Goal: Task Accomplishment & Management: Manage account settings

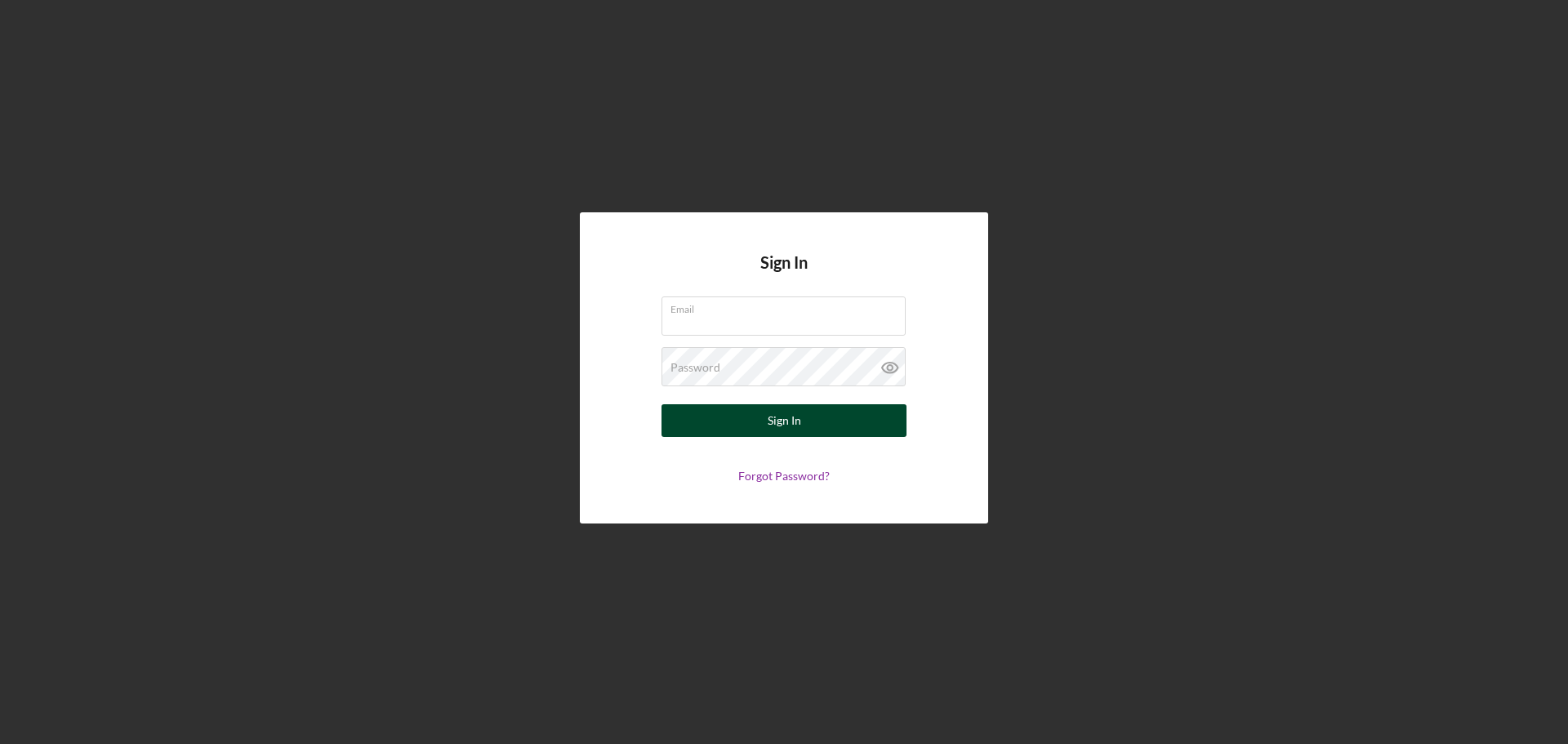
type input "[EMAIL_ADDRESS][DOMAIN_NAME]"
click at [679, 430] on button "Sign In" at bounding box center [784, 420] width 244 height 33
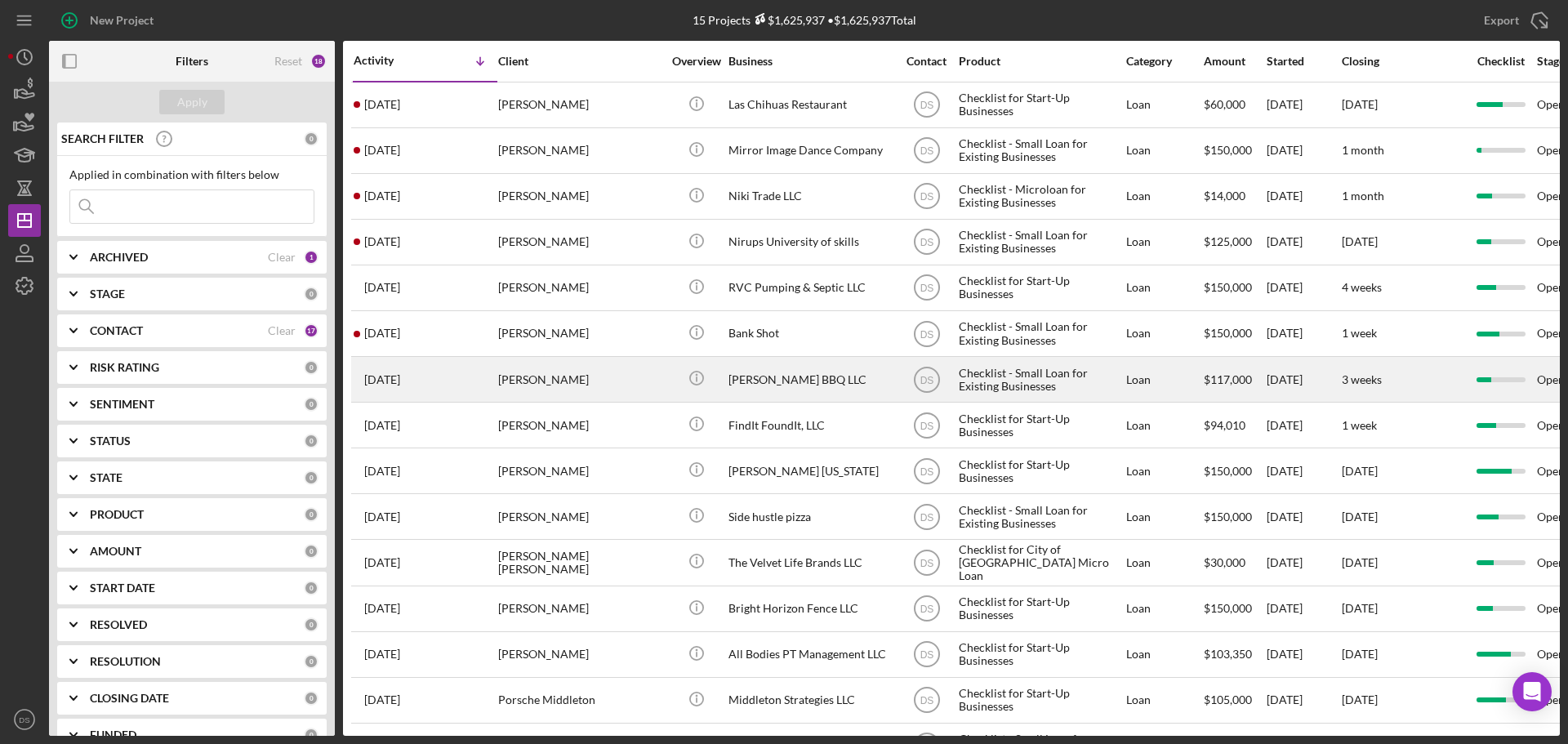
click at [791, 379] on div "[PERSON_NAME] BBQ LLC" at bounding box center [810, 379] width 163 height 44
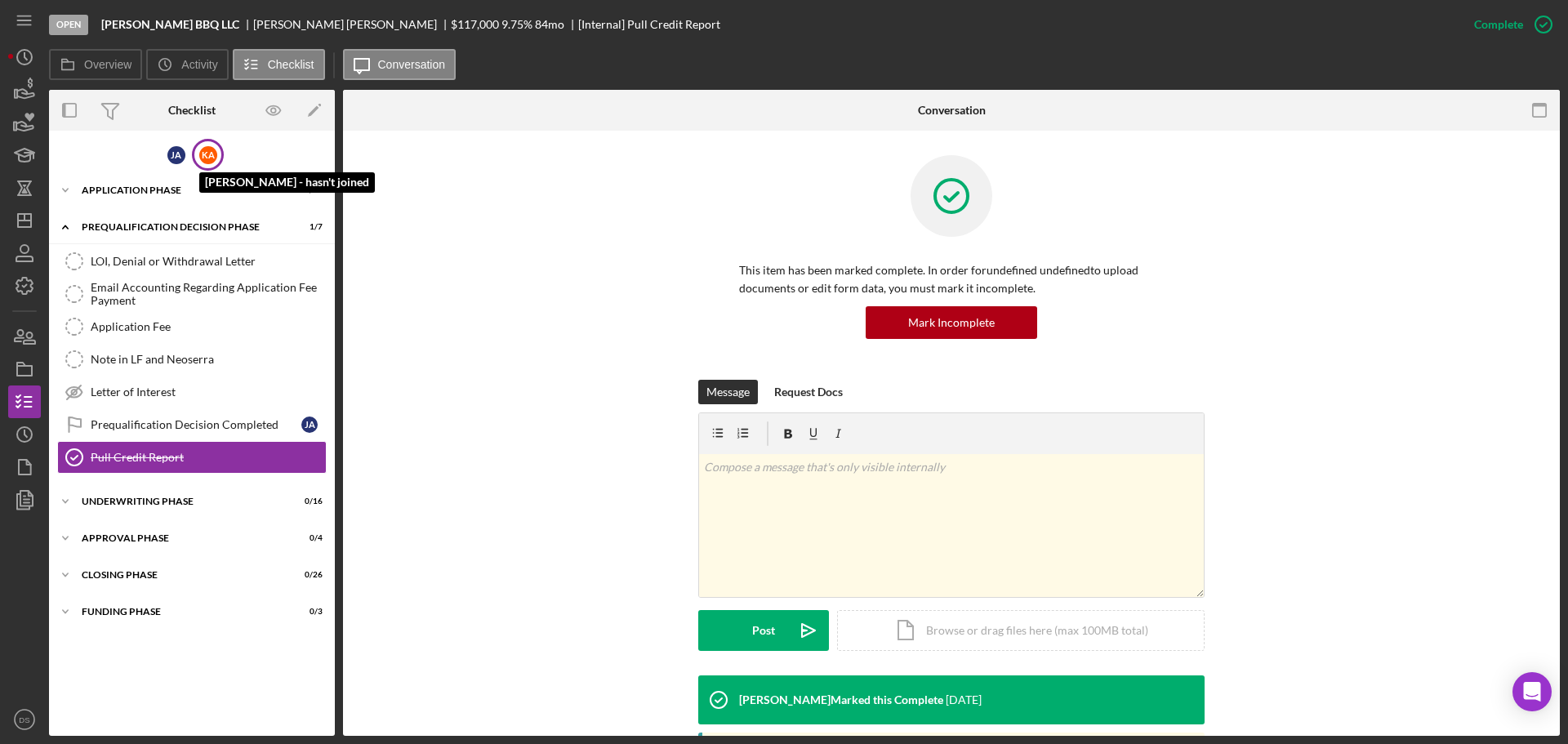
click at [207, 149] on div "K A" at bounding box center [208, 155] width 18 height 18
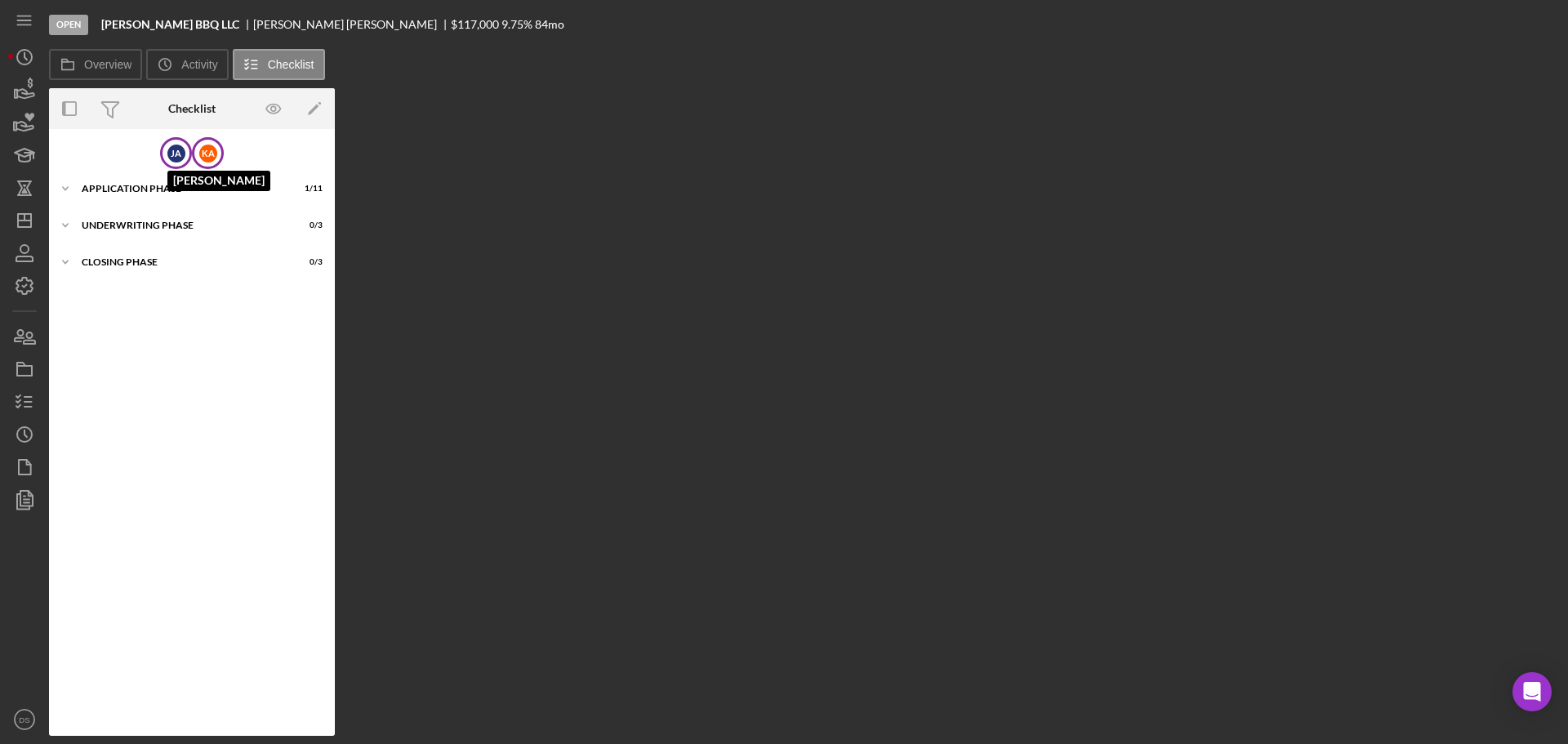
click at [172, 148] on div "[PERSON_NAME]" at bounding box center [176, 153] width 18 height 18
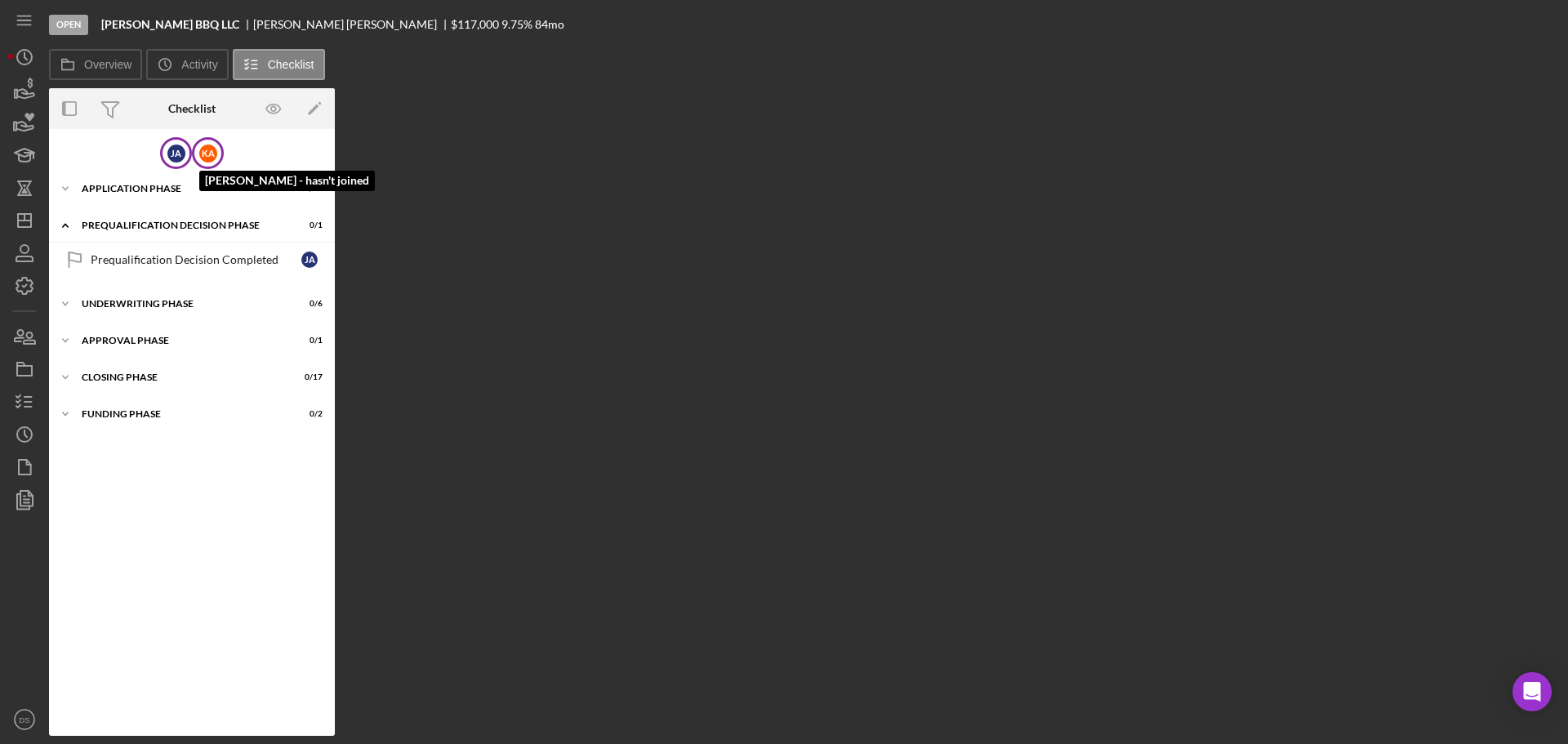
click at [207, 160] on div "K A" at bounding box center [208, 153] width 18 height 18
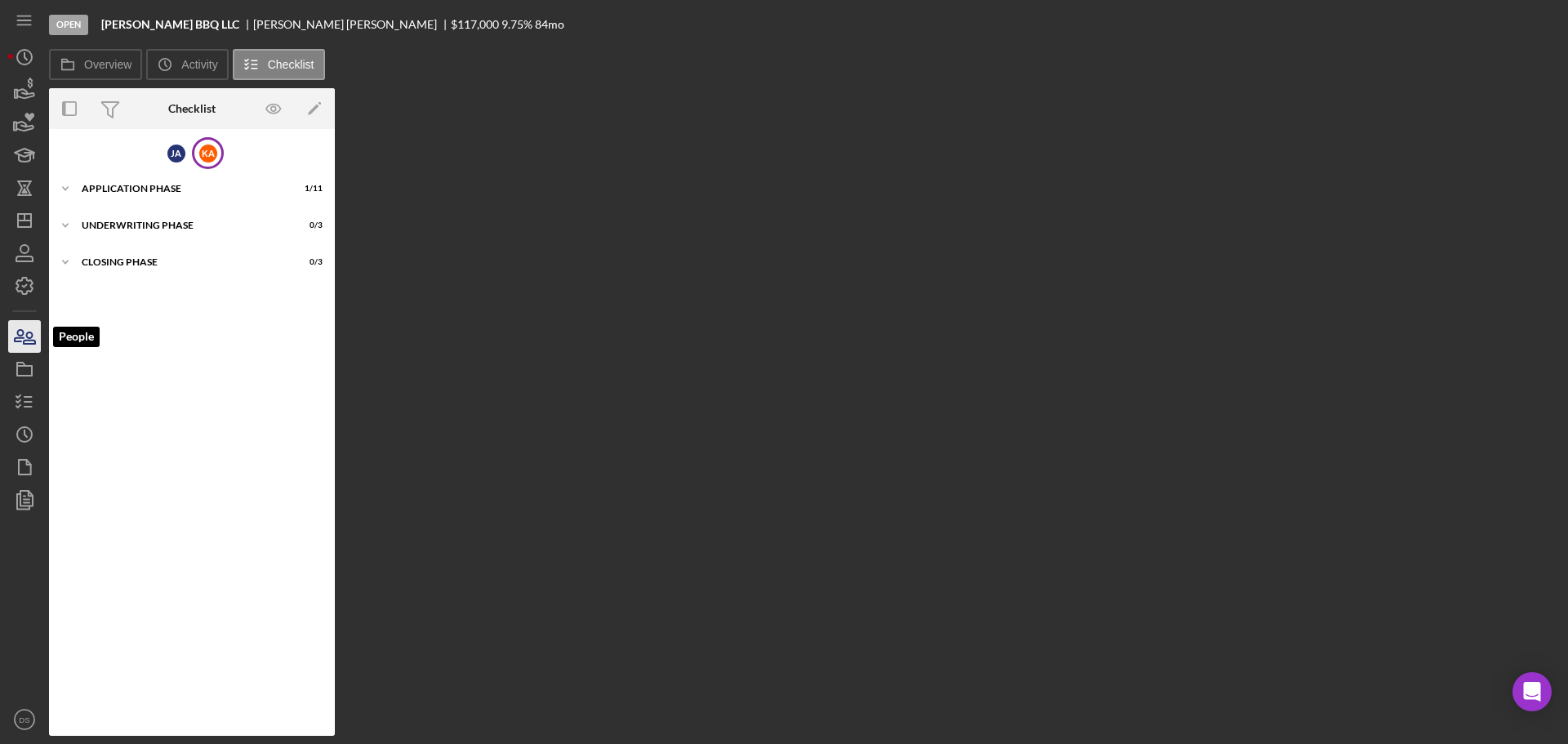
click at [30, 344] on icon "button" at bounding box center [30, 338] width 12 height 12
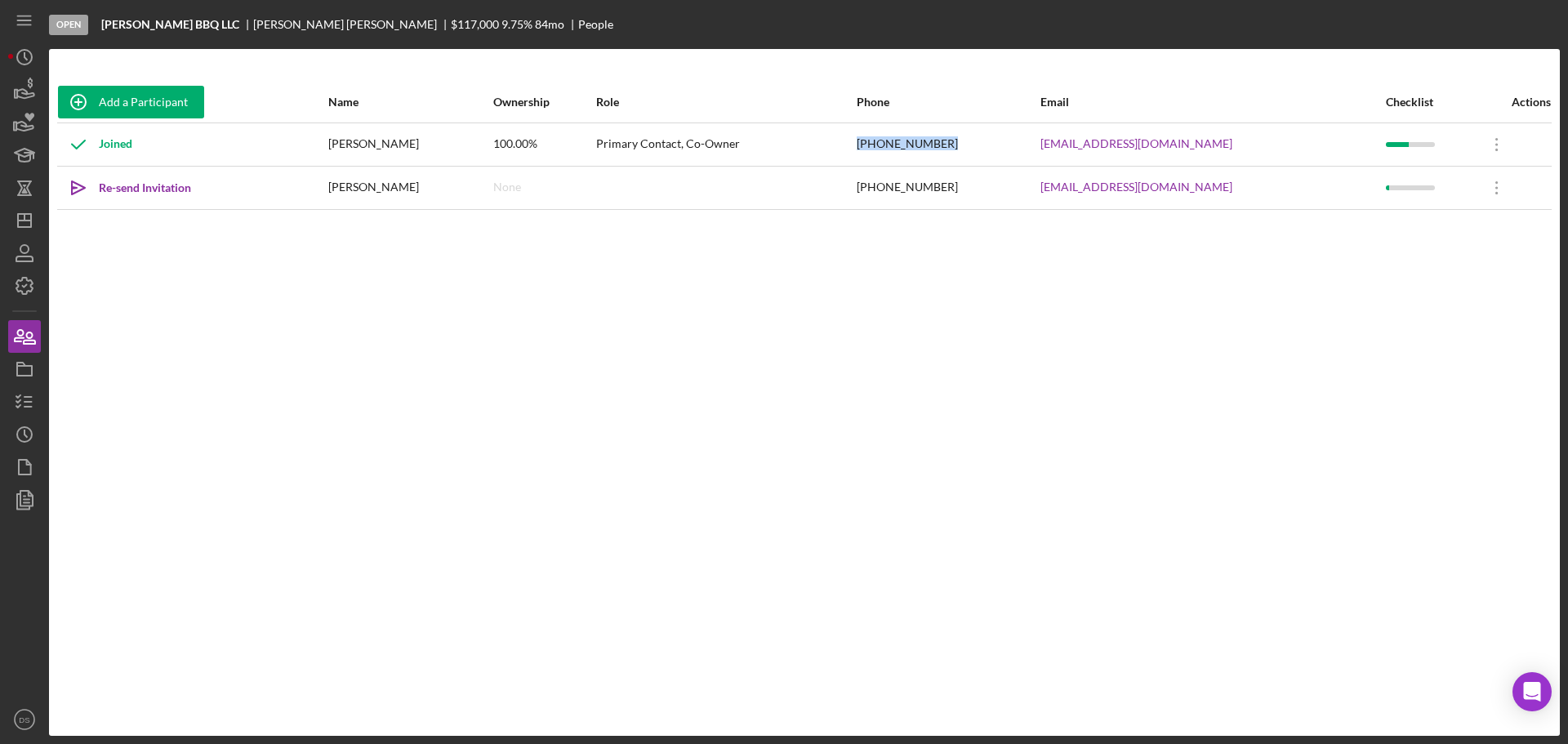
drag, startPoint x: 1045, startPoint y: 160, endPoint x: 934, endPoint y: 135, distance: 113.8
click at [934, 135] on tr "Joined [PERSON_NAME] 100.00% Primary Contact, Co-Owner [PHONE_NUMBER] [EMAIL_AD…" at bounding box center [805, 144] width 1494 height 44
copy tr "[PHONE_NUMBER]"
drag, startPoint x: 103, startPoint y: 24, endPoint x: 175, endPoint y: 18, distance: 72.2
click at [175, 18] on b "[PERSON_NAME] BBQ LLC" at bounding box center [170, 24] width 138 height 13
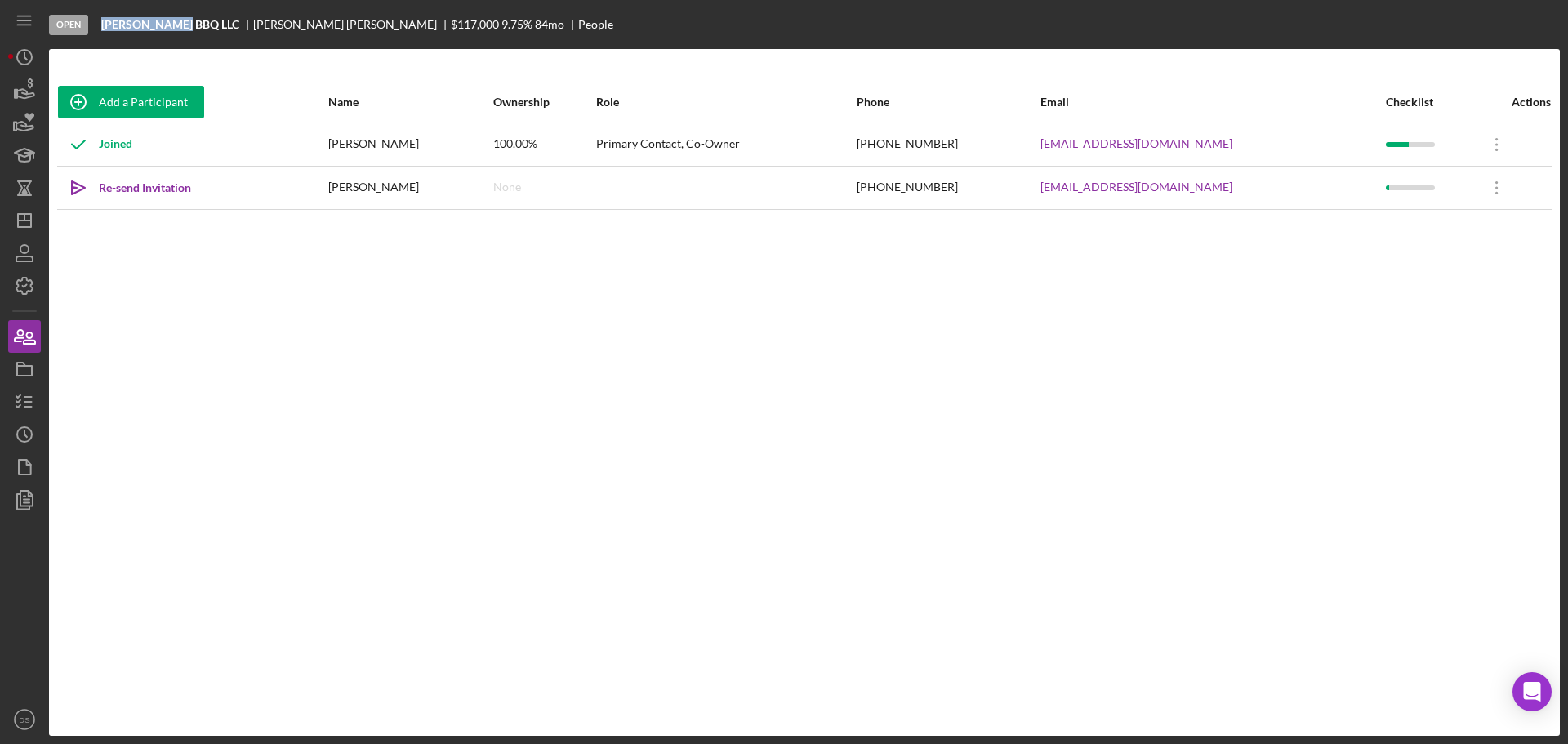
copy b "[PERSON_NAME] BBQ LLC"
click at [1484, 146] on icon "Icon/Overflow" at bounding box center [1496, 144] width 41 height 41
click at [1416, 196] on div "Icon/Edit Edit" at bounding box center [1410, 188] width 180 height 34
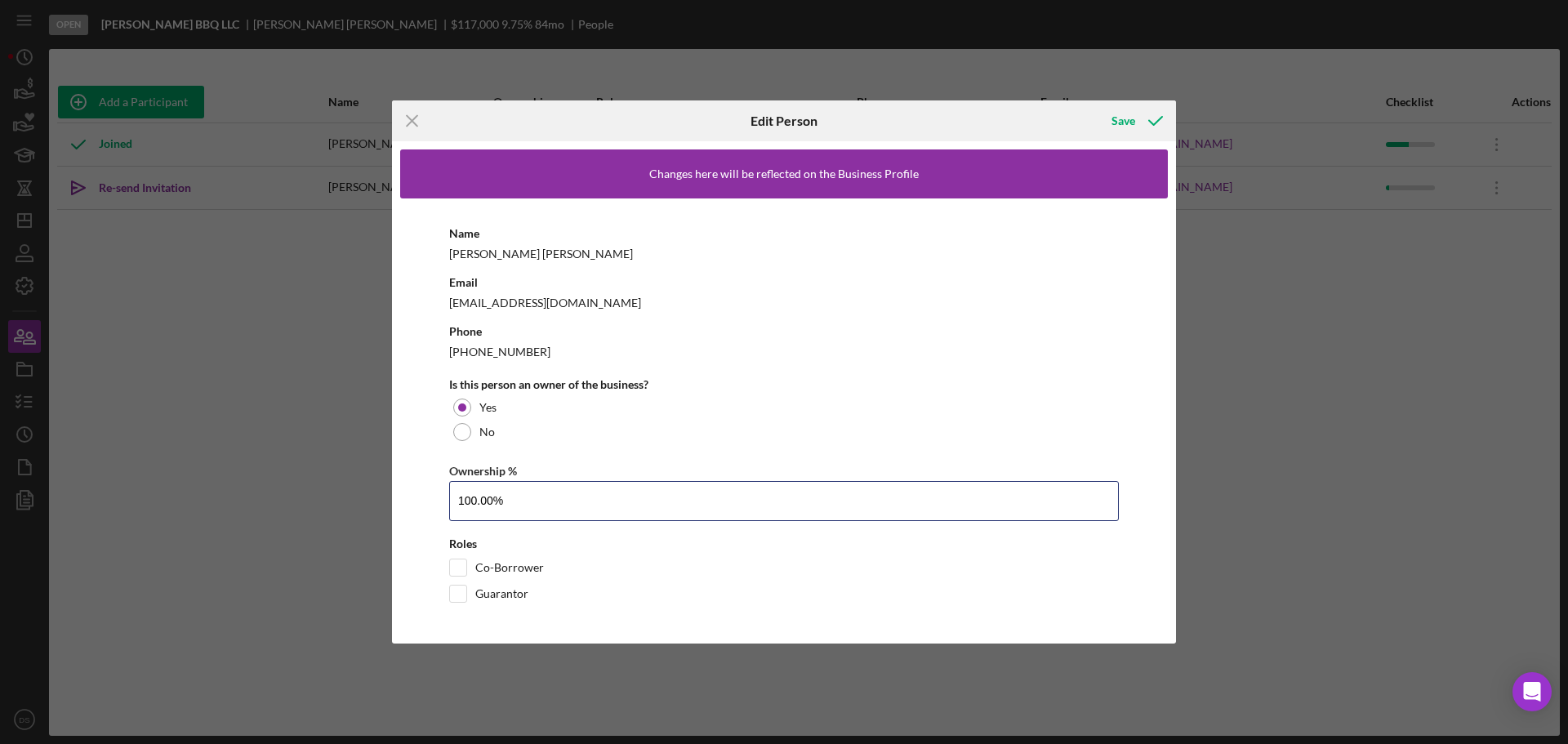
drag, startPoint x: 516, startPoint y: 503, endPoint x: 436, endPoint y: 497, distance: 80.2
click at [437, 497] on div "Name [PERSON_NAME] Email [EMAIL_ADDRESS][DOMAIN_NAME] Phone [PHONE_NUMBER] Is t…" at bounding box center [784, 416] width 767 height 436
type input "50.00%"
click at [1119, 114] on div "Save" at bounding box center [1123, 120] width 24 height 33
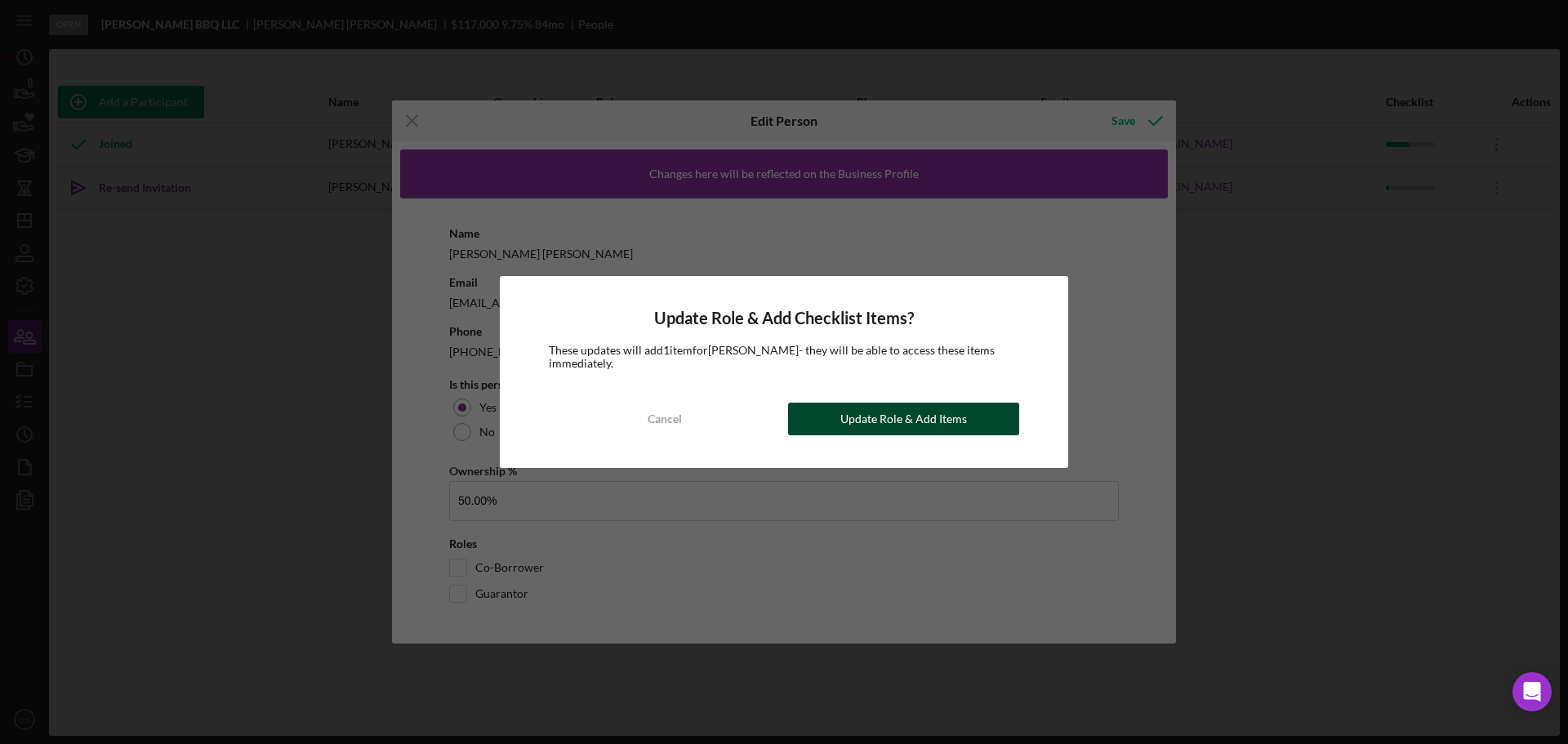
click at [931, 410] on div "Update Role & Add Items" at bounding box center [902, 418] width 126 height 33
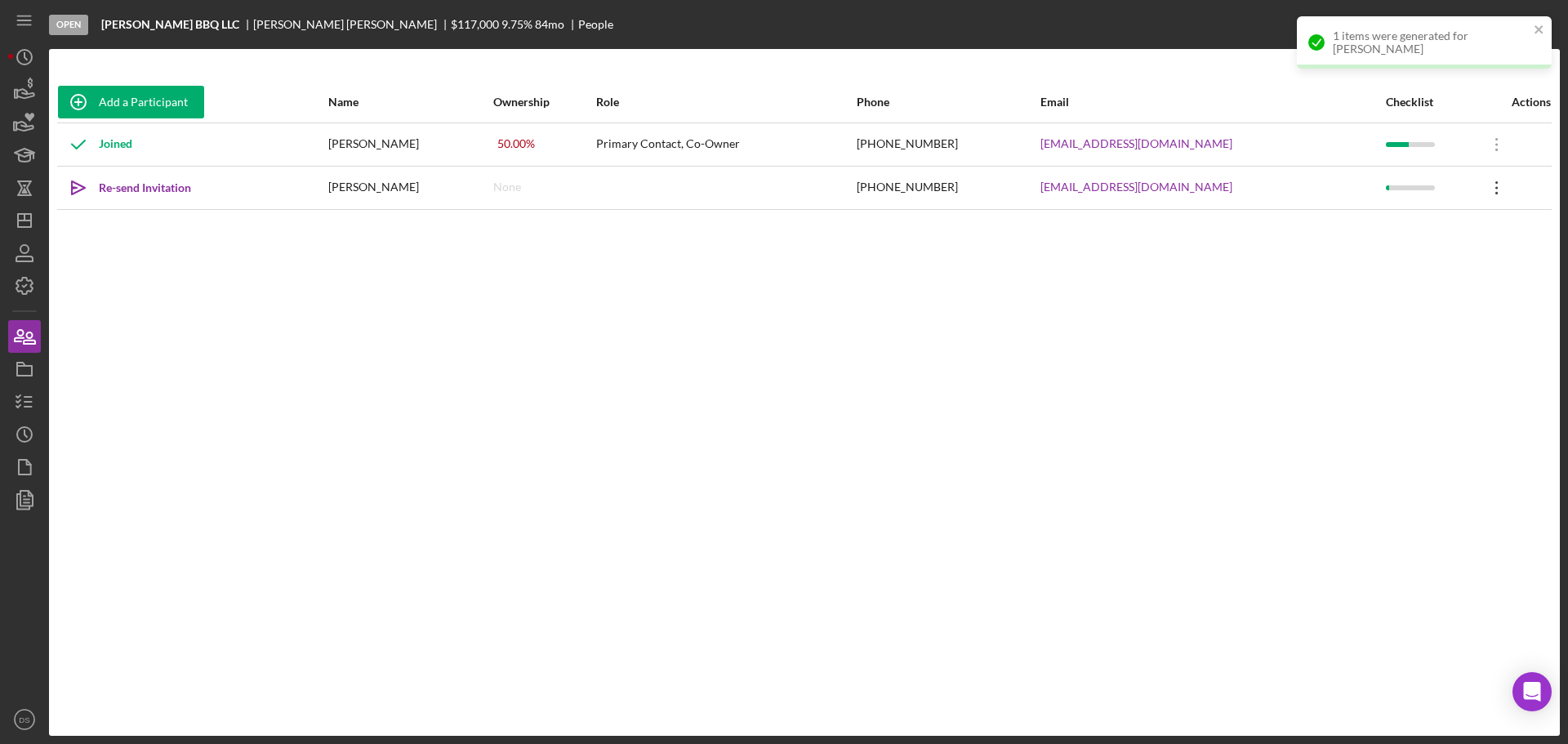
click at [1481, 186] on icon "Icon/Overflow" at bounding box center [1496, 187] width 41 height 41
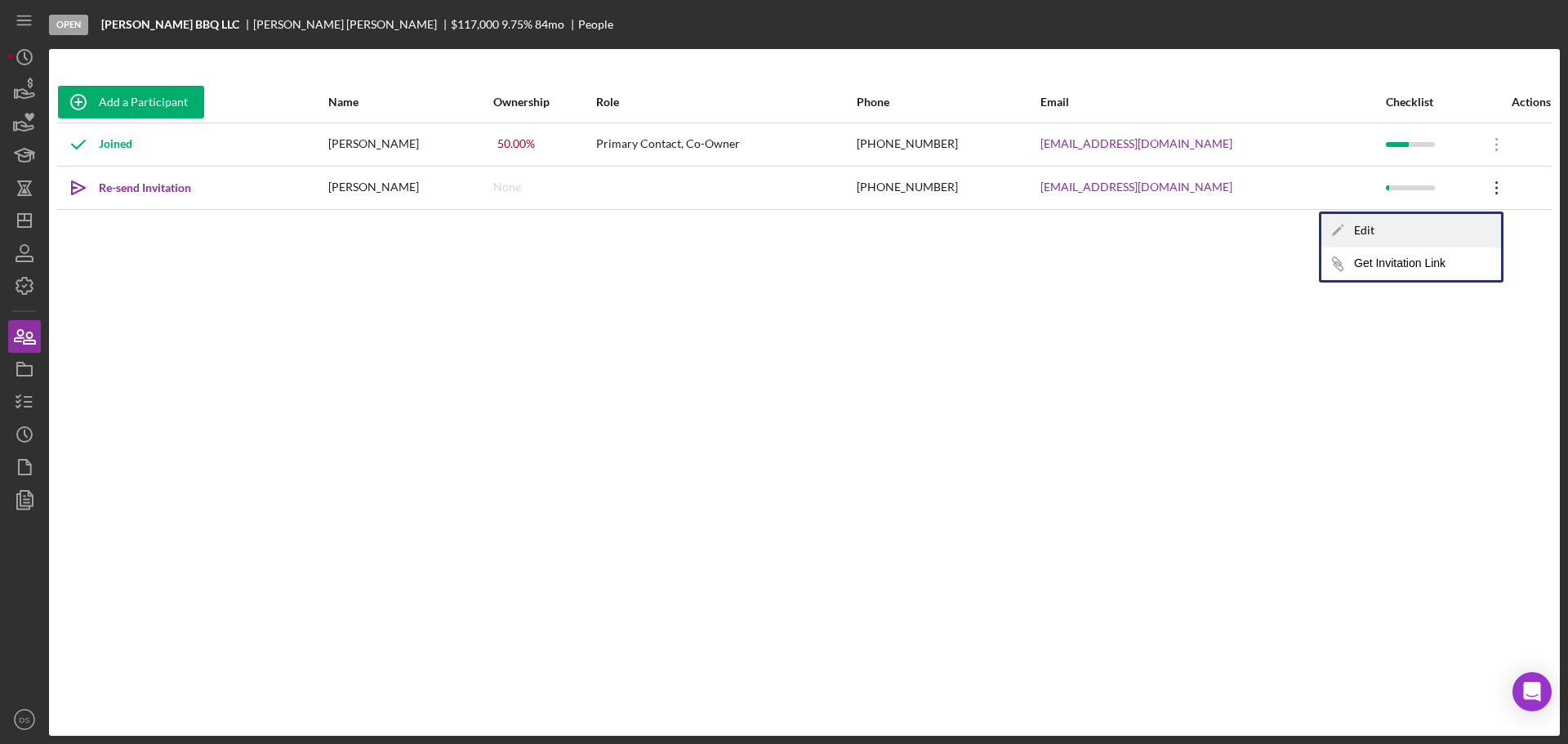
click at [1399, 231] on div "Icon/Edit Edit" at bounding box center [1410, 230] width 180 height 34
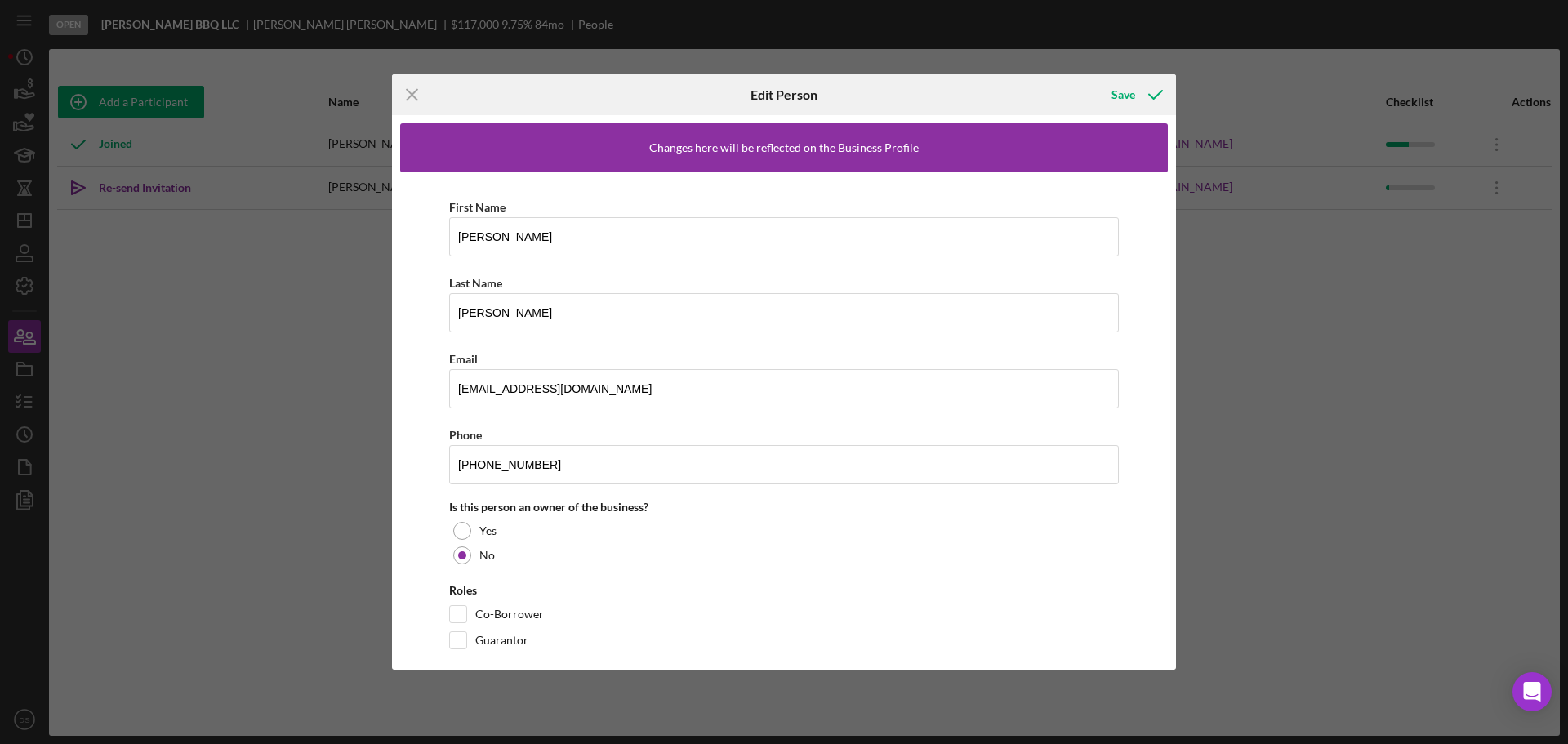
scroll to position [21, 0]
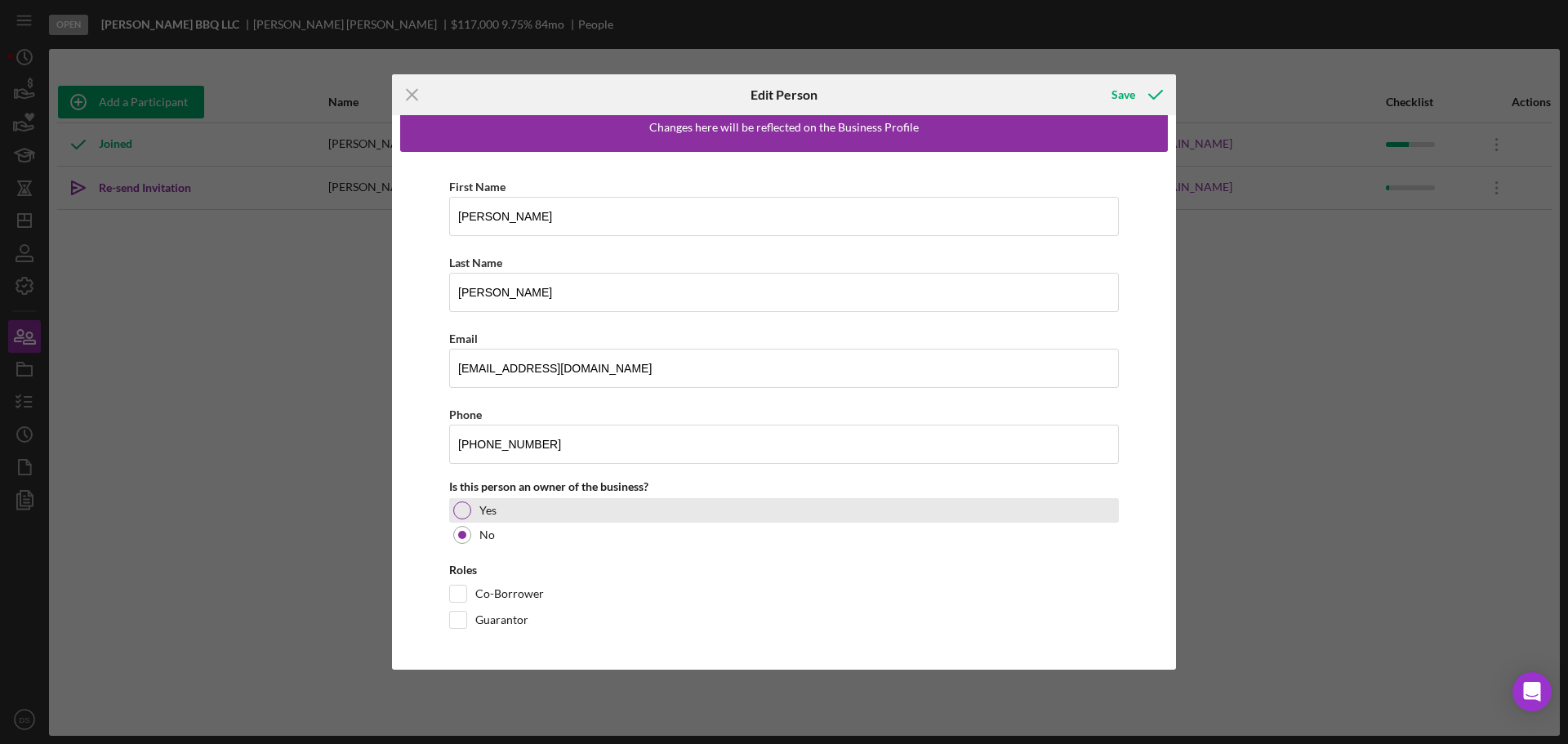
click at [460, 510] on div at bounding box center [462, 510] width 18 height 18
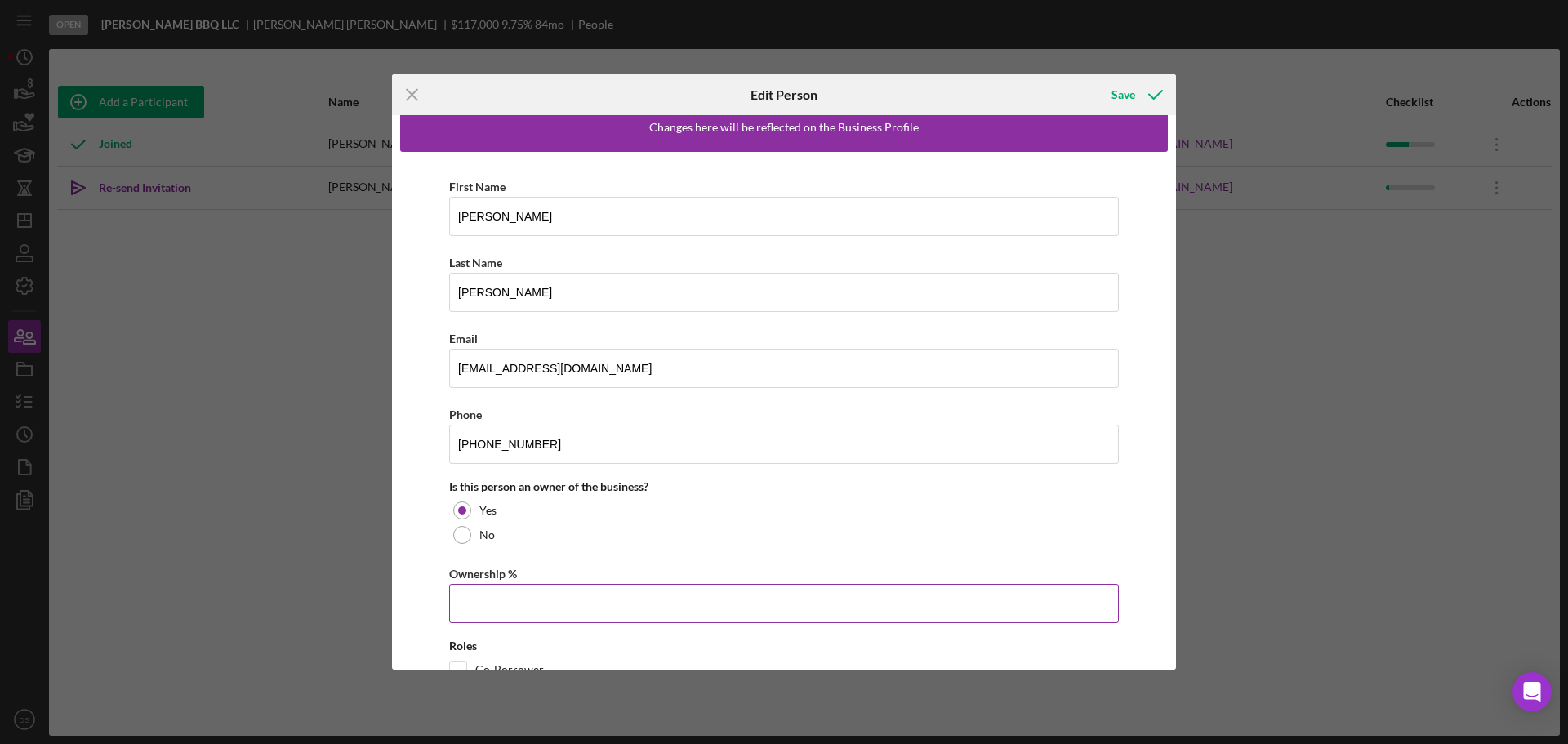
scroll to position [96, 0]
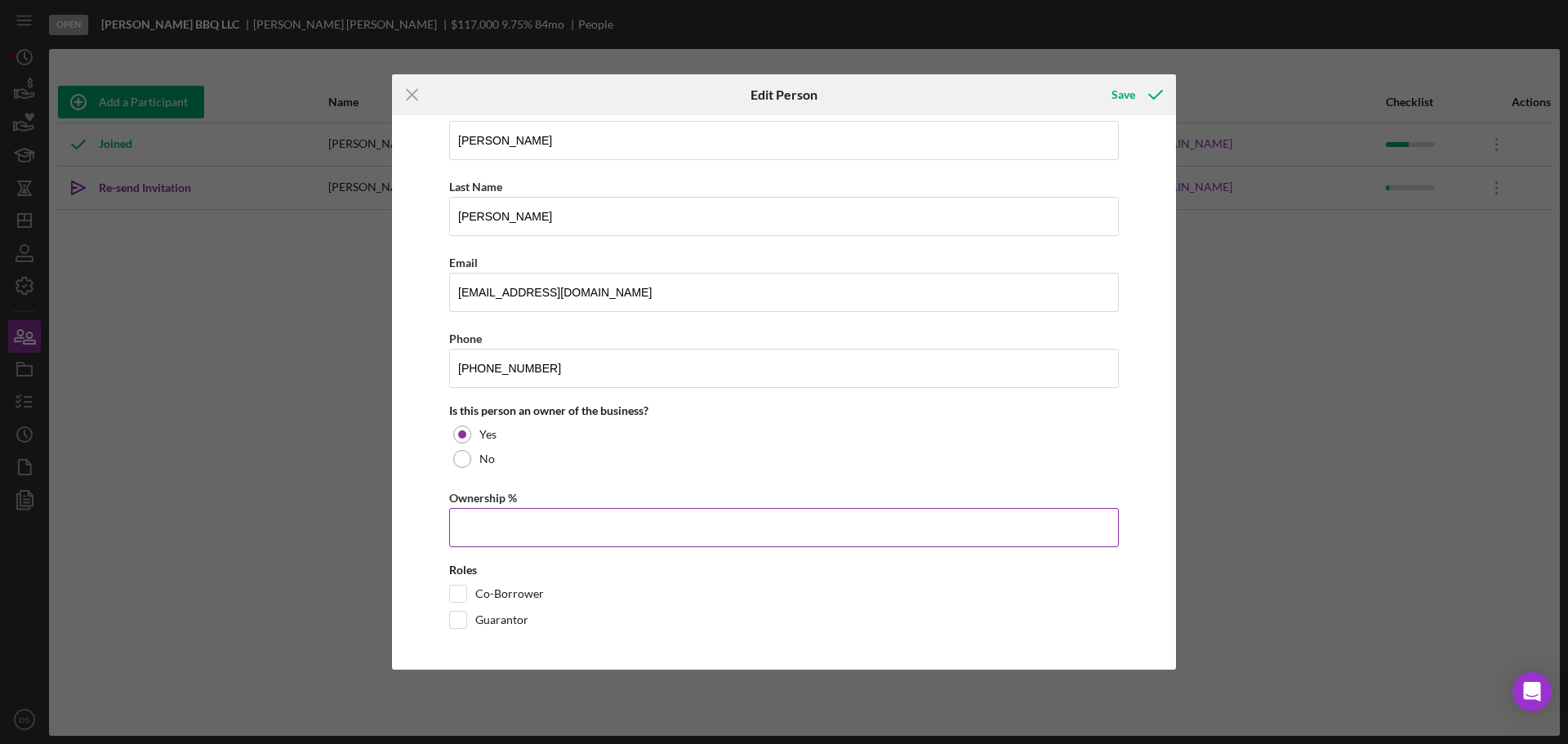
click at [588, 509] on input "Ownership %" at bounding box center [784, 526] width 670 height 39
type input "50.00%"
click at [463, 596] on input "Co-Borrower" at bounding box center [458, 593] width 16 height 16
checkbox input "true"
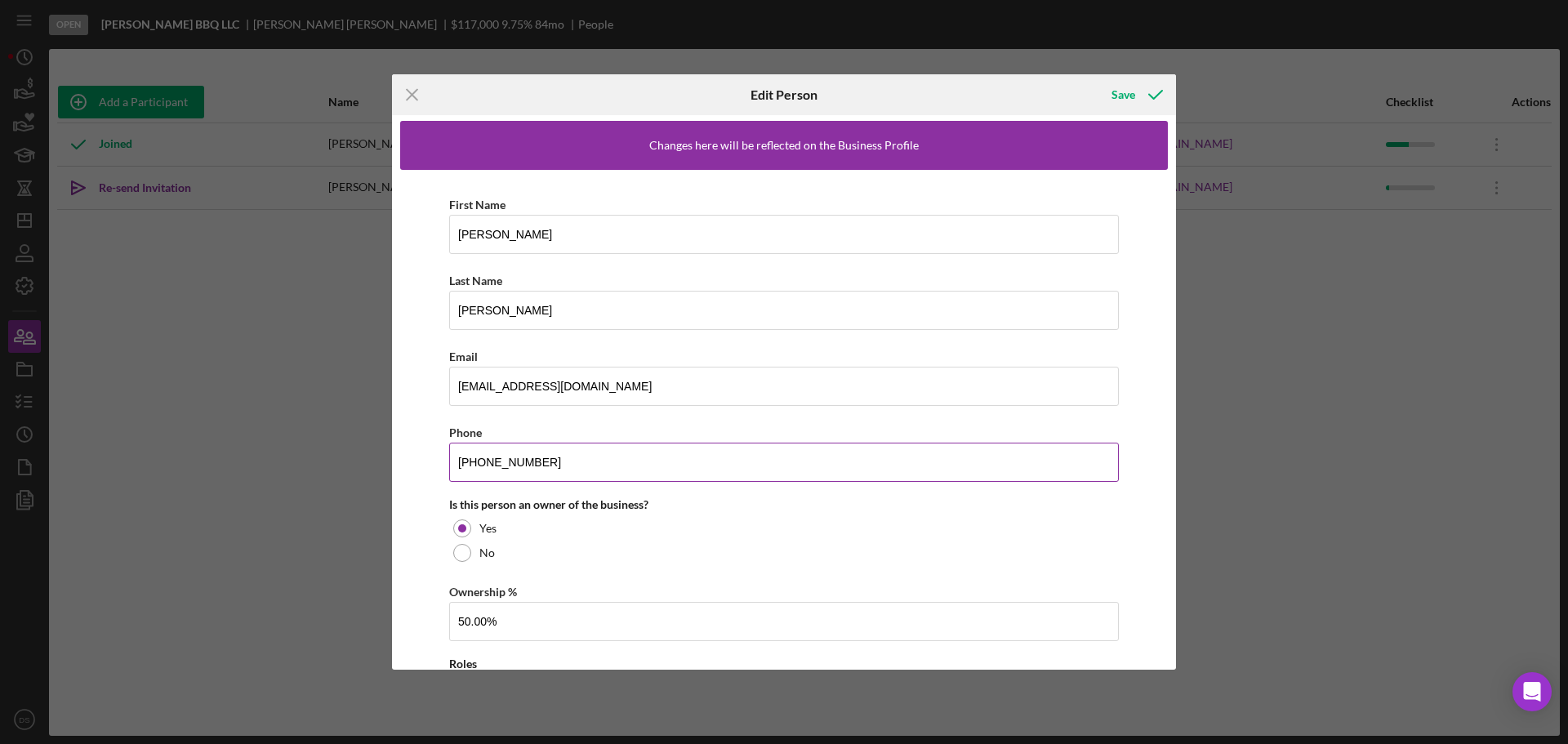
scroll to position [0, 0]
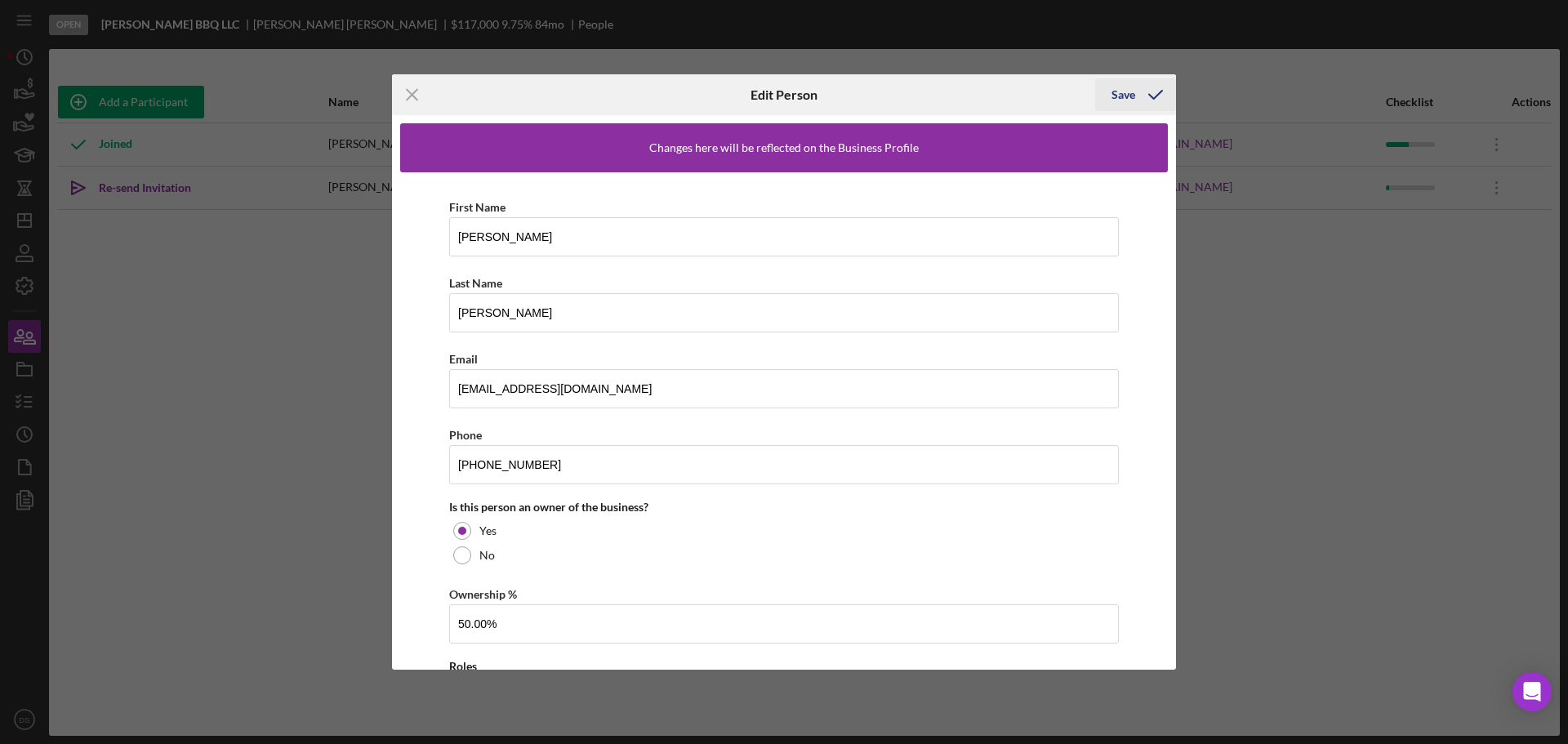
click at [1124, 93] on div "Save" at bounding box center [1123, 94] width 24 height 33
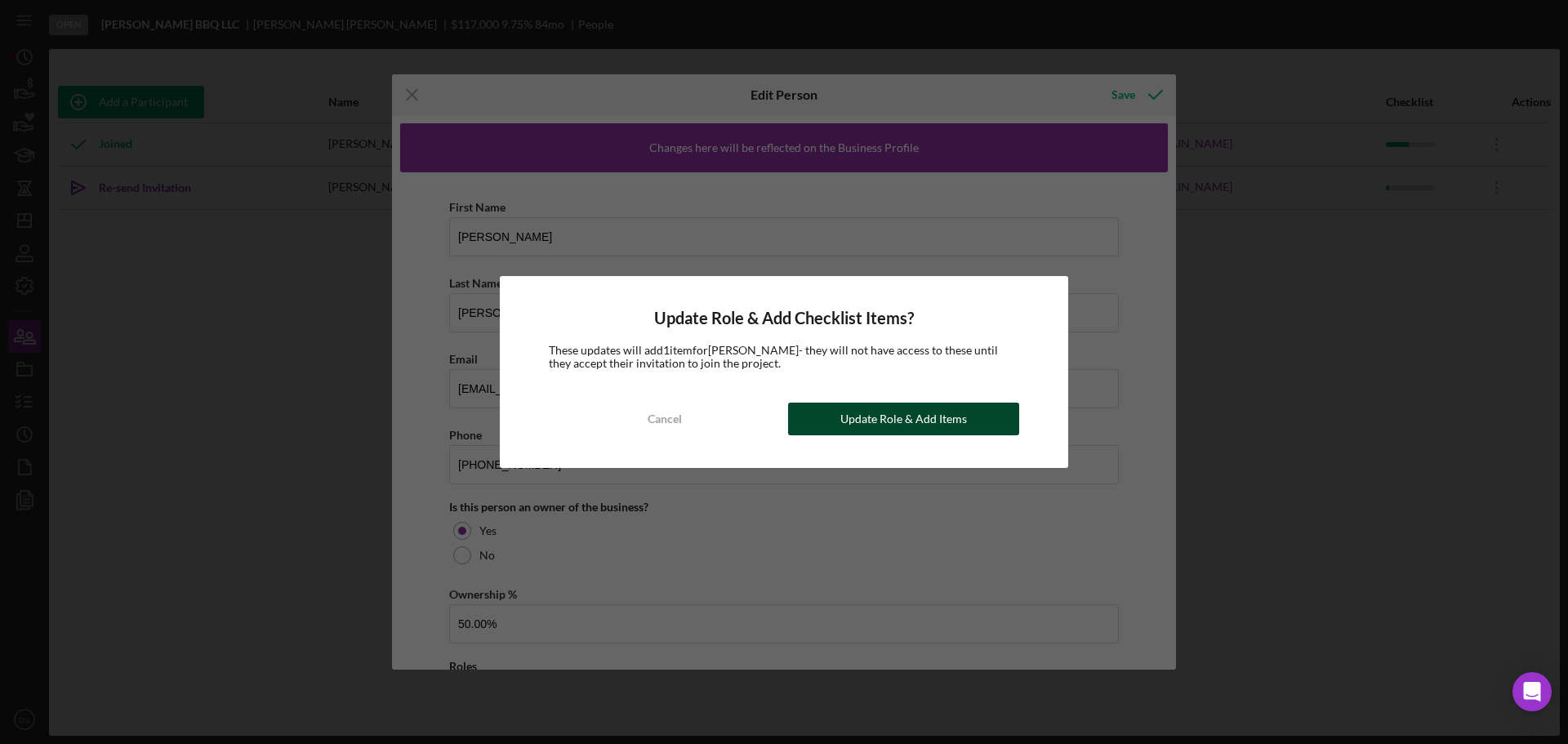
click at [949, 420] on div "Update Role & Add Items" at bounding box center [902, 418] width 126 height 33
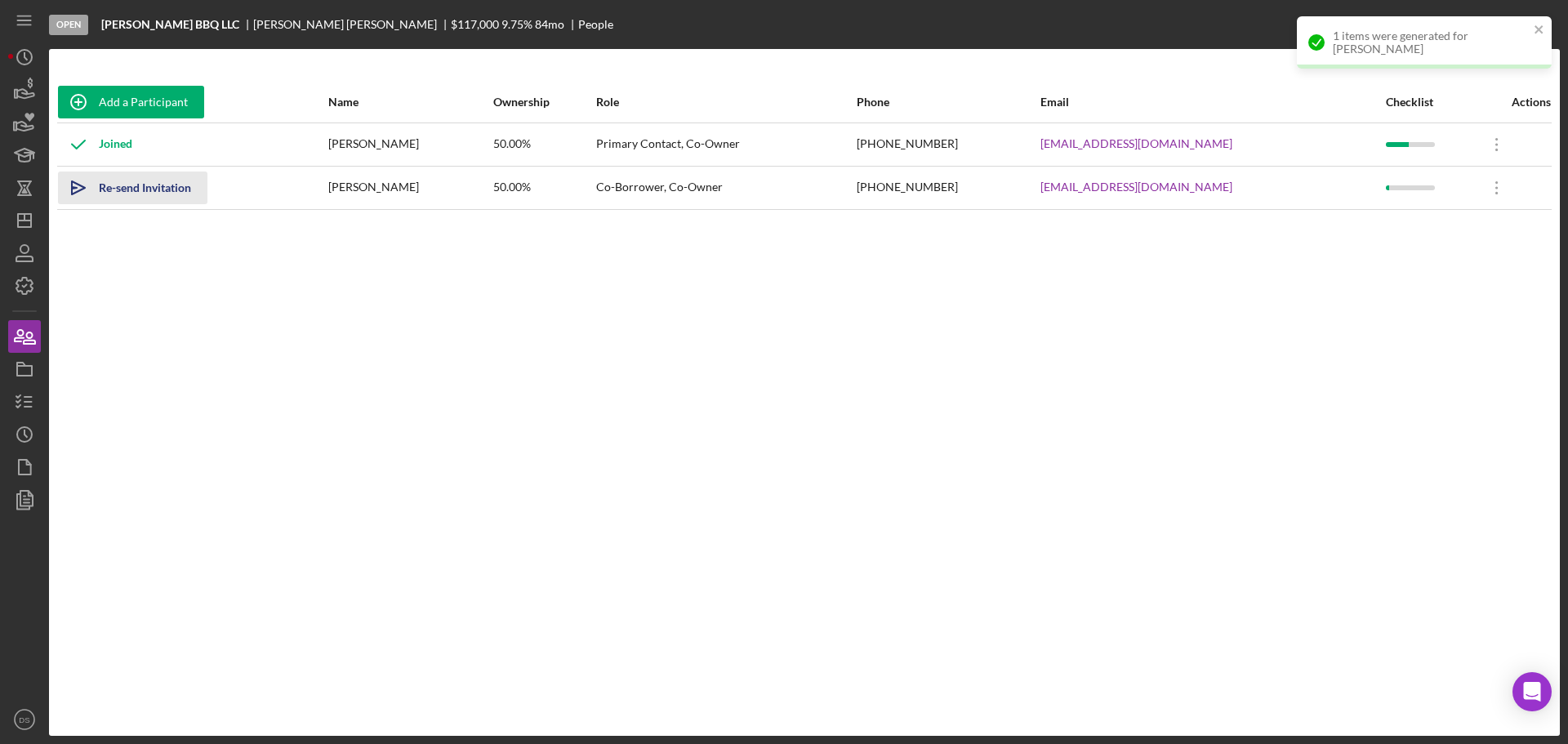
click at [153, 179] on div "Re-send Invitation" at bounding box center [144, 188] width 92 height 33
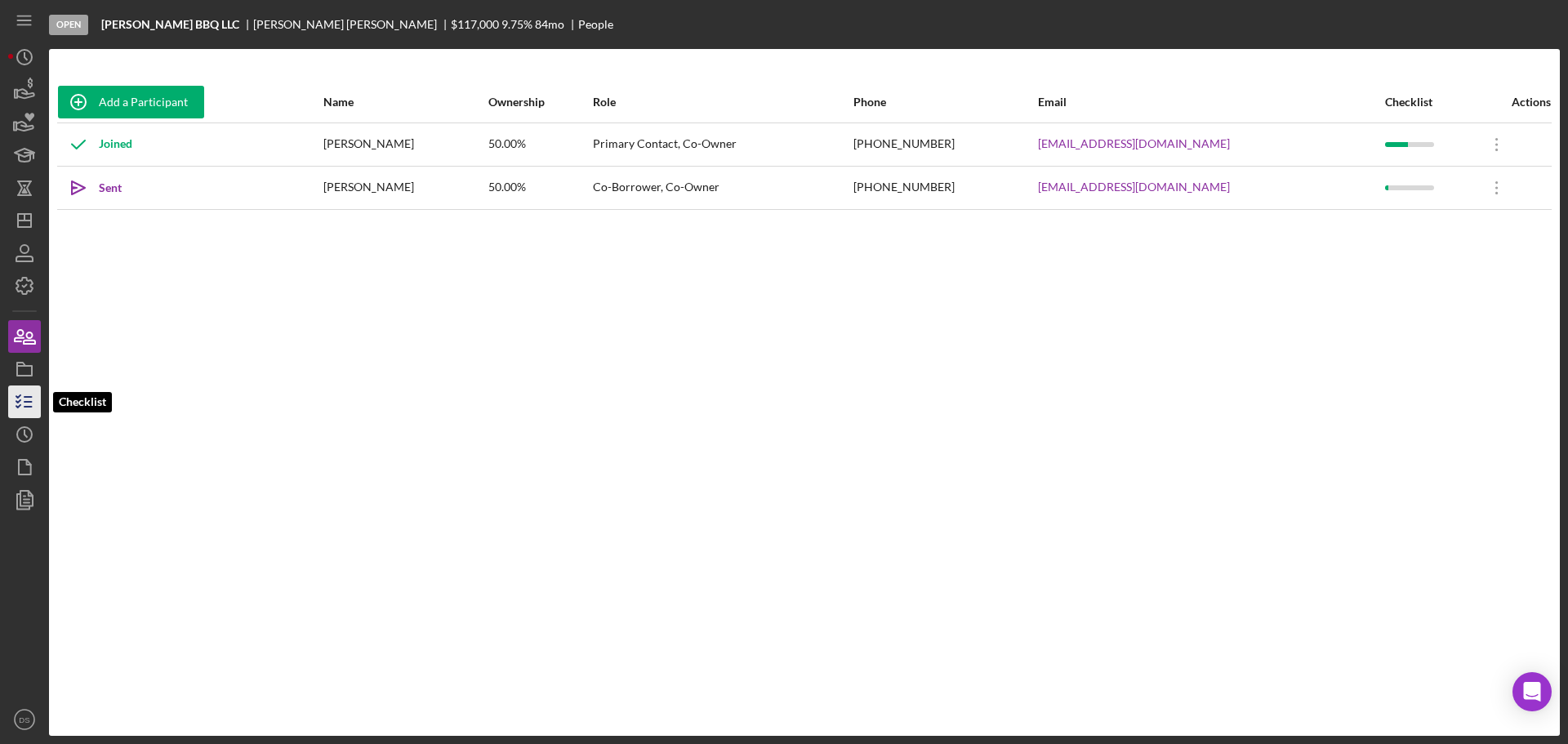
click at [32, 396] on line "button" at bounding box center [28, 396] width 7 height 0
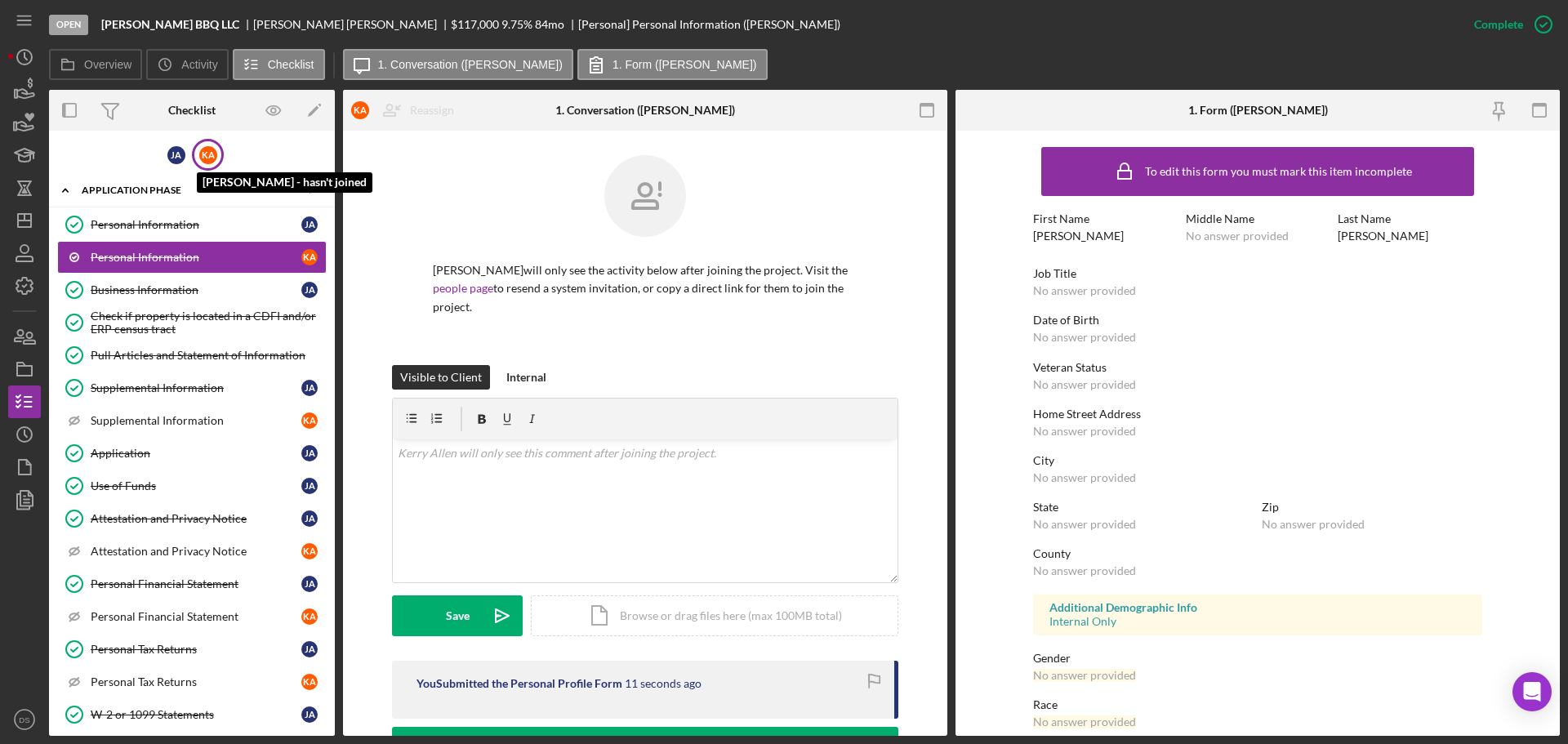
click at [206, 158] on div "K A" at bounding box center [208, 155] width 18 height 18
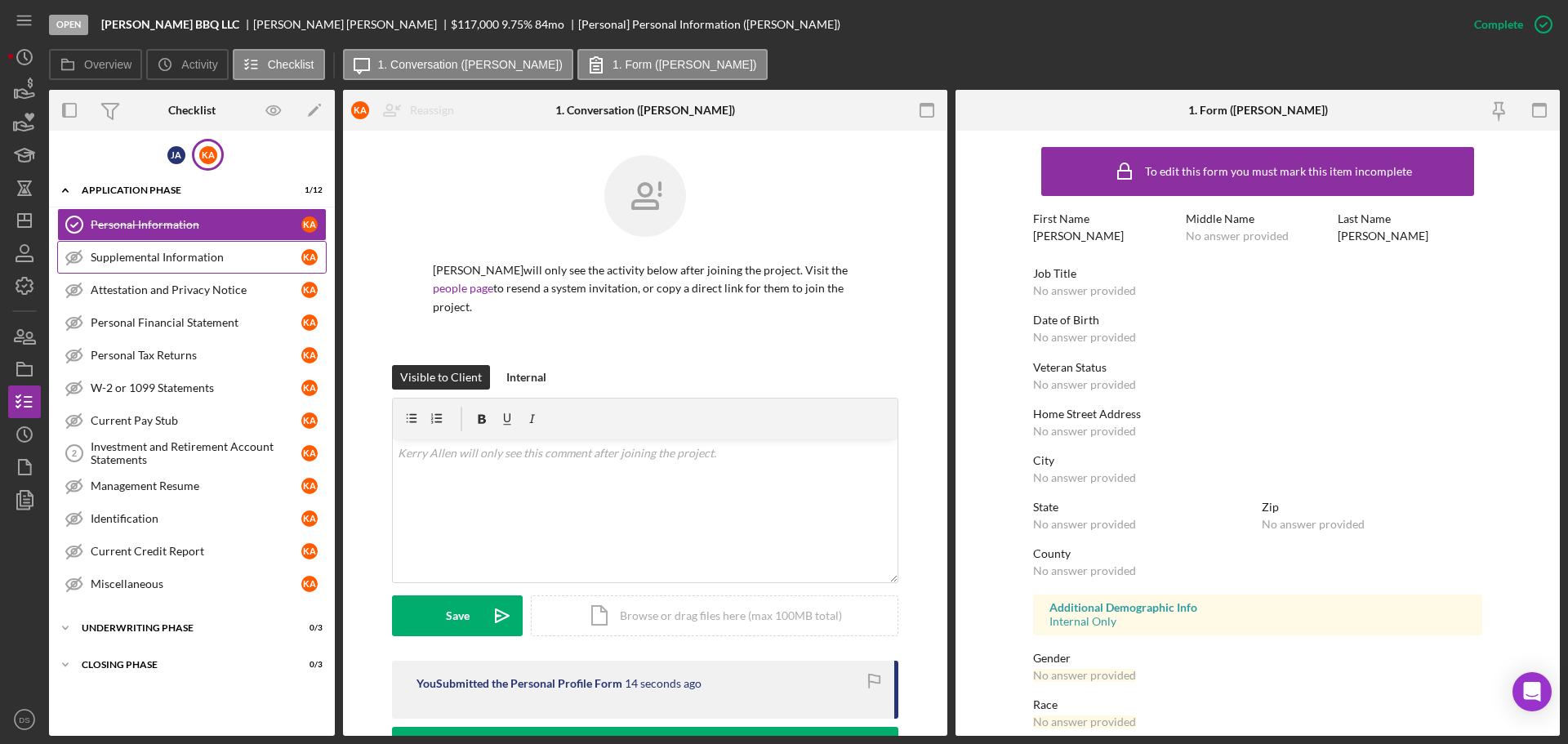
click at [209, 244] on link "Supplemental Information Supplemental Information K A" at bounding box center [192, 256] width 269 height 33
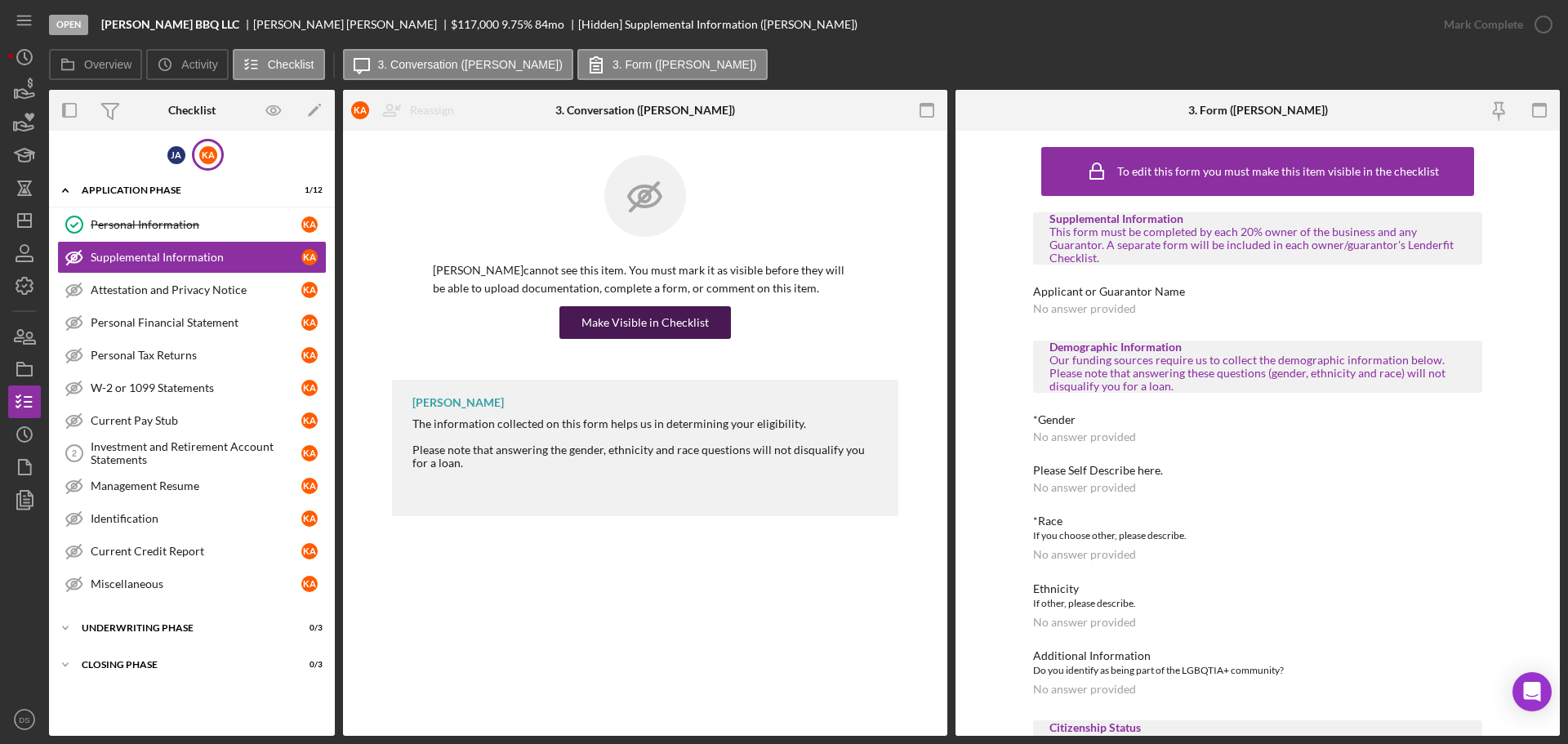
click at [662, 318] on div "Make Visible in Checklist" at bounding box center [645, 322] width 127 height 33
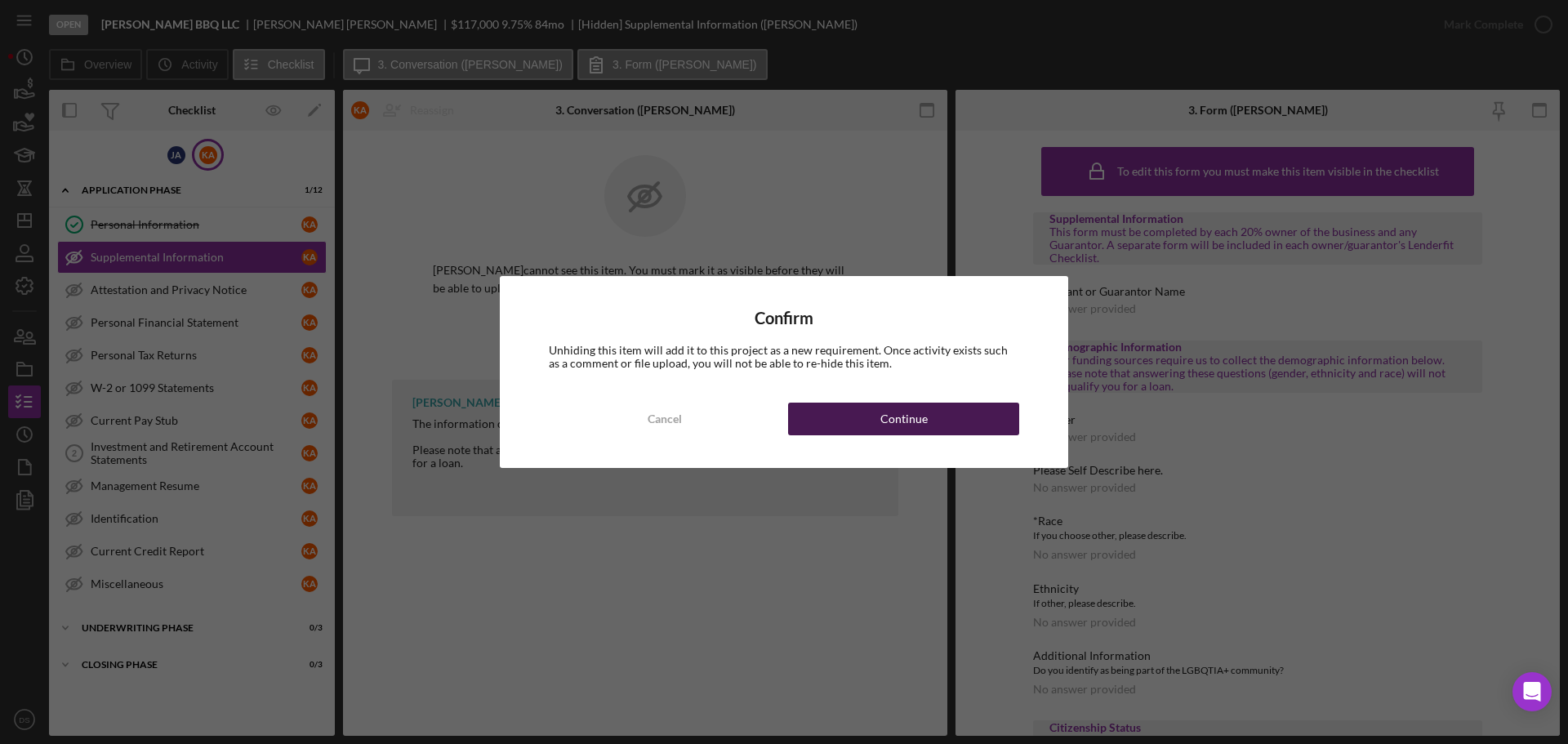
click at [902, 428] on div "Continue" at bounding box center [904, 418] width 48 height 33
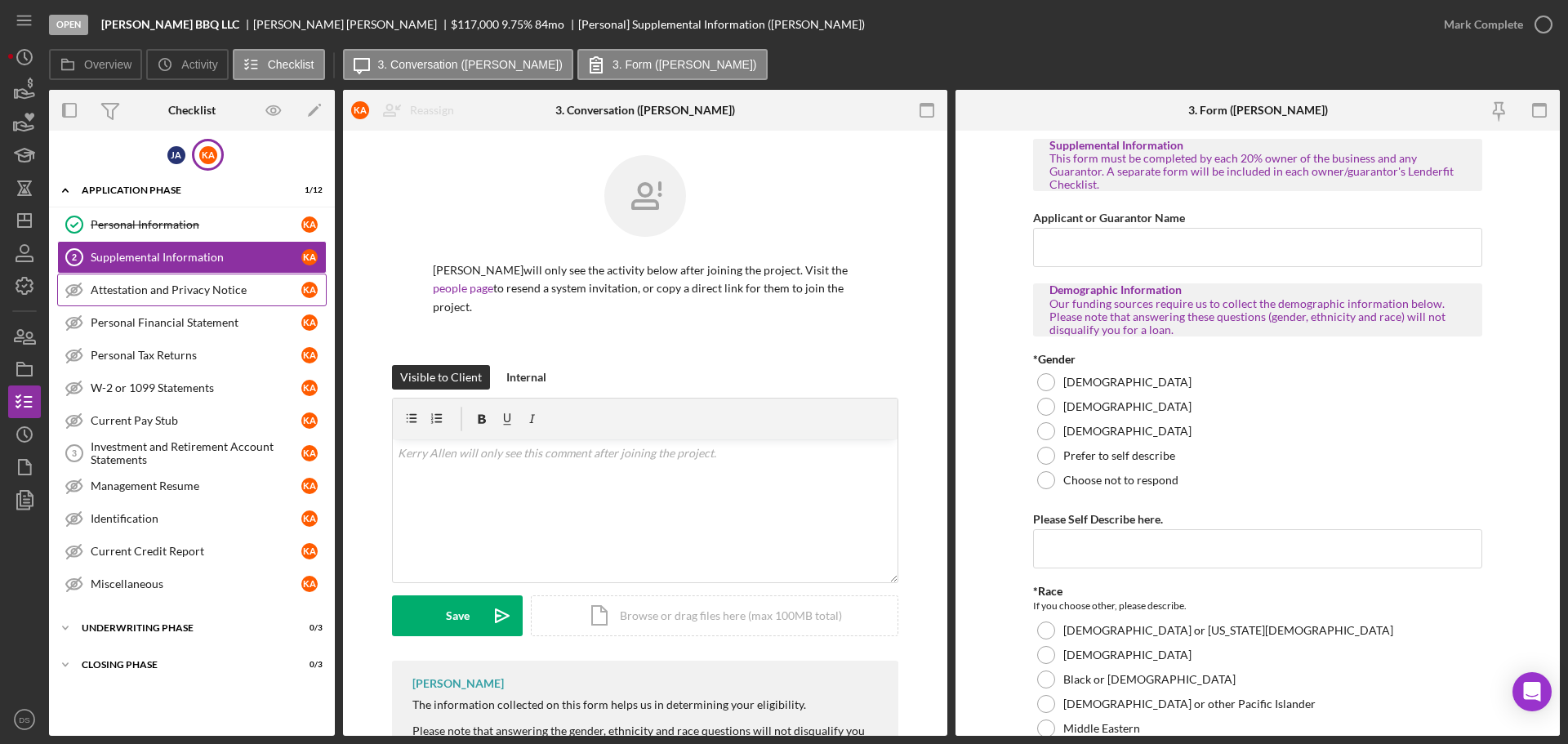
click at [229, 288] on div "Attestation and Privacy Notice" at bounding box center [196, 289] width 211 height 13
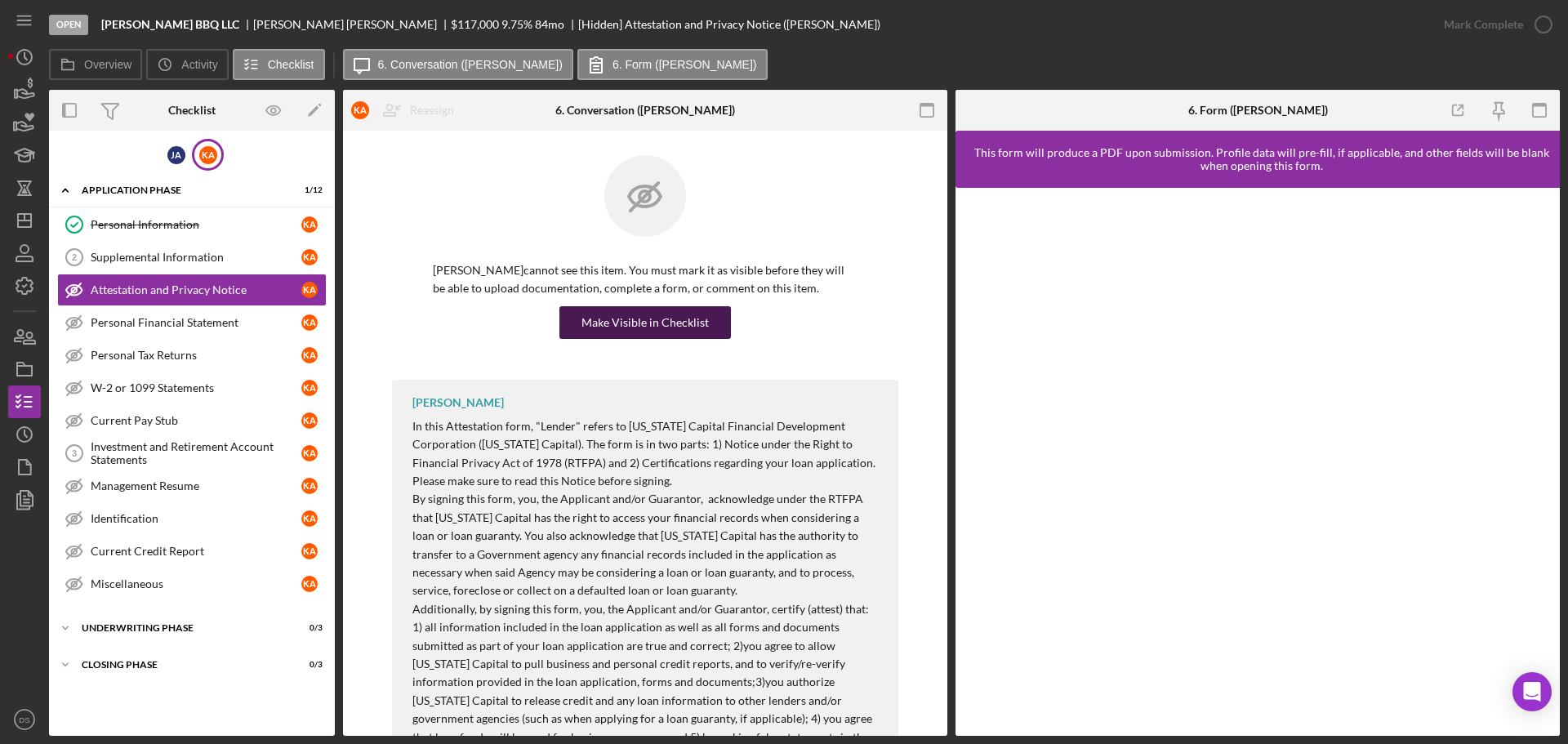
click at [702, 319] on div "Make Visible in Checklist" at bounding box center [645, 322] width 127 height 33
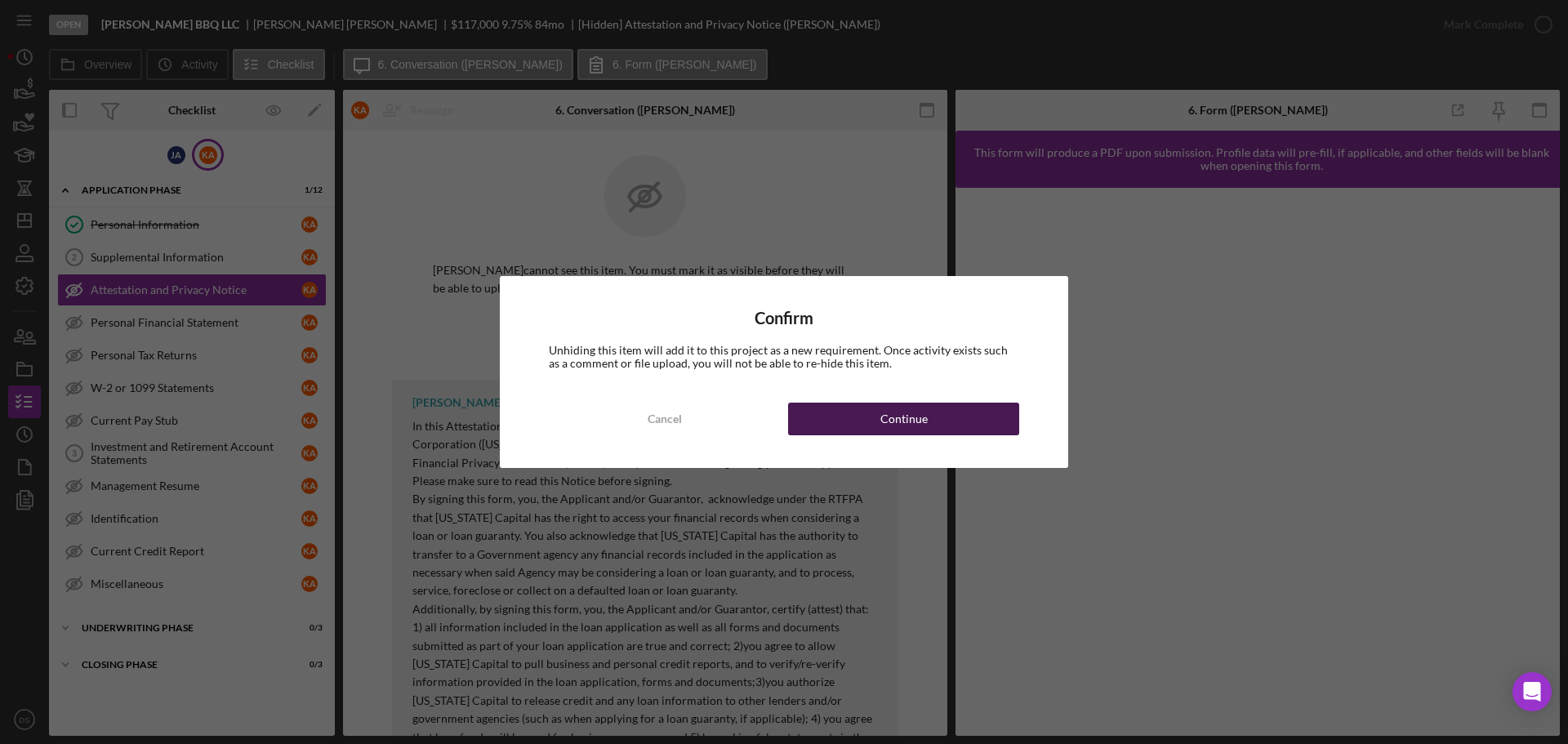
click at [814, 418] on button "Continue" at bounding box center [903, 418] width 232 height 33
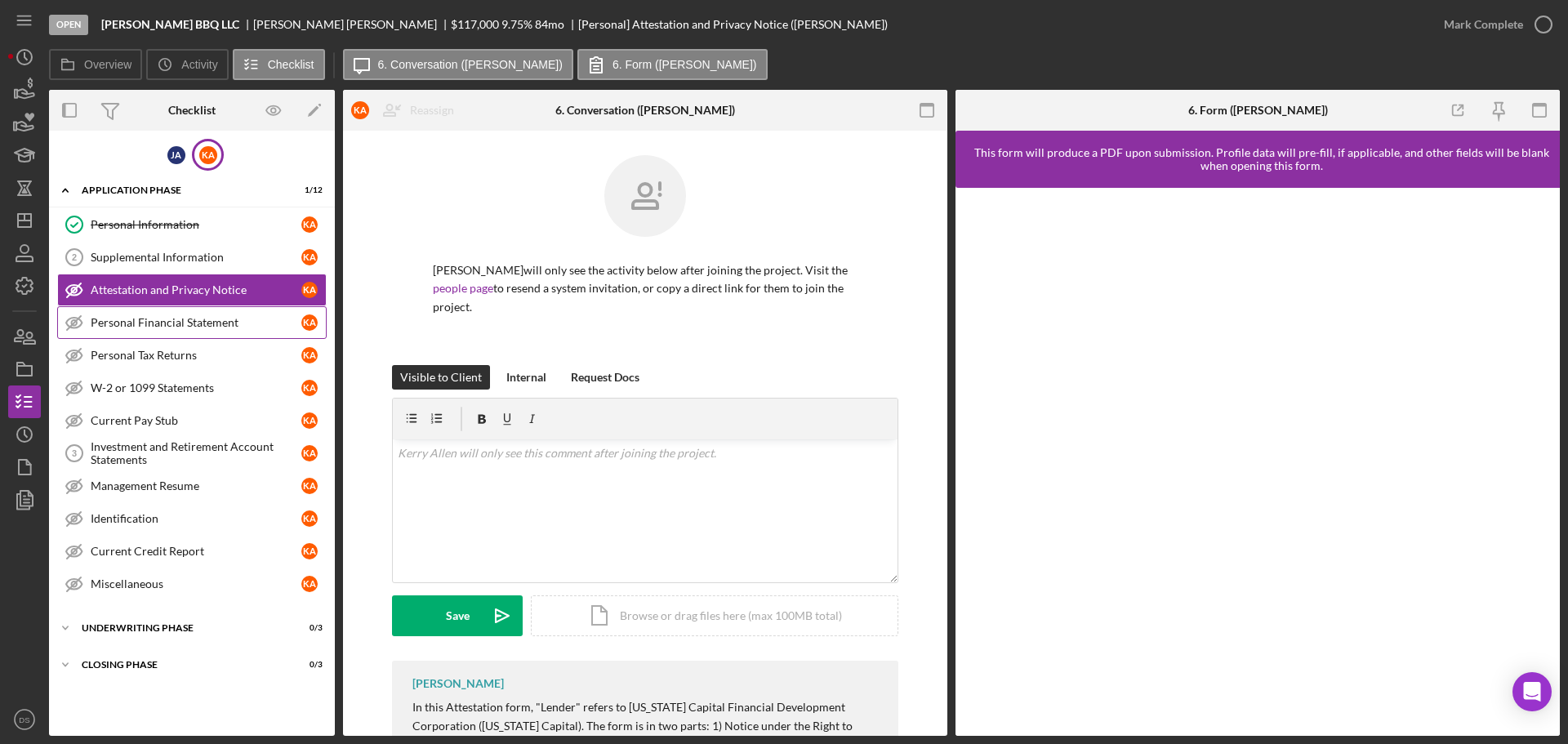
click at [194, 327] on div "Personal Financial Statement" at bounding box center [196, 322] width 211 height 13
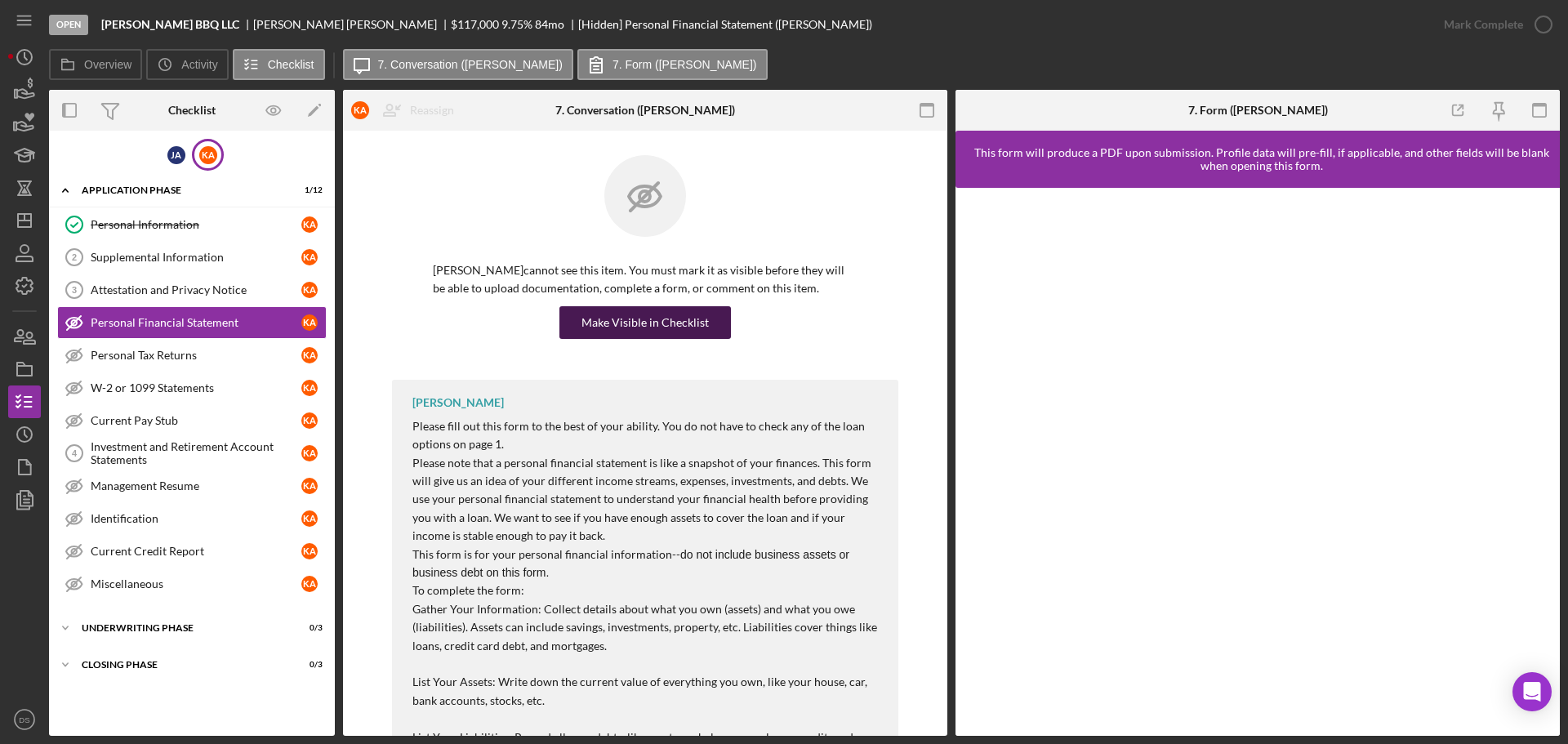
click at [662, 318] on div "Make Visible in Checklist" at bounding box center [645, 322] width 127 height 33
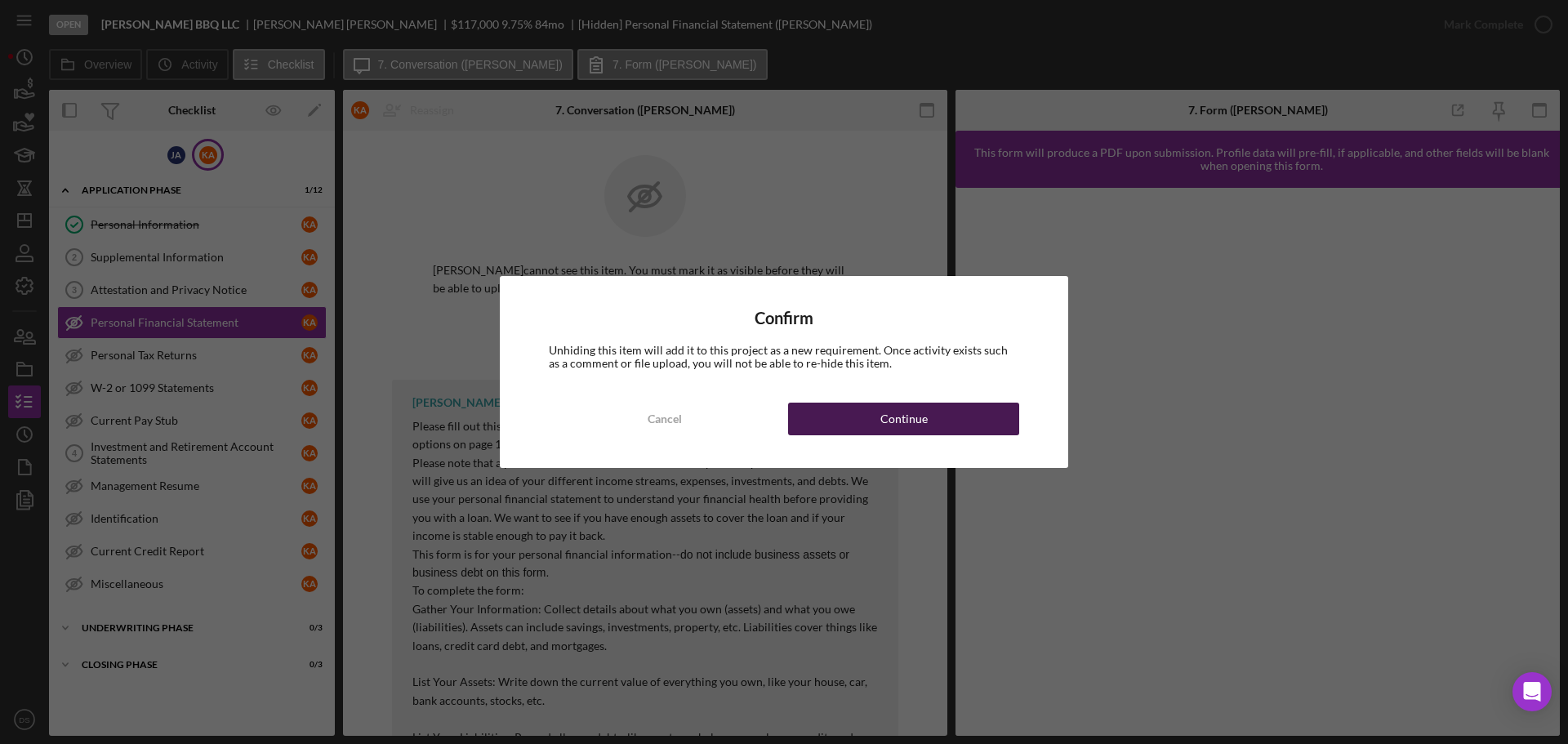
click at [876, 421] on button "Continue" at bounding box center [903, 418] width 232 height 33
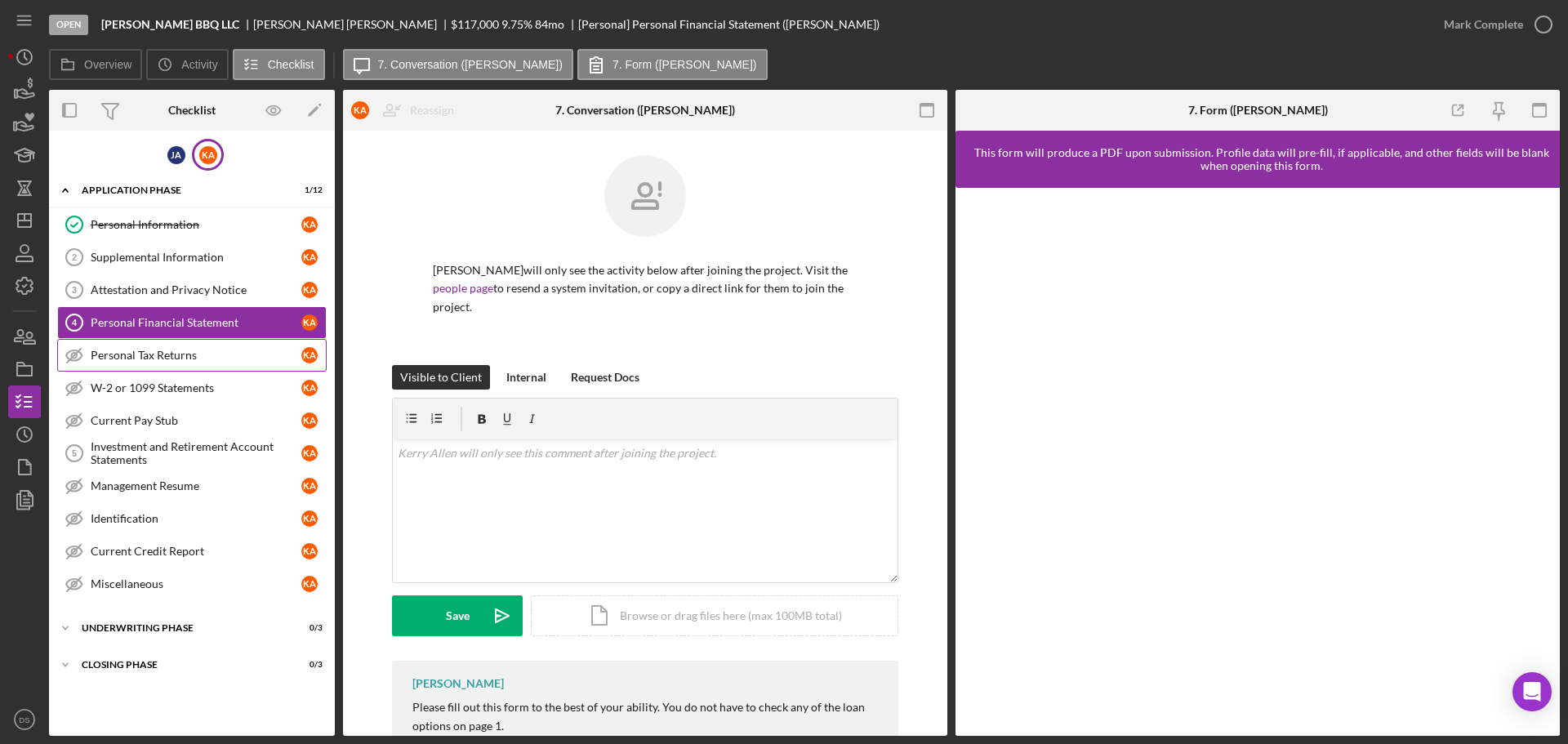
click at [214, 355] on div "Personal Tax Returns" at bounding box center [196, 355] width 211 height 13
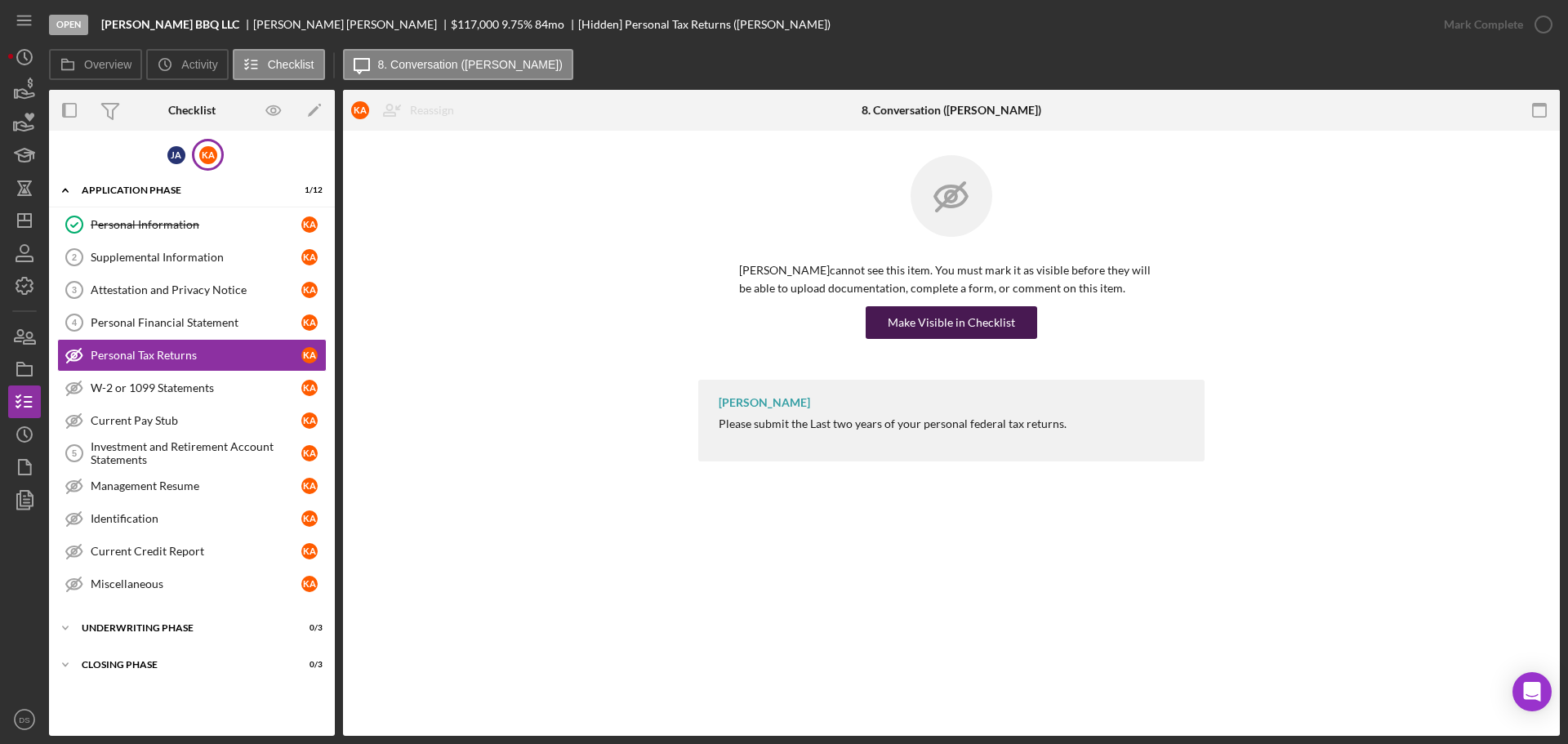
click at [951, 320] on div "Make Visible in Checklist" at bounding box center [951, 322] width 127 height 33
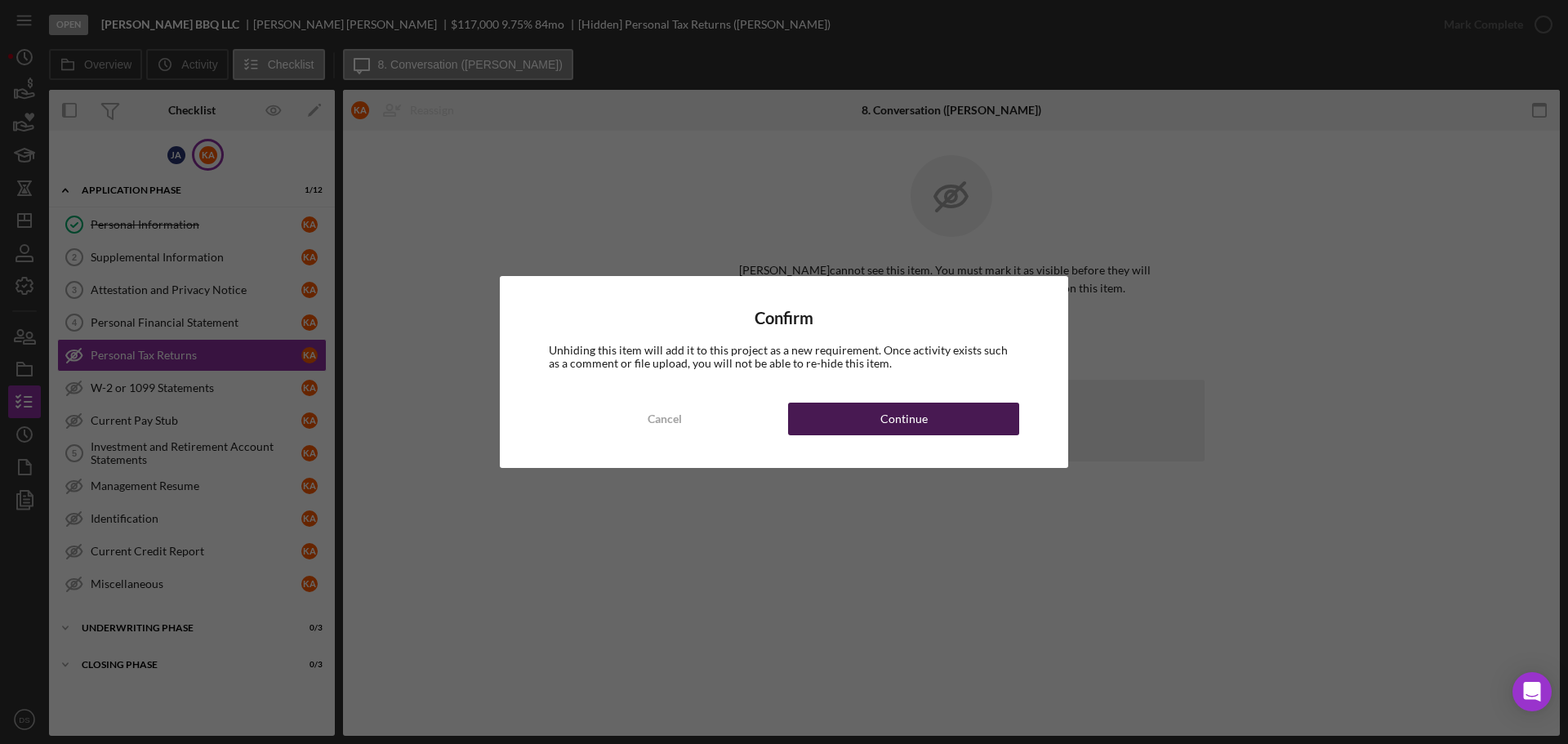
click at [948, 405] on button "Continue" at bounding box center [903, 418] width 232 height 33
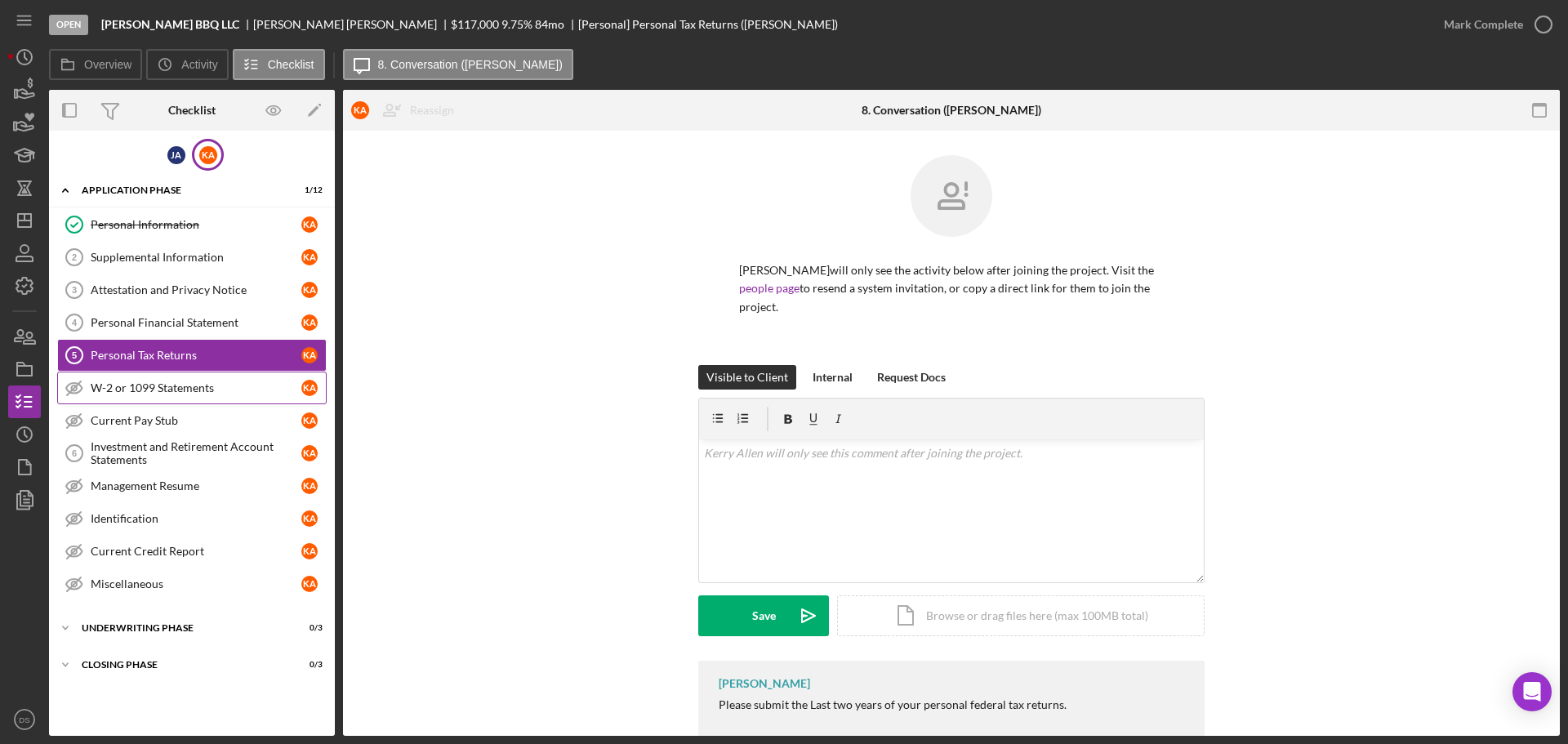
click at [158, 383] on div "W-2 or 1099 Statements" at bounding box center [196, 387] width 211 height 13
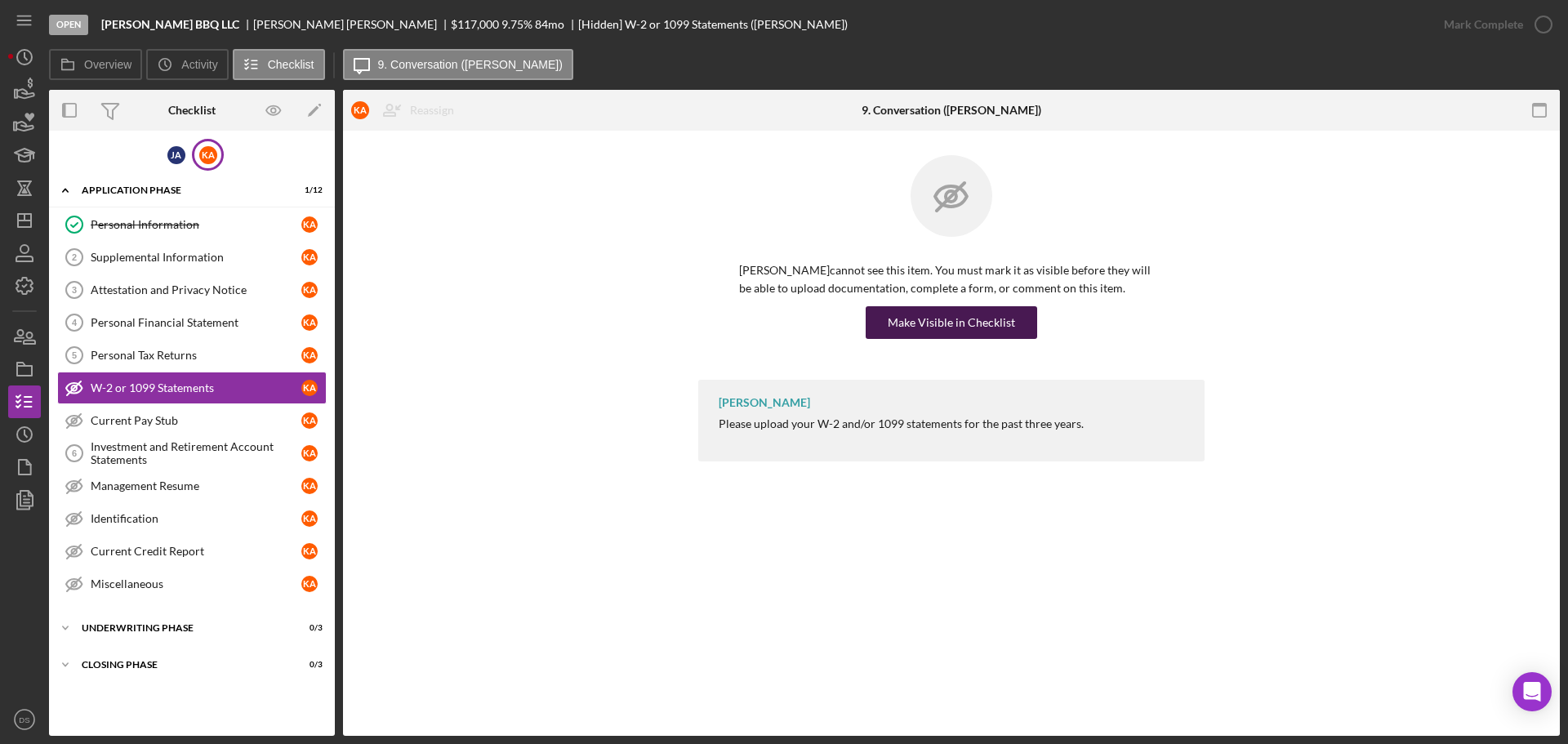
click at [929, 309] on div "Make Visible in Checklist" at bounding box center [951, 322] width 127 height 33
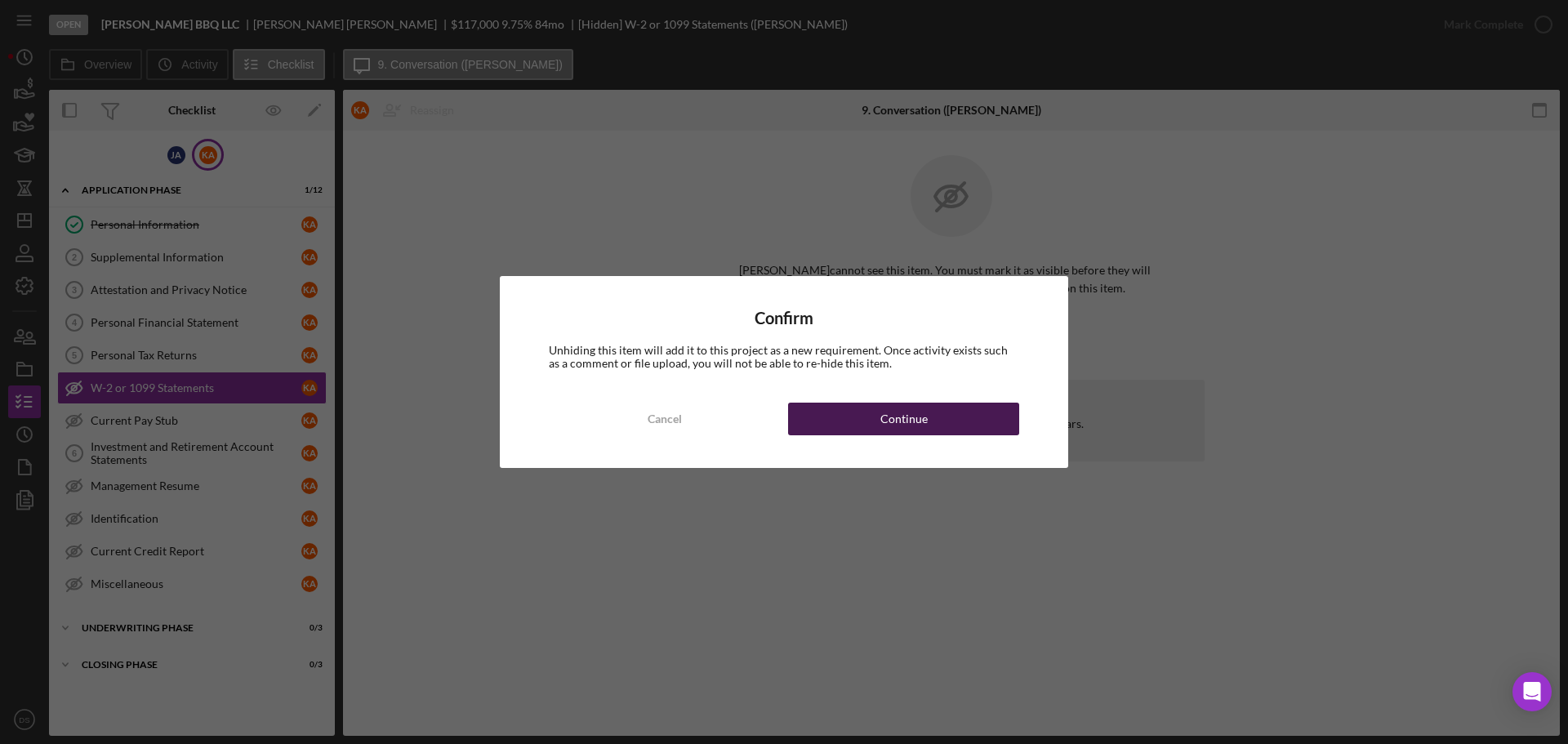
click at [932, 410] on button "Continue" at bounding box center [903, 418] width 232 height 33
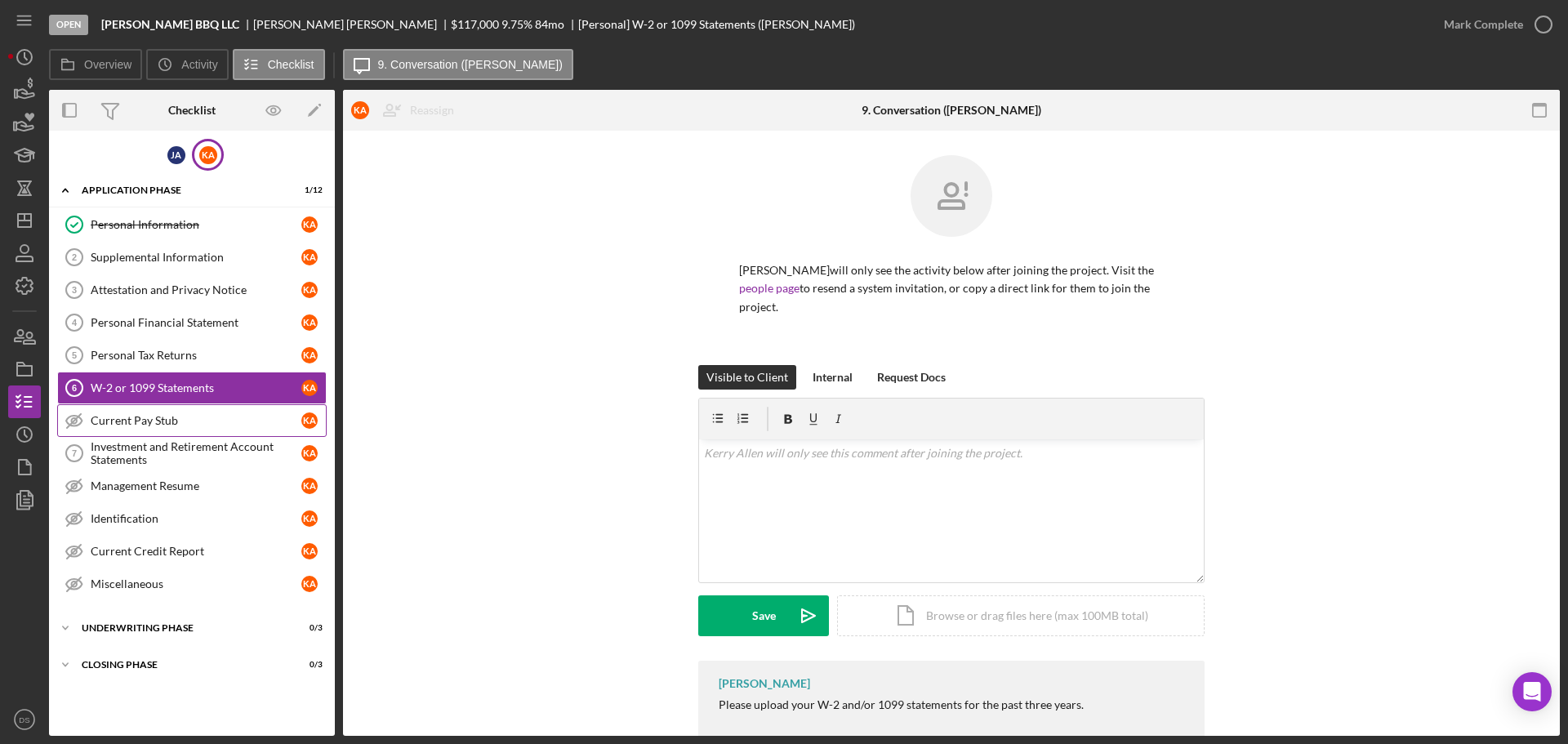
click at [191, 414] on div "Current Pay Stub" at bounding box center [196, 420] width 211 height 13
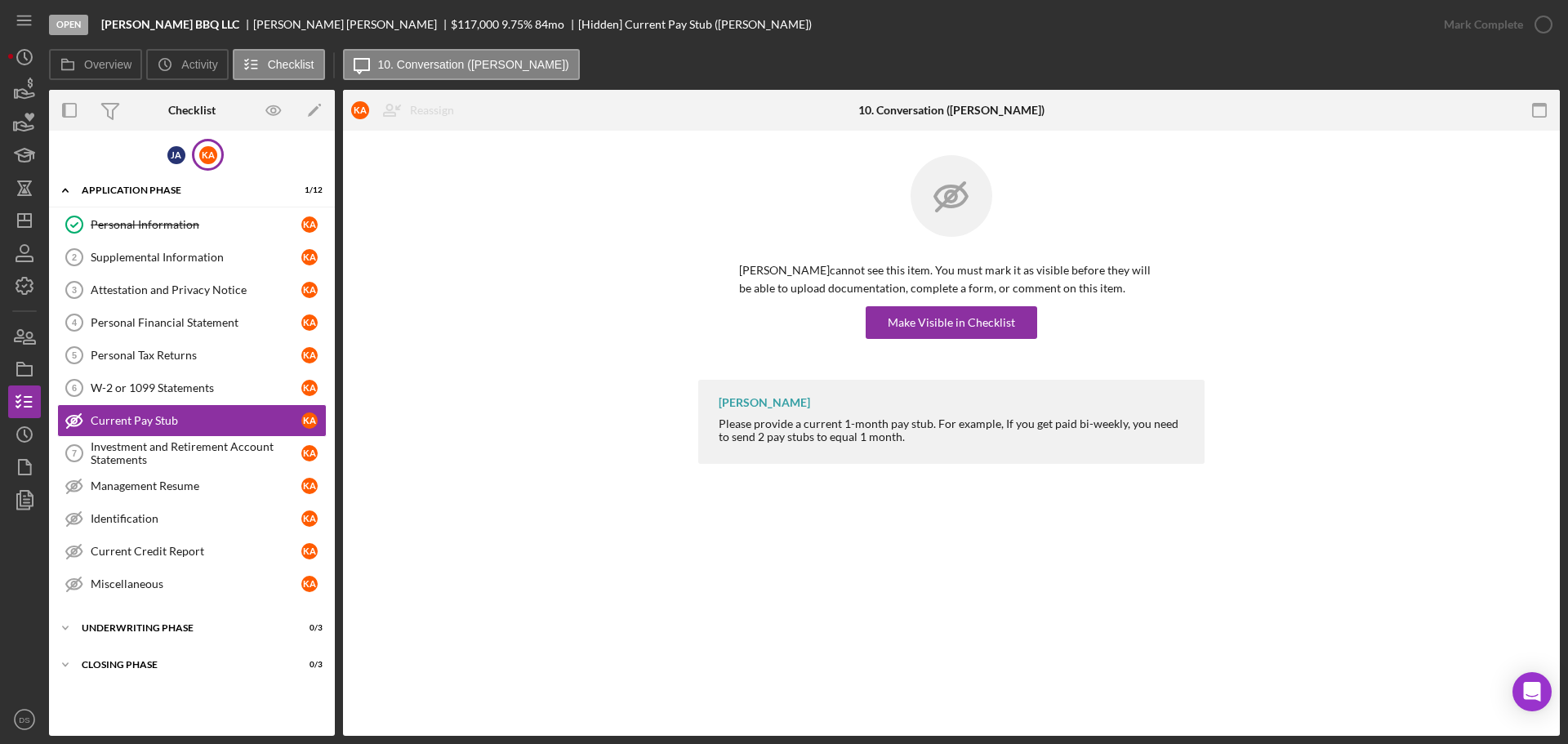
click at [936, 298] on div "[PERSON_NAME] cannot see this item. You must mark it as visible before they wil…" at bounding box center [951, 300] width 424 height 77
click at [940, 321] on div "Make Visible in Checklist" at bounding box center [951, 322] width 127 height 33
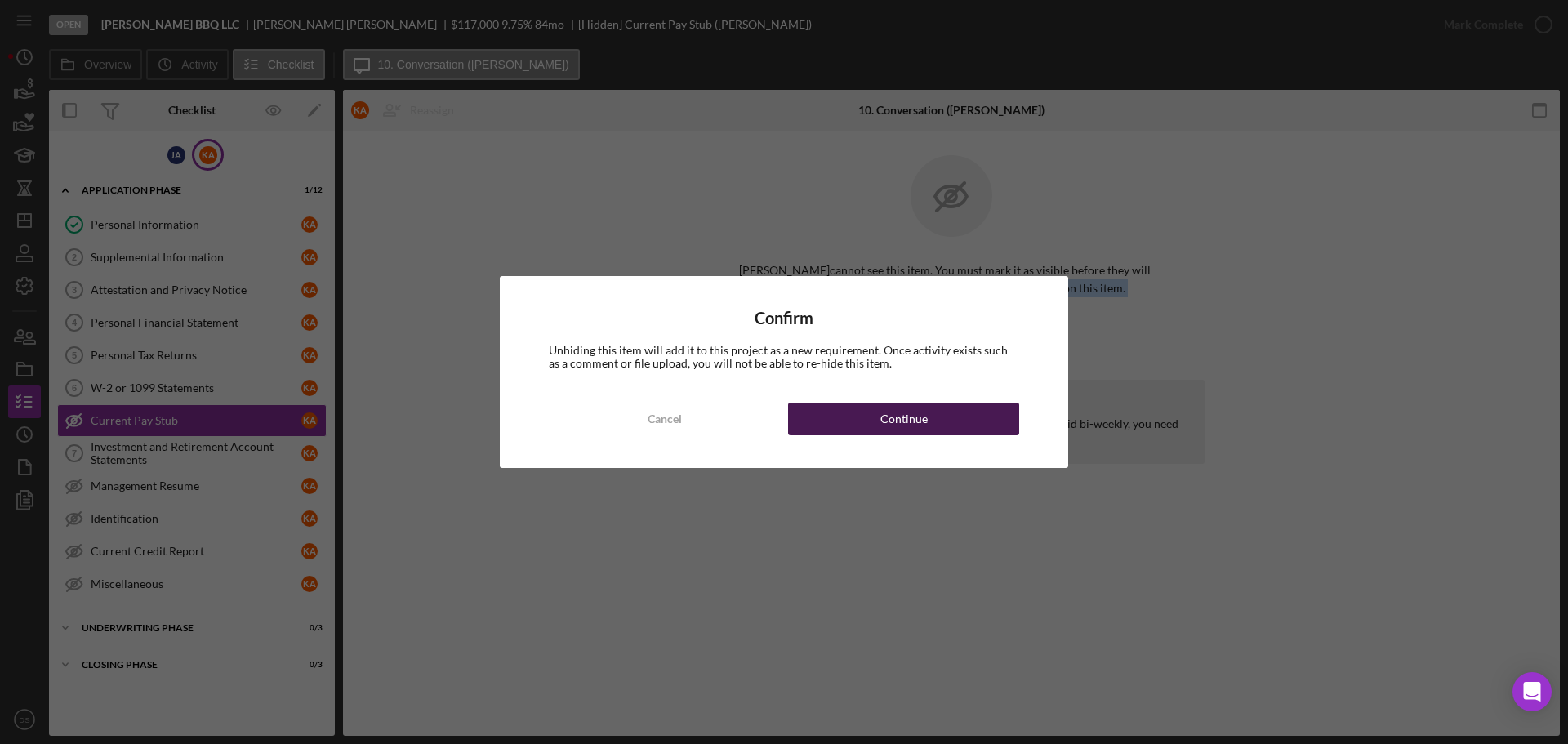
click at [917, 427] on div "Continue" at bounding box center [904, 418] width 48 height 33
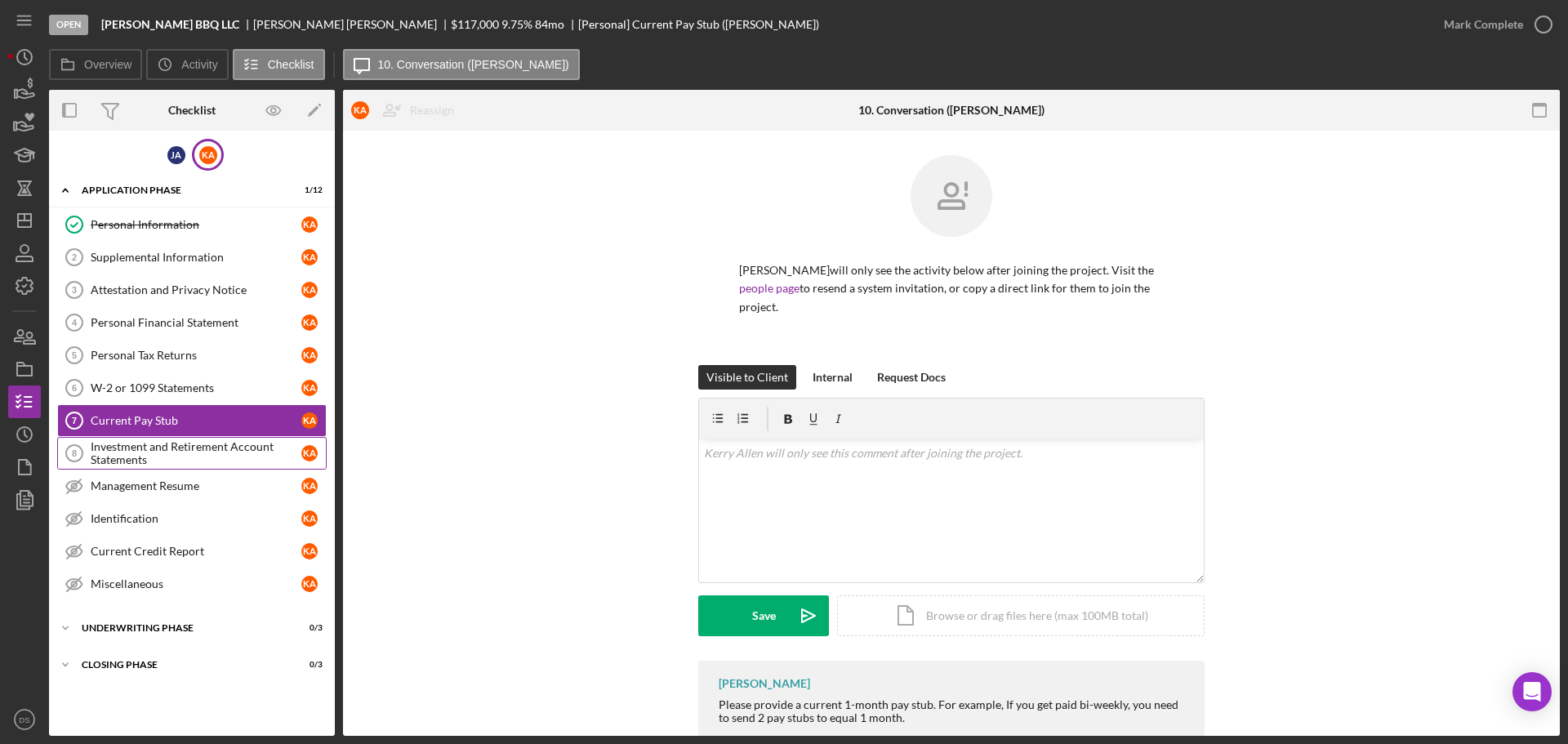
click at [184, 451] on div "Investment and Retirement Account Statements" at bounding box center [196, 453] width 211 height 26
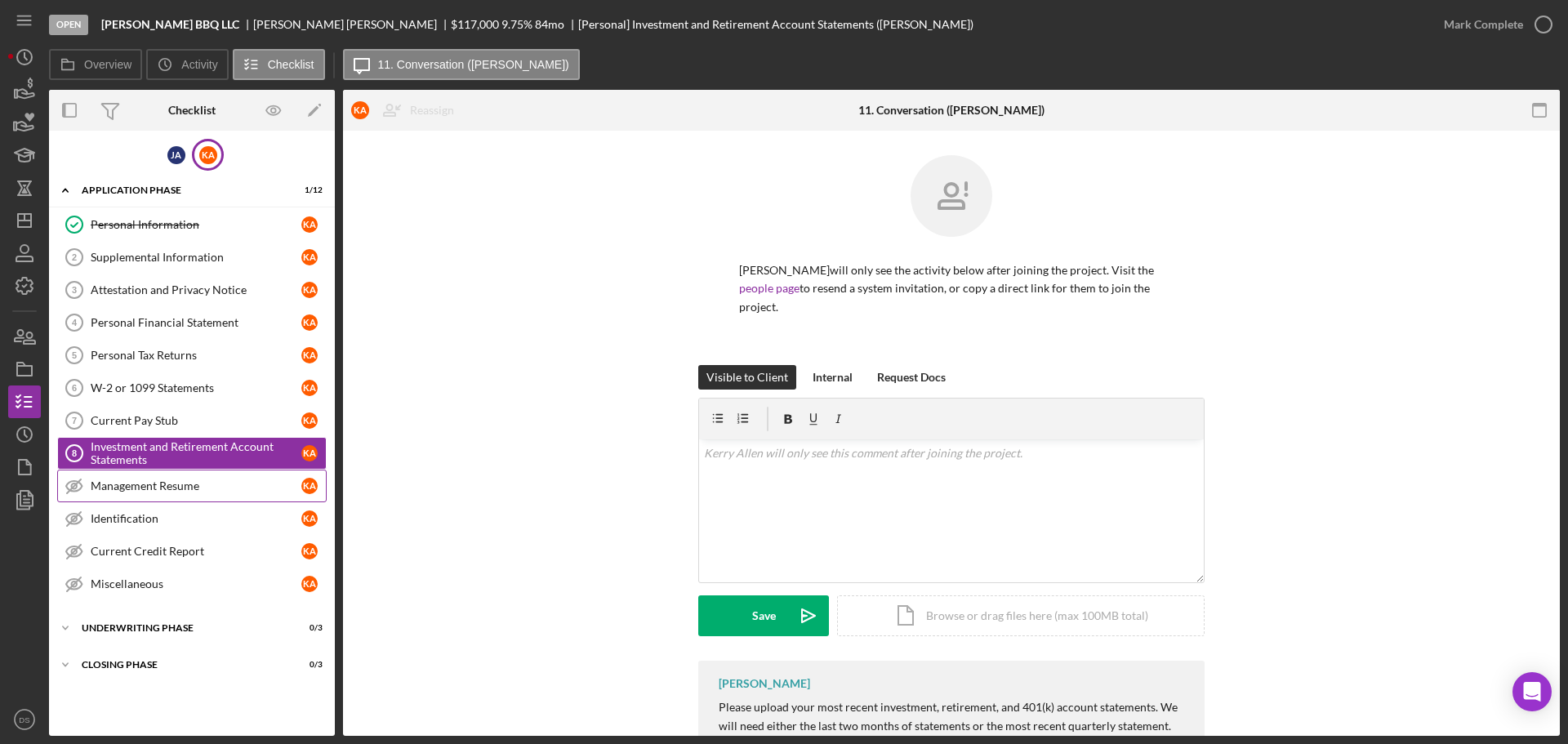
click at [213, 489] on div "Management Resume" at bounding box center [196, 485] width 211 height 13
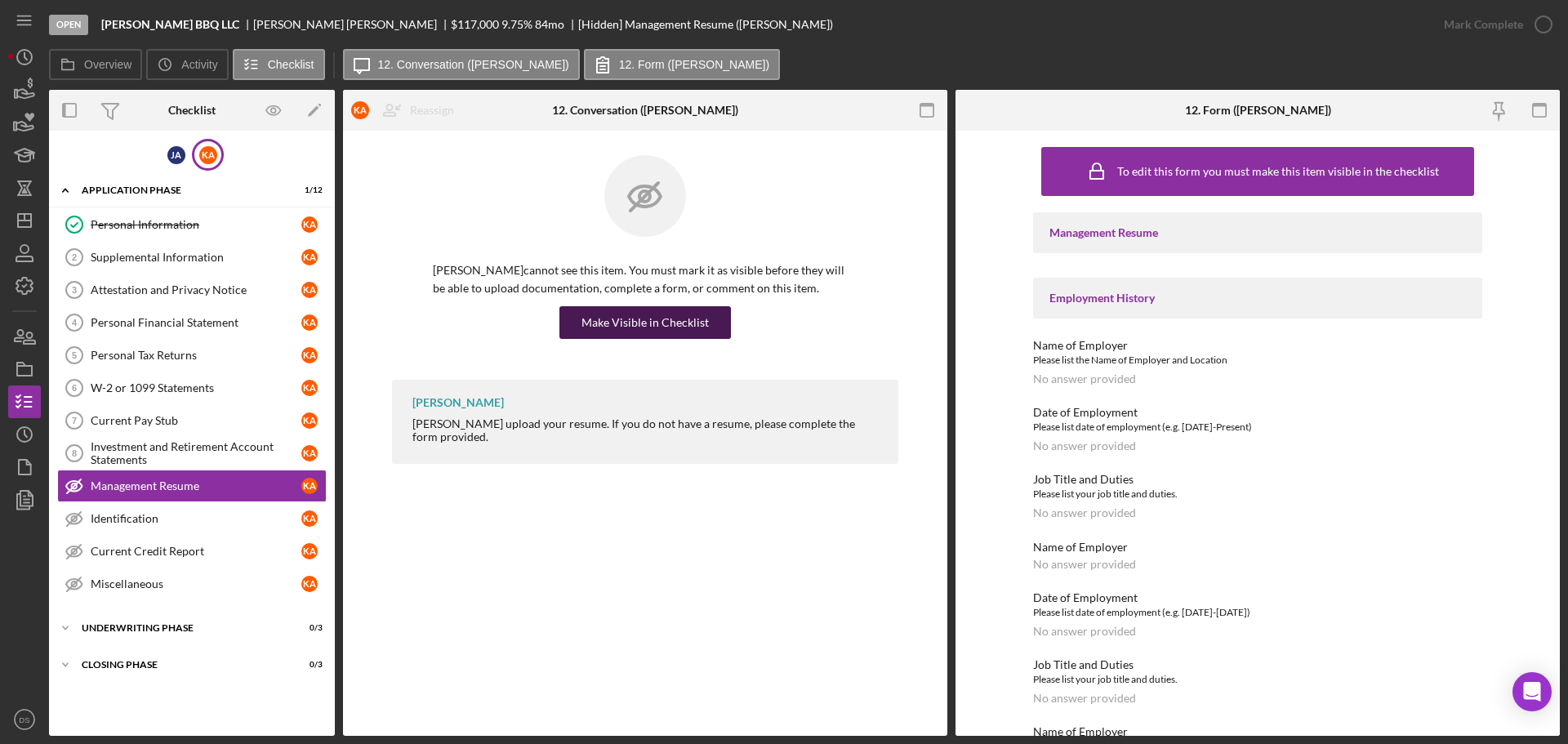
click at [677, 313] on div "Make Visible in Checklist" at bounding box center [645, 322] width 127 height 33
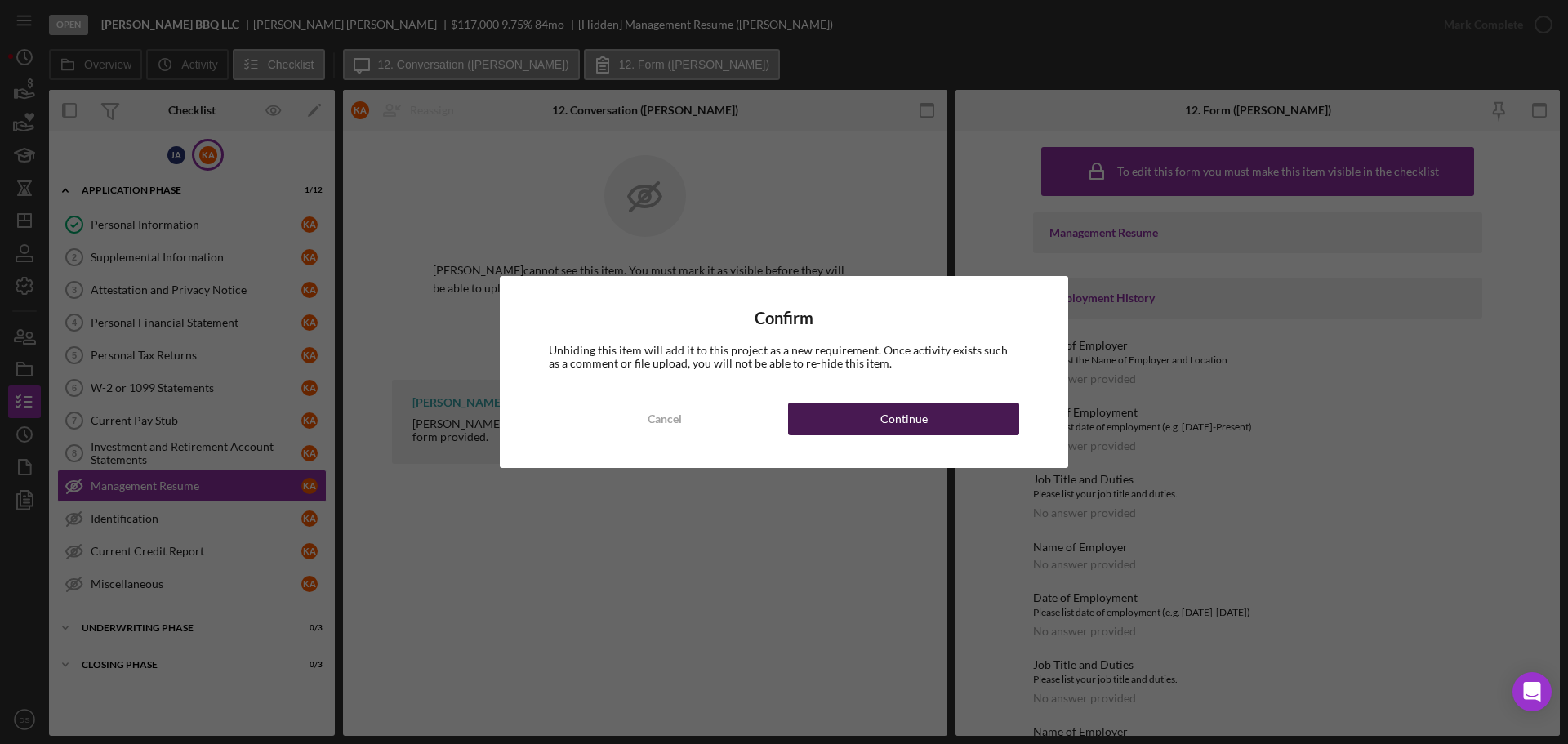
click at [856, 416] on button "Continue" at bounding box center [903, 418] width 232 height 33
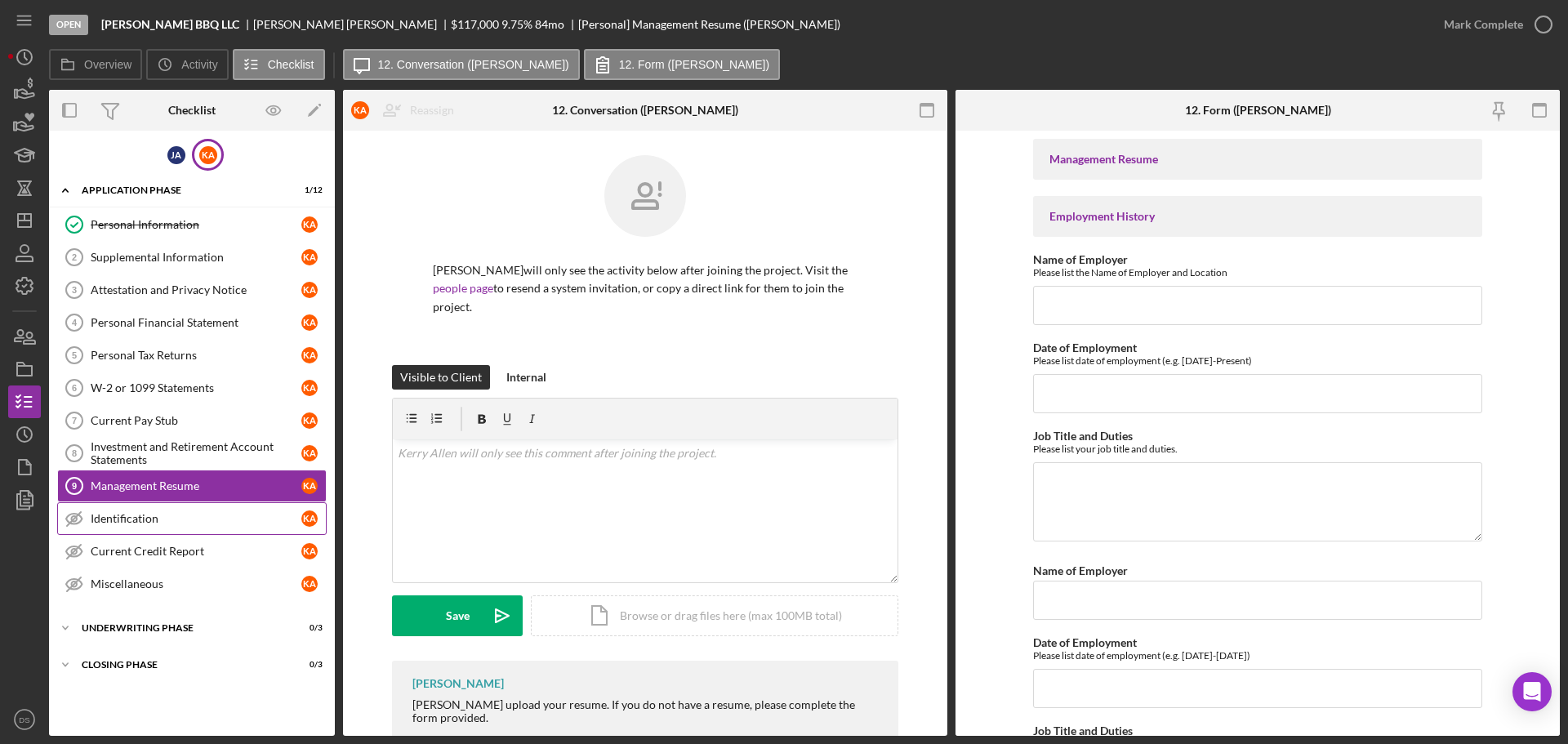
click at [178, 508] on link "Identification Identification K A" at bounding box center [192, 518] width 269 height 33
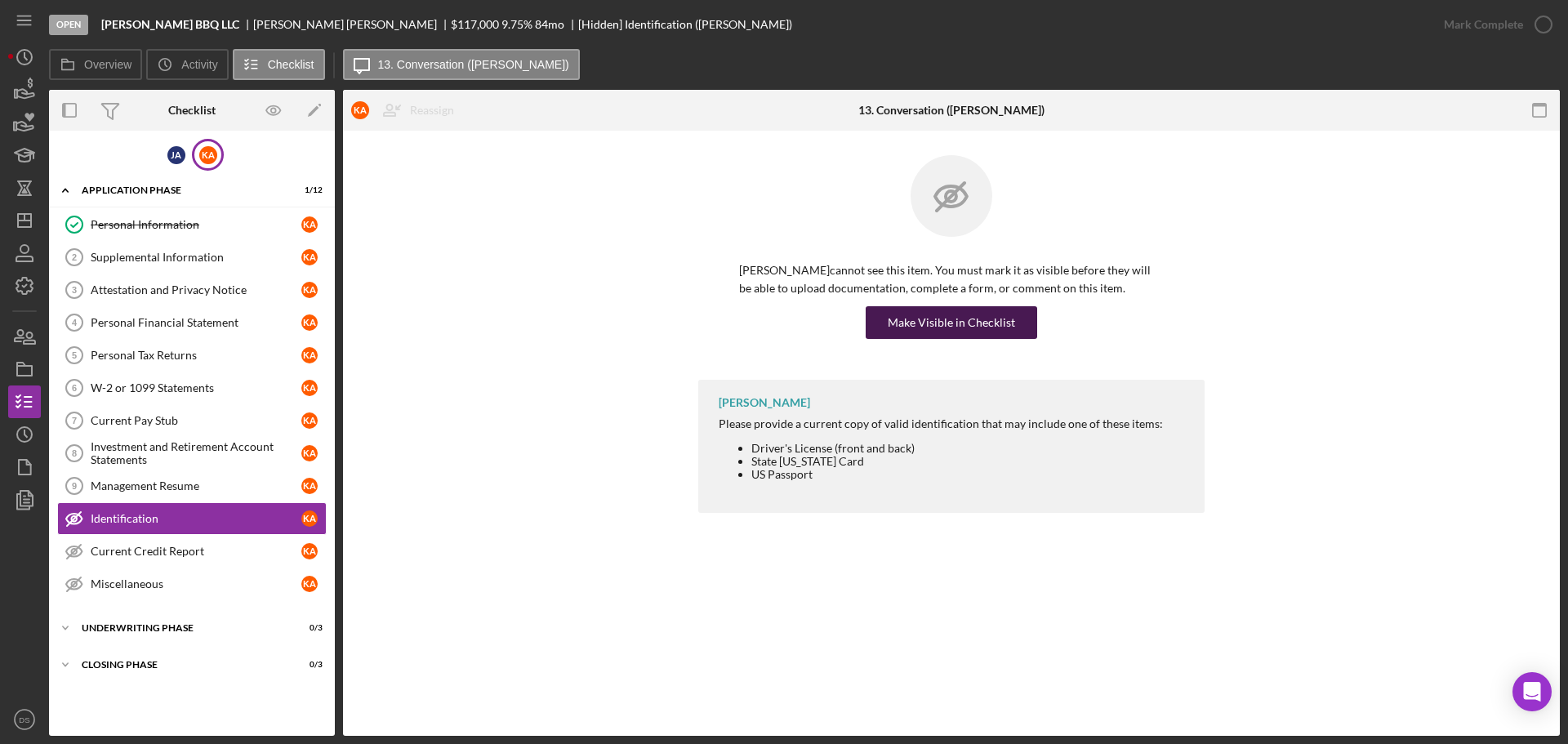
click at [904, 327] on div "Make Visible in Checklist" at bounding box center [951, 322] width 127 height 33
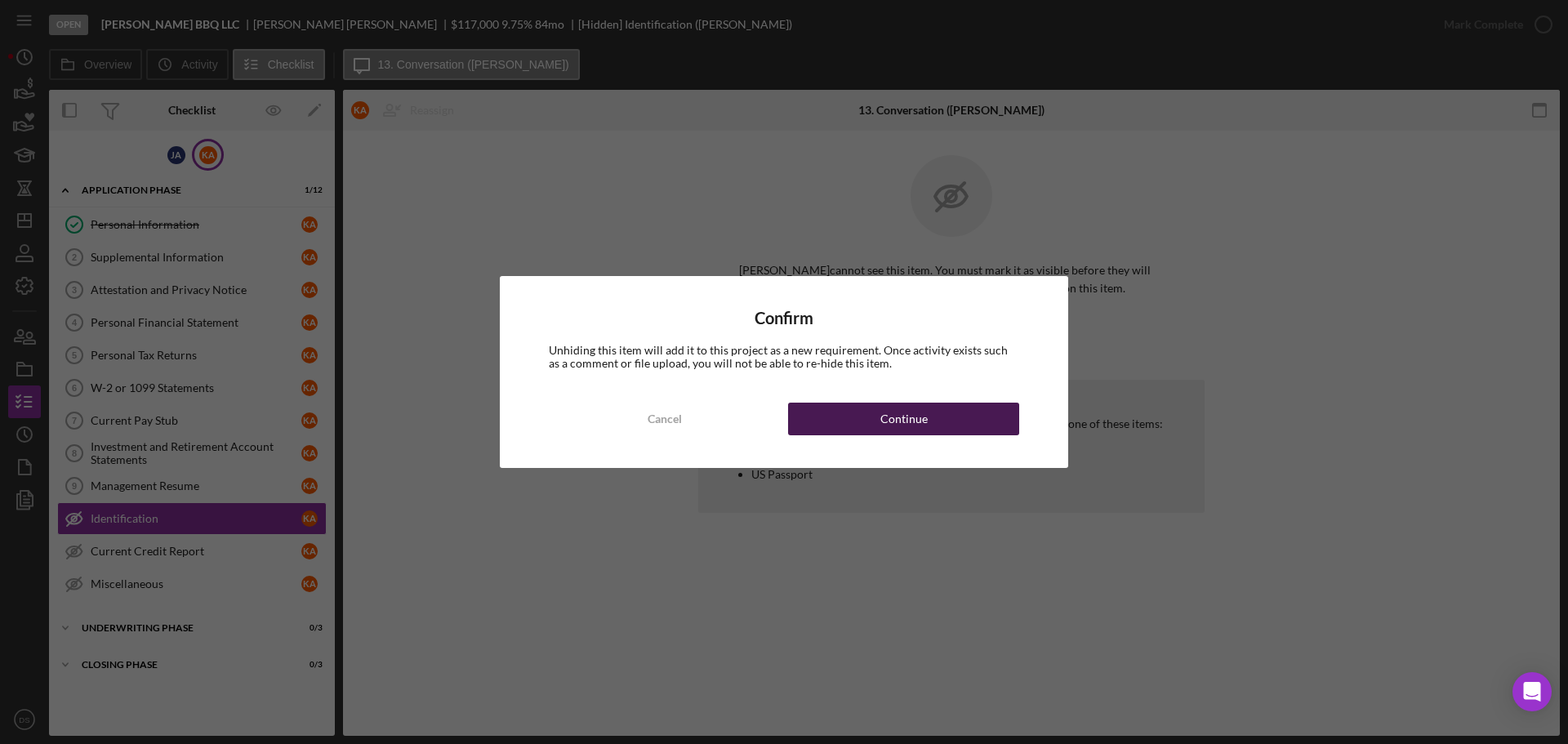
click at [930, 429] on button "Continue" at bounding box center [903, 418] width 232 height 33
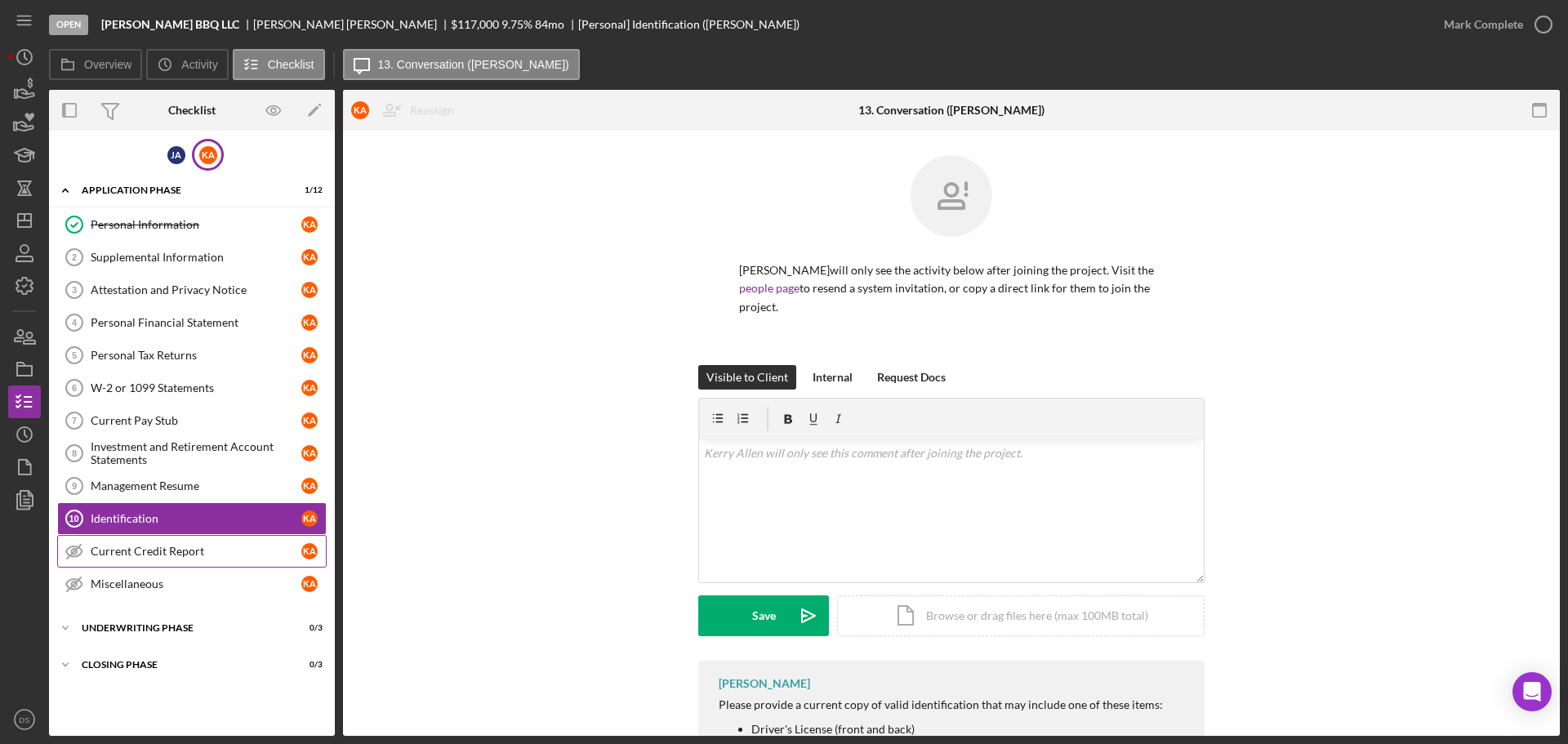
click at [162, 541] on link "Current Credit Report Current Credit Report K A" at bounding box center [192, 550] width 269 height 33
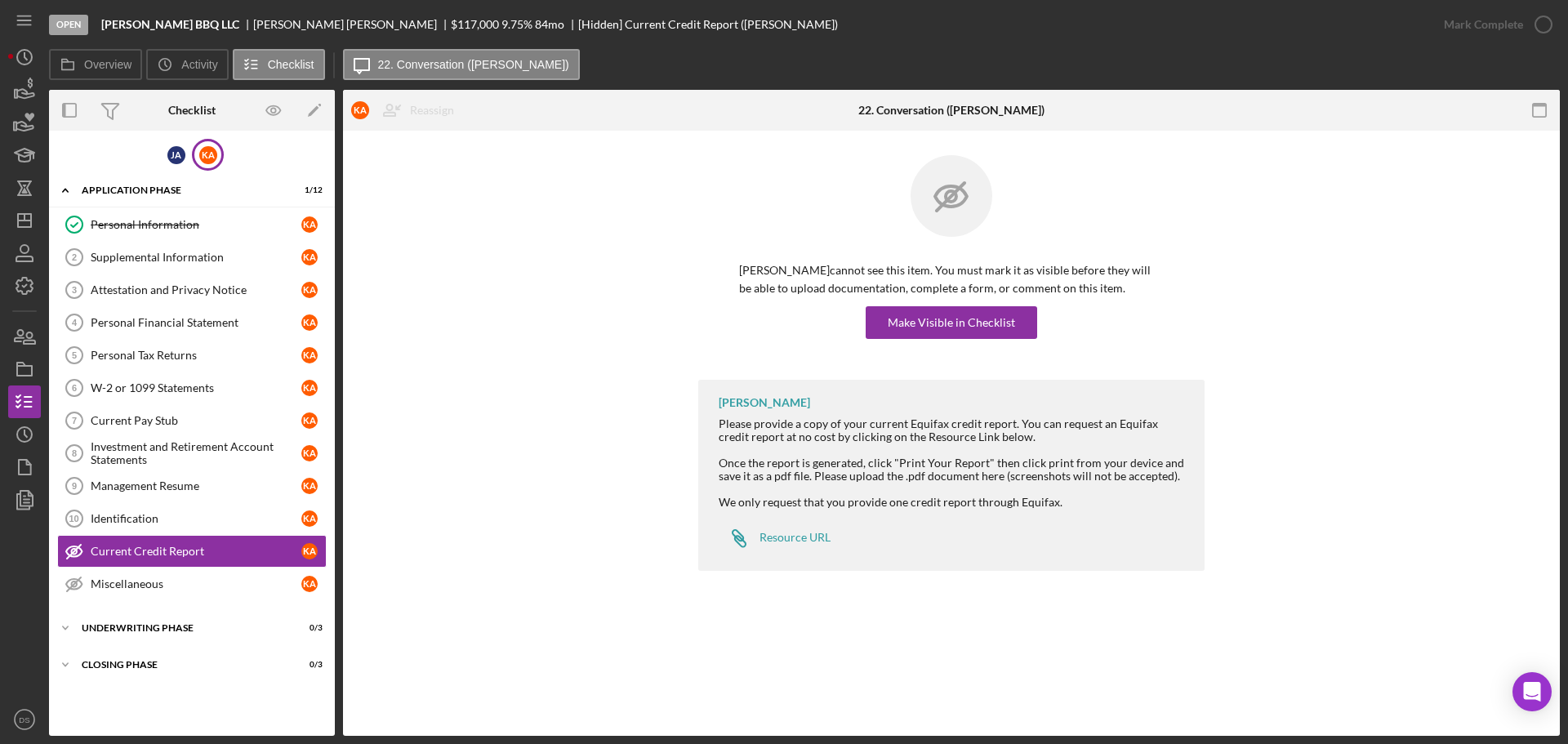
click at [913, 303] on div "[PERSON_NAME] cannot see this item. You must mark it as visible before they wil…" at bounding box center [951, 300] width 424 height 77
click at [921, 321] on div "Make Visible in Checklist" at bounding box center [951, 322] width 127 height 33
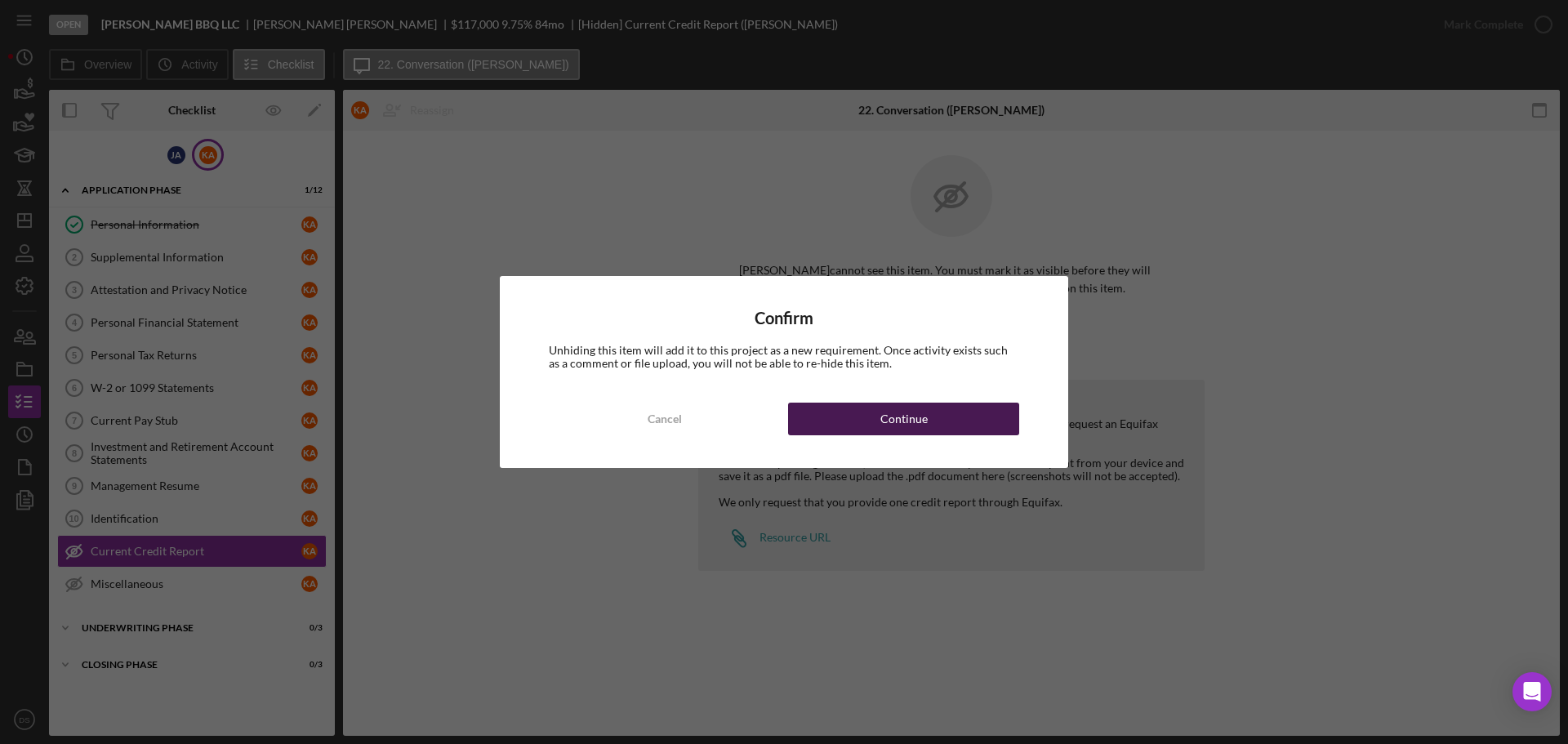
click at [910, 423] on div "Continue" at bounding box center [904, 418] width 48 height 33
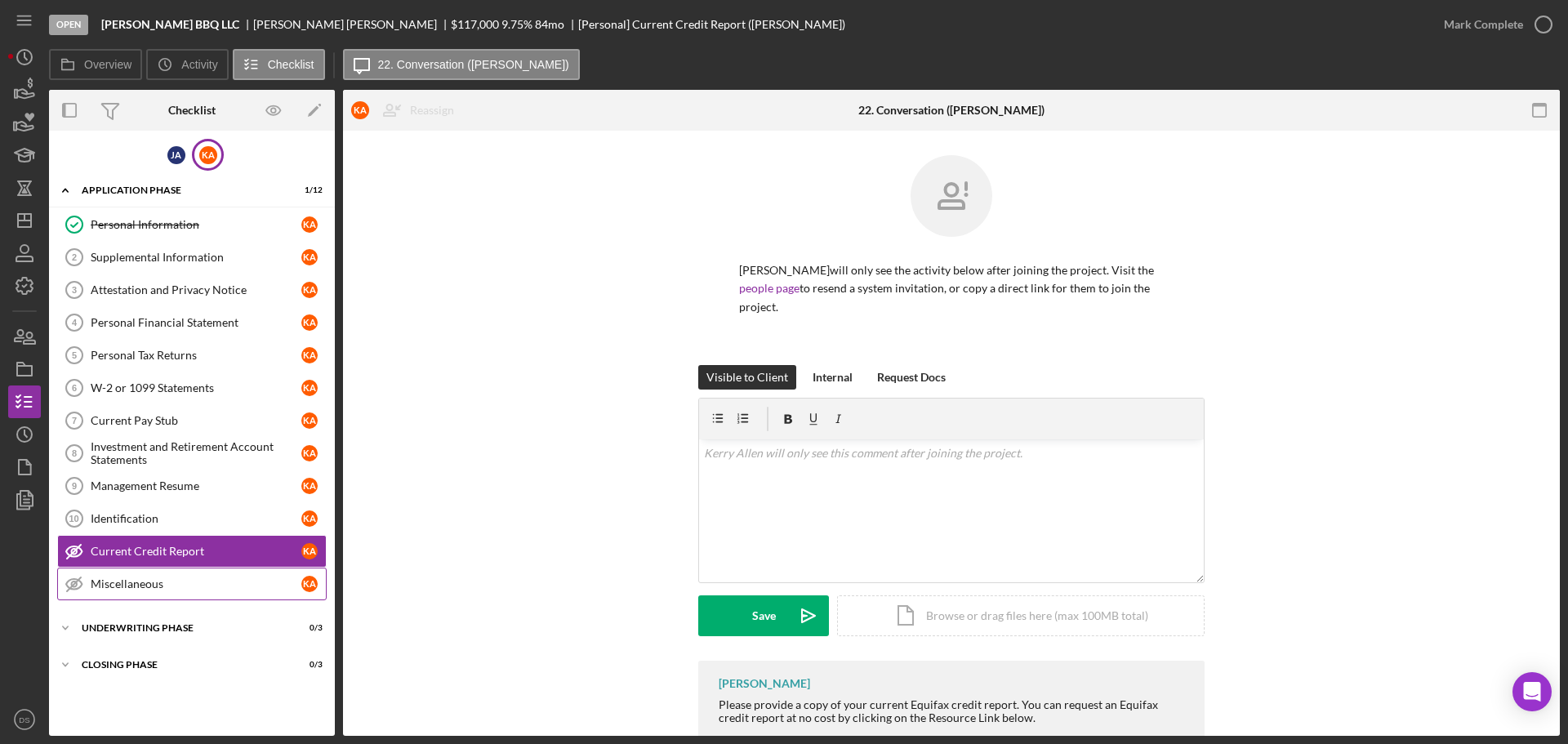
click at [144, 570] on link "Miscellaneous Miscellaneous K A" at bounding box center [192, 583] width 269 height 33
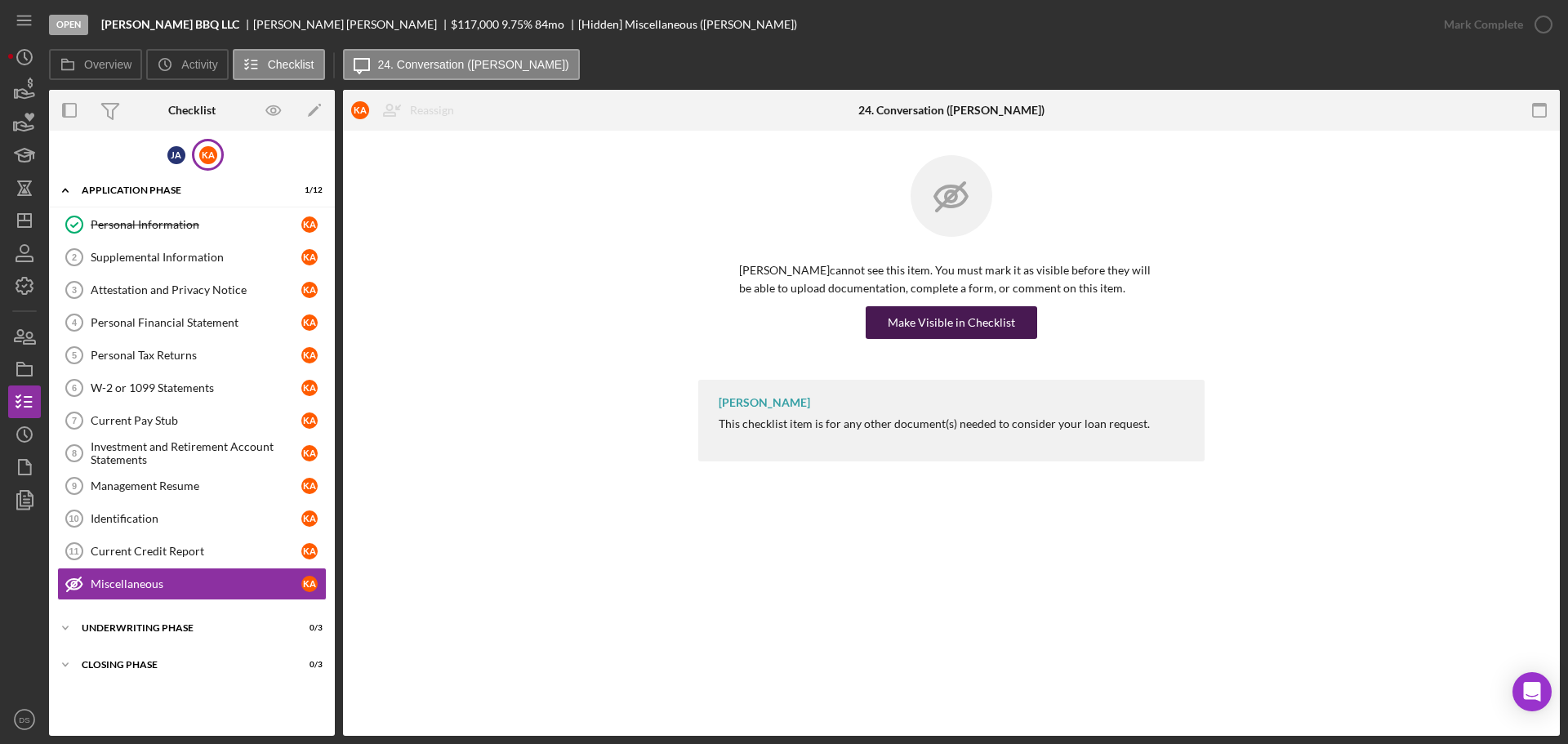
click at [936, 324] on div "Make Visible in Checklist" at bounding box center [951, 322] width 127 height 33
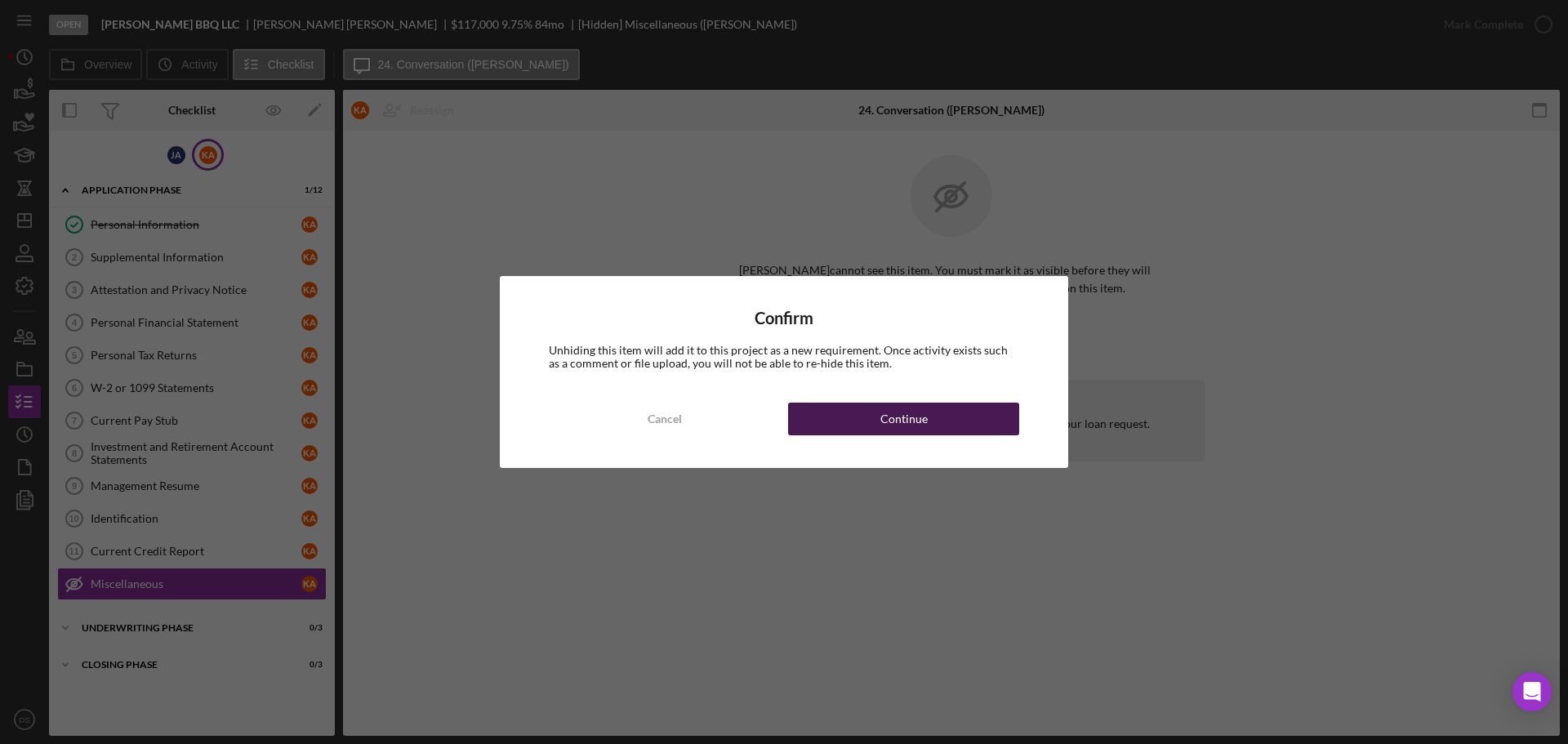
click at [910, 421] on div "Continue" at bounding box center [904, 418] width 48 height 33
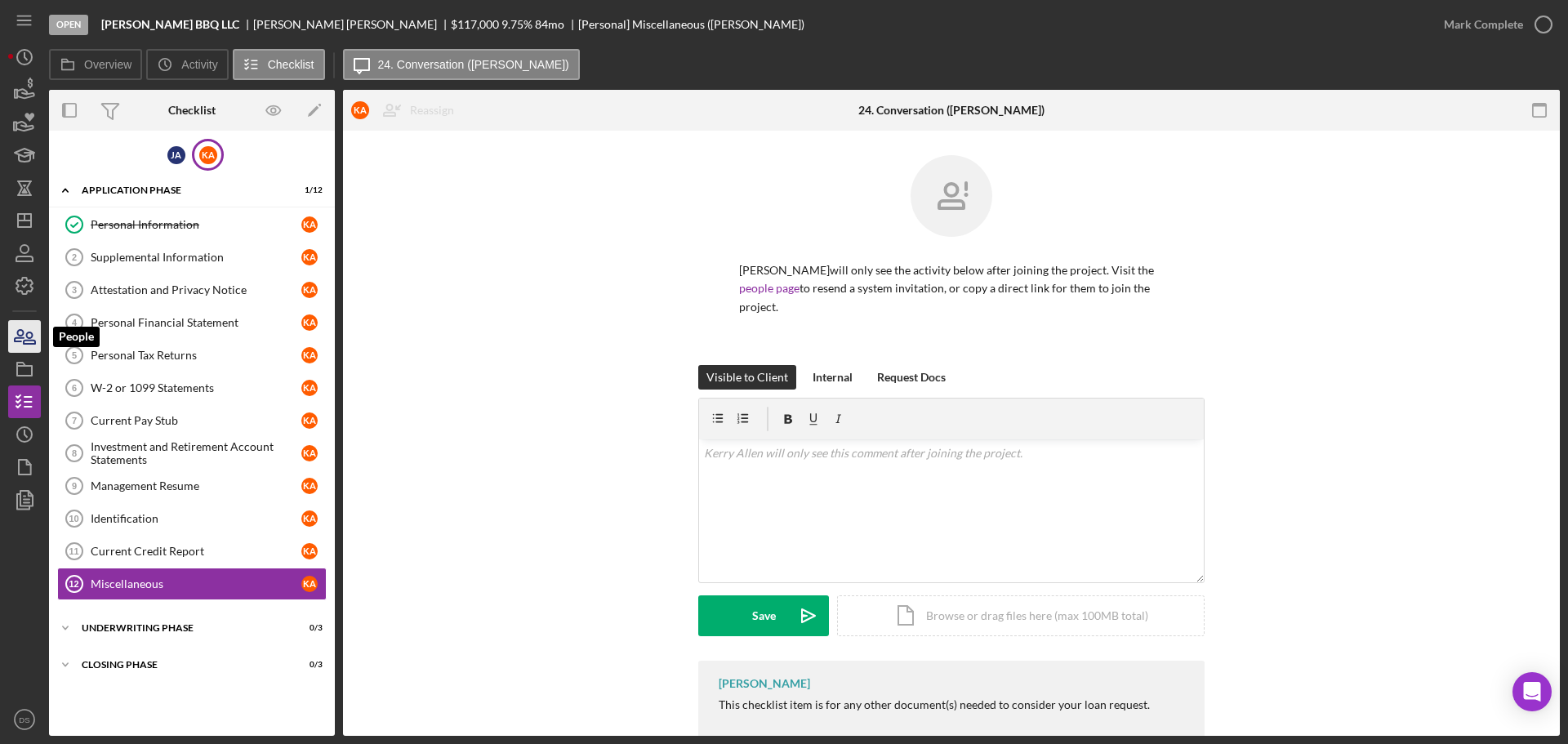
click at [35, 344] on icon "button" at bounding box center [30, 338] width 12 height 12
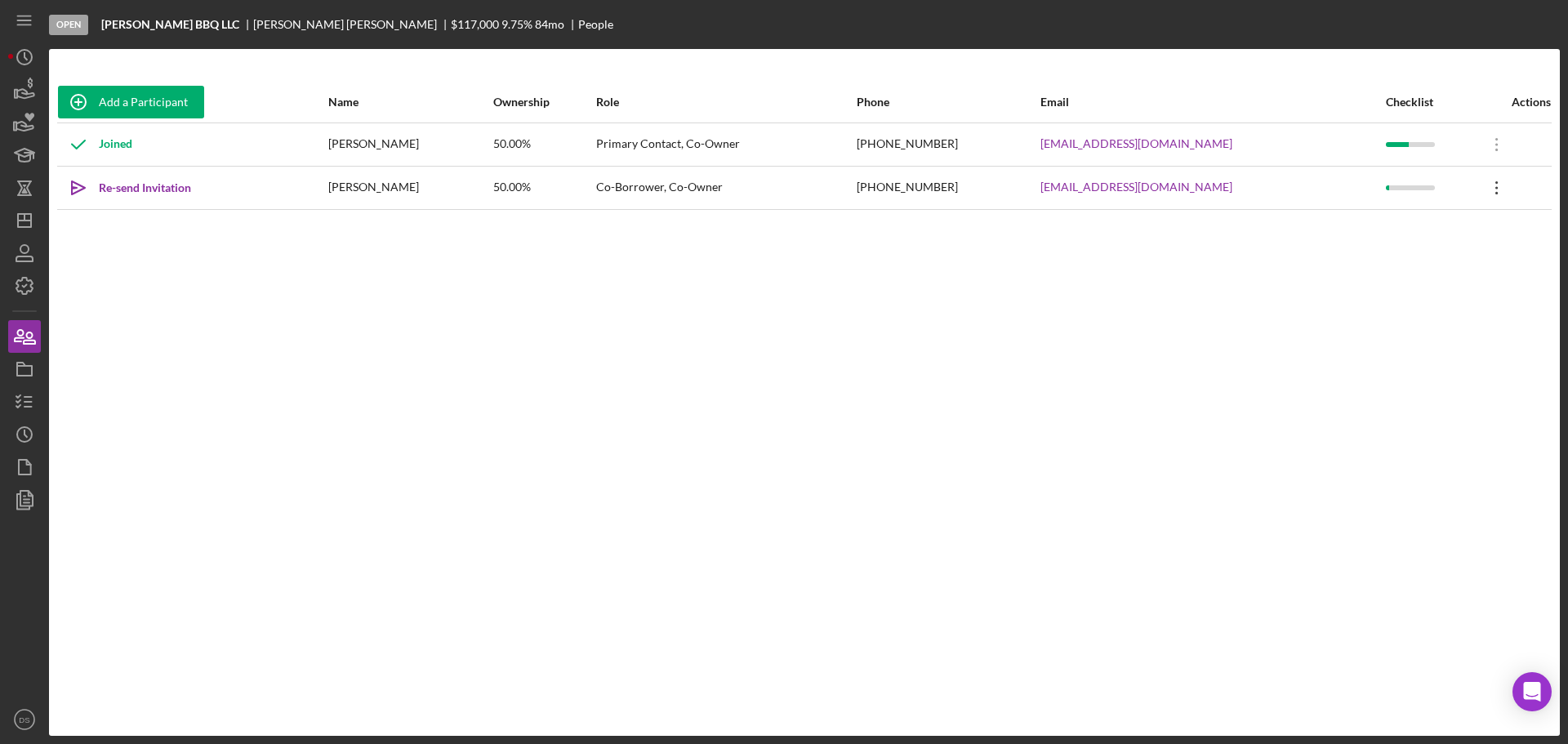
click at [1477, 189] on icon "Icon/Overflow" at bounding box center [1496, 187] width 41 height 41
click at [1152, 249] on div "Add a Participant Name Ownership Role Phone Email Checklist Actions Joined [PER…" at bounding box center [804, 391] width 1510 height 621
click at [25, 387] on icon "button" at bounding box center [24, 401] width 41 height 41
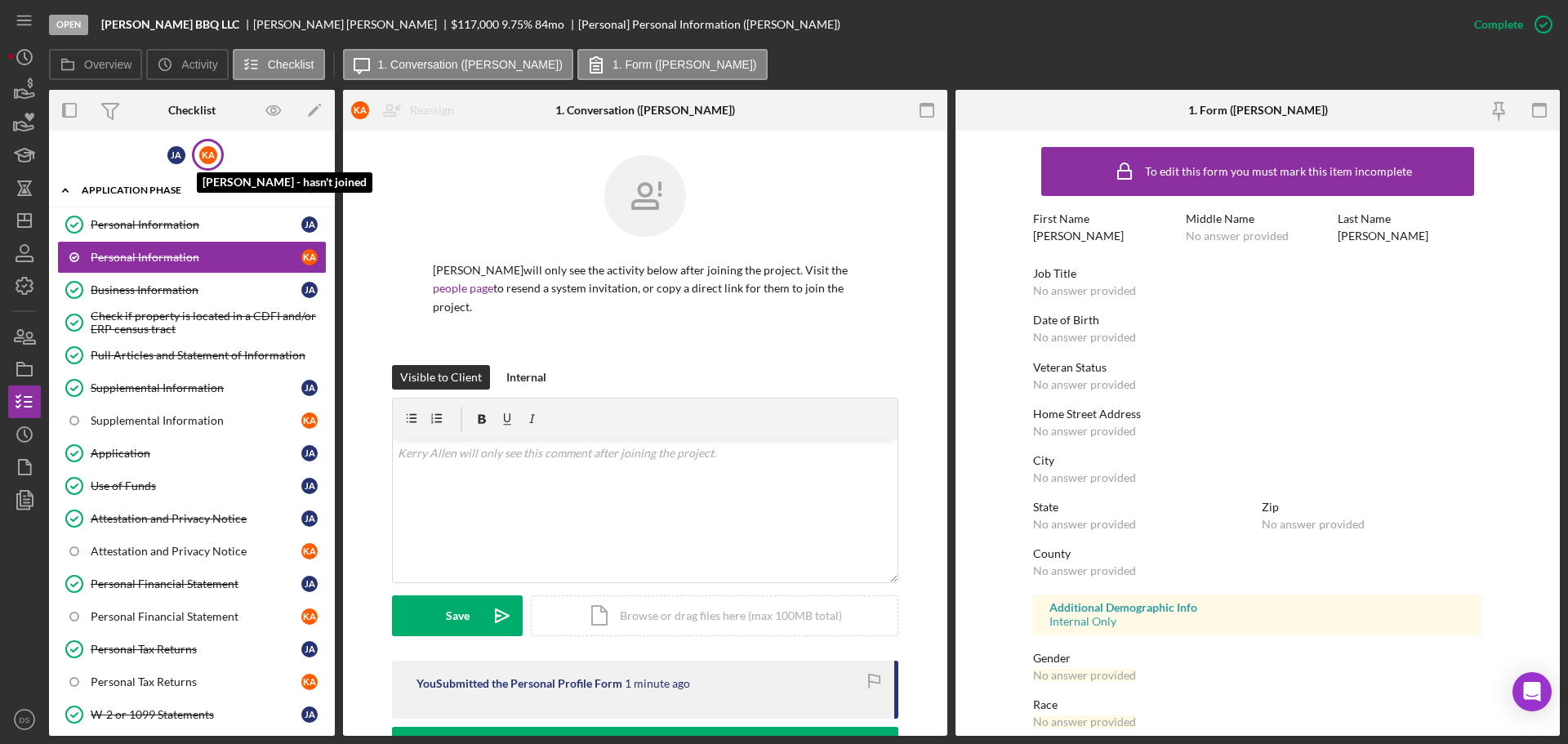
click at [204, 156] on div "K A" at bounding box center [208, 155] width 18 height 18
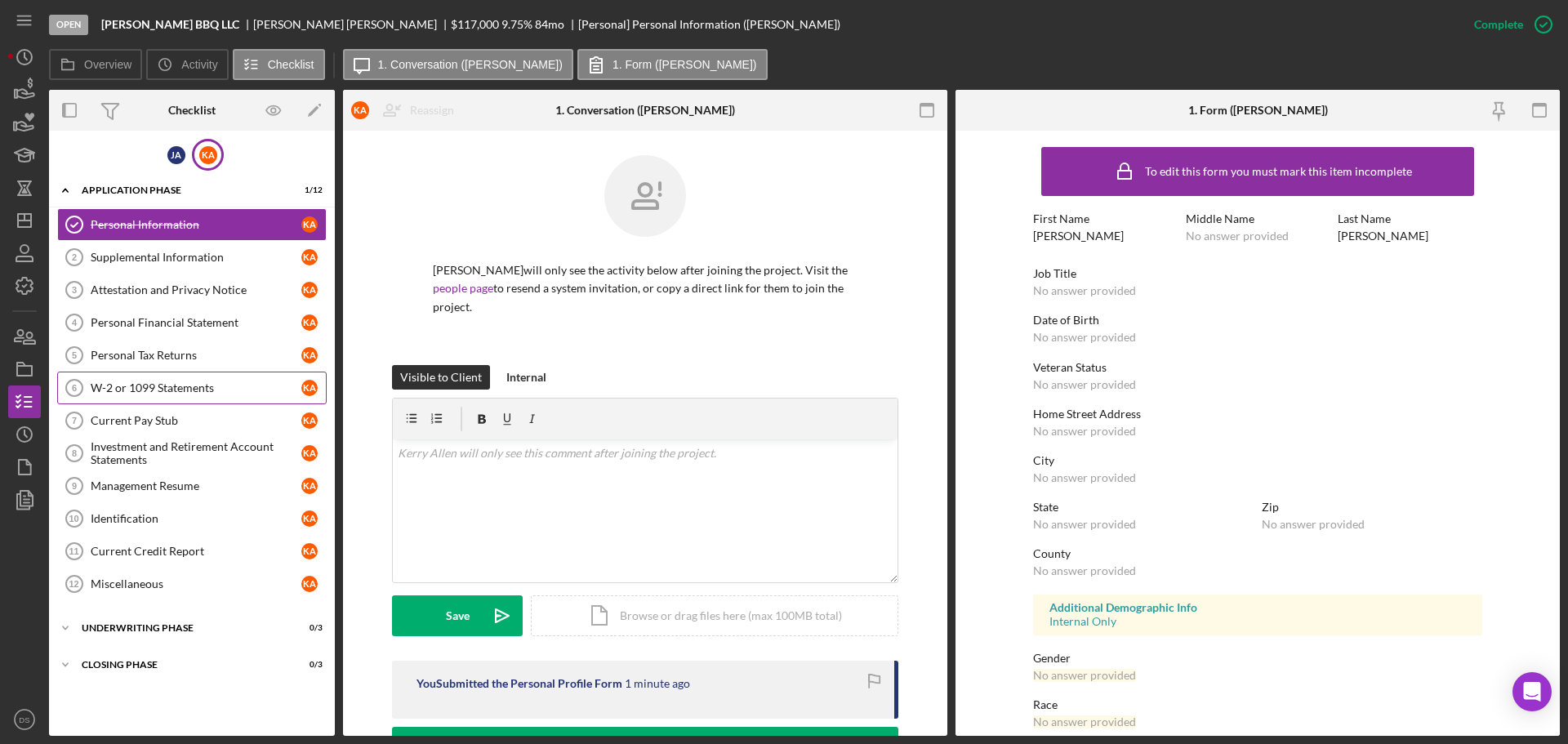
click at [184, 391] on div "W-2 or 1099 Statements" at bounding box center [196, 387] width 211 height 13
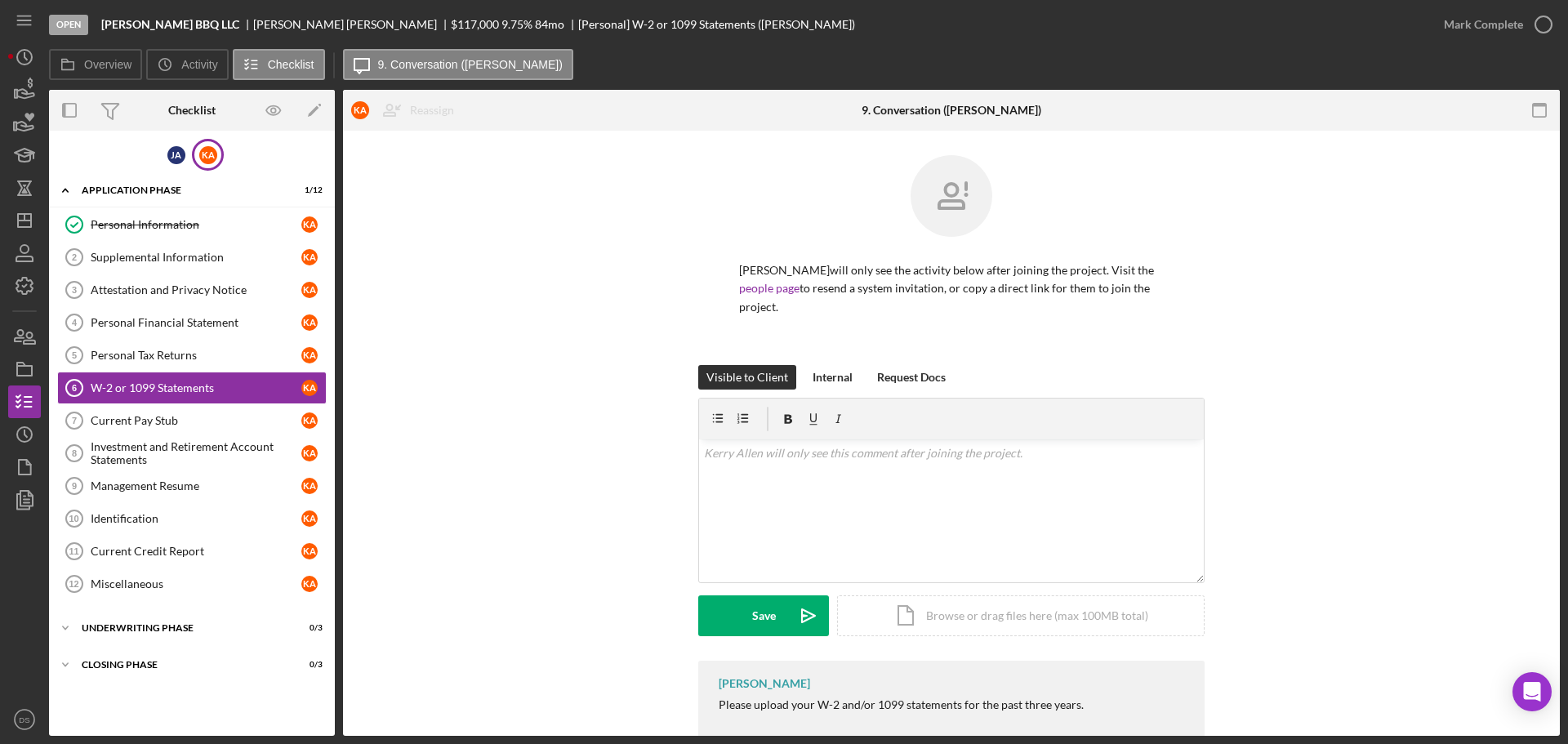
click at [1562, 25] on div "Open [PERSON_NAME] BBQ LLC [PERSON_NAME] $117,000 $117,000 9.75 % 84 mo [Person…" at bounding box center [784, 372] width 1568 height 744
click at [1528, 13] on icon "button" at bounding box center [1542, 24] width 41 height 41
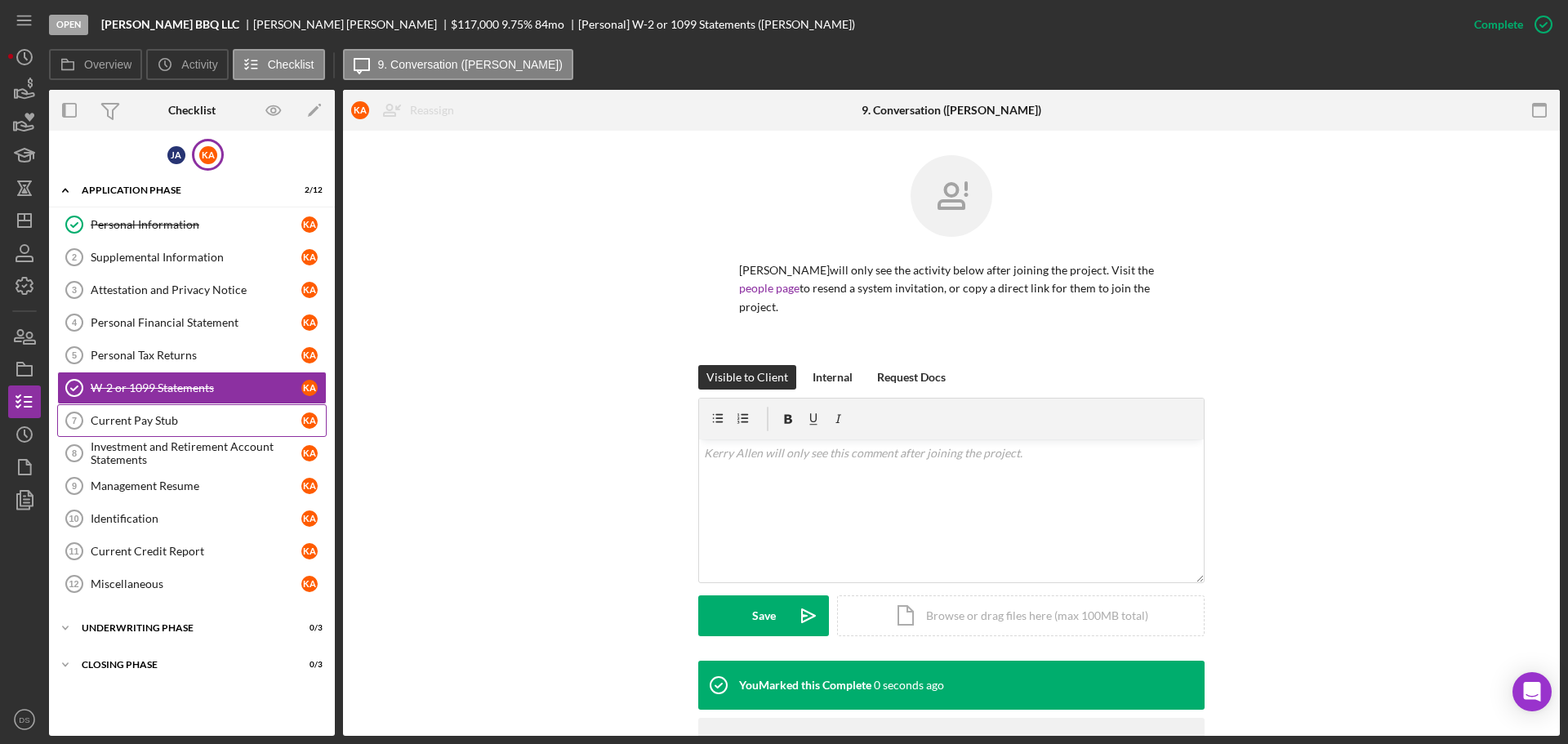
click at [163, 418] on div "Current Pay Stub" at bounding box center [196, 420] width 211 height 13
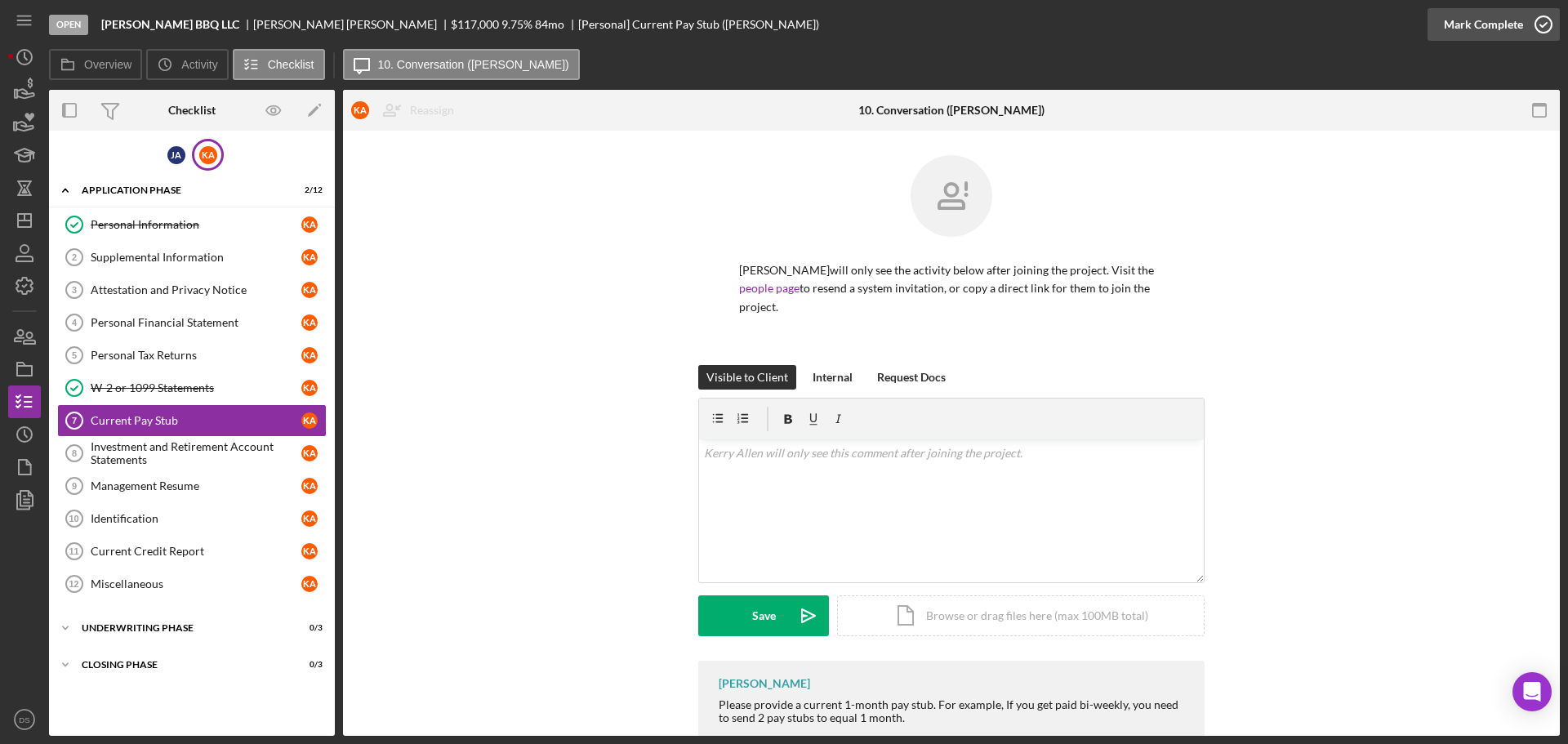
click at [1542, 25] on icon "button" at bounding box center [1542, 24] width 41 height 41
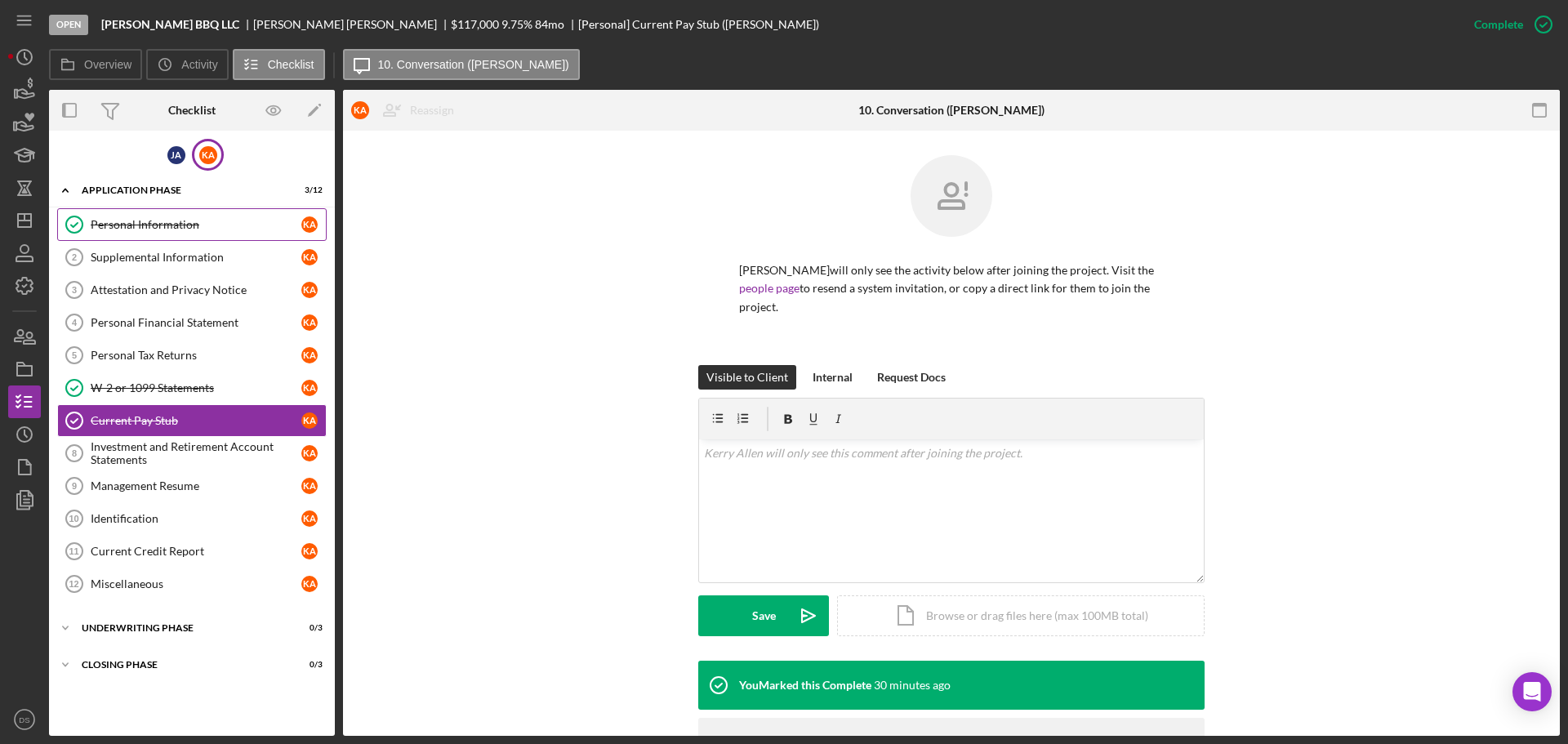
click at [132, 216] on link "Personal Information Personal Information K A" at bounding box center [192, 224] width 269 height 33
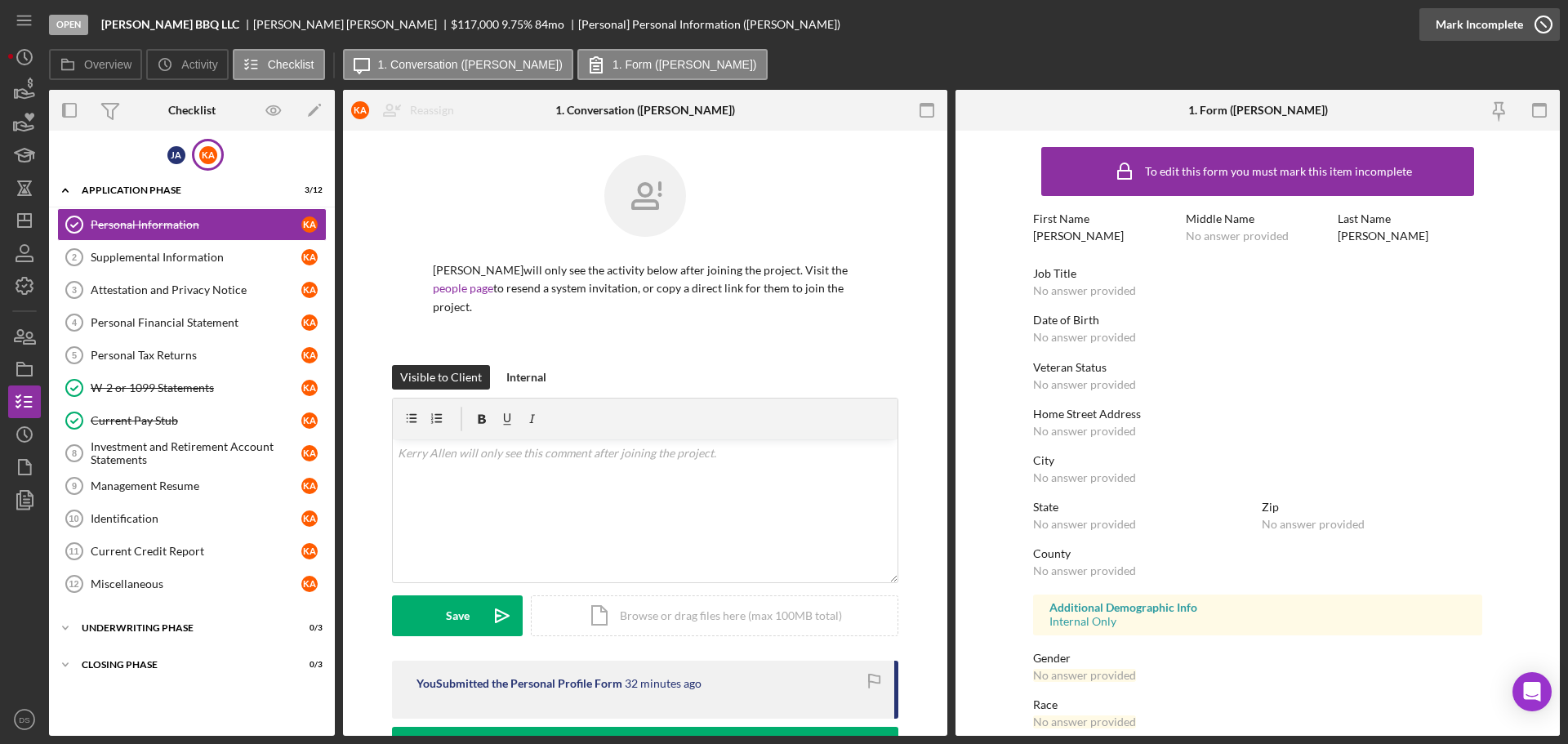
click at [1540, 15] on icon "button" at bounding box center [1542, 24] width 41 height 41
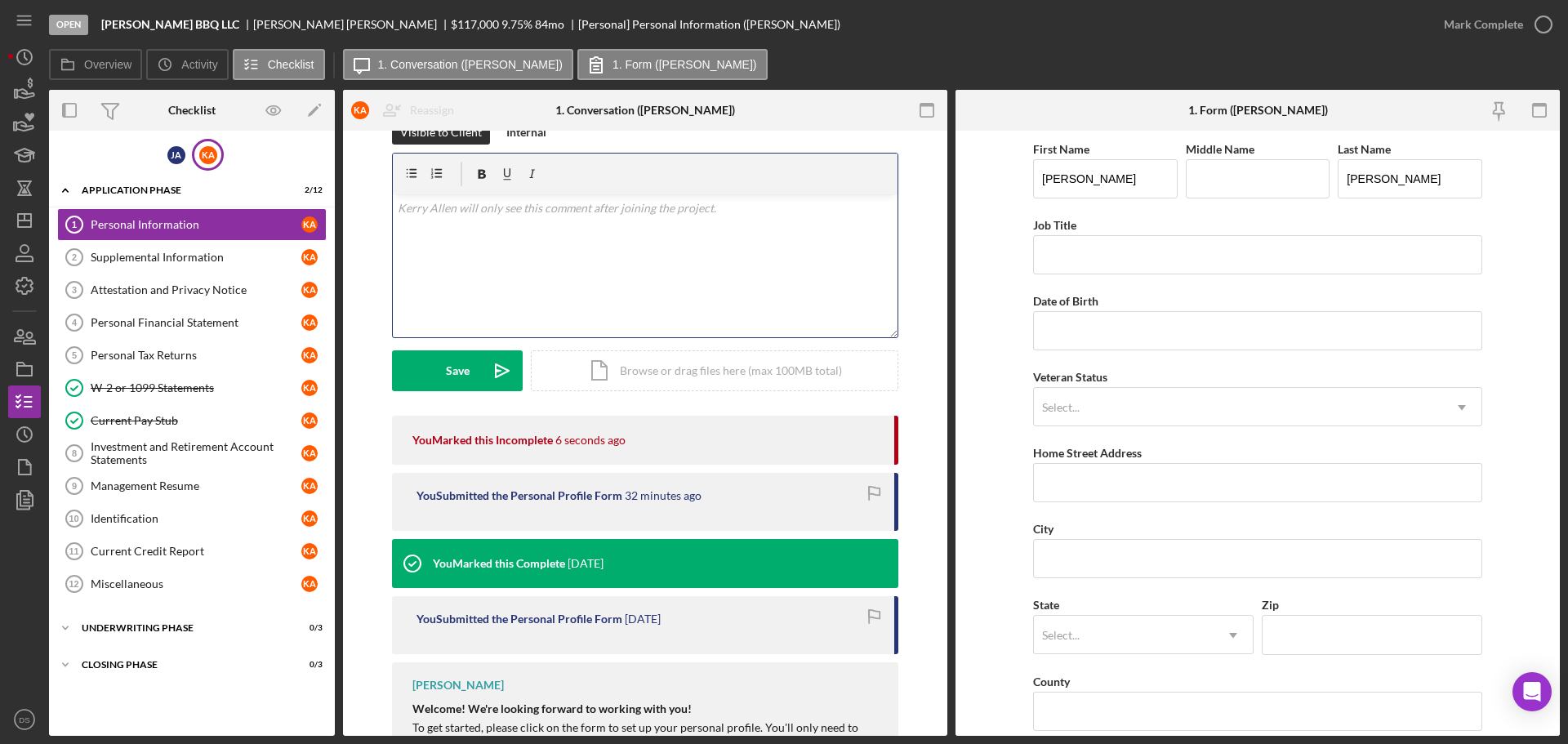
click at [764, 215] on div "v Color teal Color pink Remove color Add row above Add row below Add column bef…" at bounding box center [645, 266] width 505 height 143
click at [16, 218] on icon "Icon/Dashboard" at bounding box center [24, 220] width 41 height 41
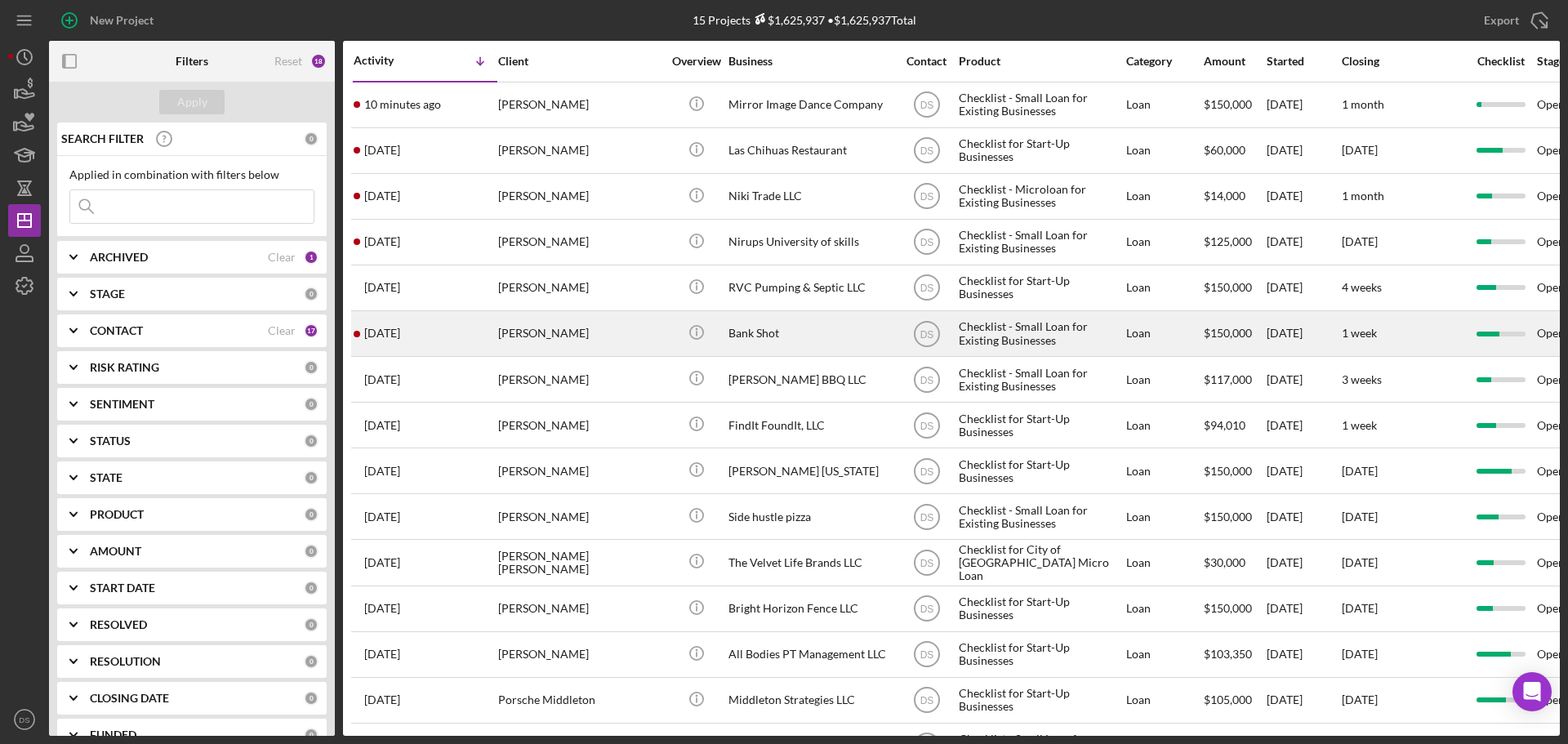
click at [634, 327] on div "[PERSON_NAME]" at bounding box center [579, 334] width 163 height 44
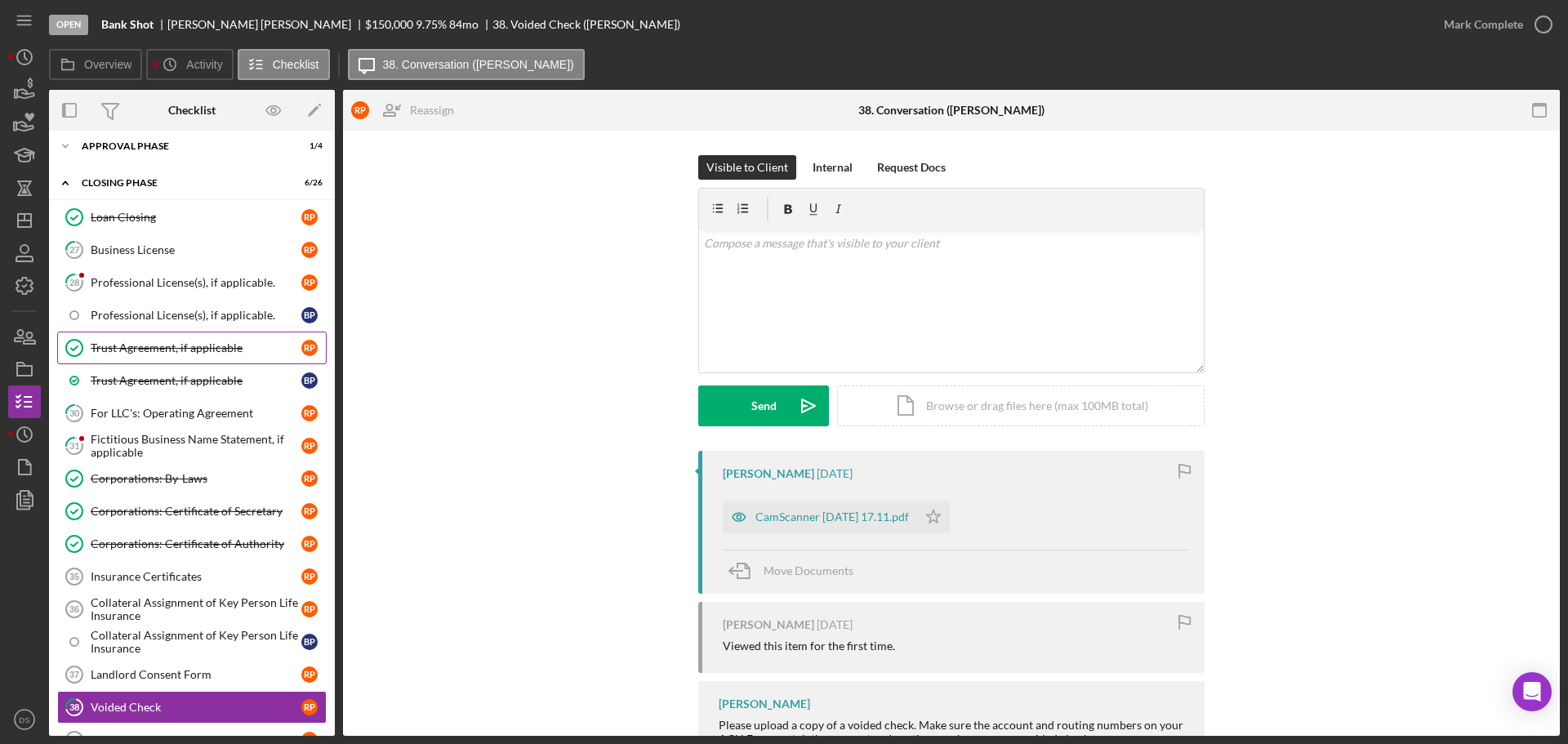
scroll to position [113, 0]
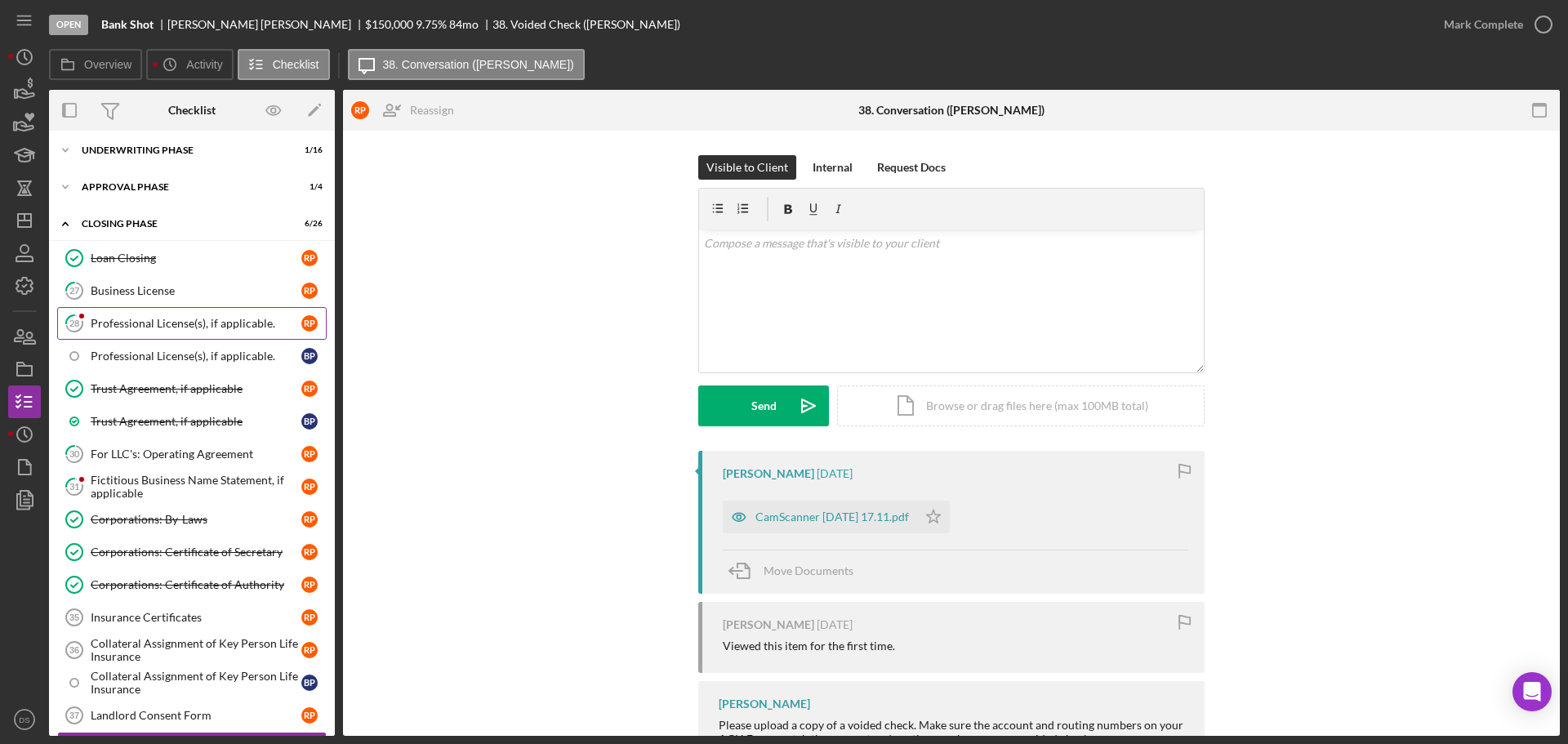
click at [213, 319] on div "Professional License(s), if applicable." at bounding box center [196, 323] width 211 height 13
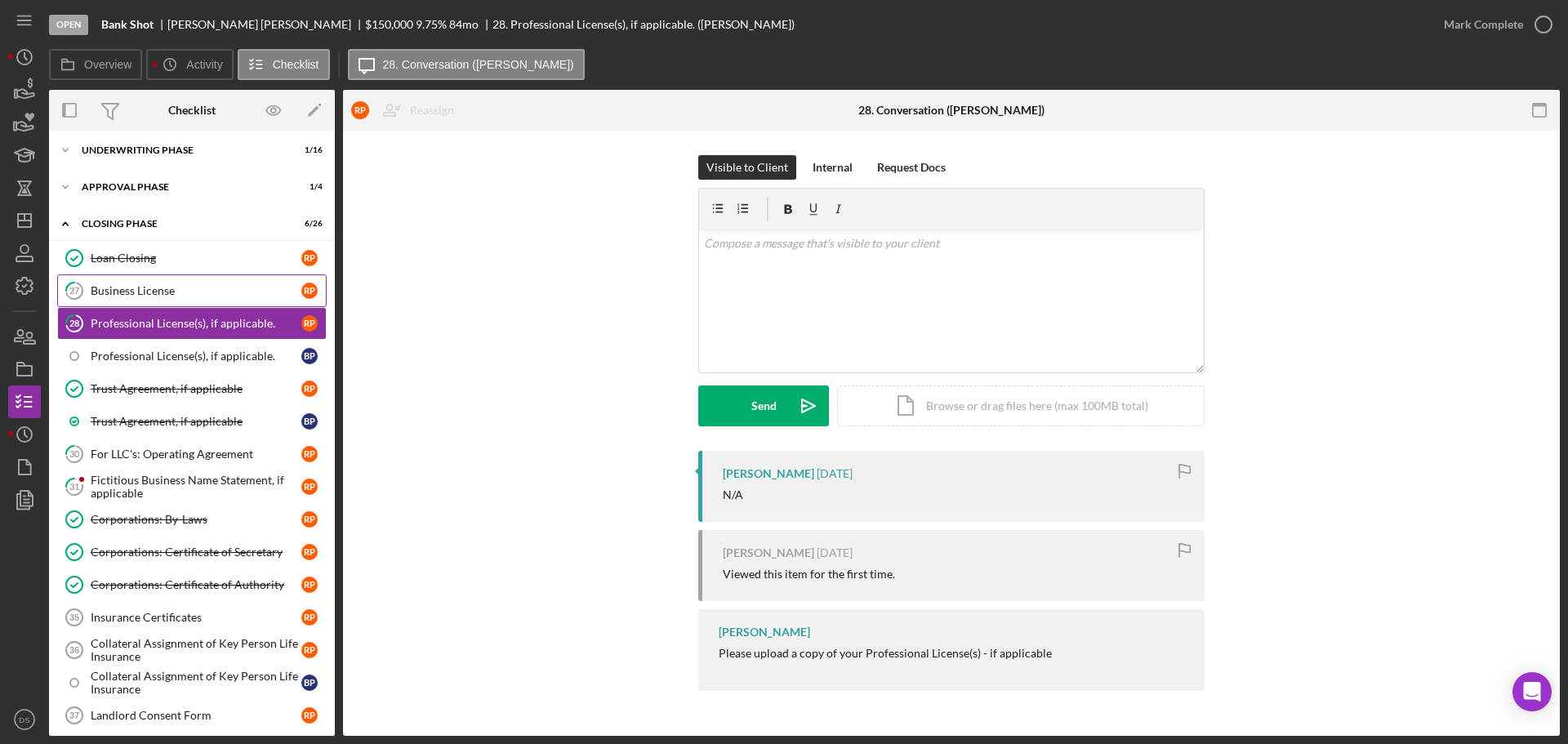
click at [203, 291] on div "Business License" at bounding box center [196, 290] width 211 height 13
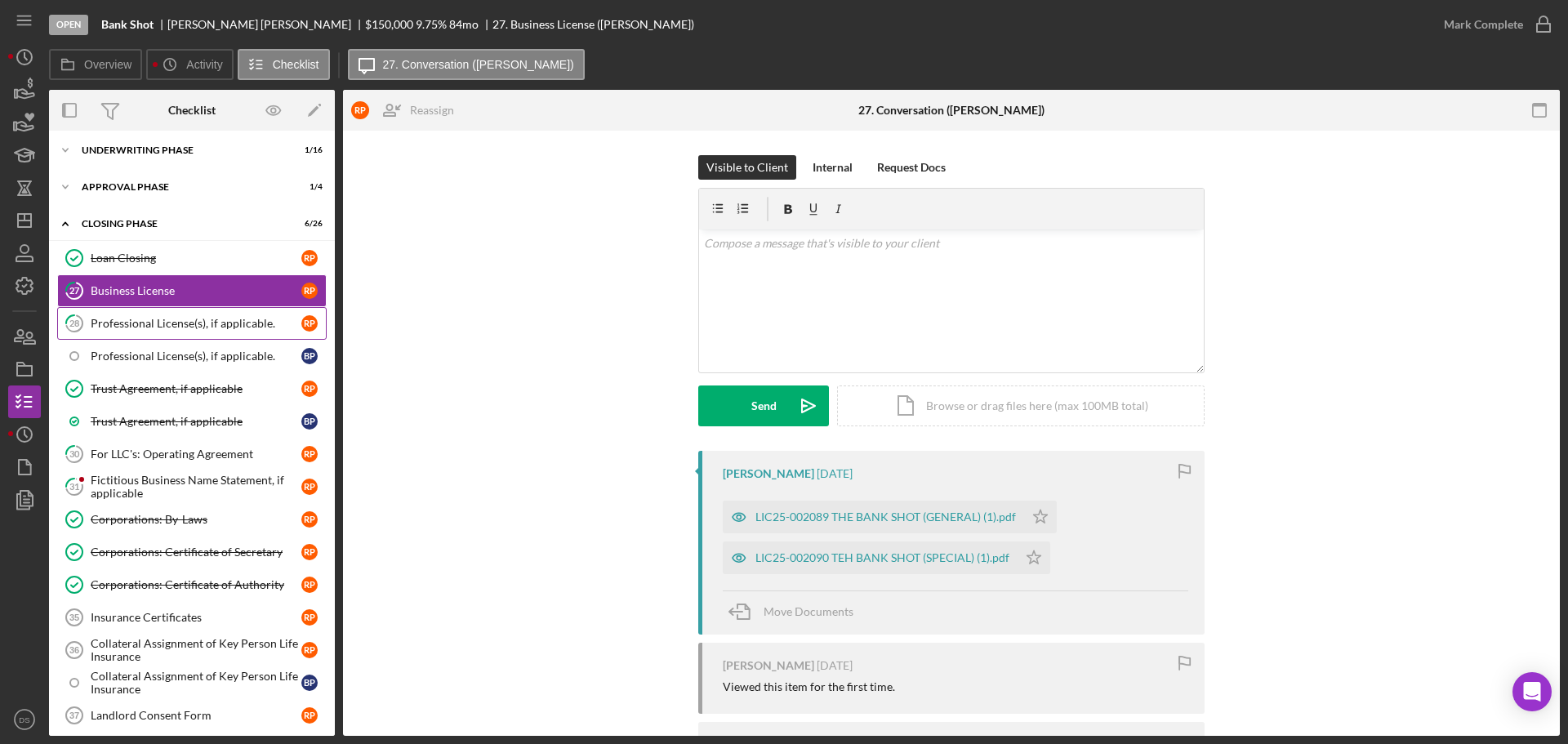
click at [217, 317] on div "Professional License(s), if applicable." at bounding box center [196, 323] width 211 height 13
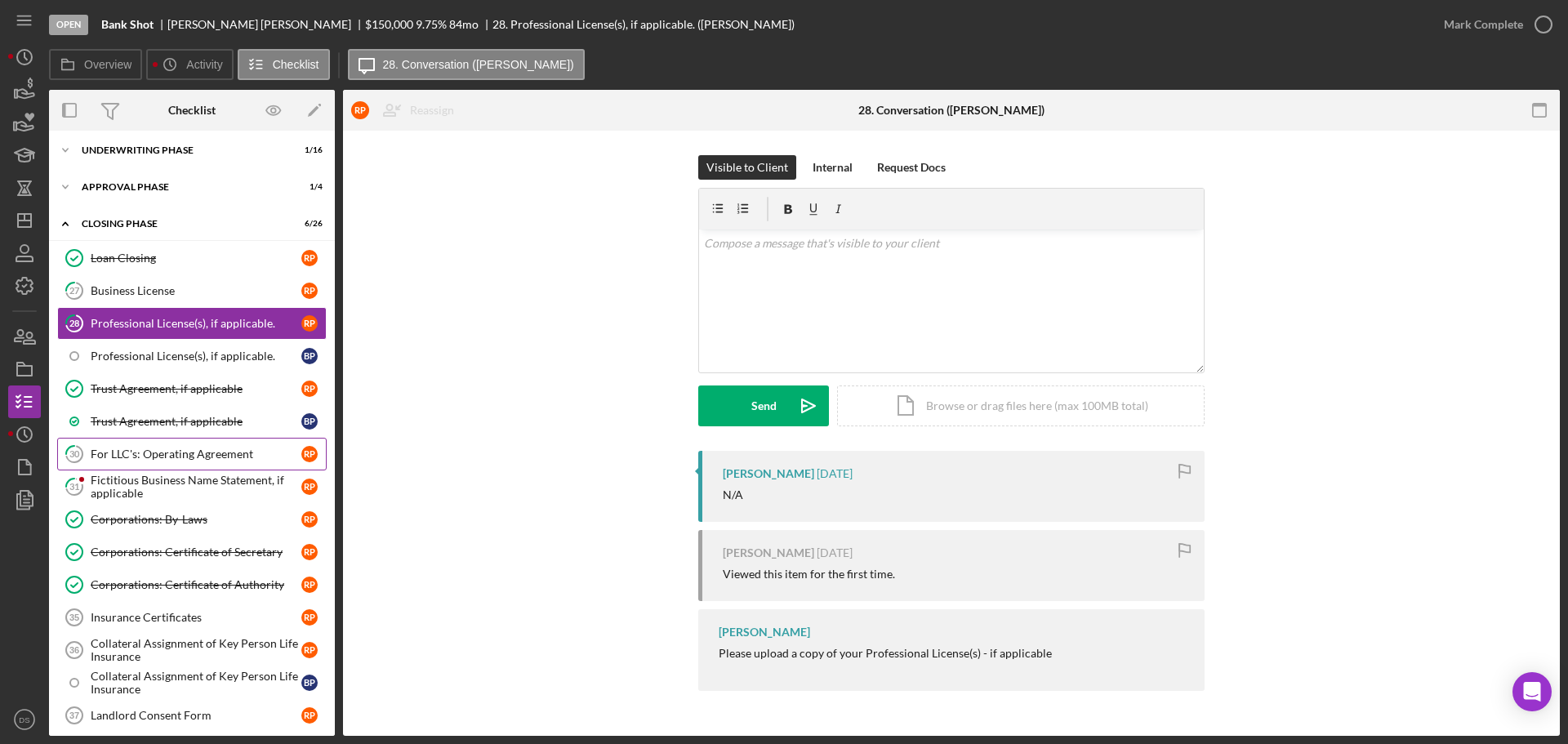
click at [176, 468] on link "30 For LLC's: Operating Agreement R P" at bounding box center [192, 453] width 269 height 33
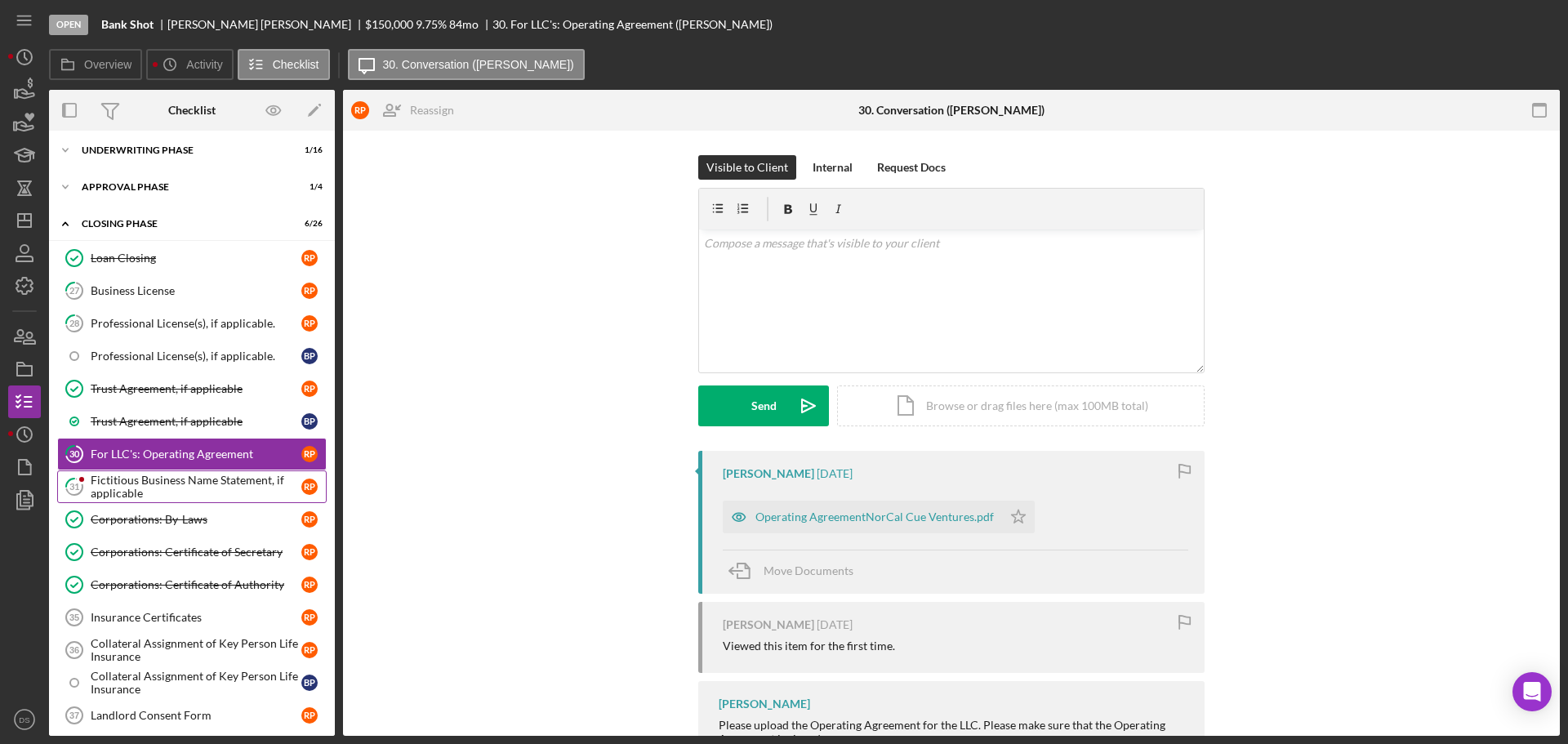
click at [176, 478] on div "Fictitious Business Name Statement, if applicable" at bounding box center [196, 487] width 211 height 26
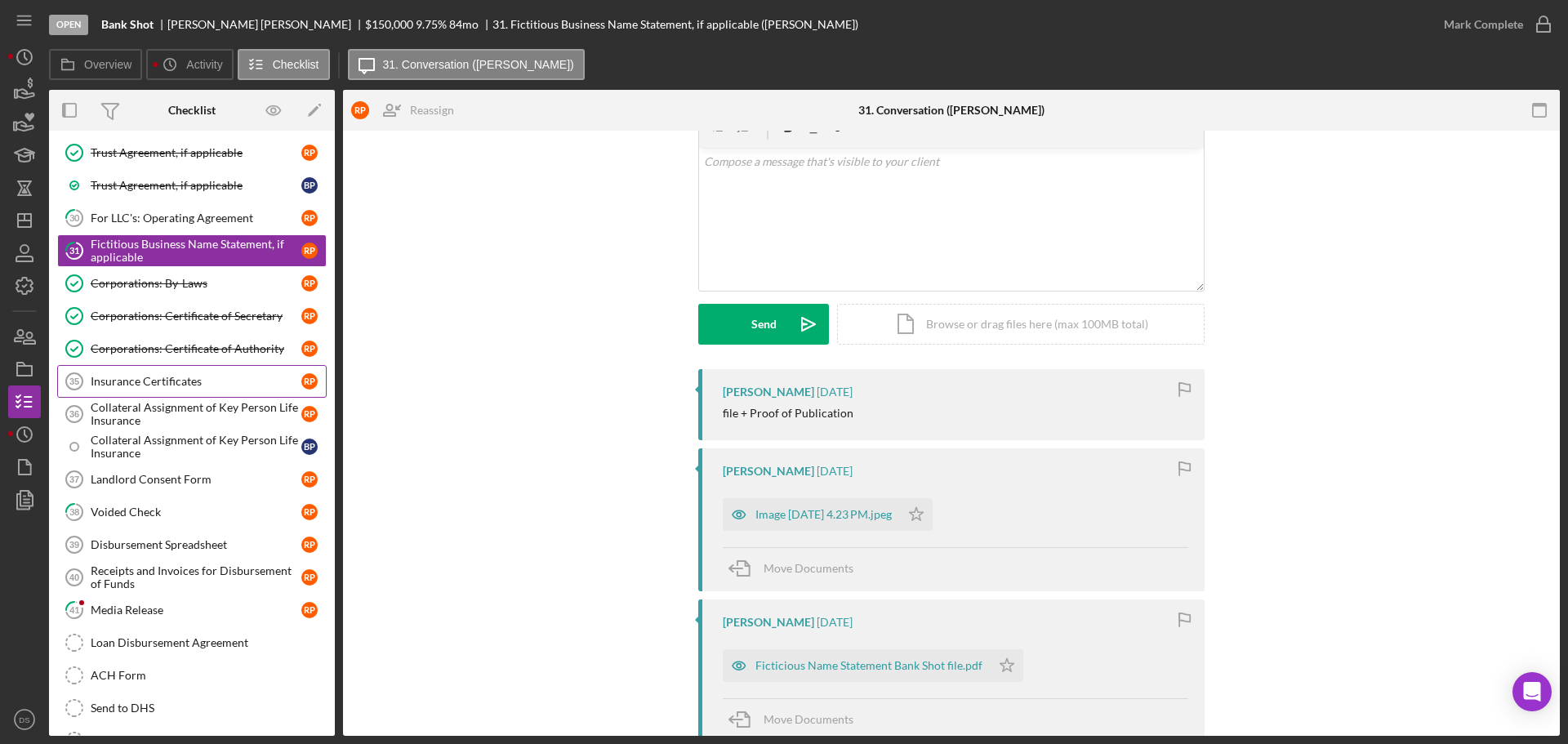
scroll to position [359, 0]
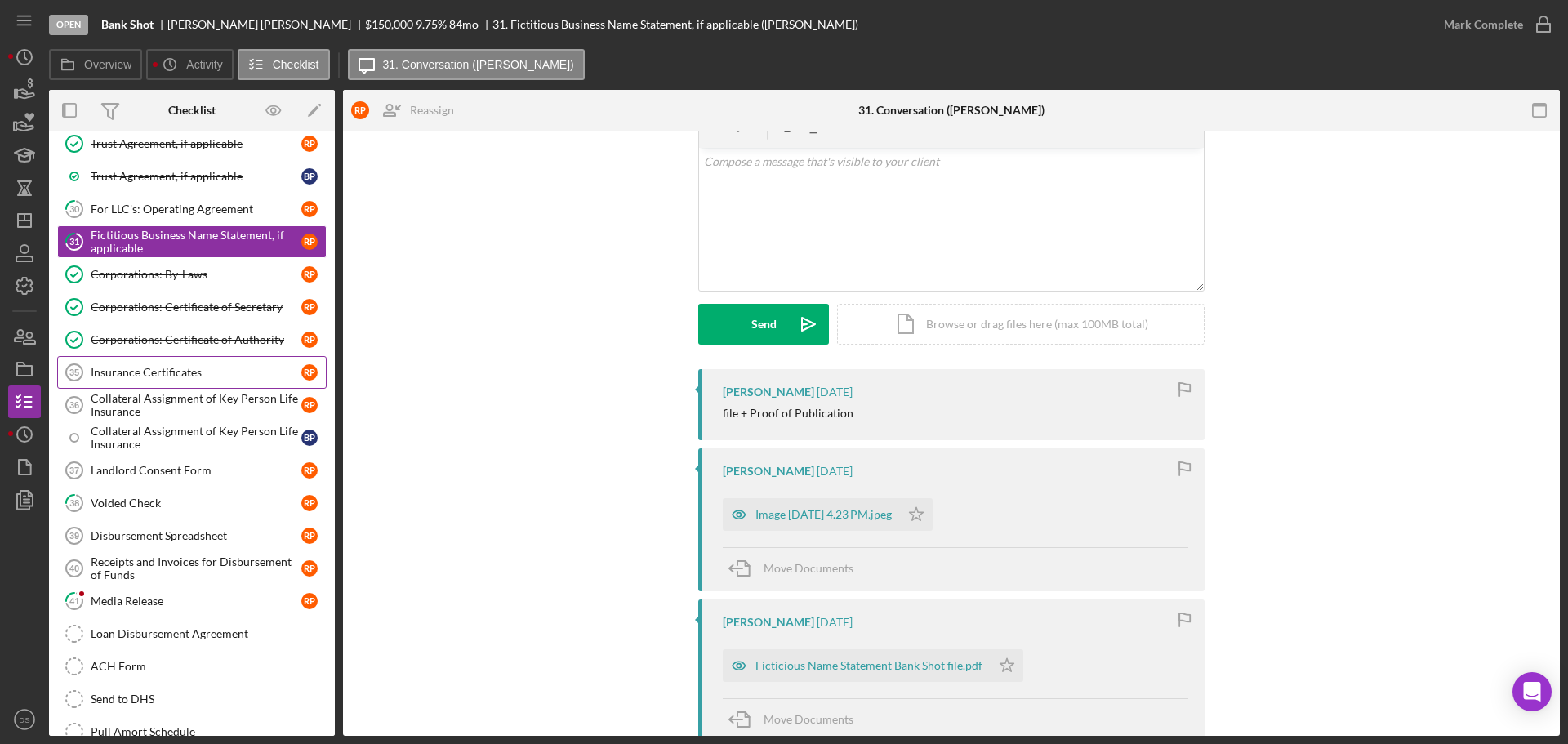
click at [179, 371] on div "Insurance Certificates" at bounding box center [196, 372] width 211 height 13
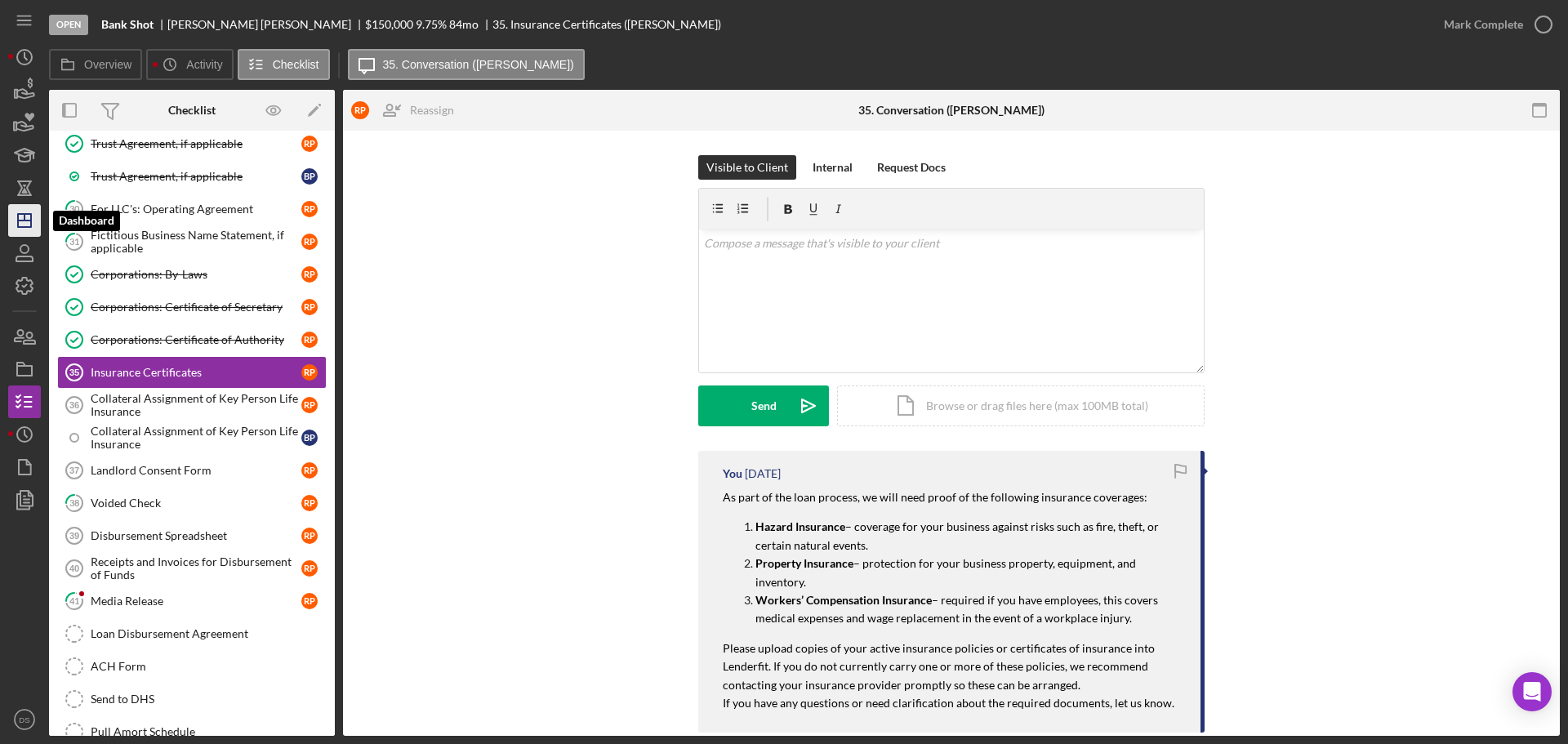
click at [30, 219] on polygon "button" at bounding box center [24, 220] width 13 height 13
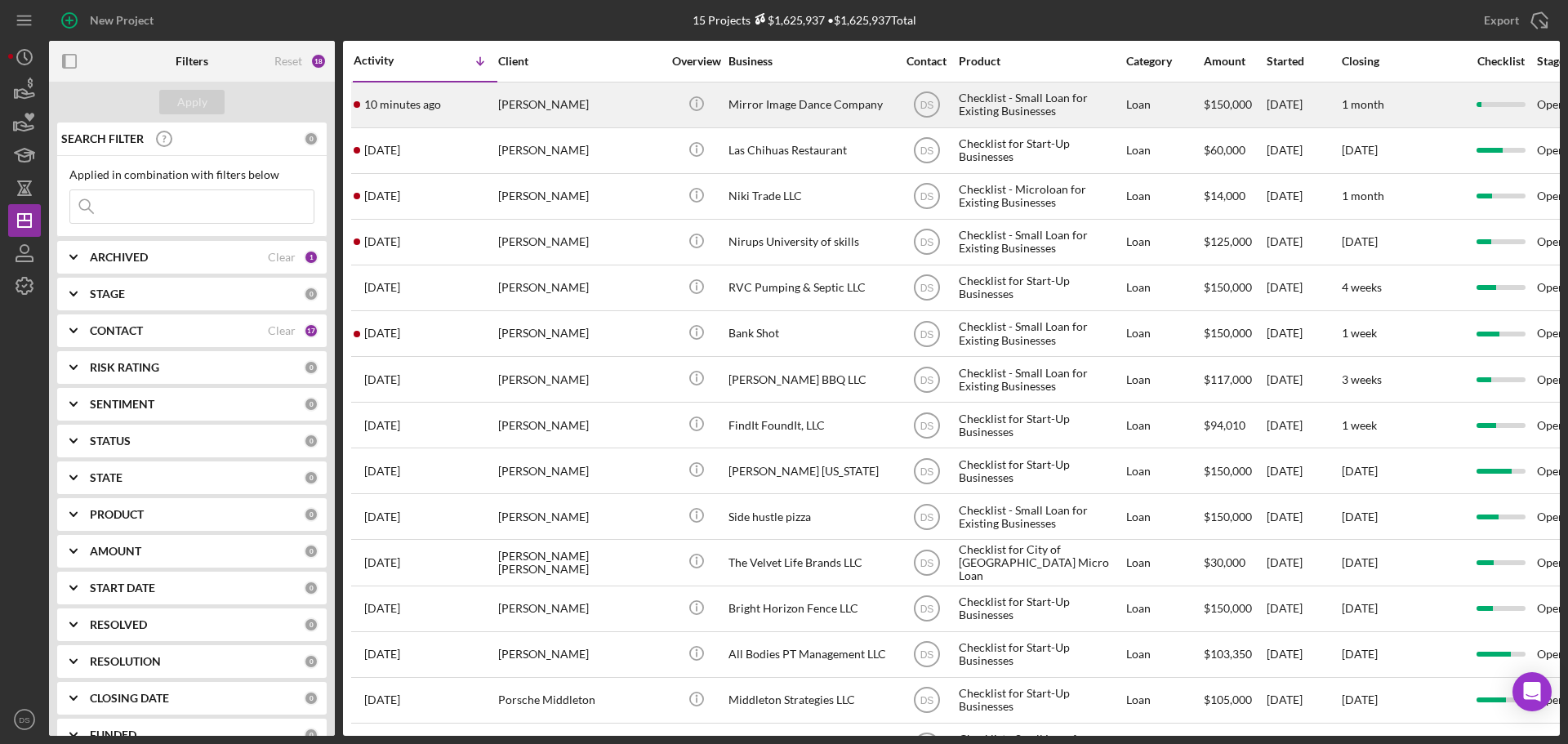
click at [784, 103] on div "Mirror Image Dance Company" at bounding box center [810, 105] width 163 height 44
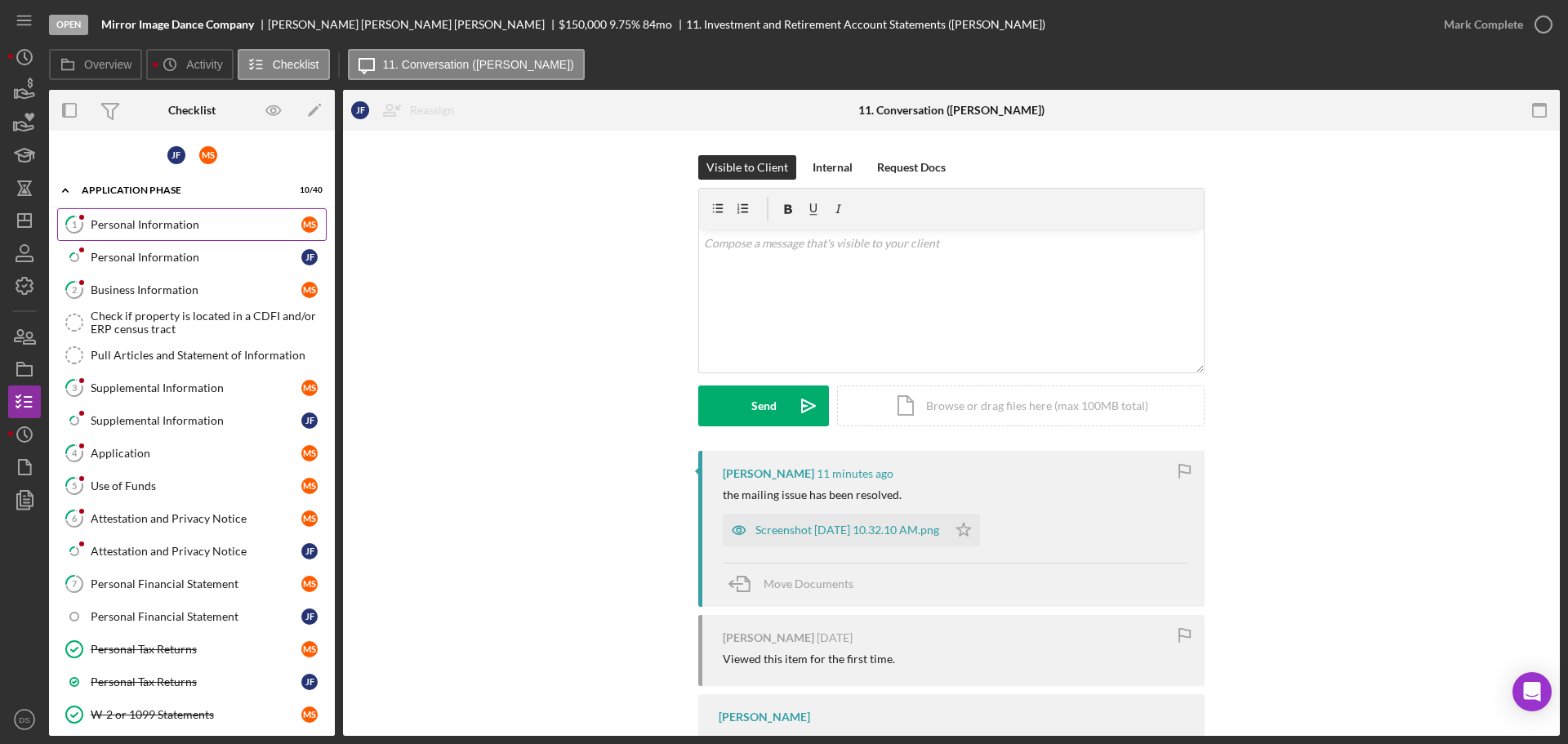
click at [211, 223] on div "Personal Information" at bounding box center [196, 223] width 211 height 13
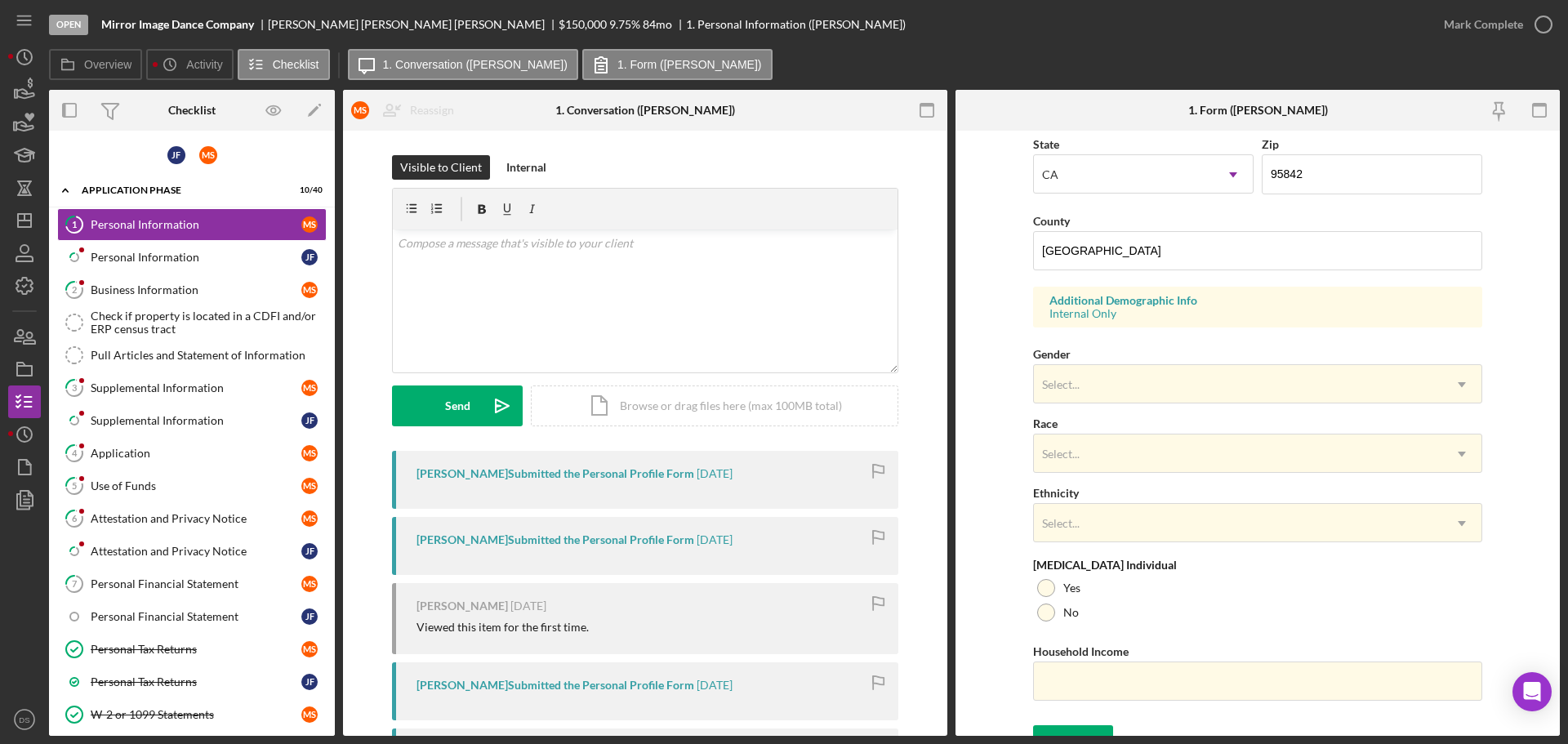
scroll to position [485, 0]
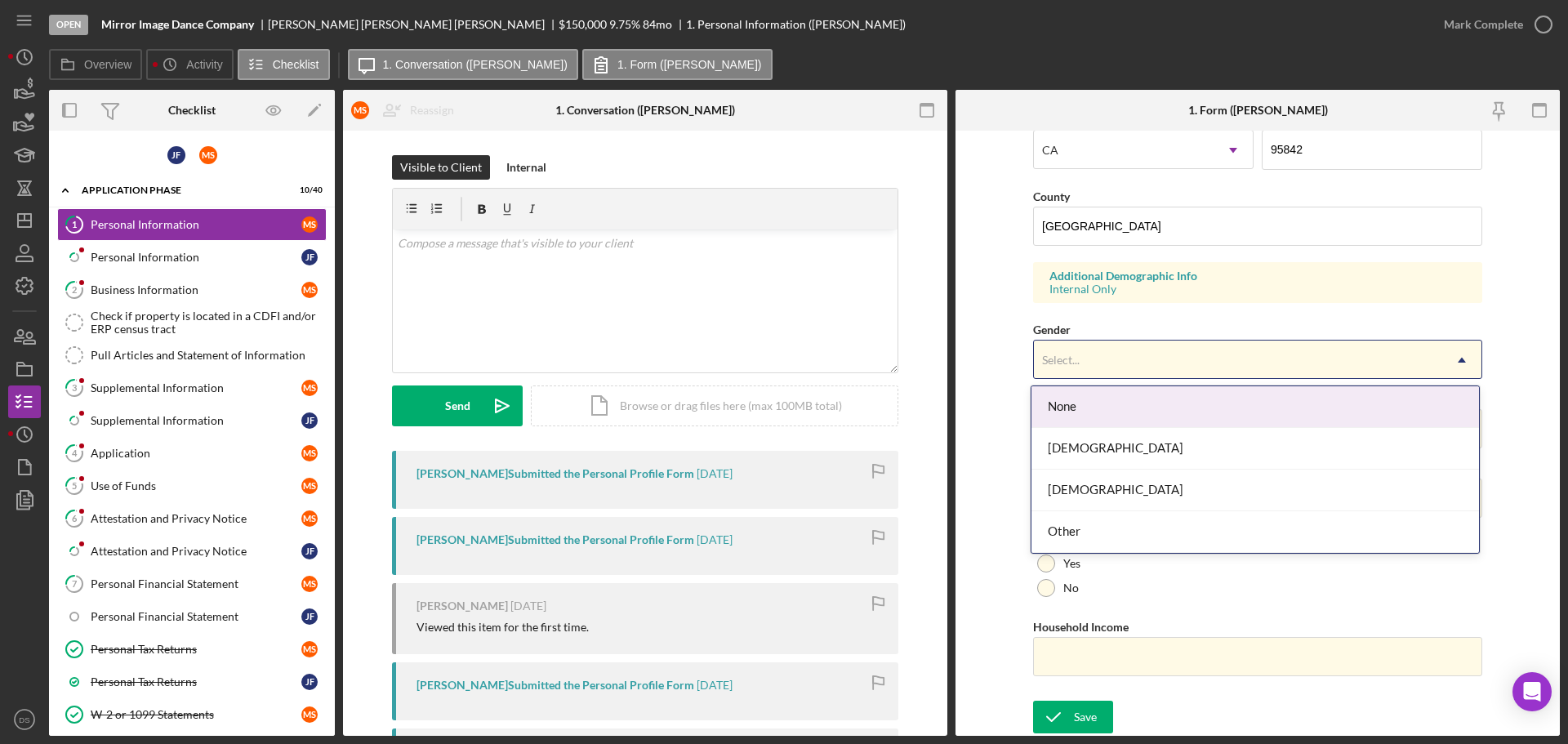
click at [1141, 356] on div "Select..." at bounding box center [1237, 360] width 408 height 38
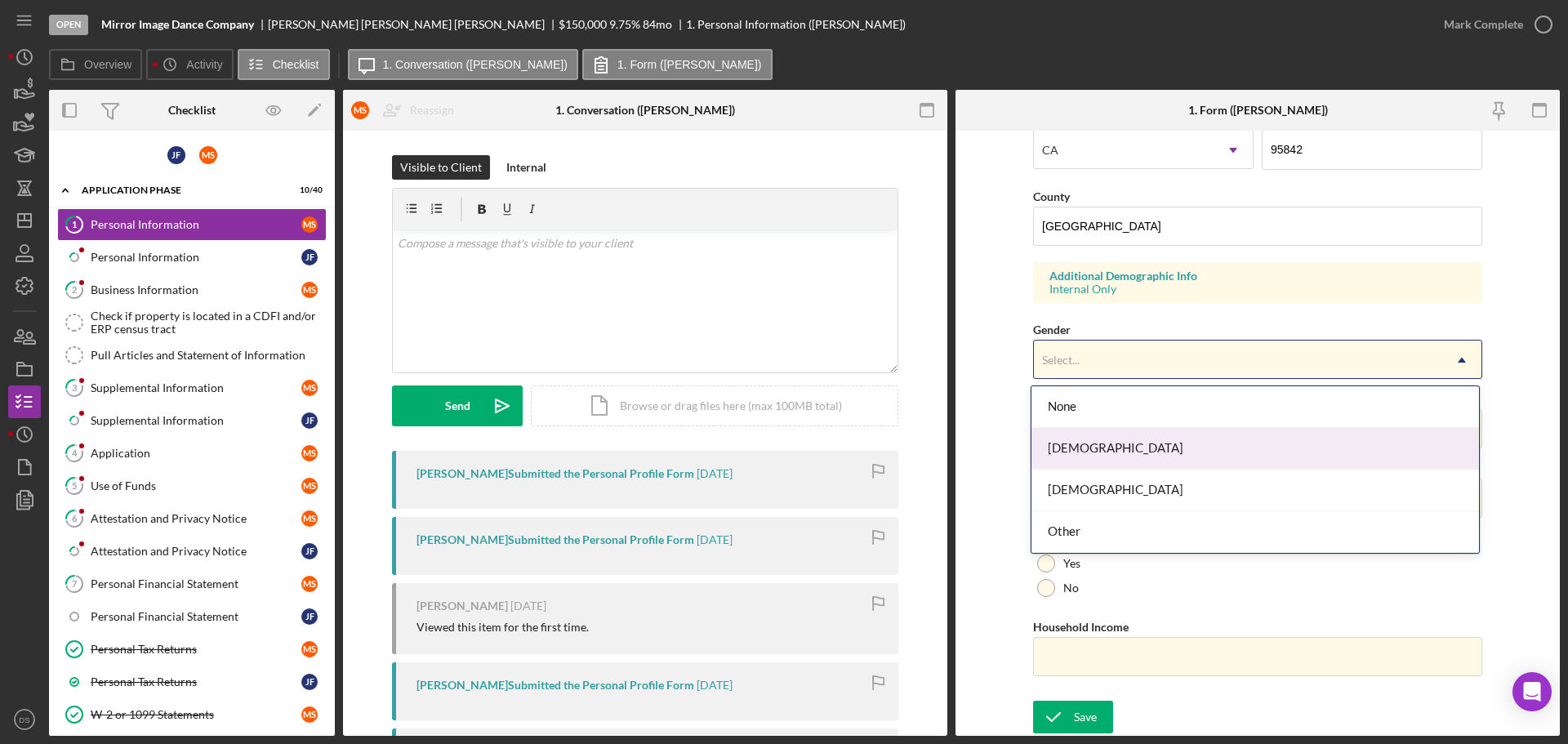
click at [1142, 430] on div "[DEMOGRAPHIC_DATA]" at bounding box center [1255, 449] width 447 height 42
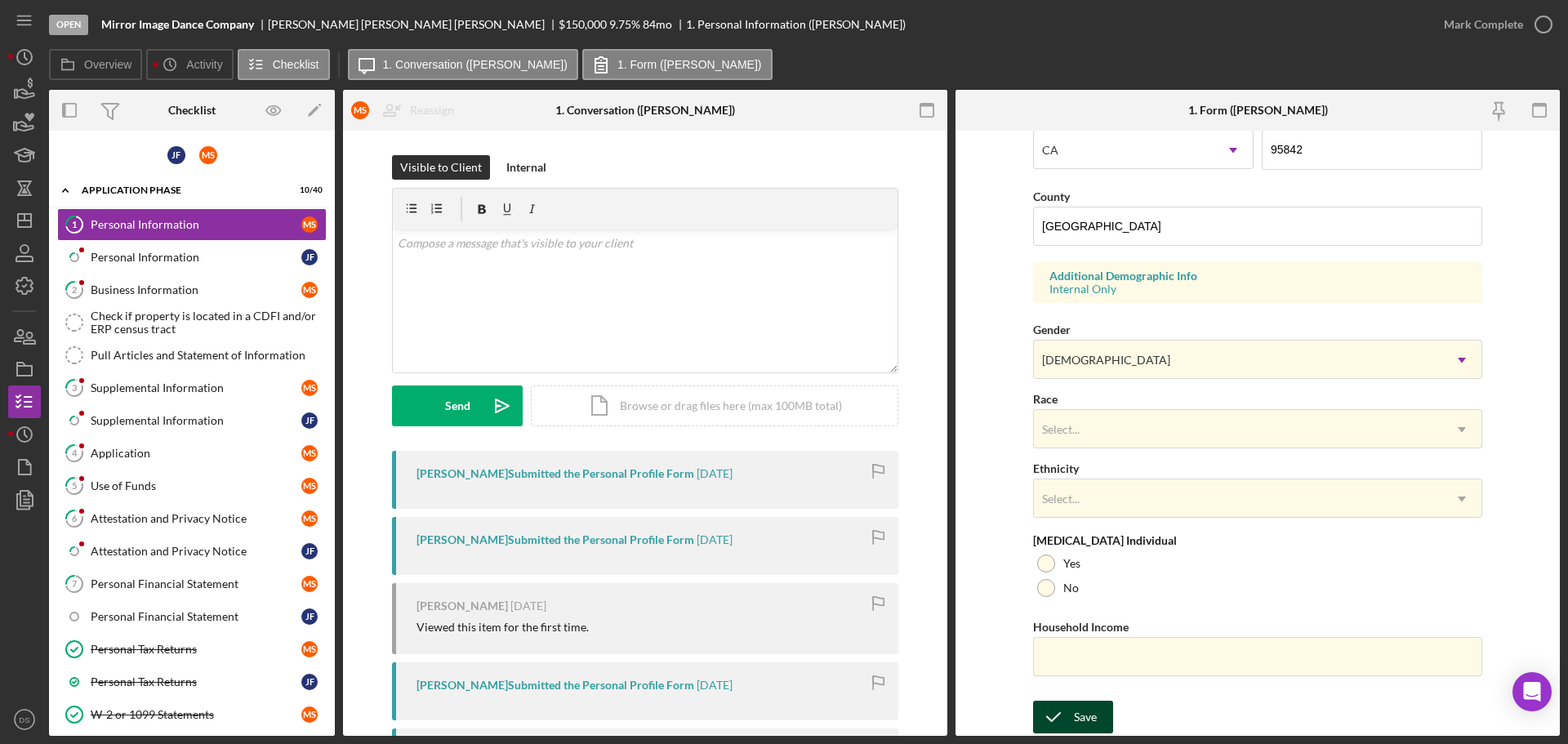
click at [1098, 711] on button "Save" at bounding box center [1072, 716] width 80 height 33
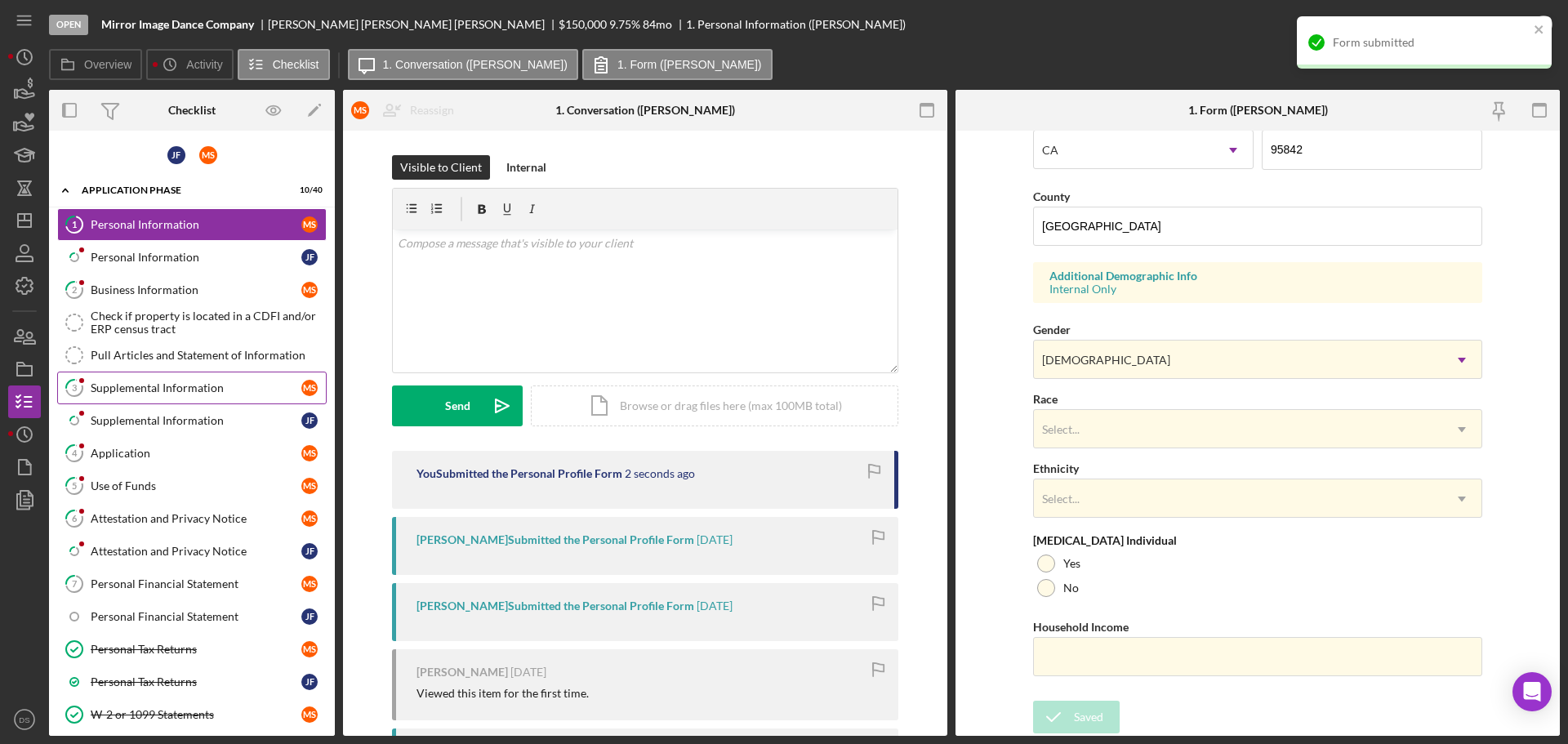
click at [184, 396] on link "3 Supplemental Information M S" at bounding box center [192, 387] width 269 height 33
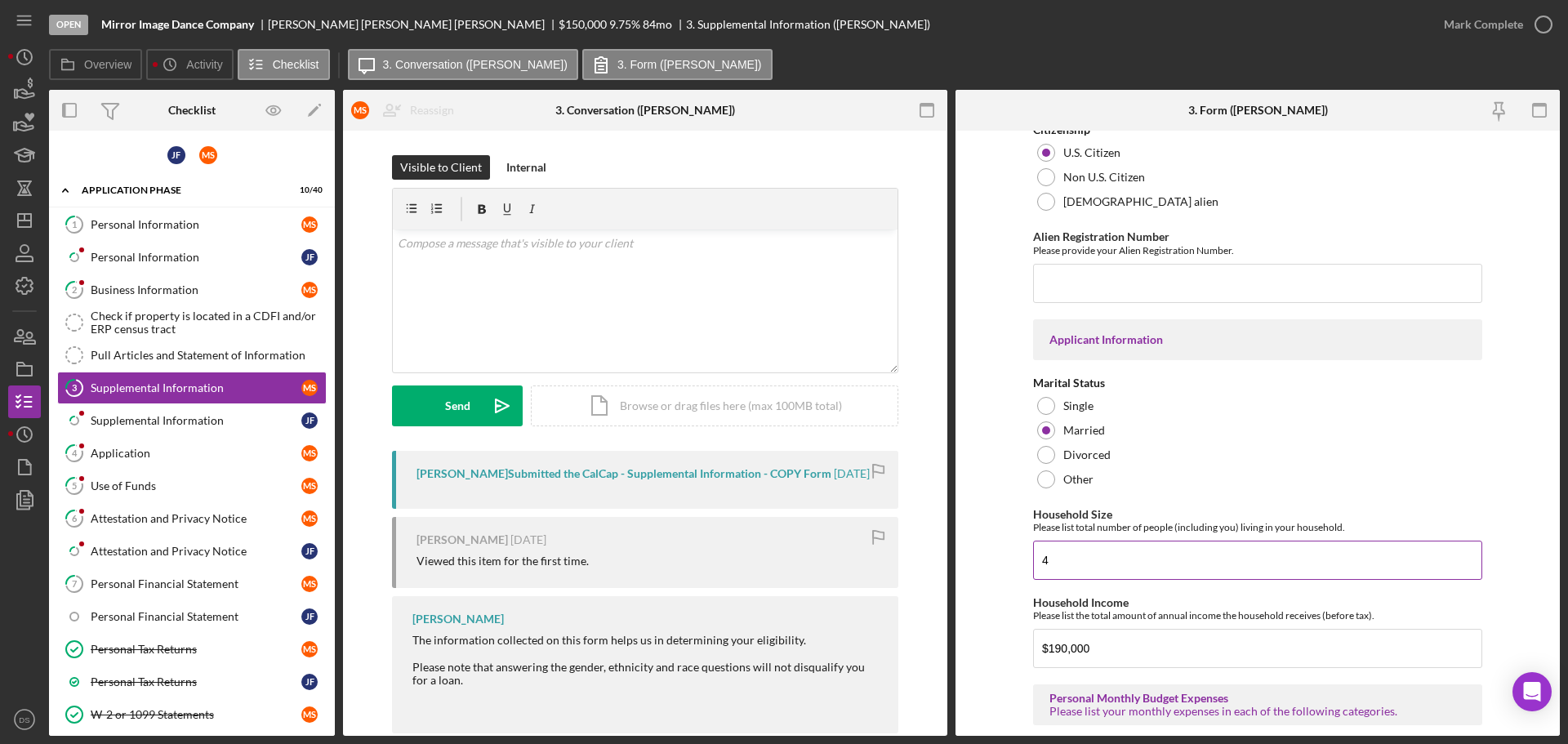
scroll to position [1142, 0]
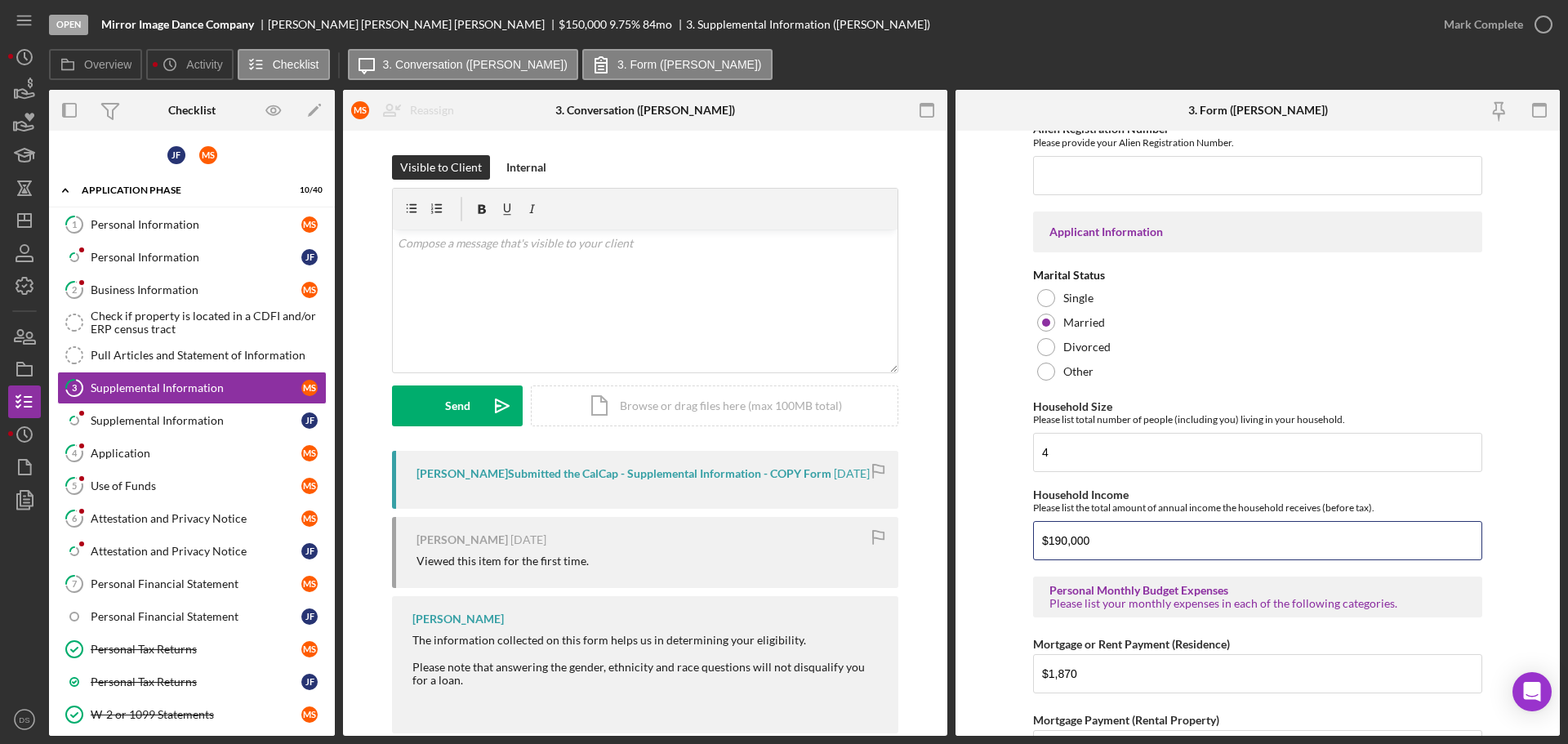
drag, startPoint x: 1161, startPoint y: 529, endPoint x: 986, endPoint y: 525, distance: 175.0
click at [987, 526] on form "Supplemental Information This form must be completed by each 20% owner of the b…" at bounding box center [1257, 432] width 604 height 605
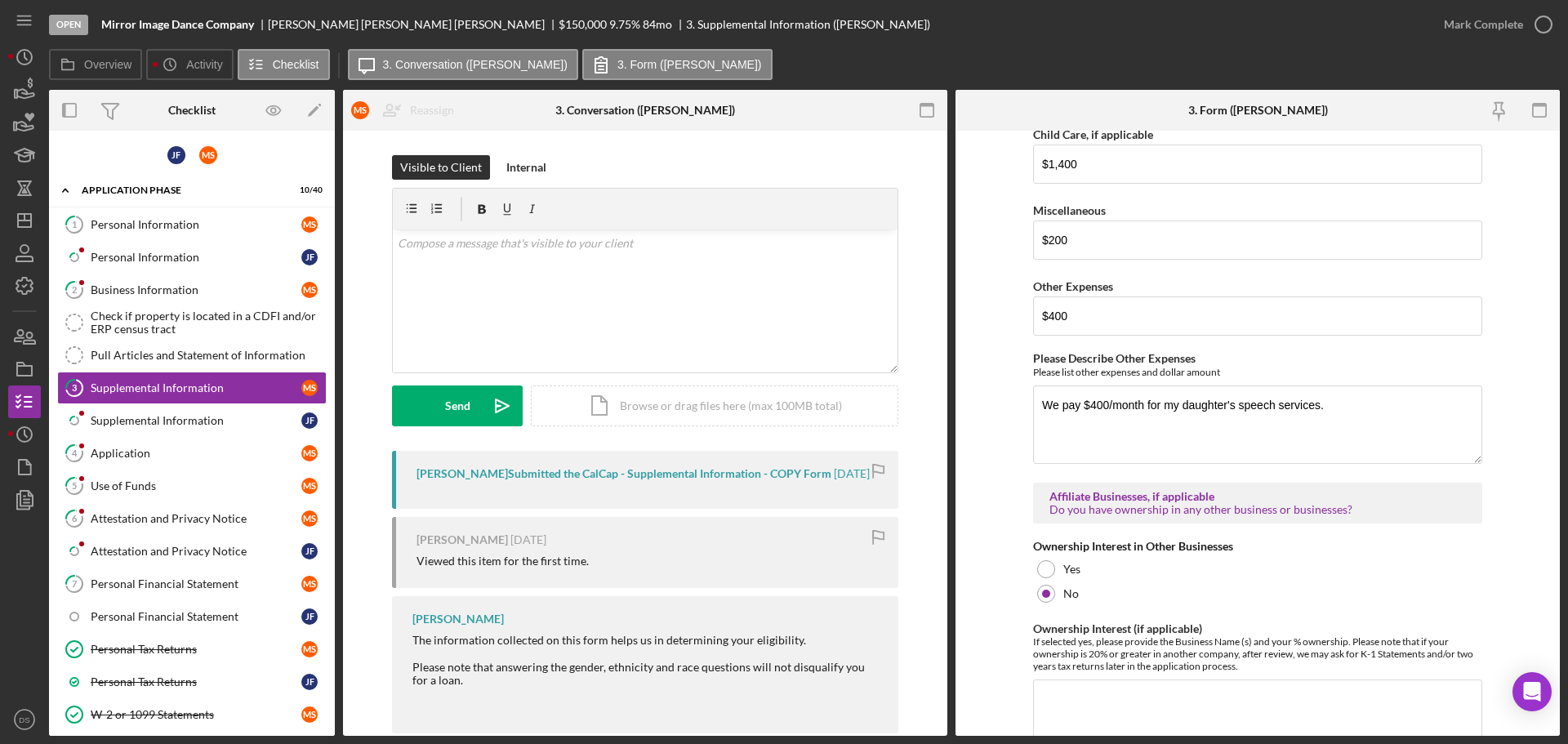
scroll to position [2286, 0]
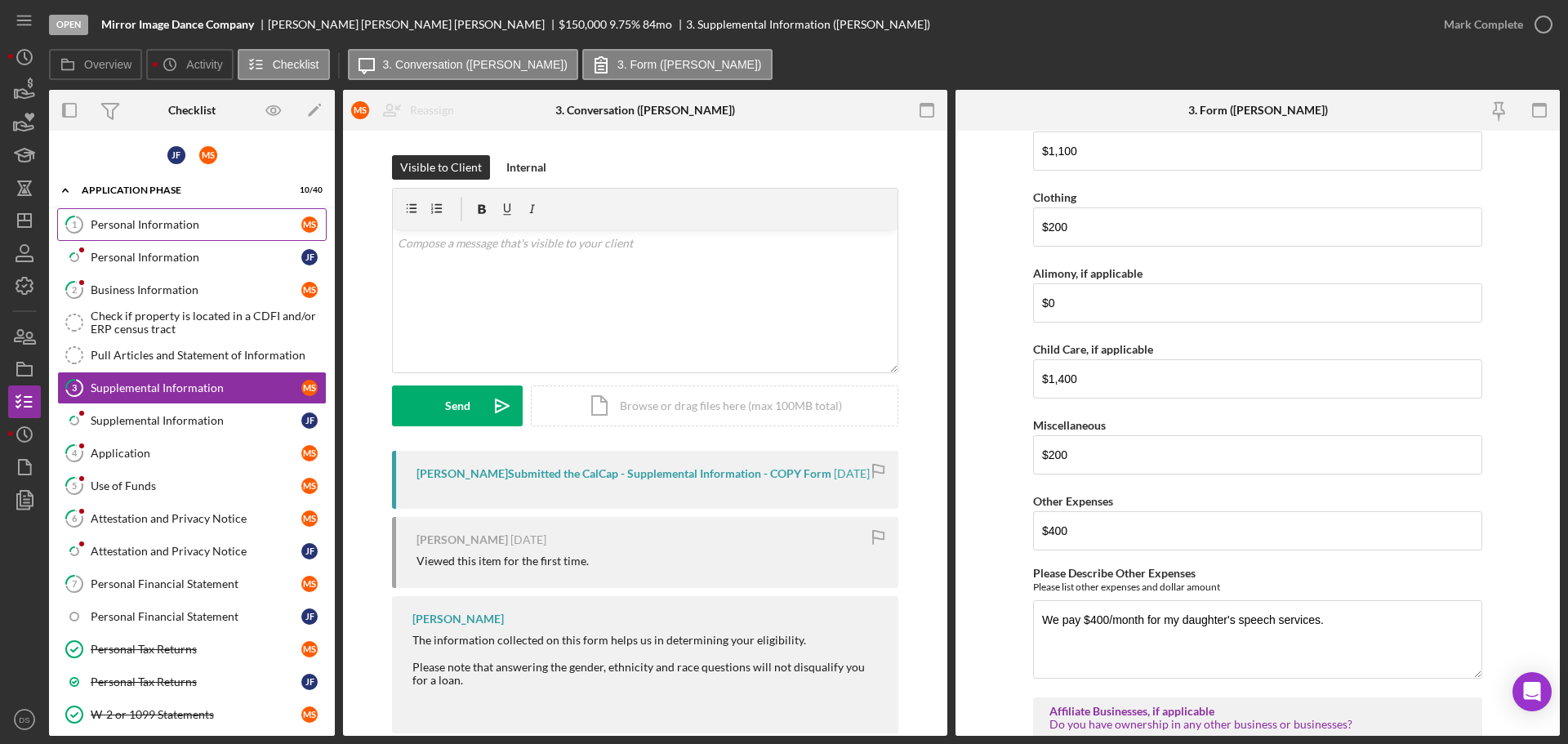
click at [197, 223] on div "Personal Information" at bounding box center [196, 223] width 211 height 13
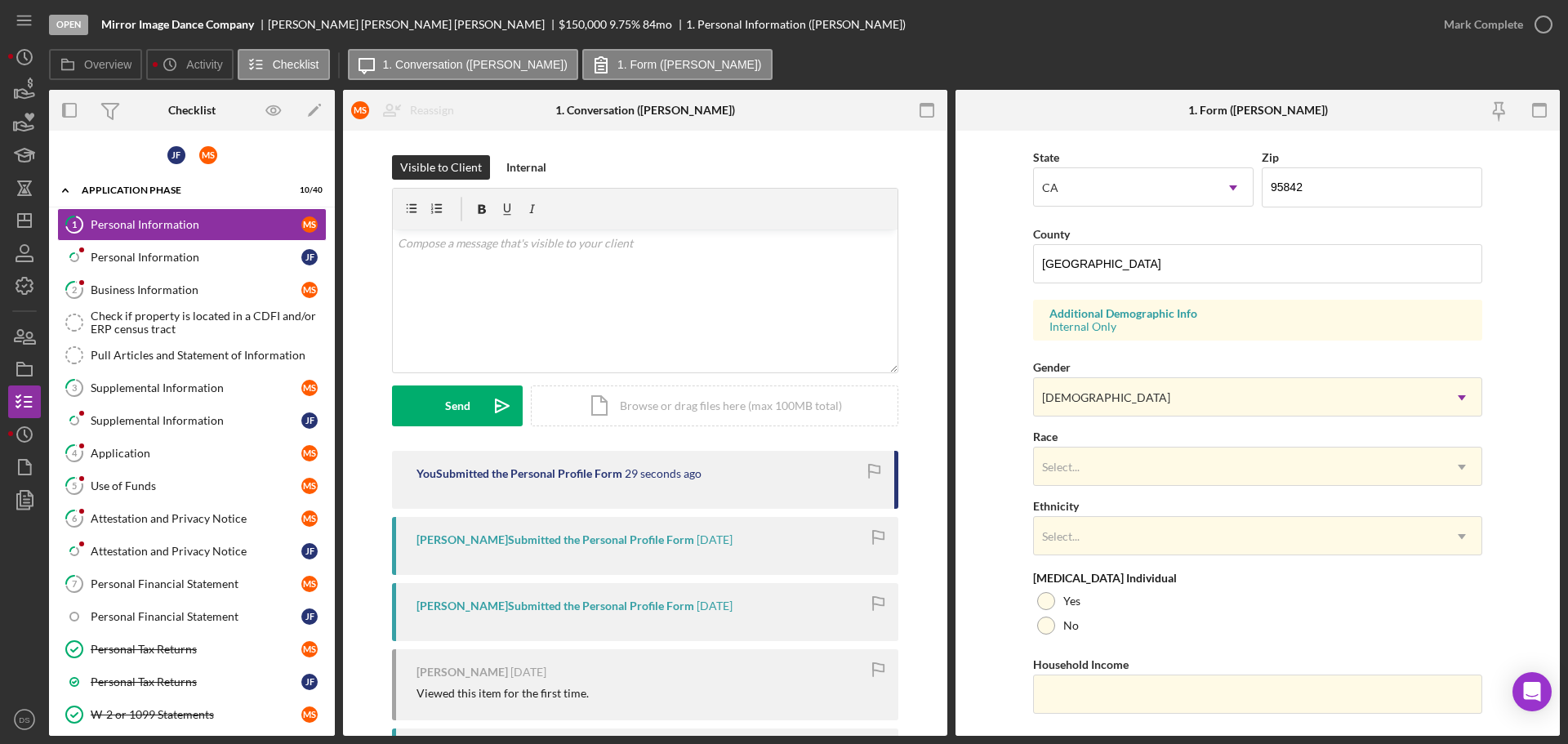
scroll to position [485, 0]
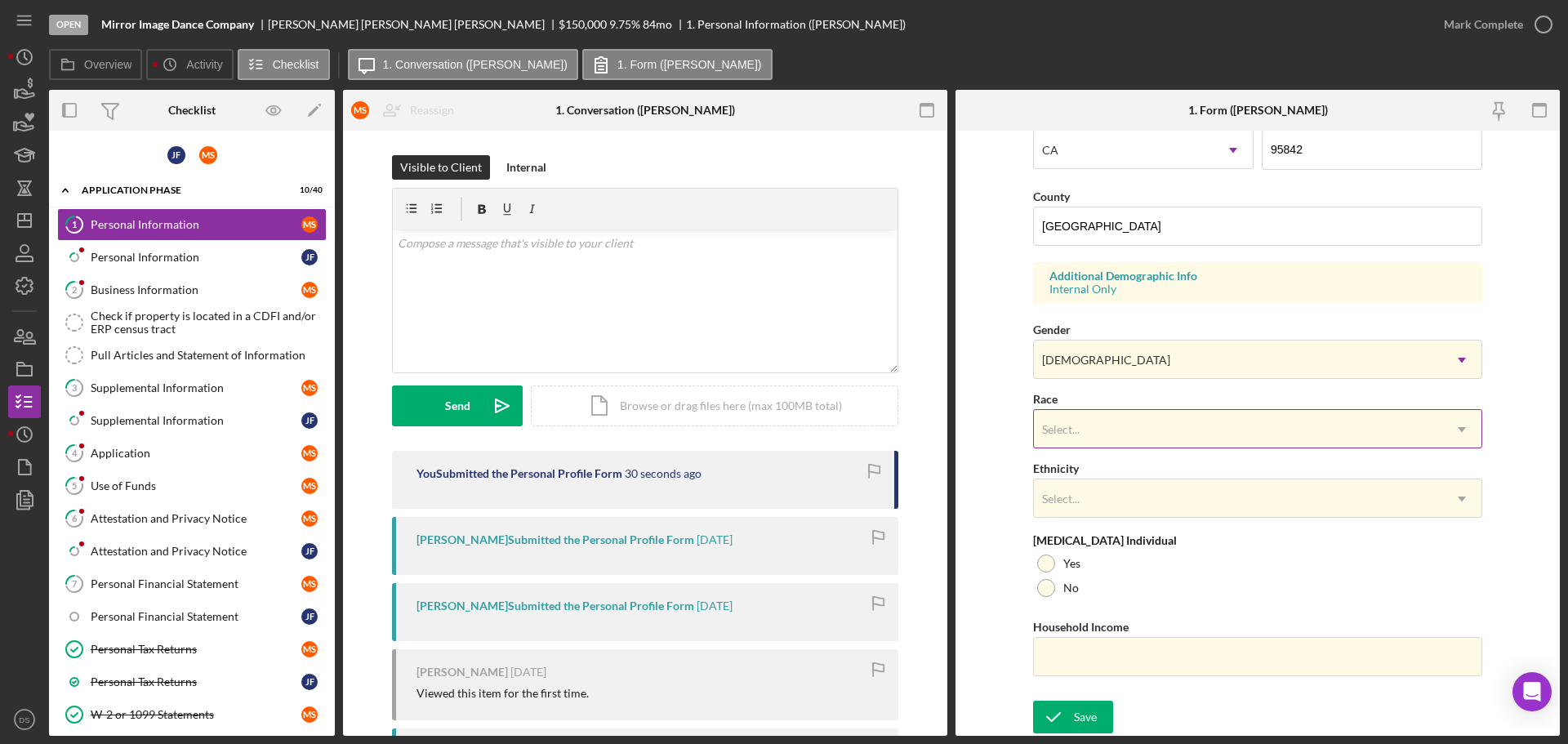
click at [1122, 418] on div "Select..." at bounding box center [1237, 429] width 408 height 38
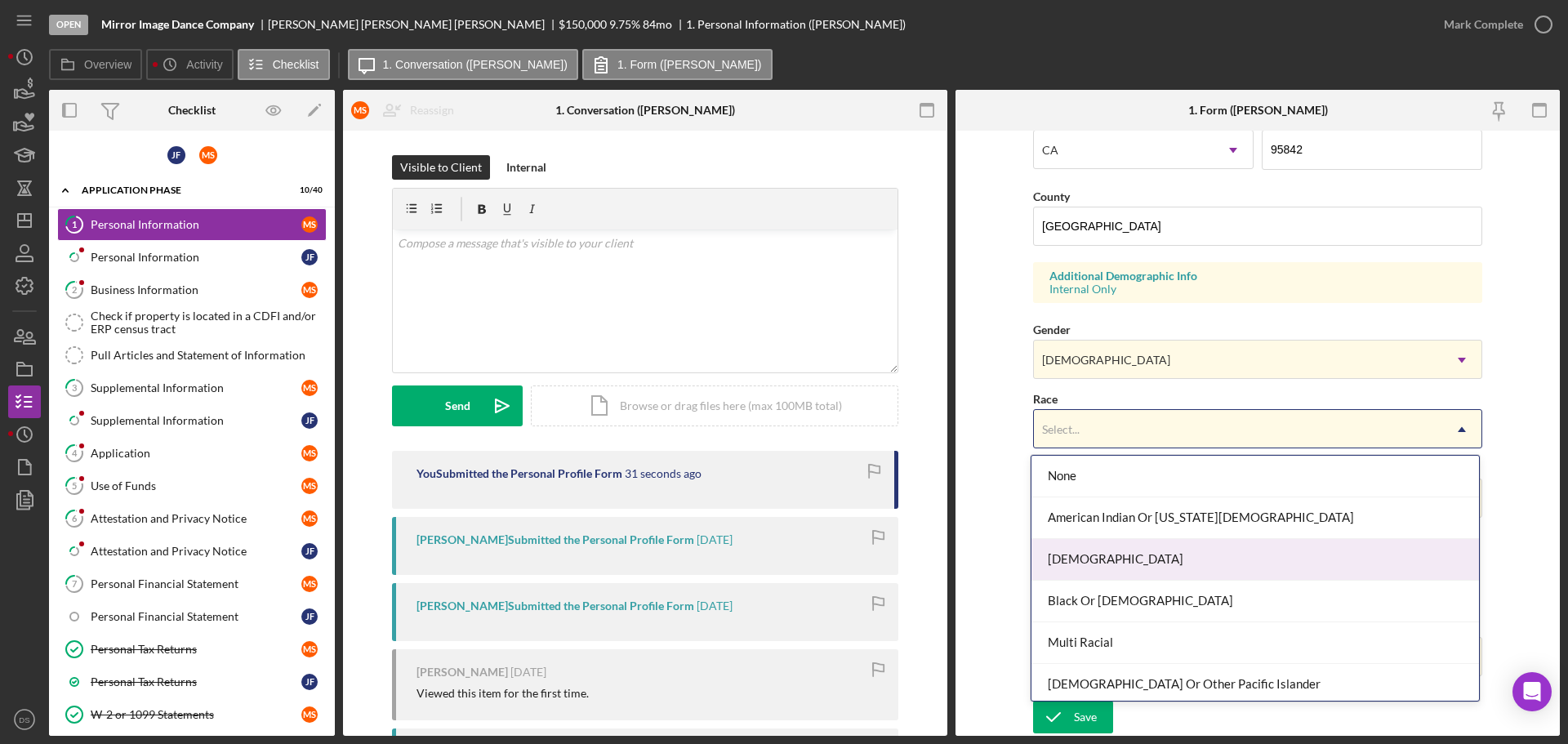
click at [1151, 547] on div "[DEMOGRAPHIC_DATA]" at bounding box center [1255, 559] width 447 height 42
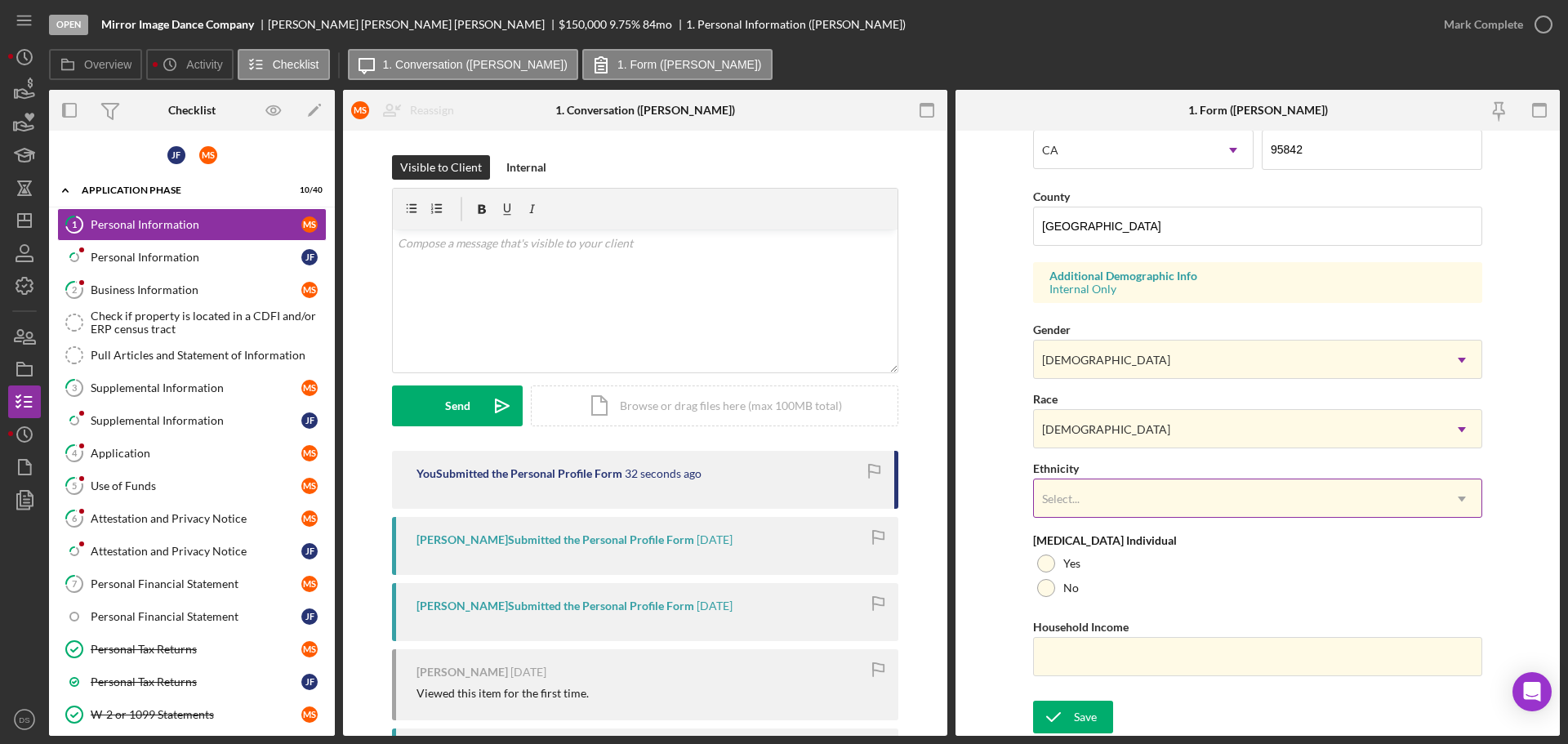
click at [1131, 500] on div "Select..." at bounding box center [1237, 499] width 408 height 38
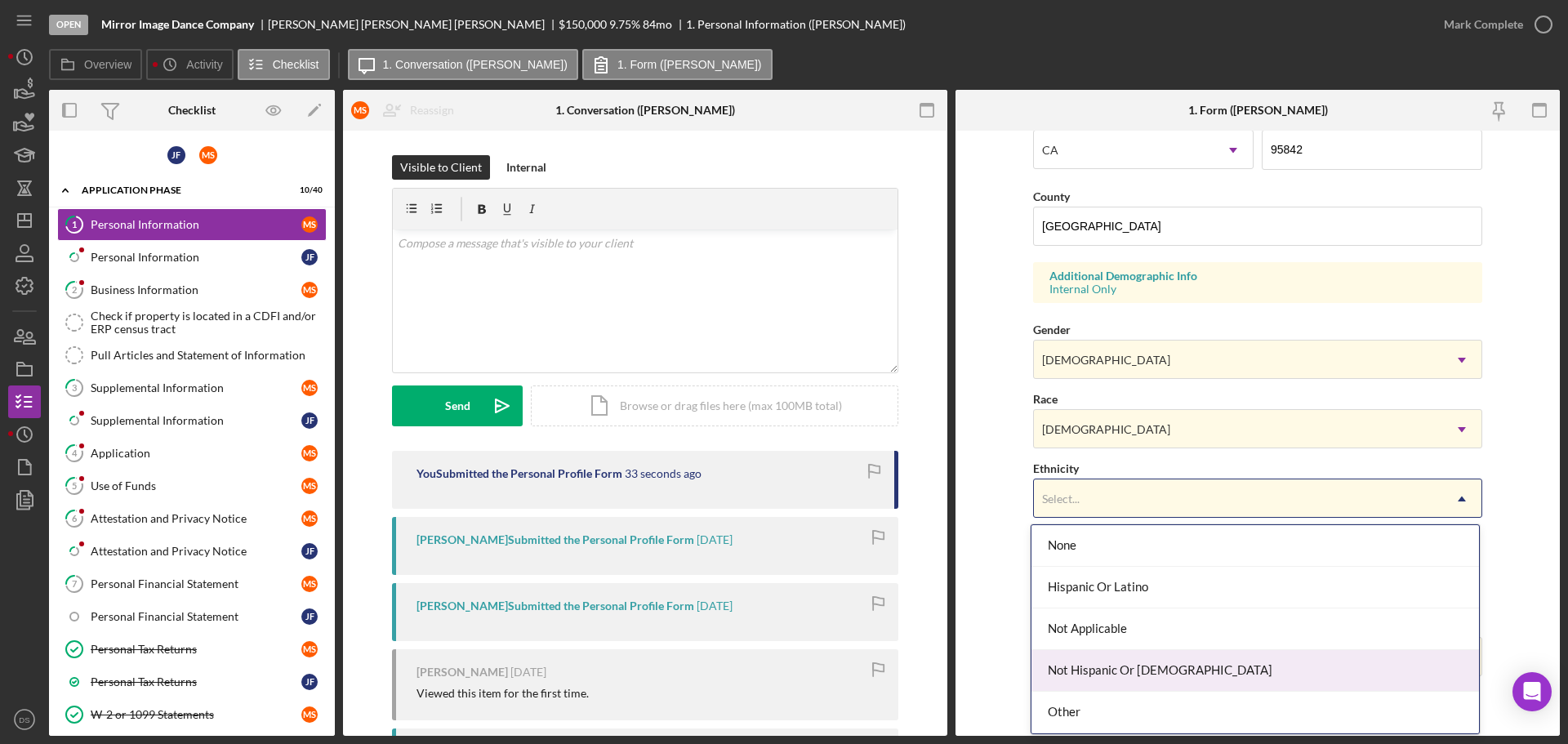
click at [1146, 670] on div "Not Hispanic Or [DEMOGRAPHIC_DATA]" at bounding box center [1255, 670] width 447 height 42
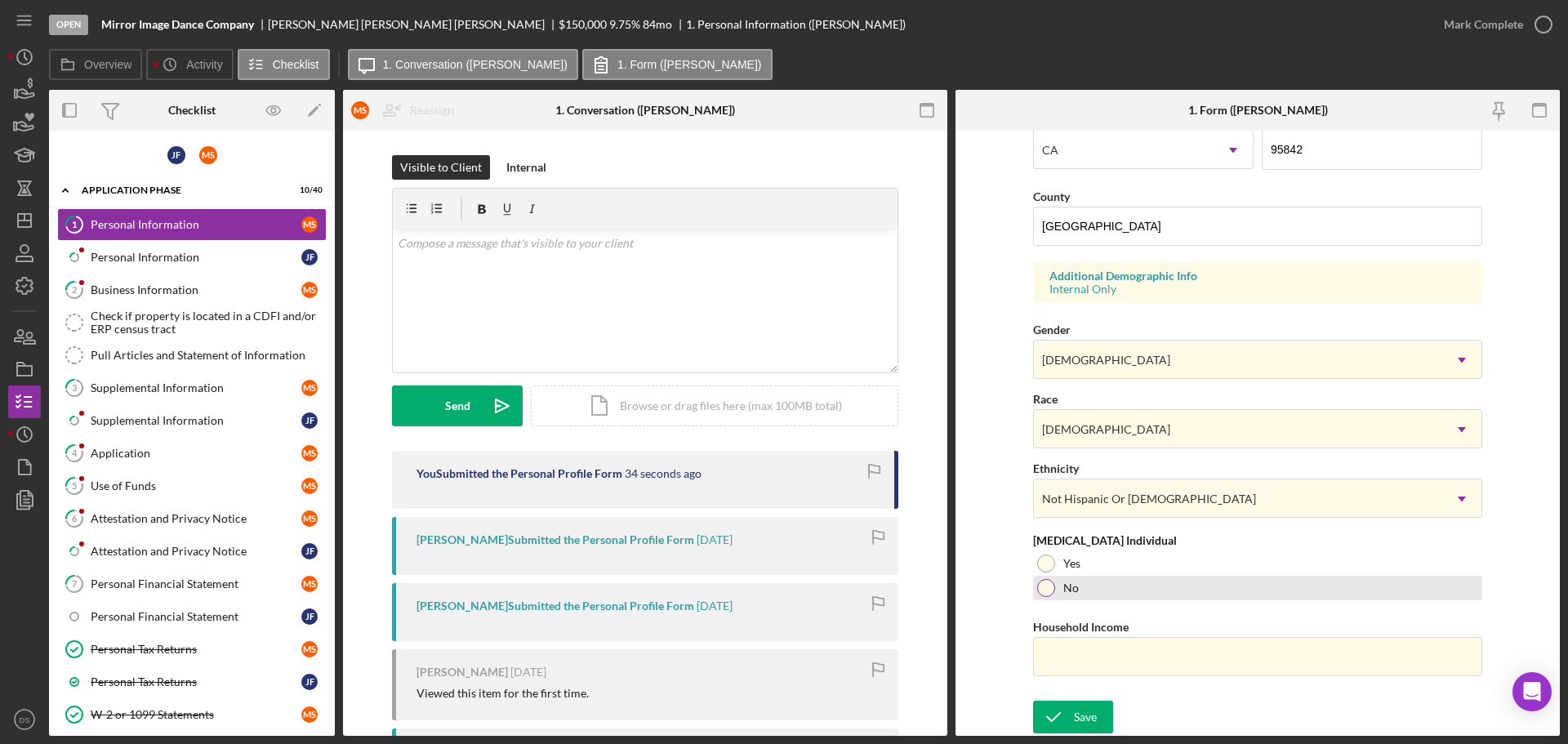
click at [1046, 593] on div at bounding box center [1045, 588] width 18 height 18
paste input "$190,000"
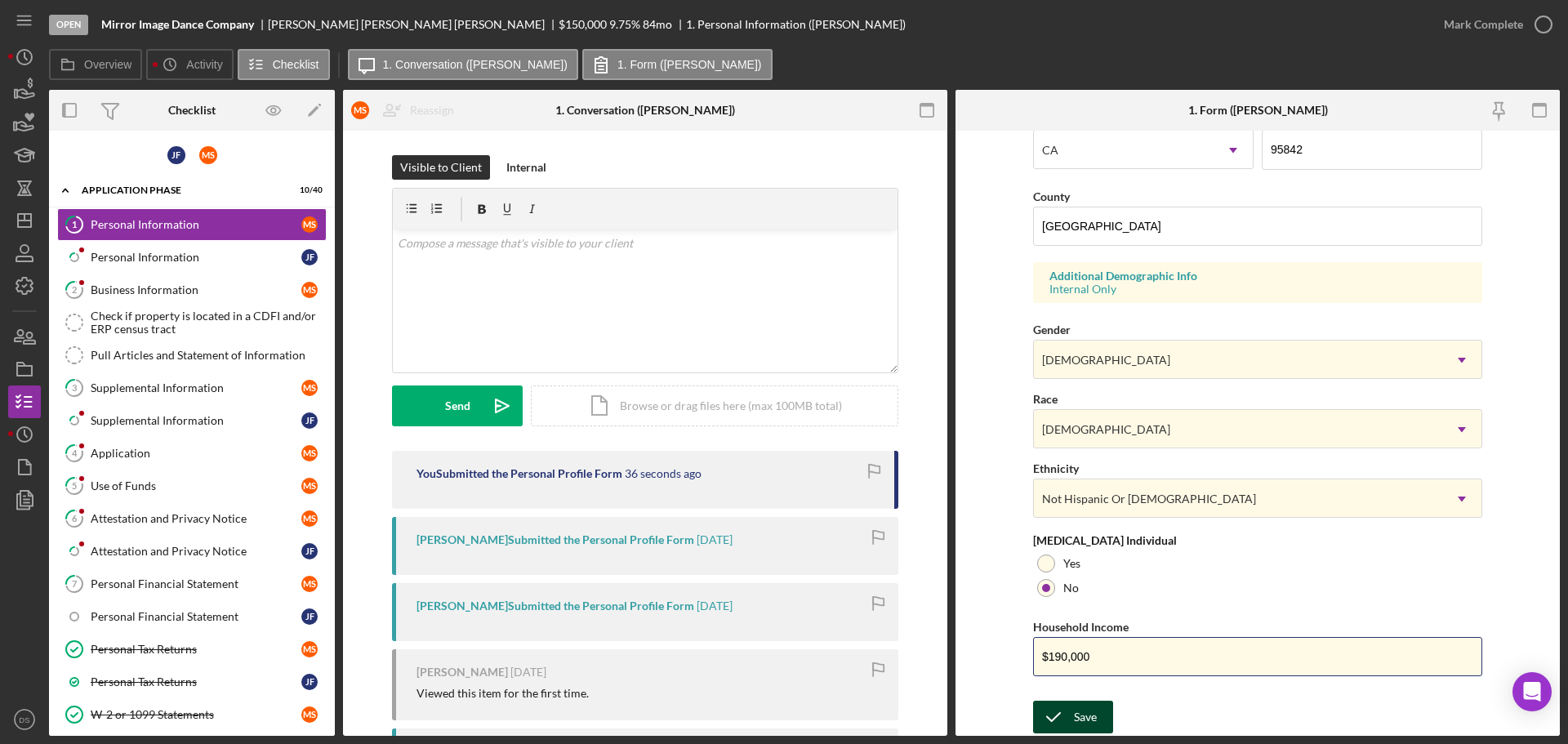
type input "$190,000"
click at [1083, 709] on div "Save" at bounding box center [1084, 716] width 23 height 33
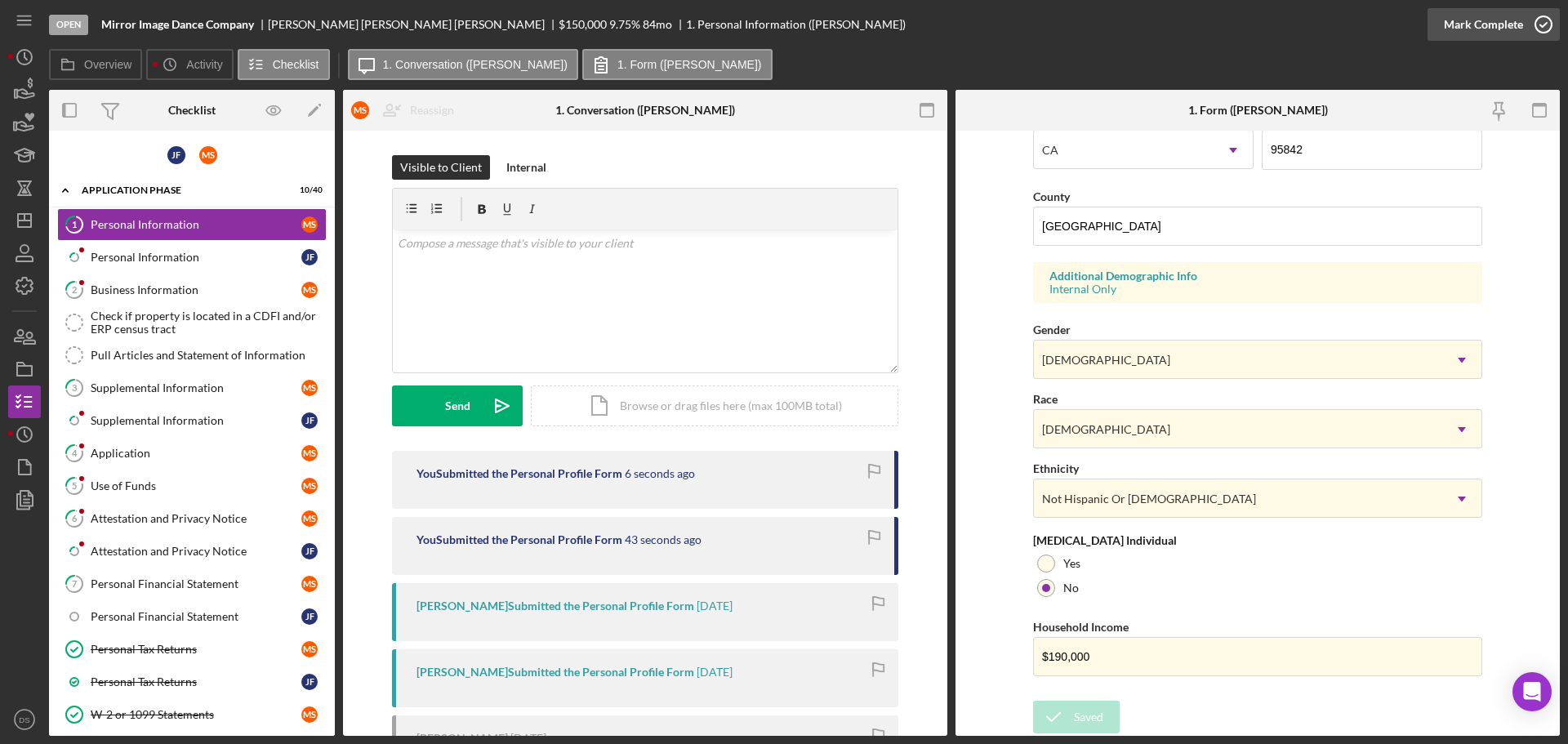
click at [1549, 23] on icon "button" at bounding box center [1542, 24] width 41 height 41
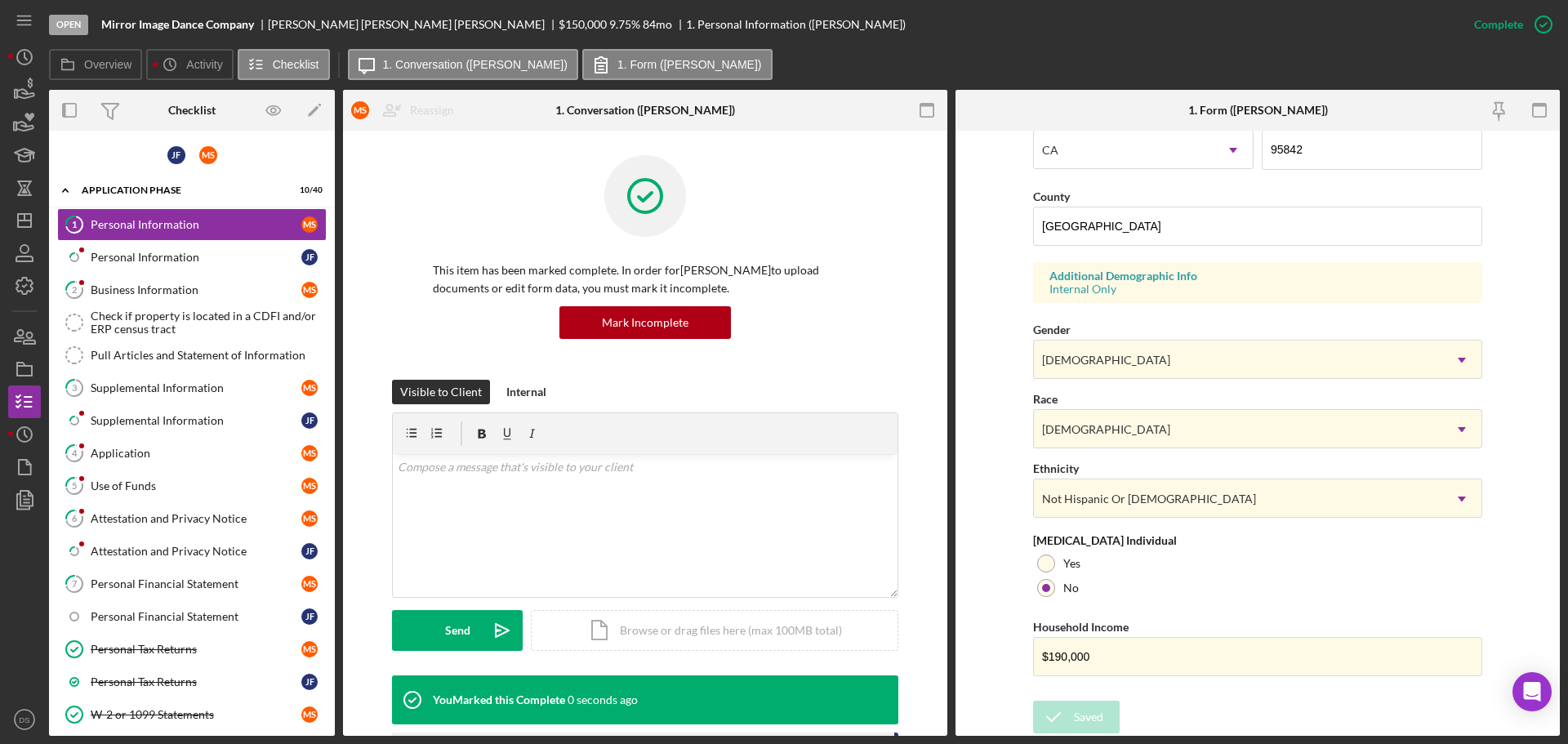
scroll to position [157, 0]
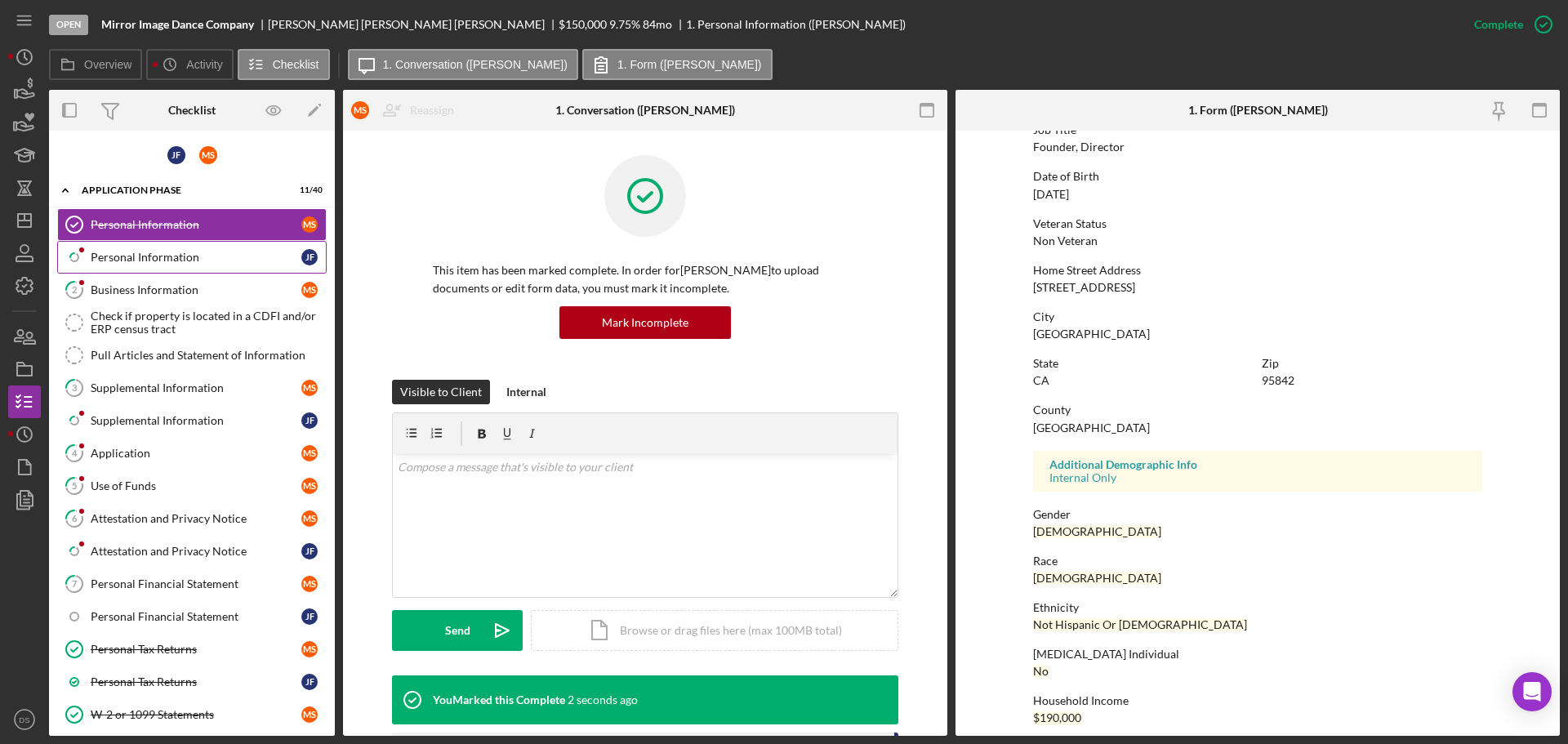
click at [184, 261] on div "Personal Information" at bounding box center [196, 256] width 211 height 13
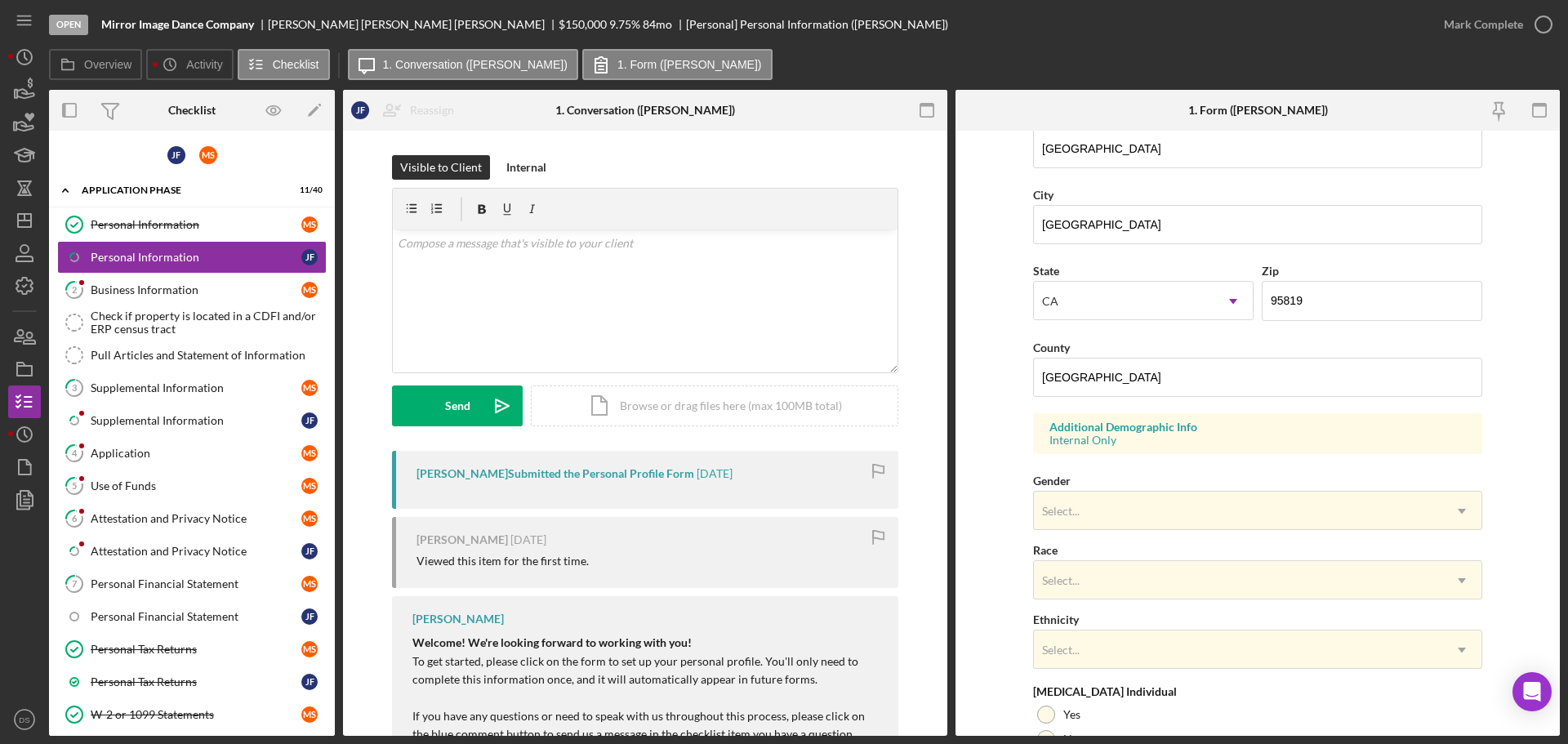
scroll to position [408, 0]
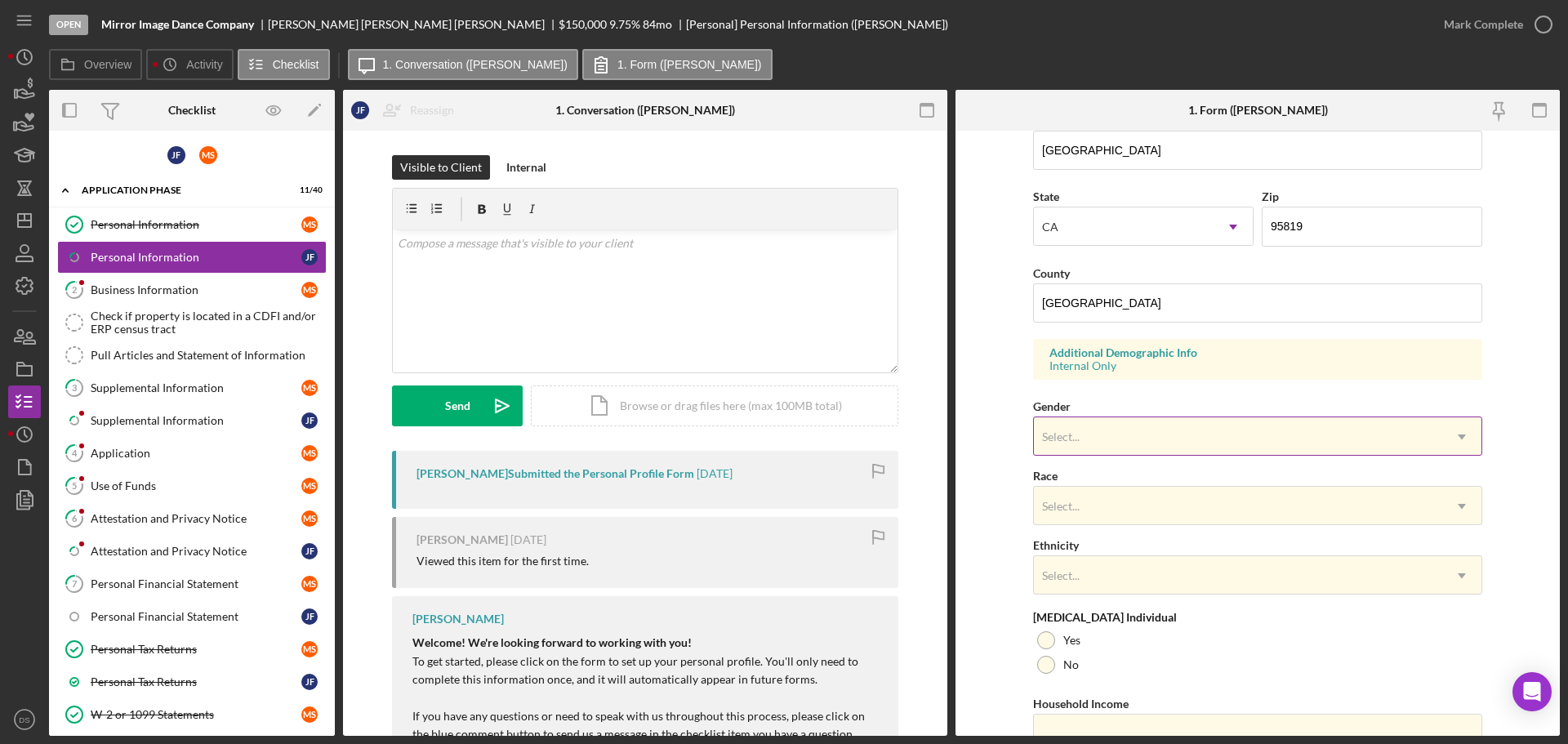
click at [1176, 445] on div "Select..." at bounding box center [1237, 437] width 408 height 38
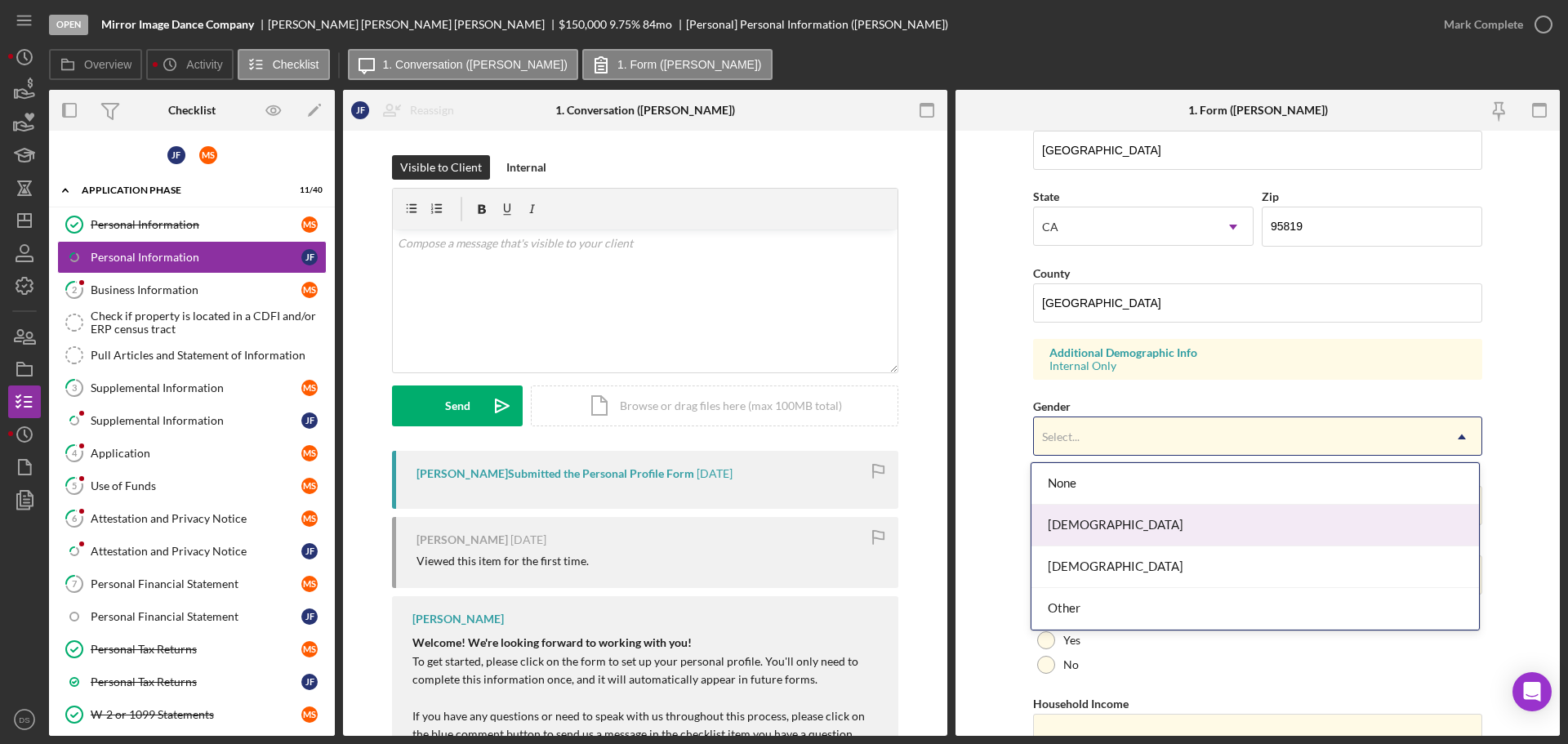
click at [1247, 531] on div "[DEMOGRAPHIC_DATA]" at bounding box center [1255, 525] width 447 height 42
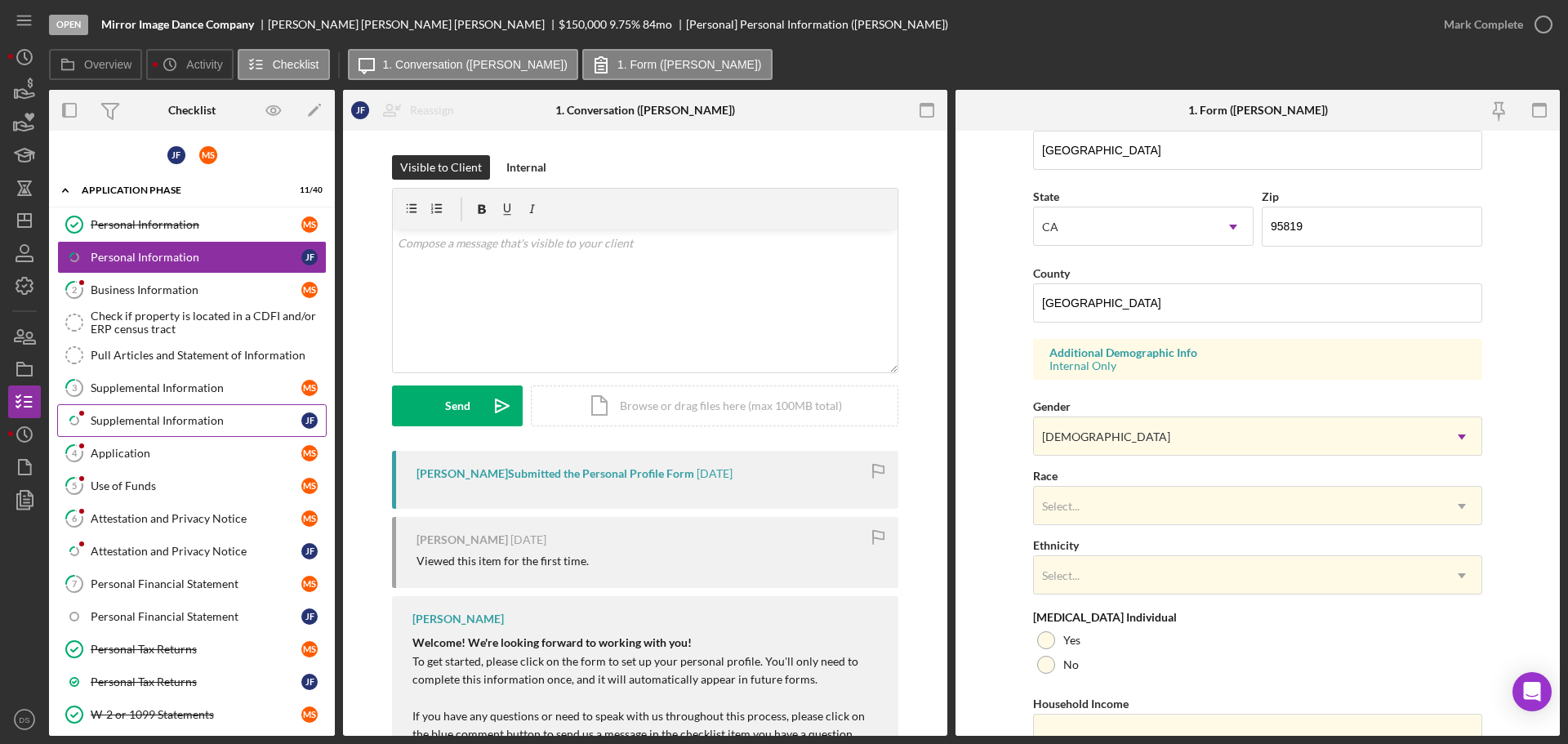
click at [186, 414] on div "Supplemental Information" at bounding box center [196, 420] width 211 height 13
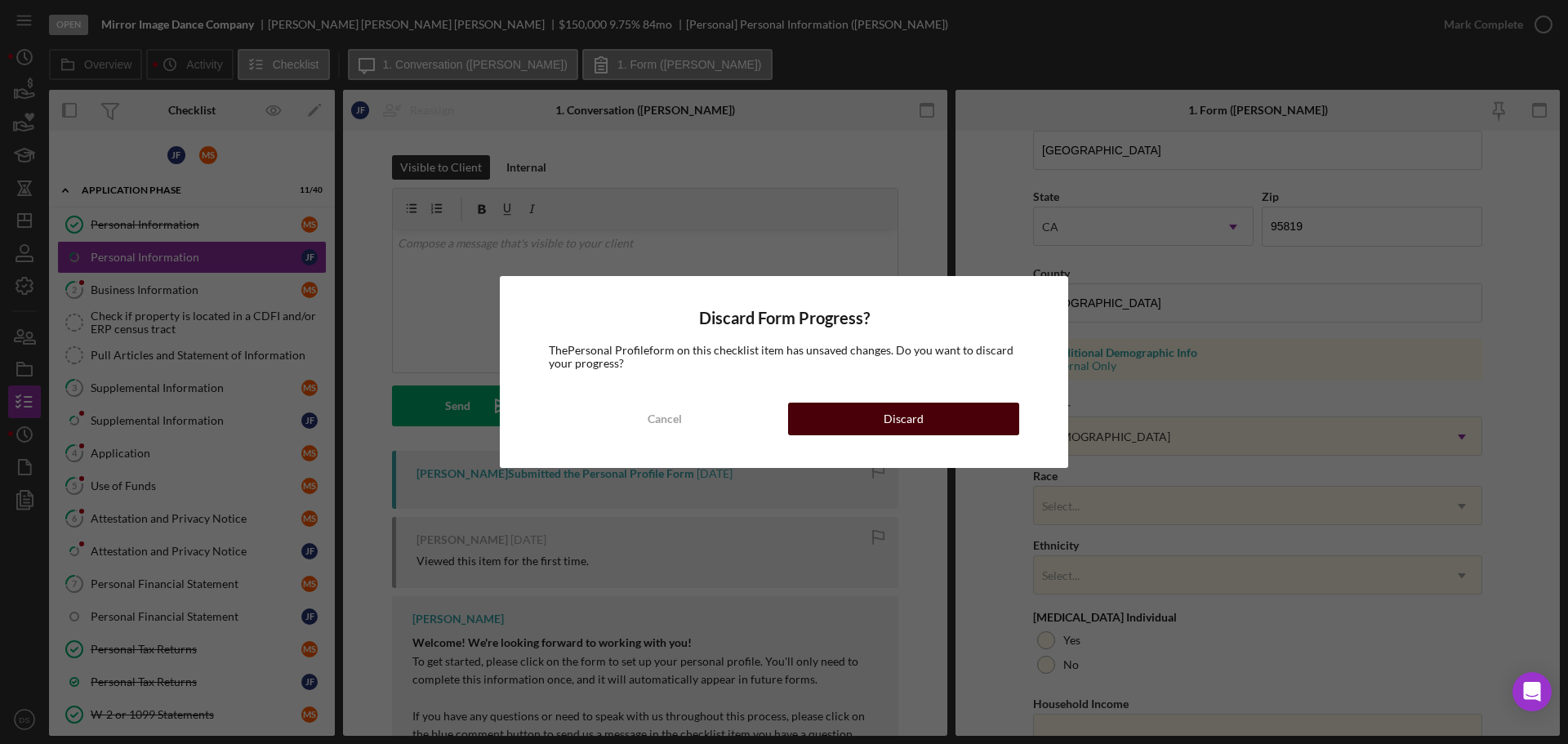
click at [888, 411] on div "Discard" at bounding box center [903, 418] width 40 height 33
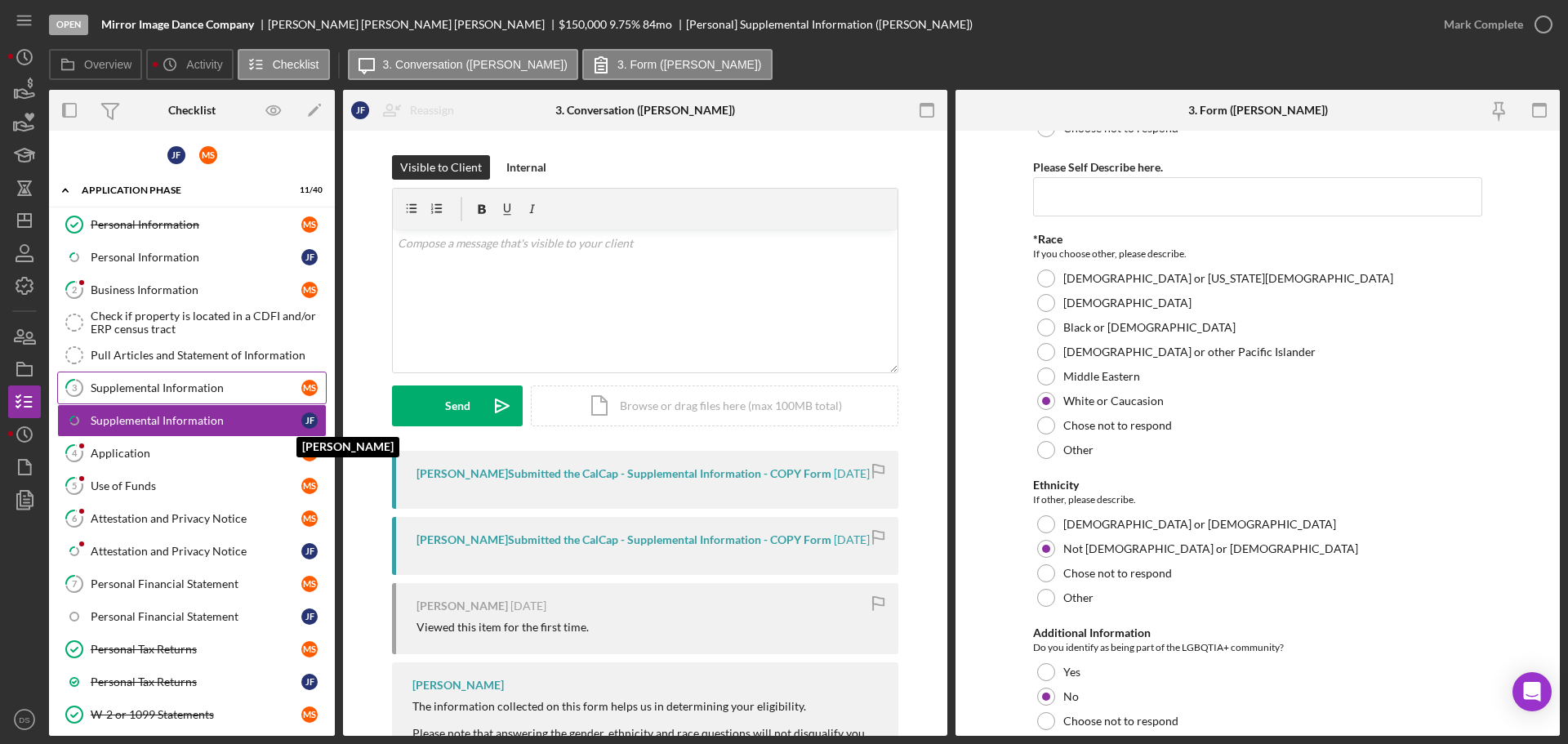
scroll to position [327, 0]
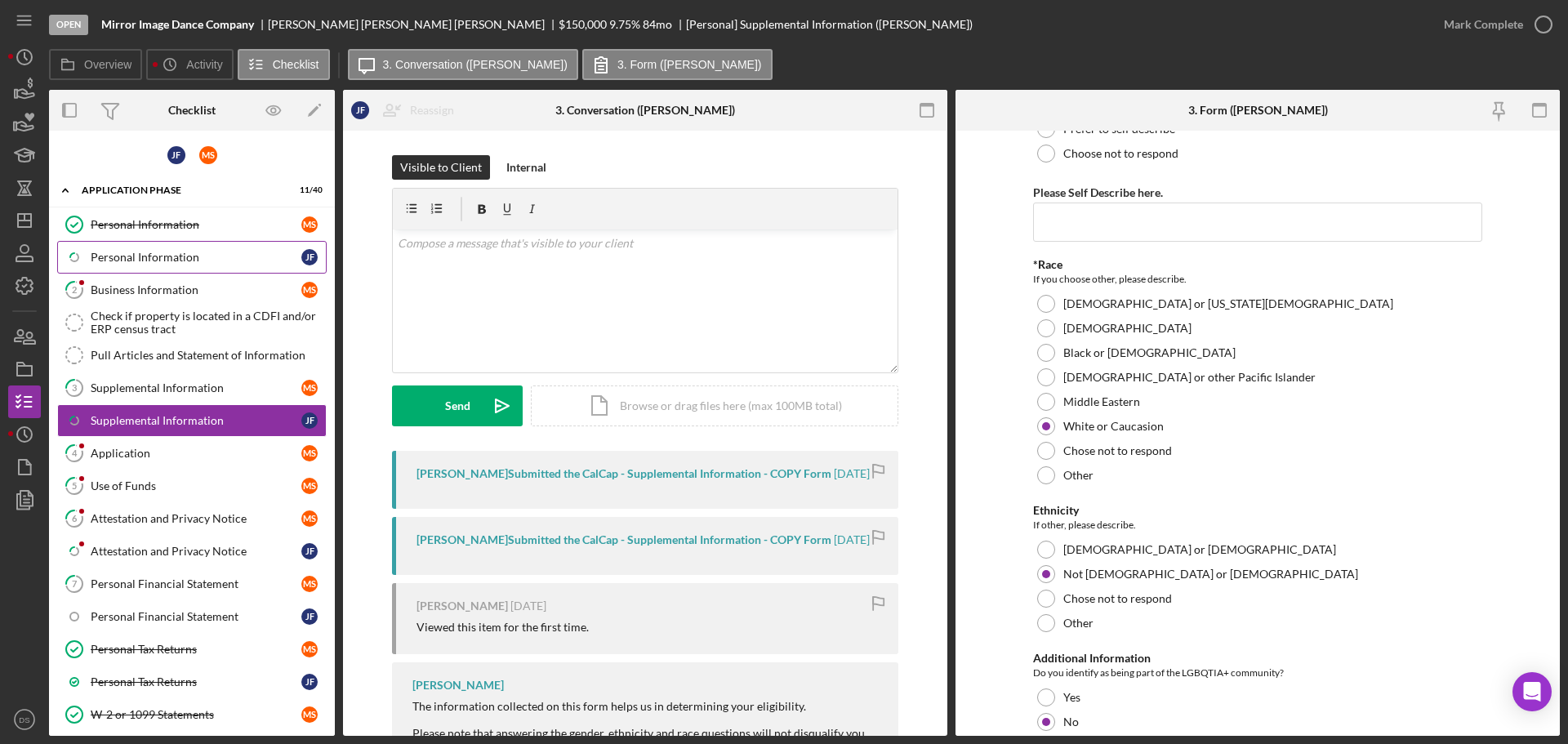
click at [146, 268] on link "Icon/Checklist Item Sub Partial Personal Information [PERSON_NAME]" at bounding box center [192, 256] width 269 height 33
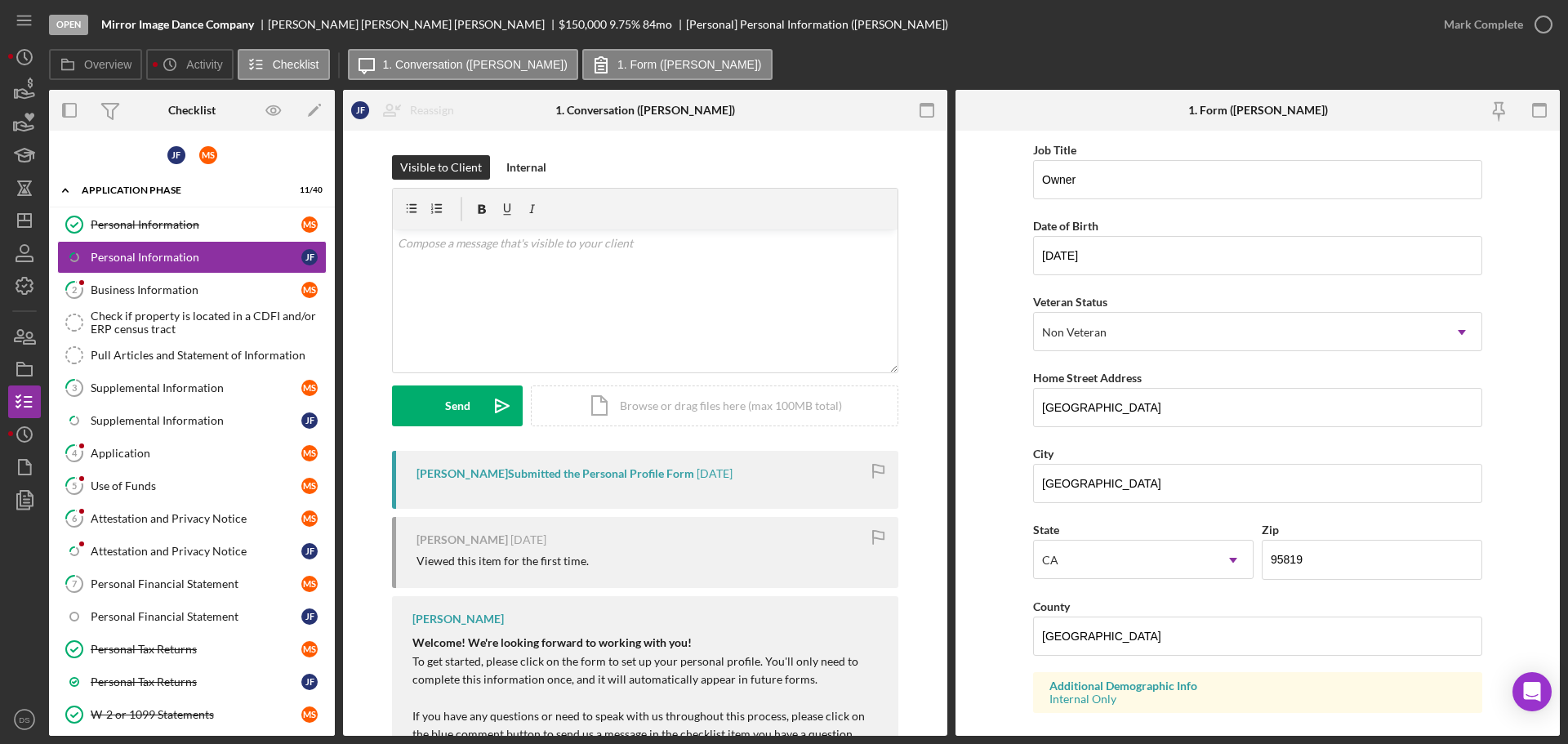
scroll to position [244, 0]
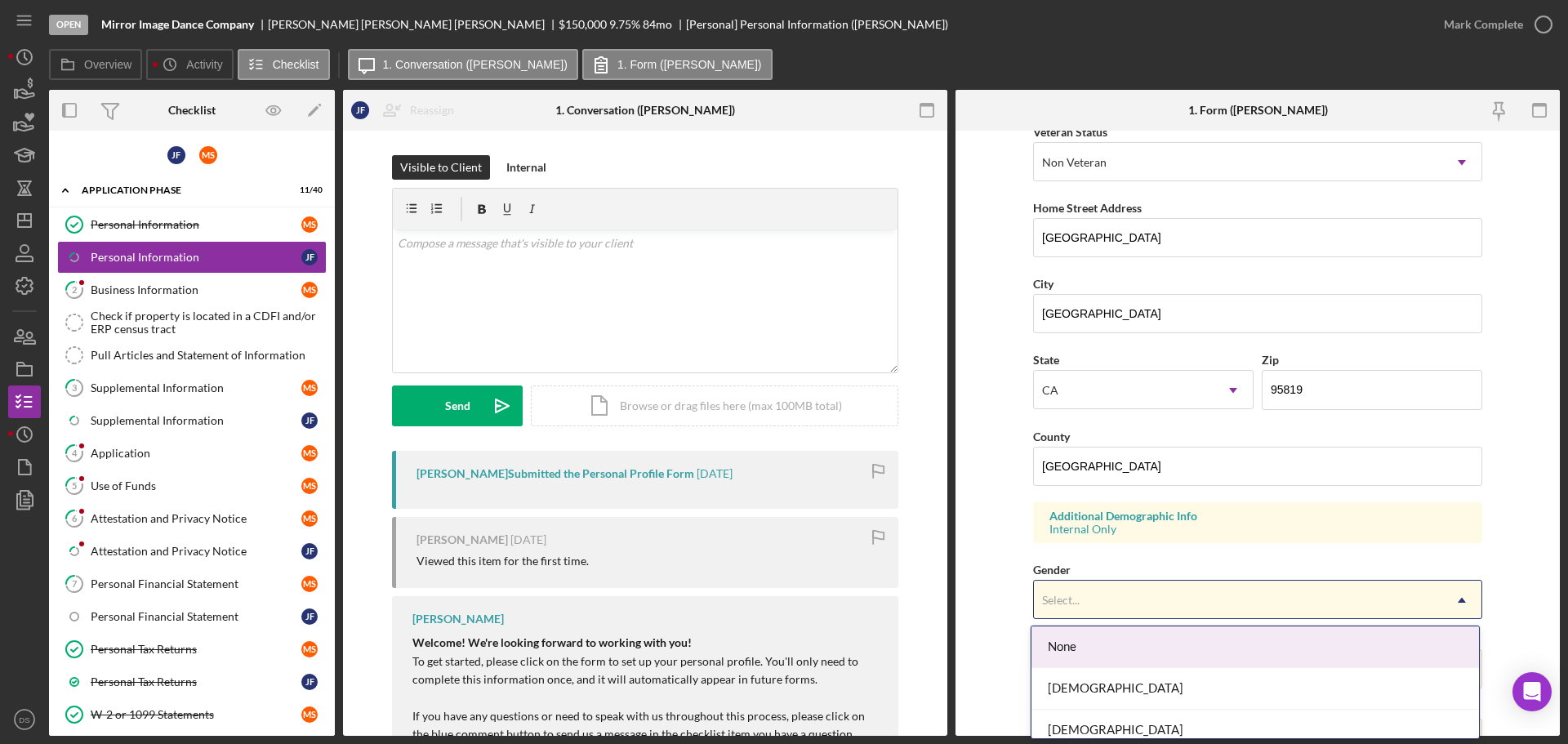
click at [1085, 593] on div "Select..." at bounding box center [1237, 600] width 408 height 38
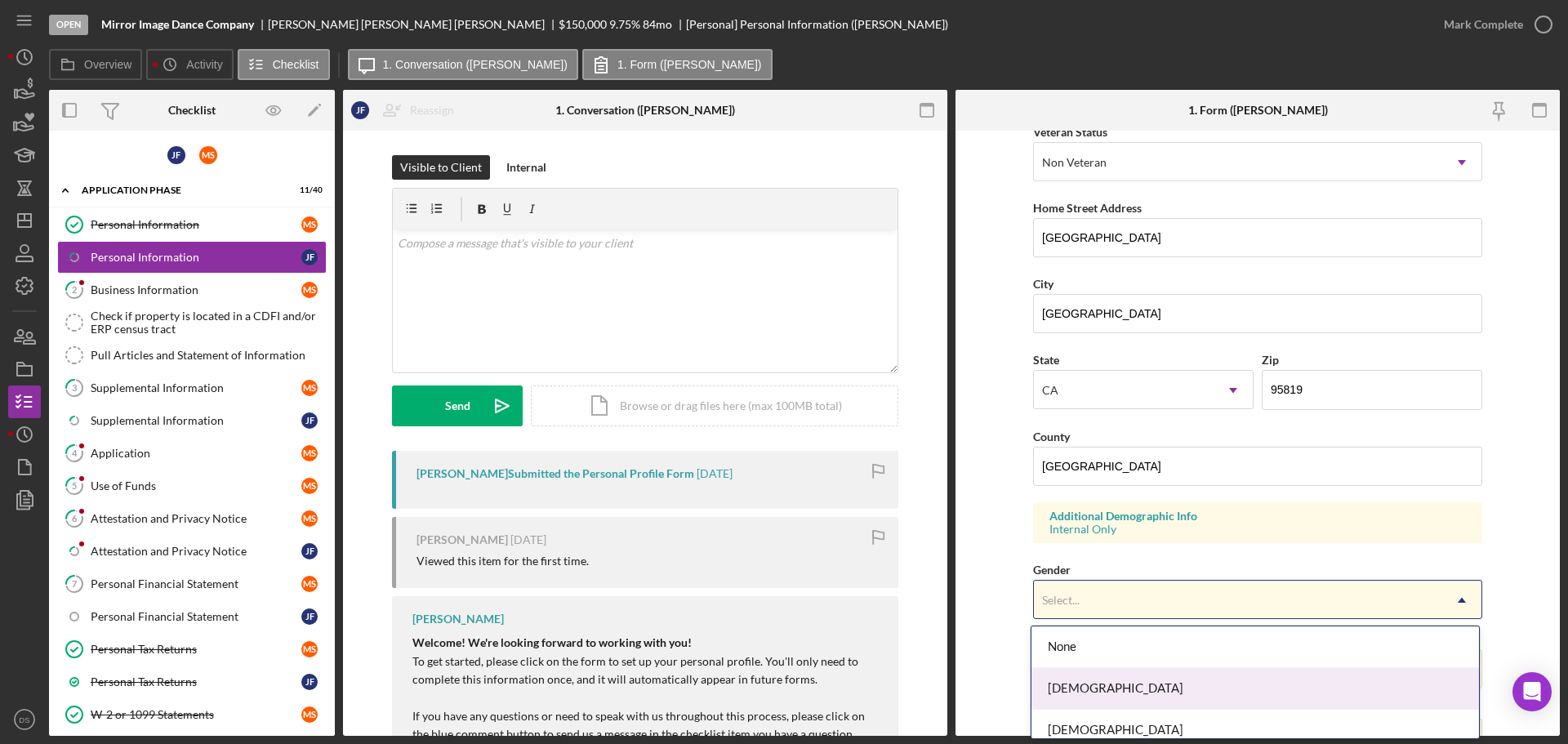
click at [1101, 679] on div "[DEMOGRAPHIC_DATA]" at bounding box center [1255, 688] width 447 height 42
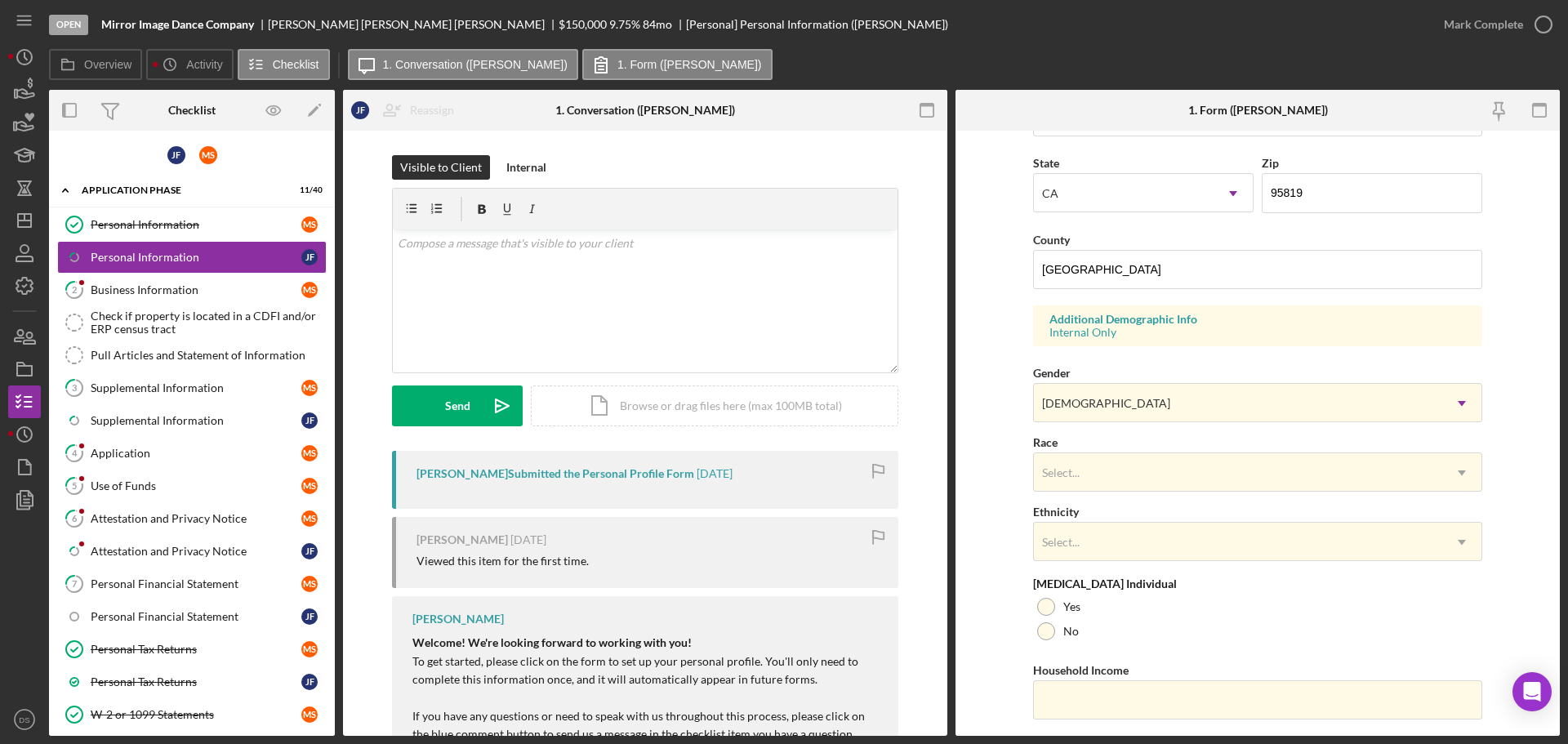
scroll to position [485, 0]
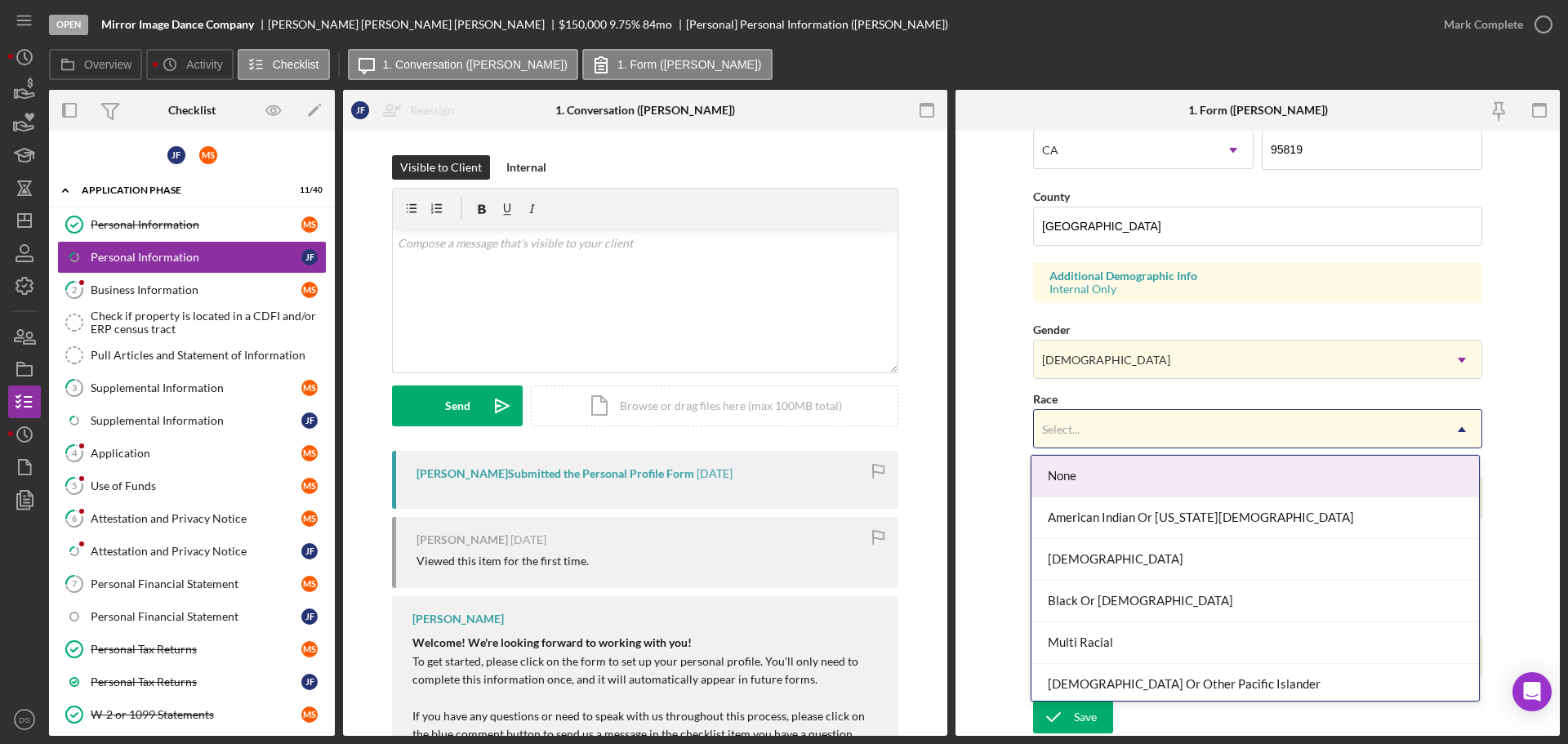
click at [1085, 437] on div "Select..." at bounding box center [1237, 429] width 408 height 38
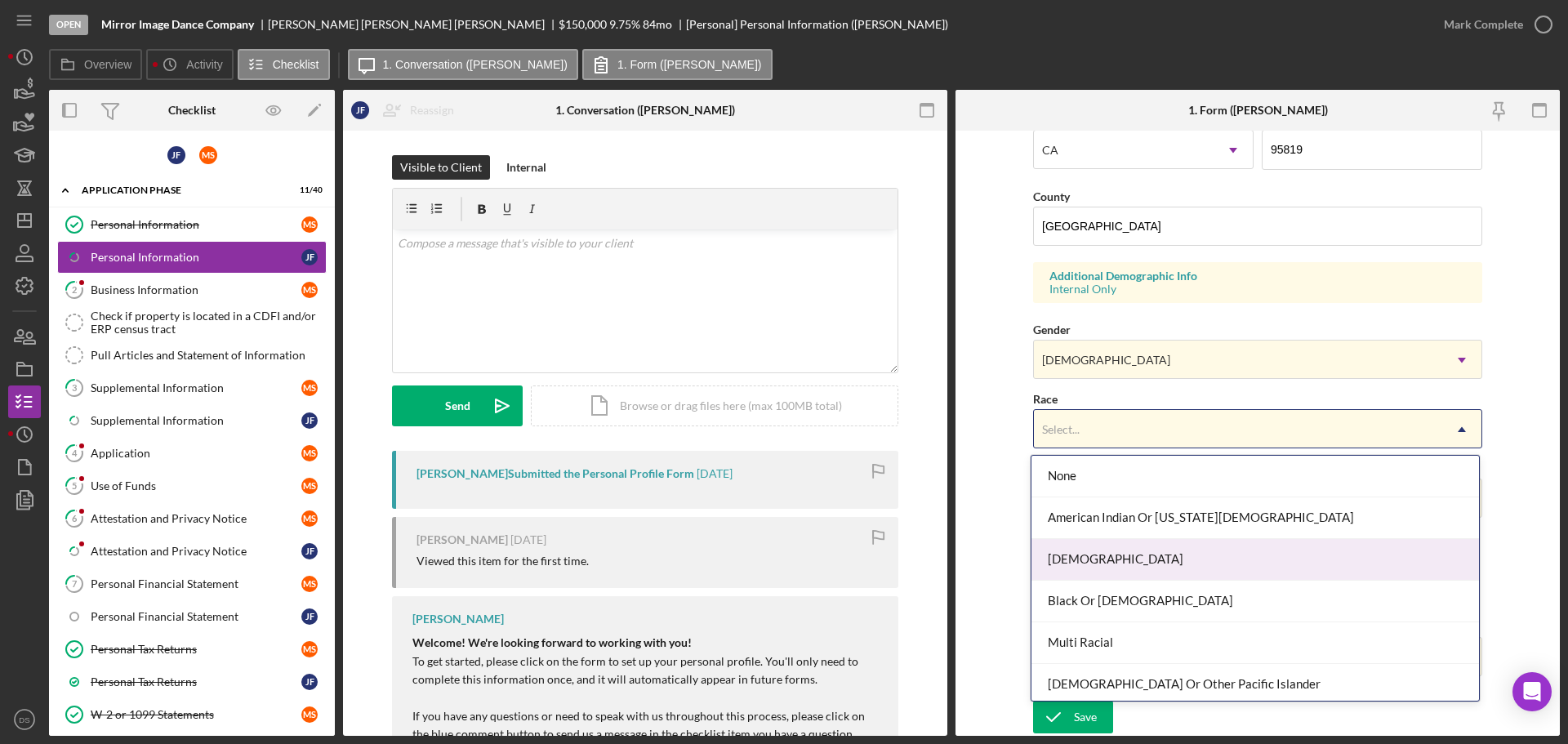
scroll to position [88, 0]
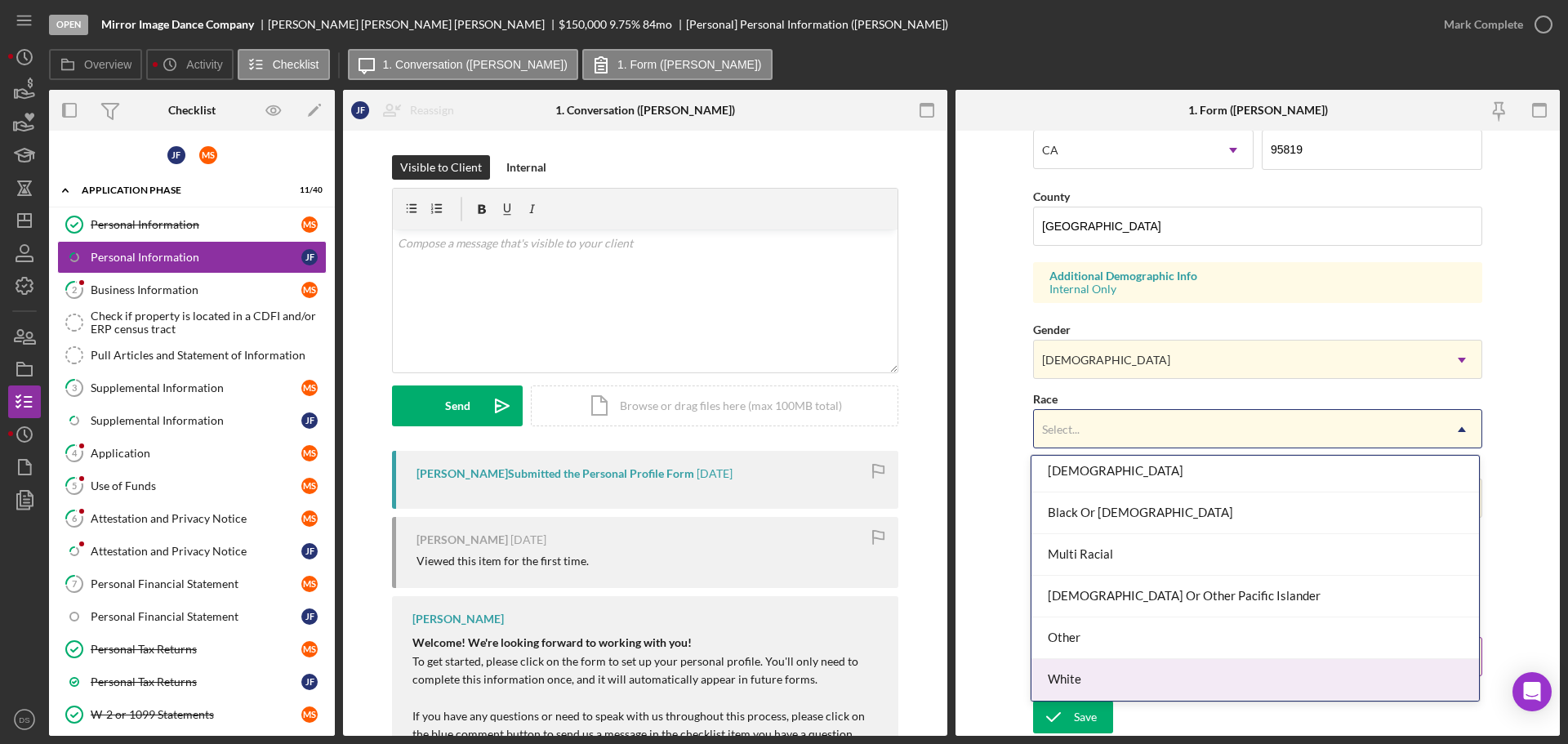
click at [1133, 674] on div "White" at bounding box center [1255, 679] width 447 height 42
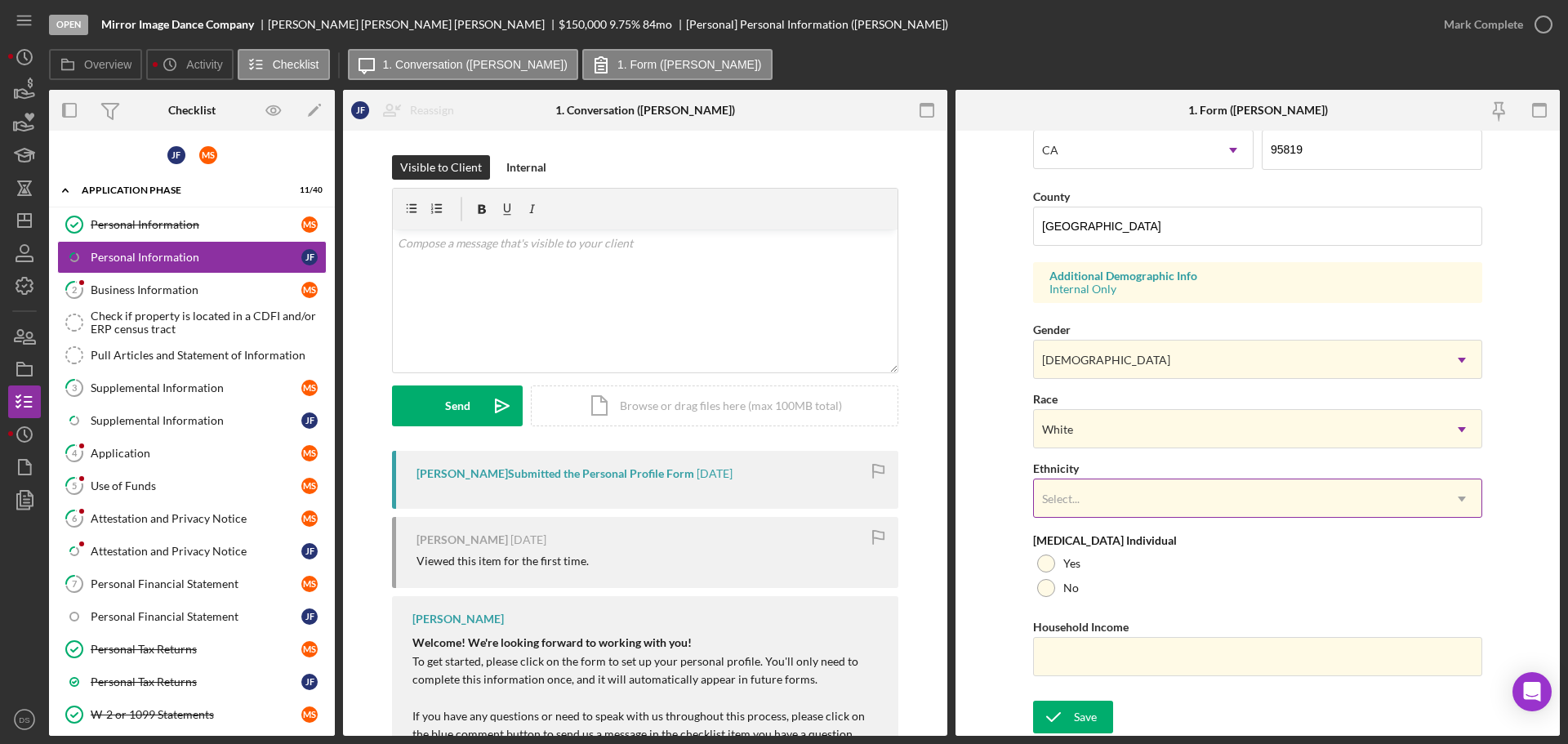
click at [1152, 503] on div "Select..." at bounding box center [1237, 499] width 408 height 38
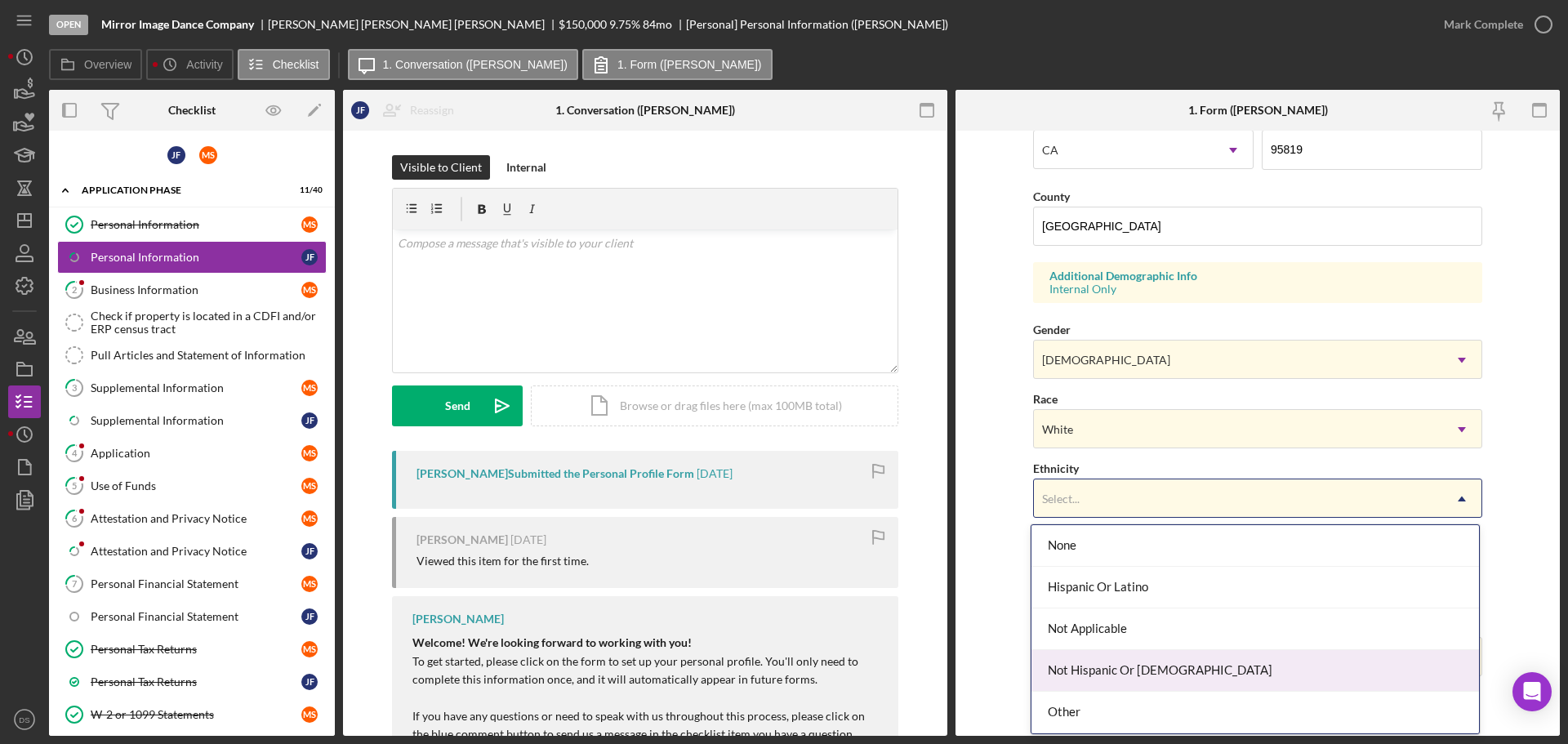
click at [1144, 659] on div "Not Hispanic Or [DEMOGRAPHIC_DATA]" at bounding box center [1255, 670] width 447 height 42
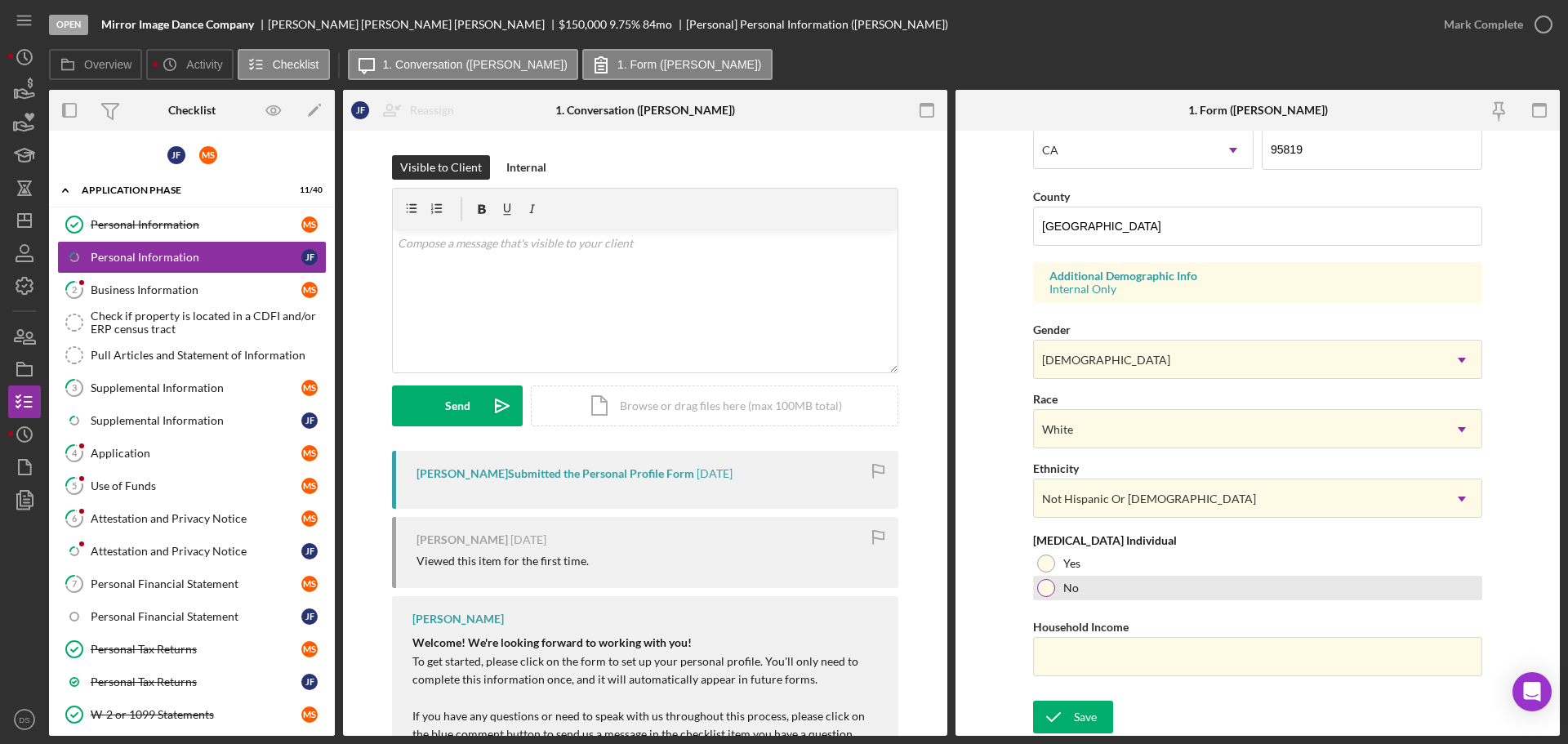
click at [1047, 593] on div at bounding box center [1045, 588] width 18 height 18
click at [1096, 733] on div "Save Save" at bounding box center [1257, 717] width 449 height 35
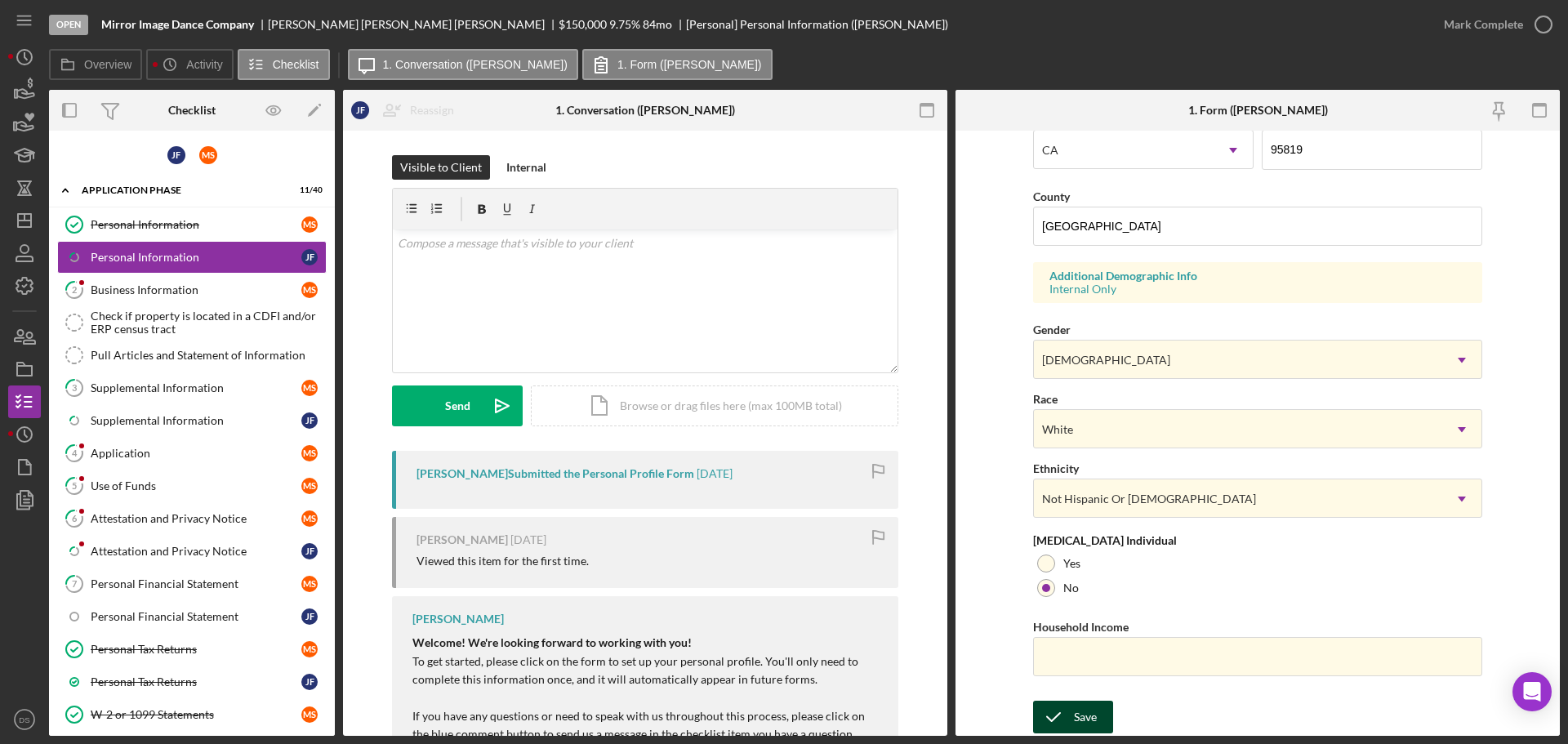
click at [1092, 714] on div "Save" at bounding box center [1084, 716] width 23 height 33
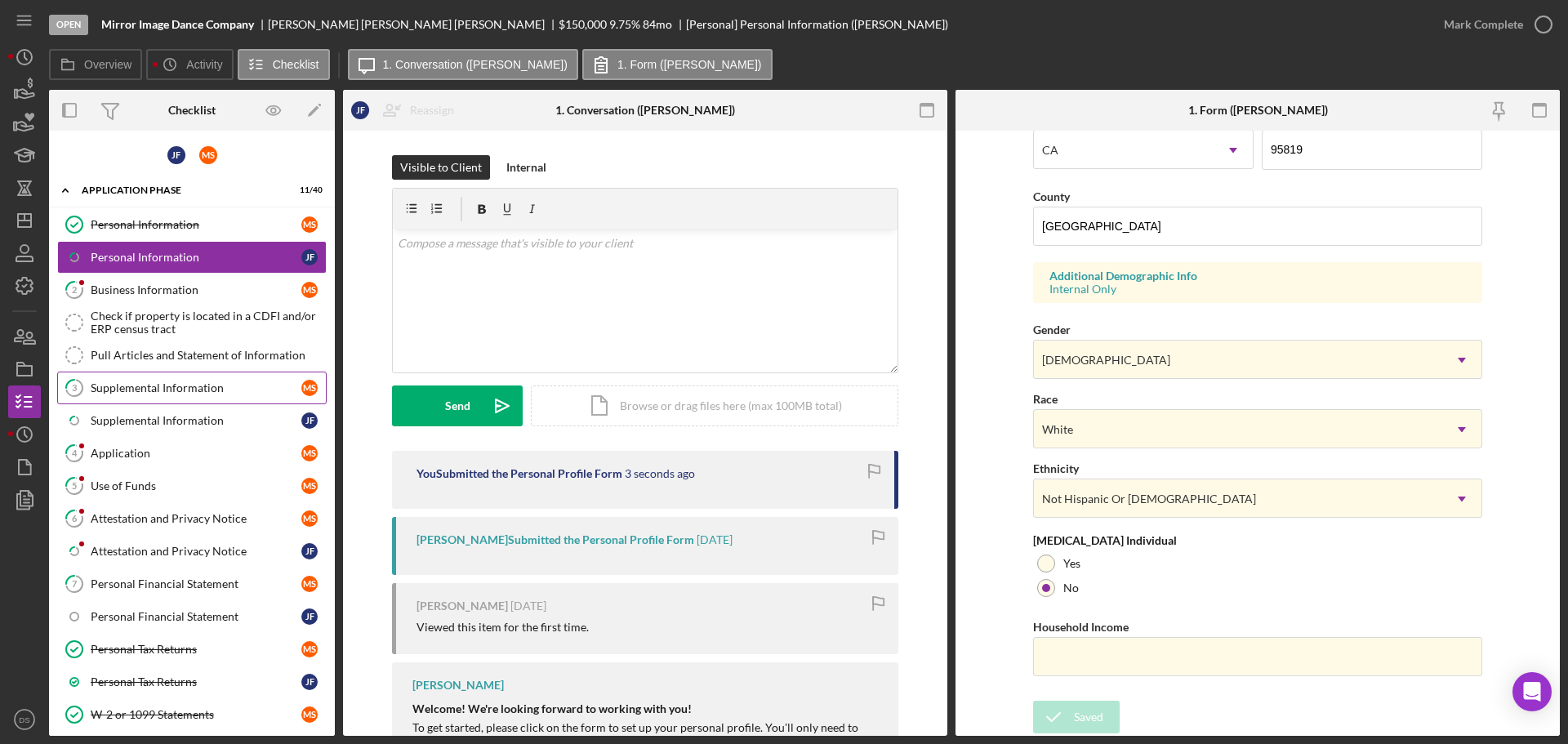
click at [216, 391] on div "Supplemental Information" at bounding box center [196, 387] width 211 height 13
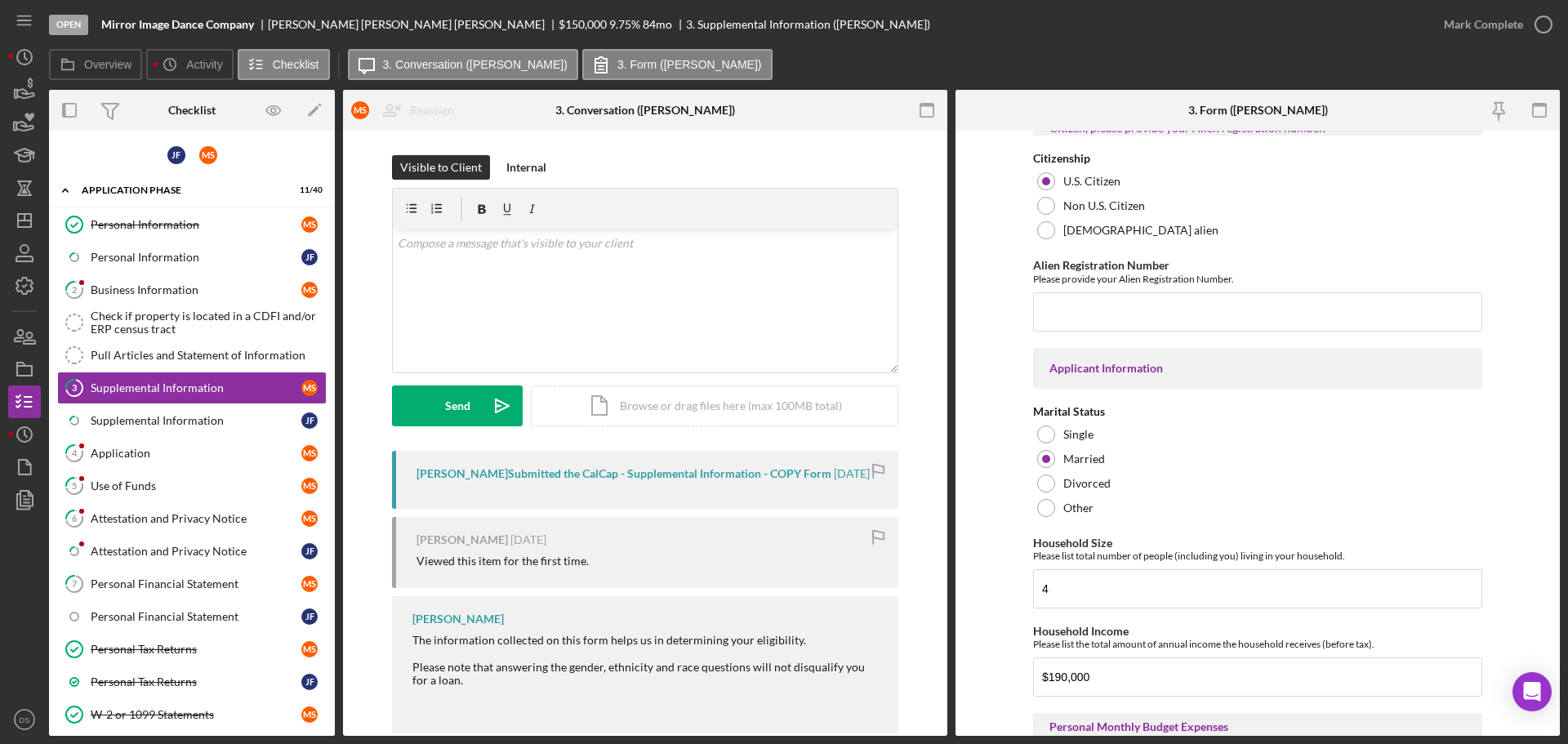
scroll to position [1061, 0]
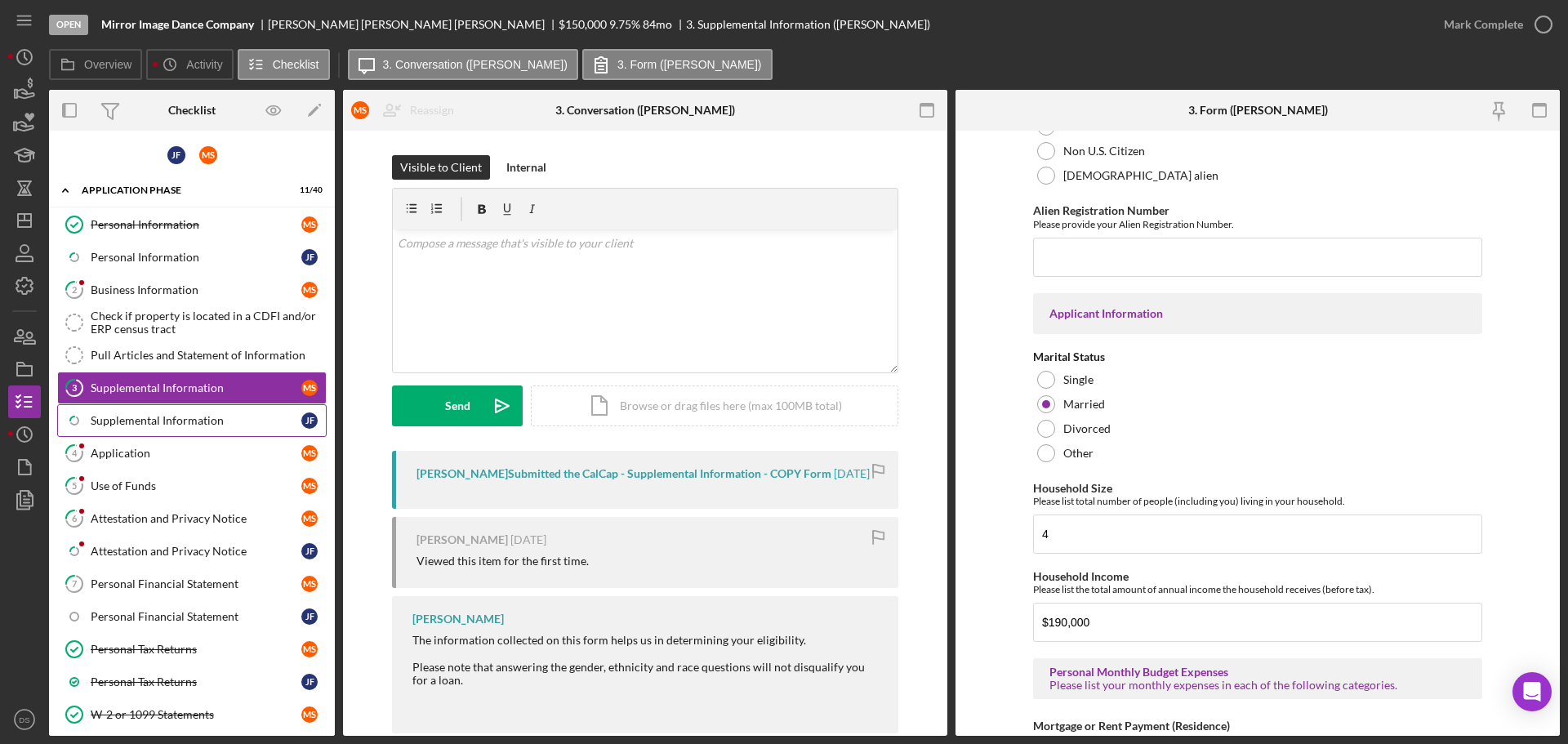
click at [240, 427] on div "Supplemental Information" at bounding box center [196, 420] width 211 height 13
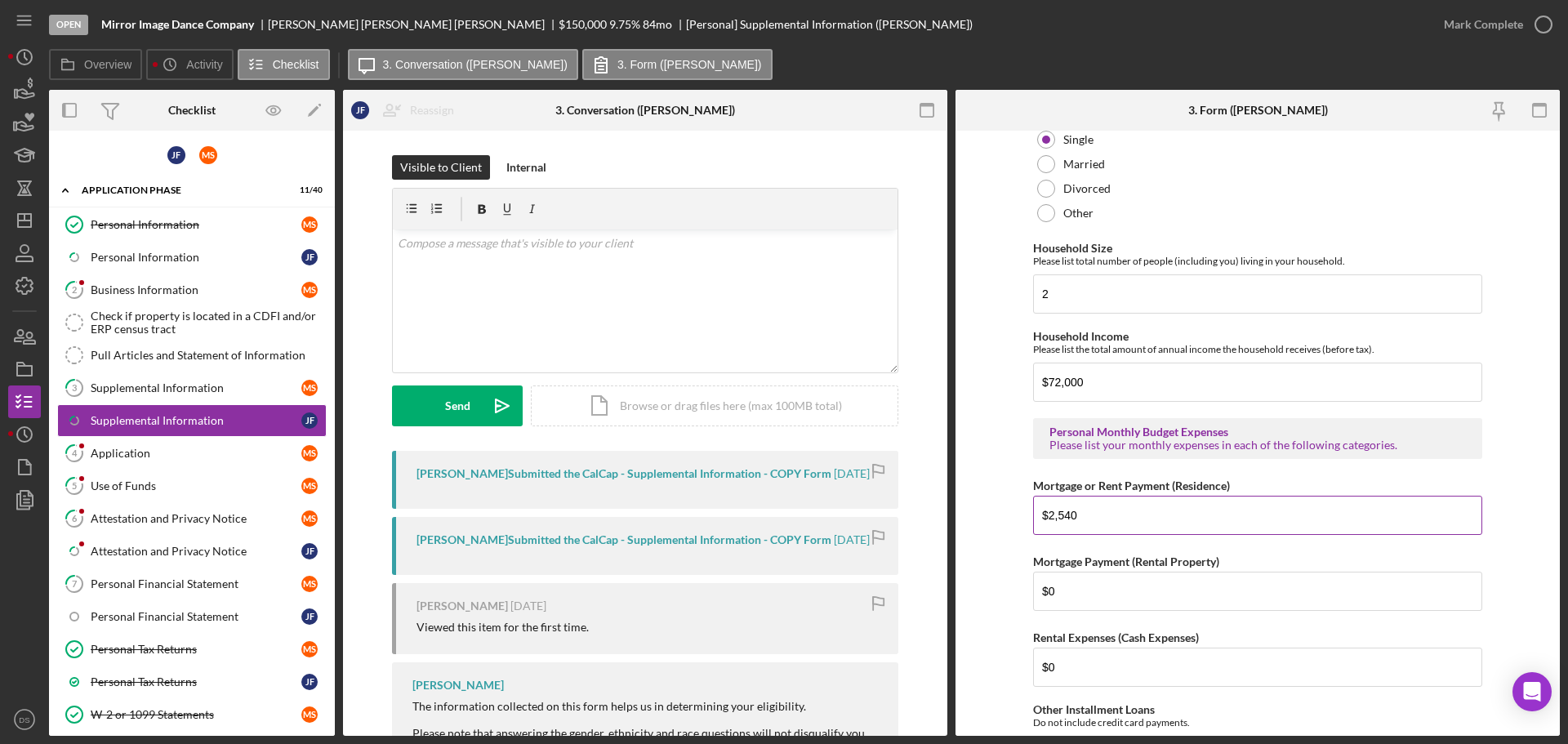
scroll to position [1306, 0]
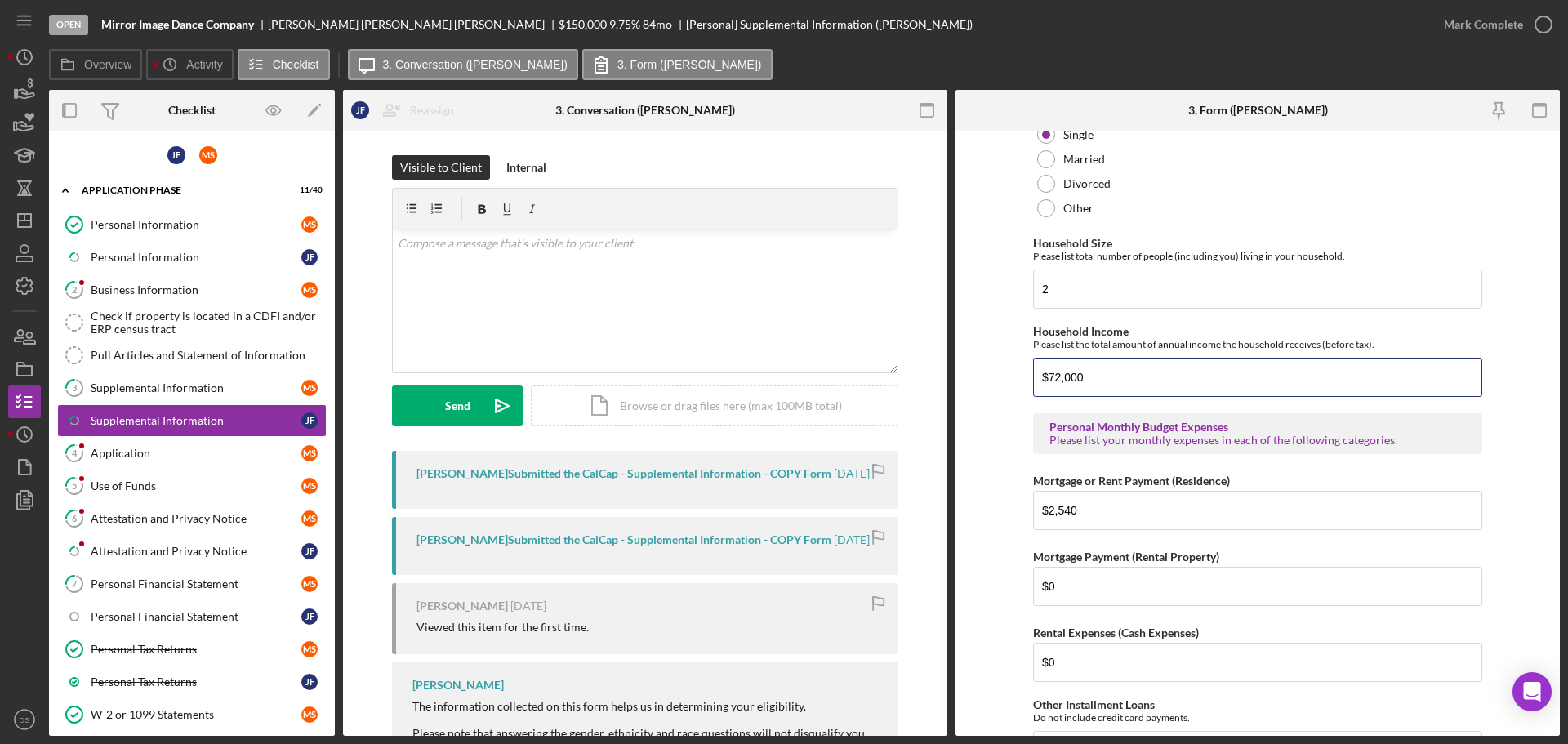
drag, startPoint x: 1105, startPoint y: 376, endPoint x: 1011, endPoint y: 372, distance: 94.1
click at [1010, 374] on form "Supplemental Information This form must be completed by each 20% owner of the b…" at bounding box center [1257, 432] width 604 height 605
click at [140, 255] on div "Personal Information" at bounding box center [196, 256] width 211 height 13
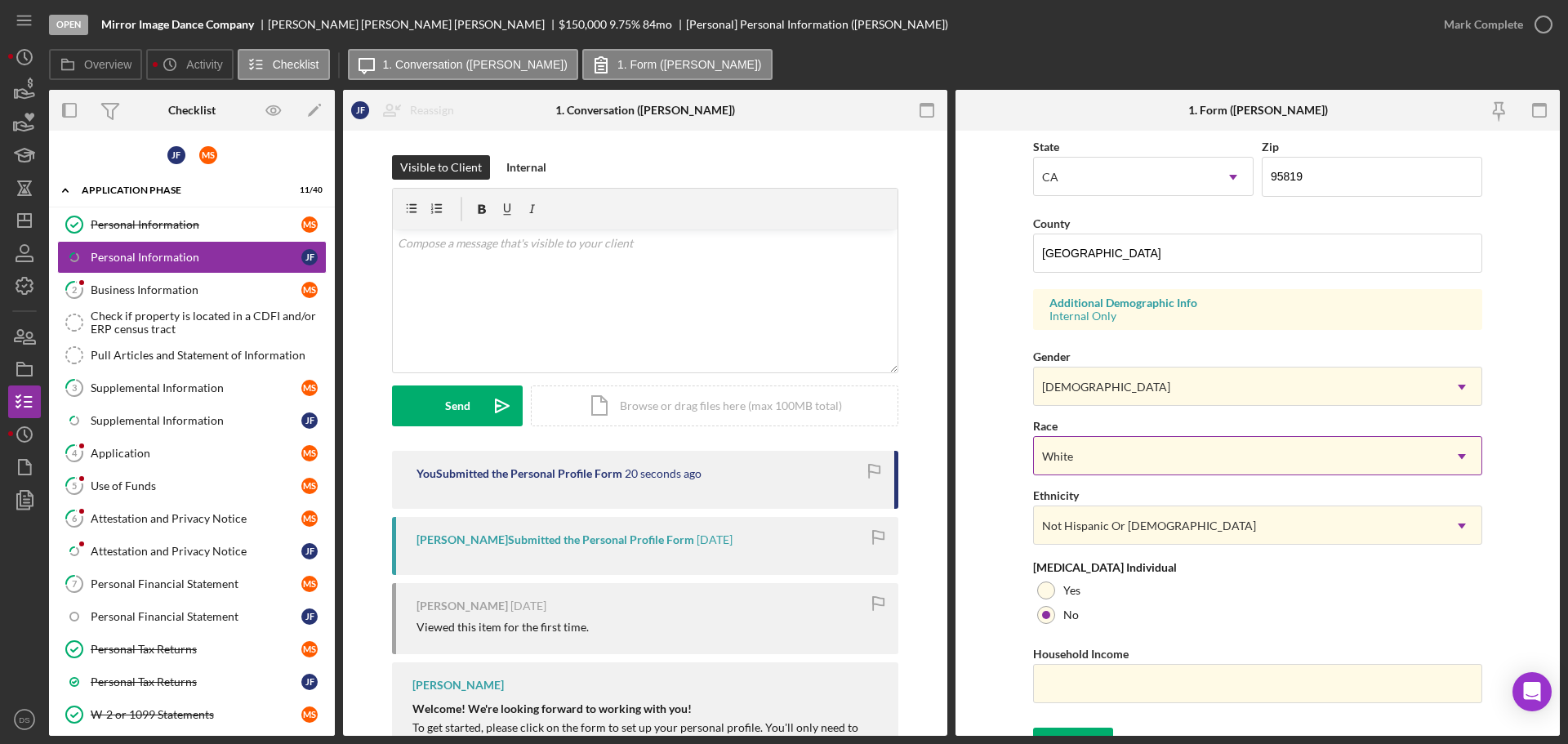
scroll to position [485, 0]
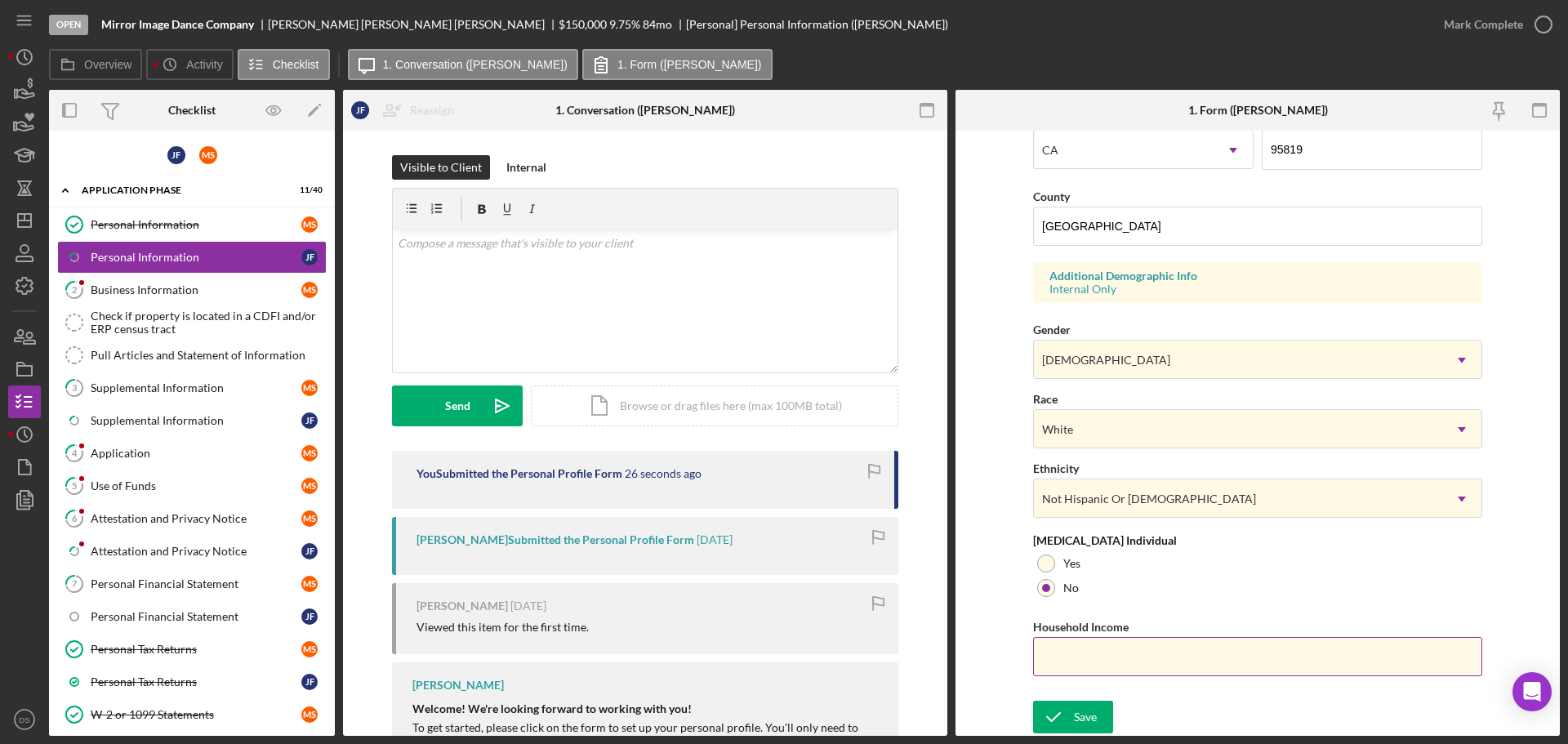
paste input "$72,000"
type input "$72,000"
click at [1087, 721] on div "Save" at bounding box center [1084, 716] width 23 height 33
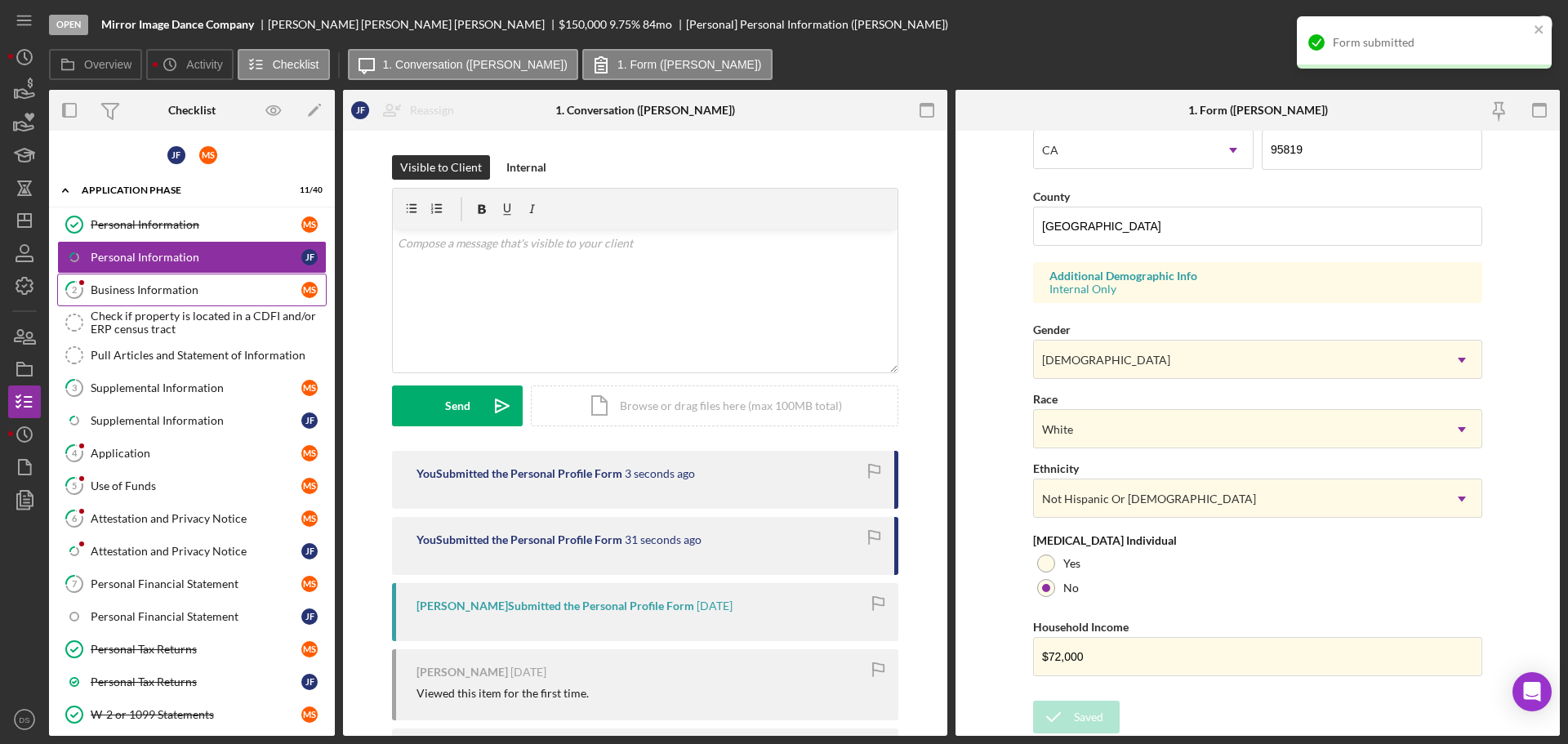
click at [139, 285] on div "Business Information" at bounding box center [196, 289] width 211 height 13
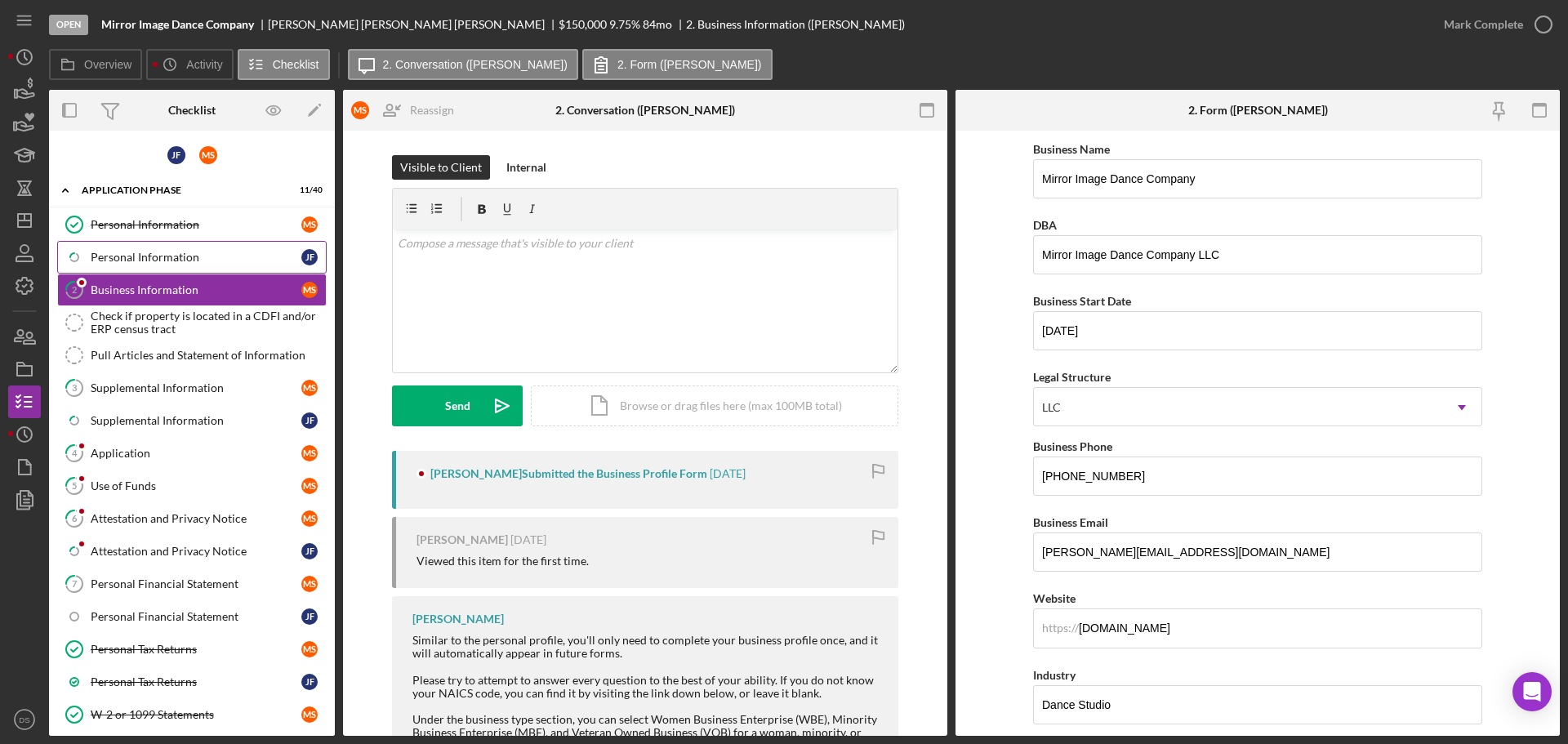
click at [165, 246] on link "Icon/Checklist Item Sub Partial Personal Information [PERSON_NAME]" at bounding box center [192, 256] width 269 height 33
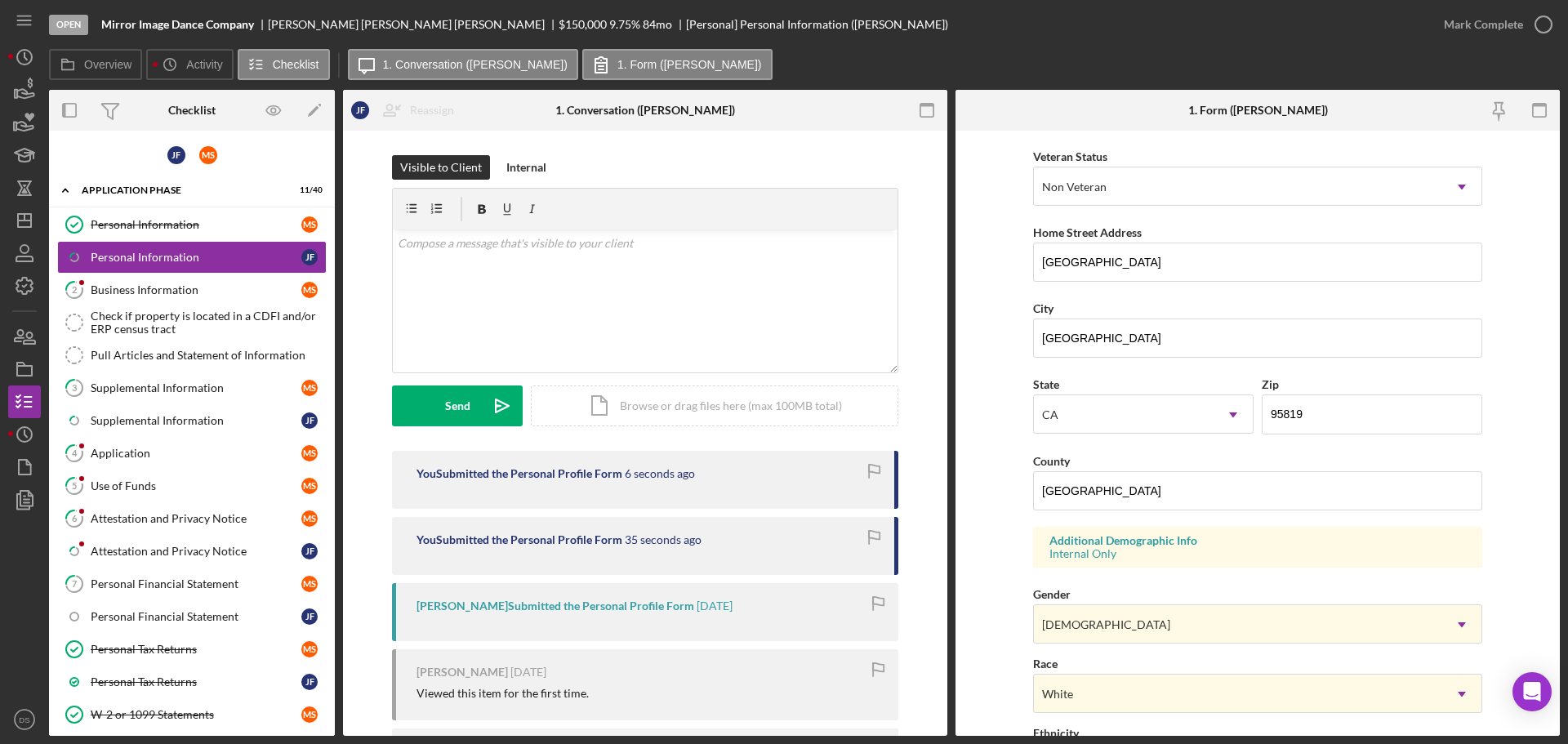
scroll to position [158, 0]
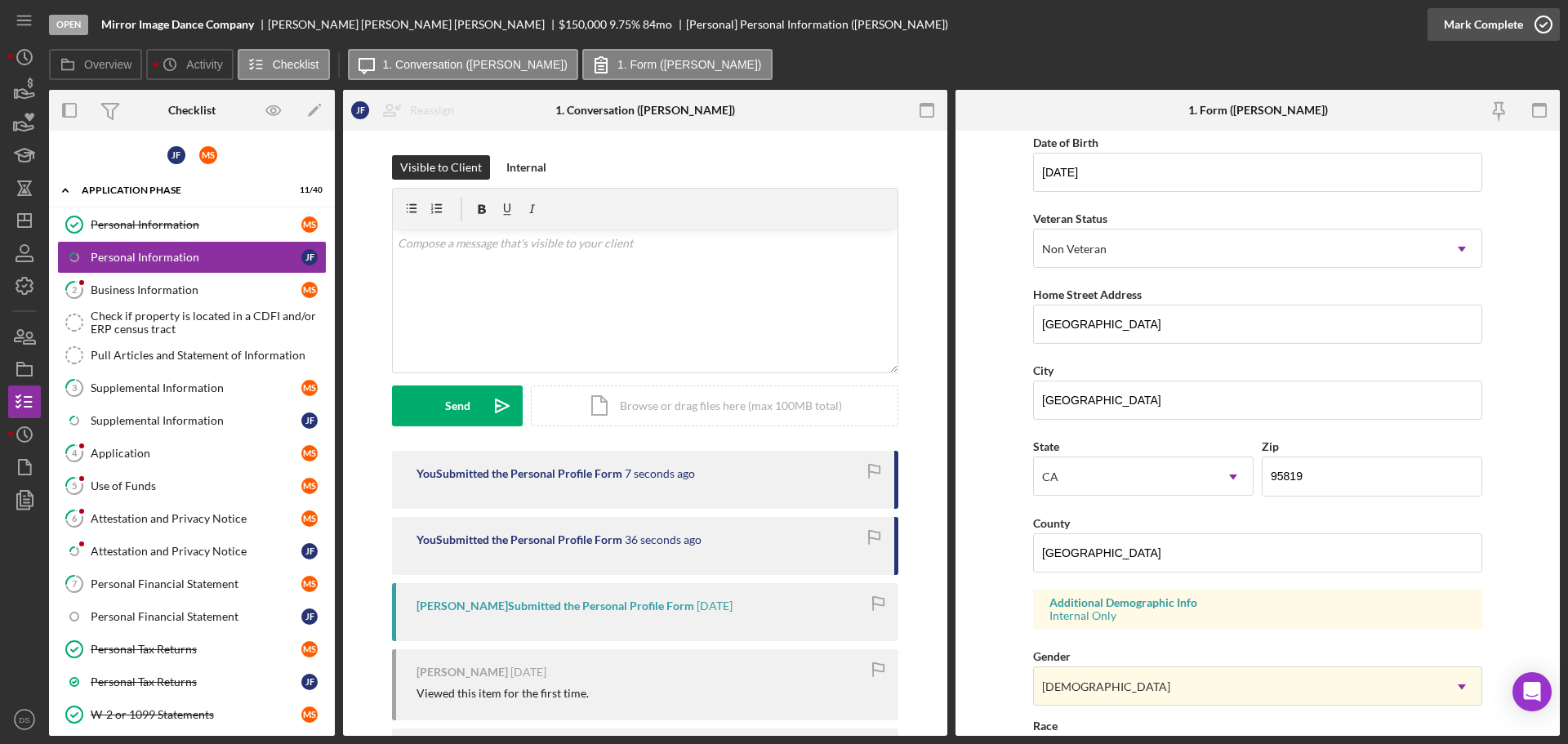
click at [1545, 23] on icon "button" at bounding box center [1542, 24] width 41 height 41
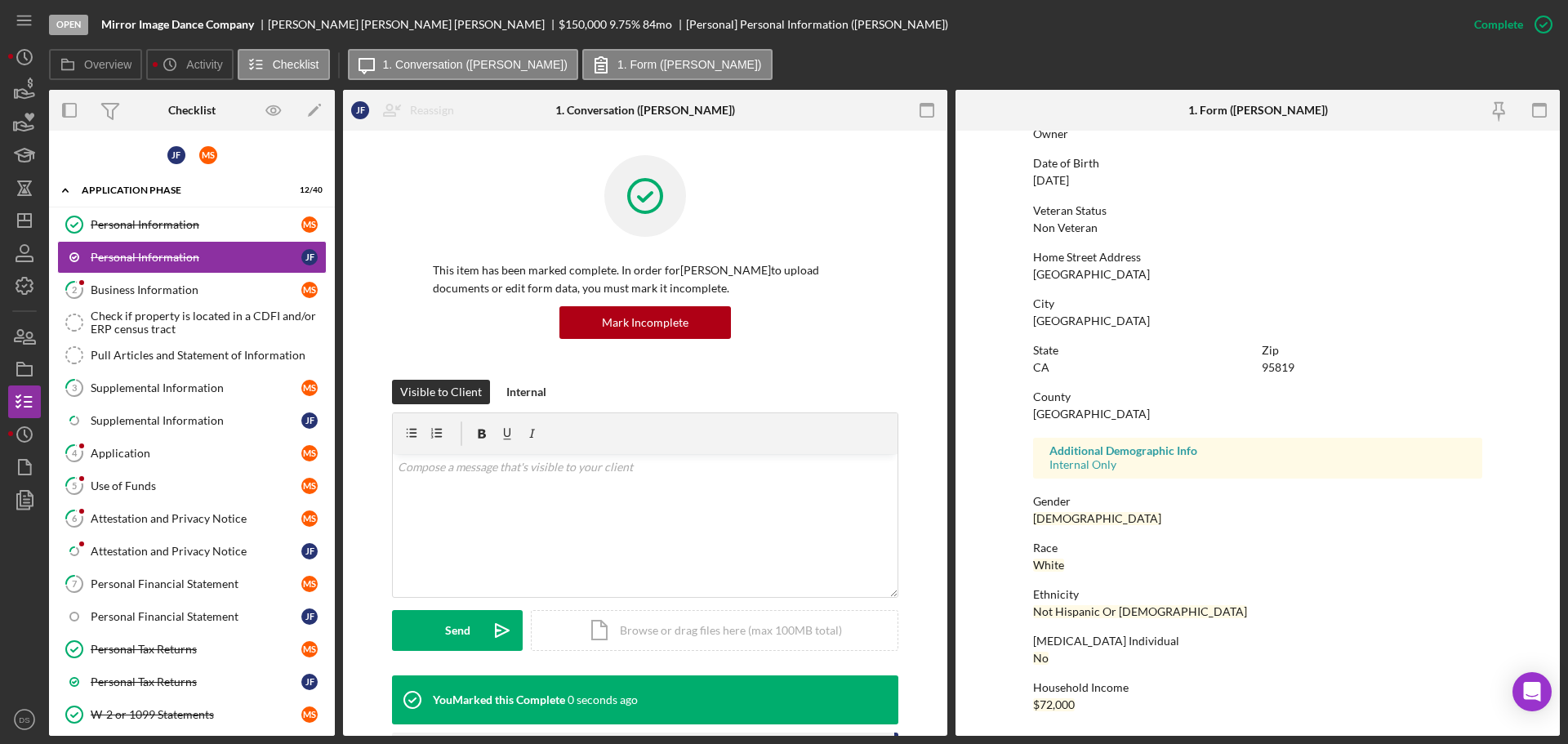
scroll to position [65, 0]
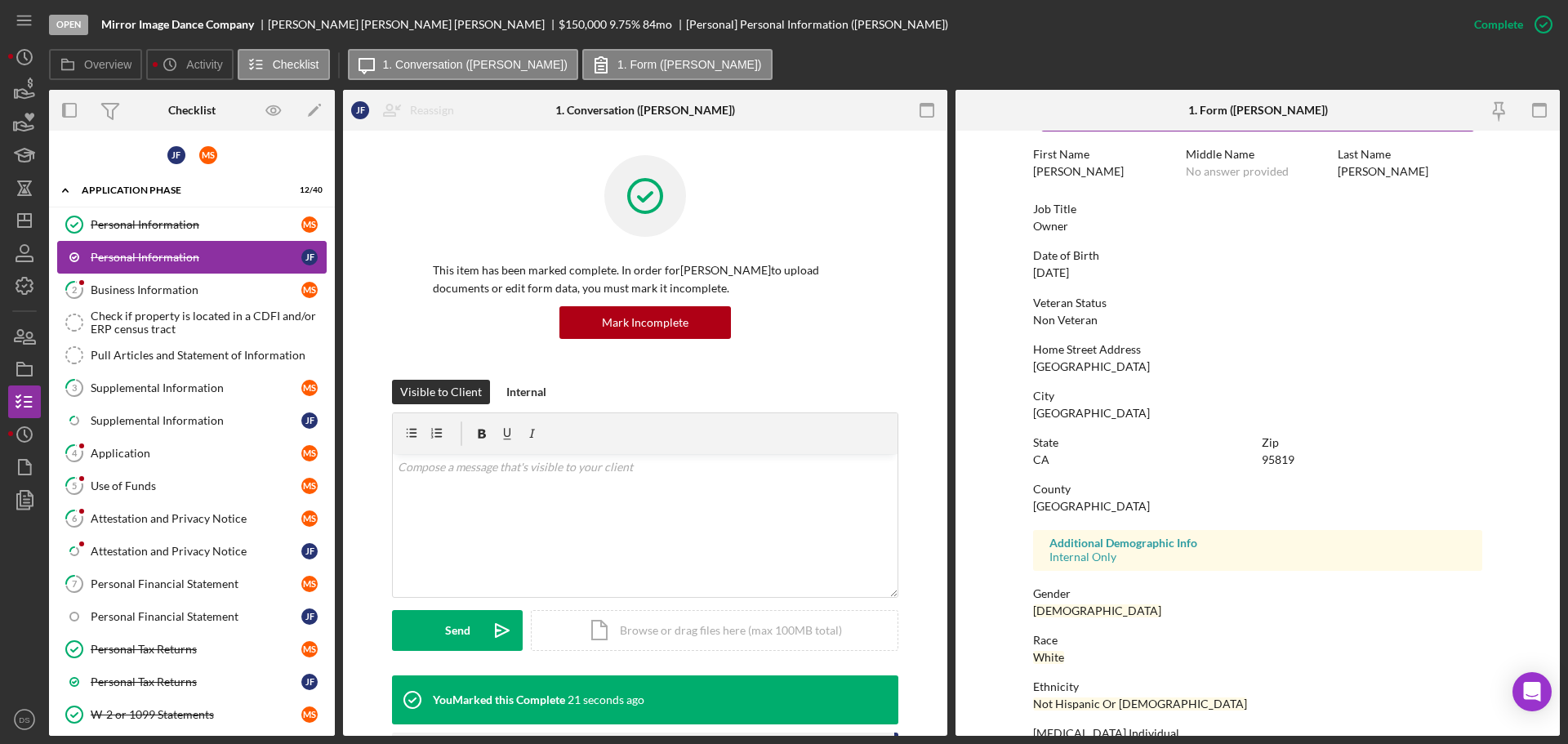
drag, startPoint x: 207, startPoint y: 289, endPoint x: 220, endPoint y: 267, distance: 25.6
click at [209, 288] on div "Business Information" at bounding box center [196, 289] width 211 height 13
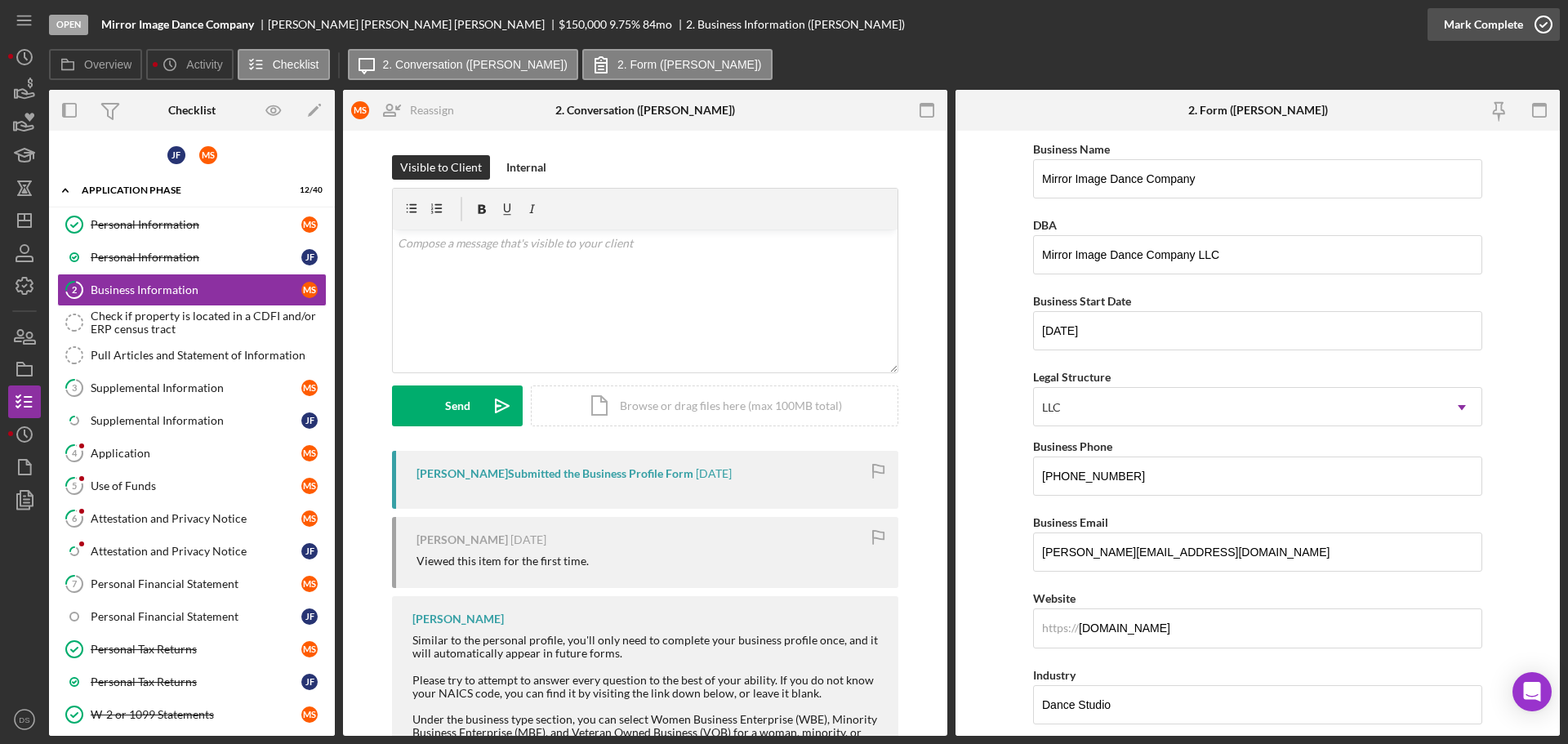
click at [1545, 23] on icon "button" at bounding box center [1542, 24] width 41 height 41
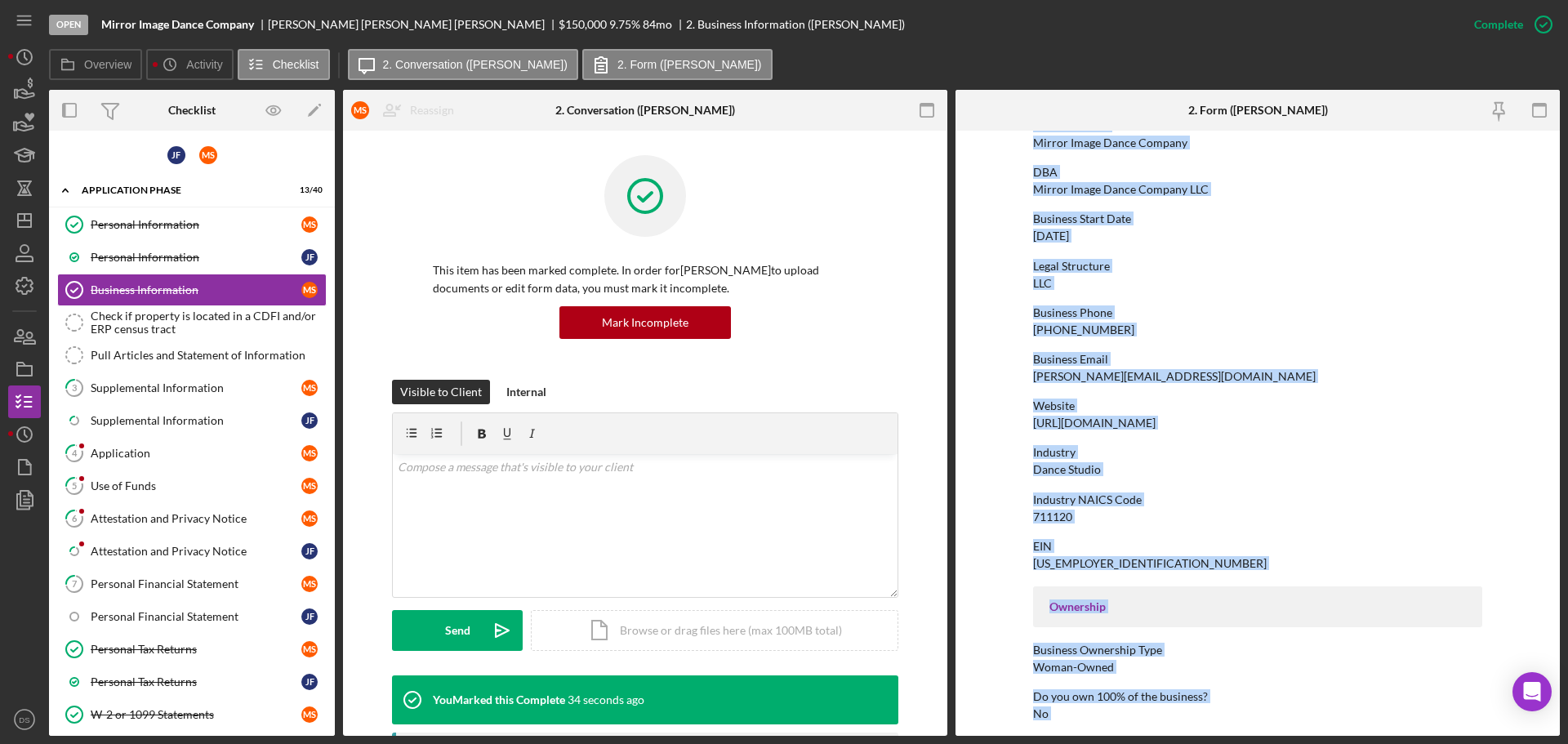
scroll to position [813, 0]
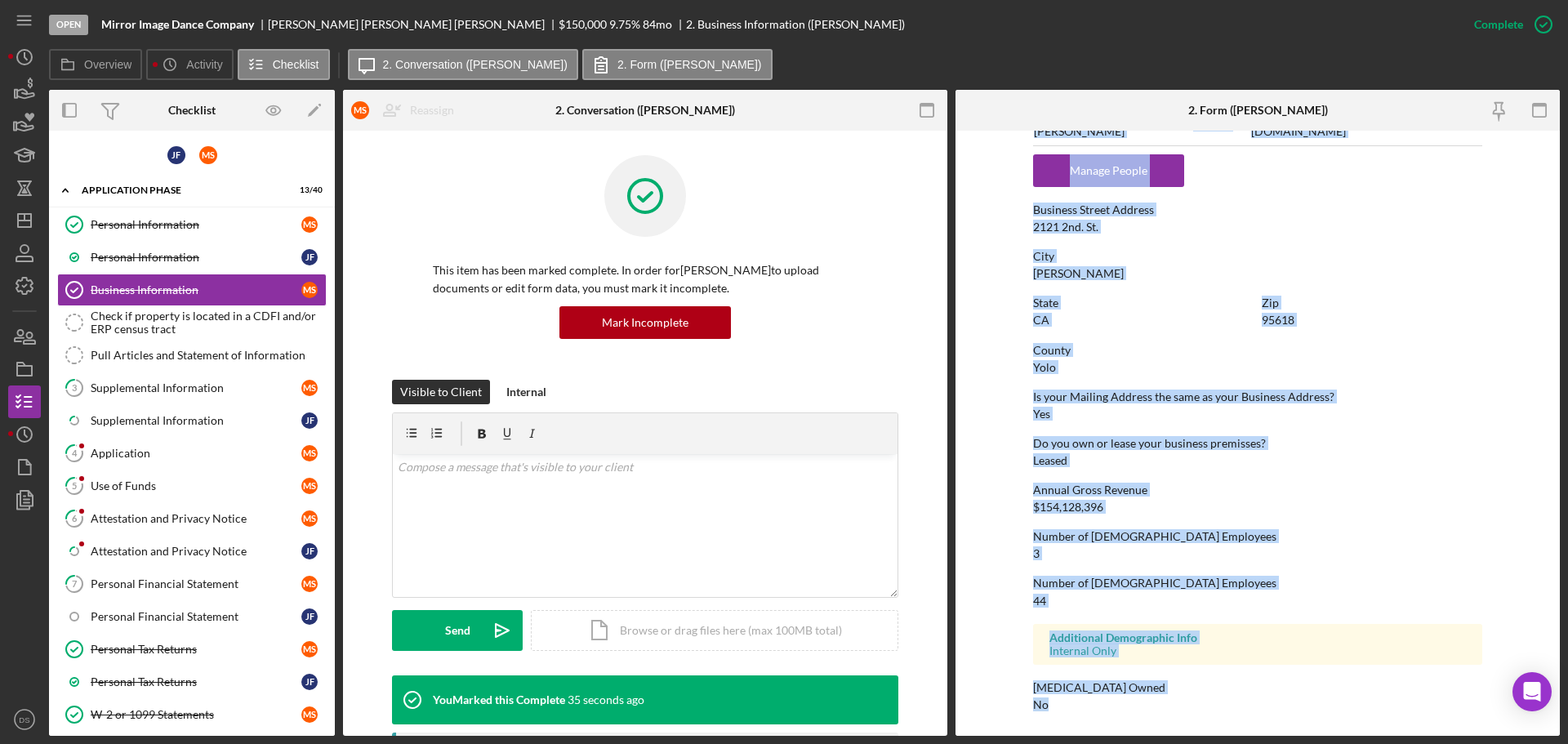
drag, startPoint x: 1023, startPoint y: 218, endPoint x: 1334, endPoint y: 761, distance: 625.8
click at [1334, 743] on html "Open Mirror Image Dance Company [PERSON_NAME] $150,000 $150,000 9.75 % 84 mo 2.…" at bounding box center [784, 372] width 1568 height 744
copy div "Business Name Mirror Image Dance Company DBA Mirror Image Dance Company LLC Bus…"
click at [188, 315] on div "Check if property is located in a CDFI and/or ERP census tract" at bounding box center [208, 322] width 235 height 26
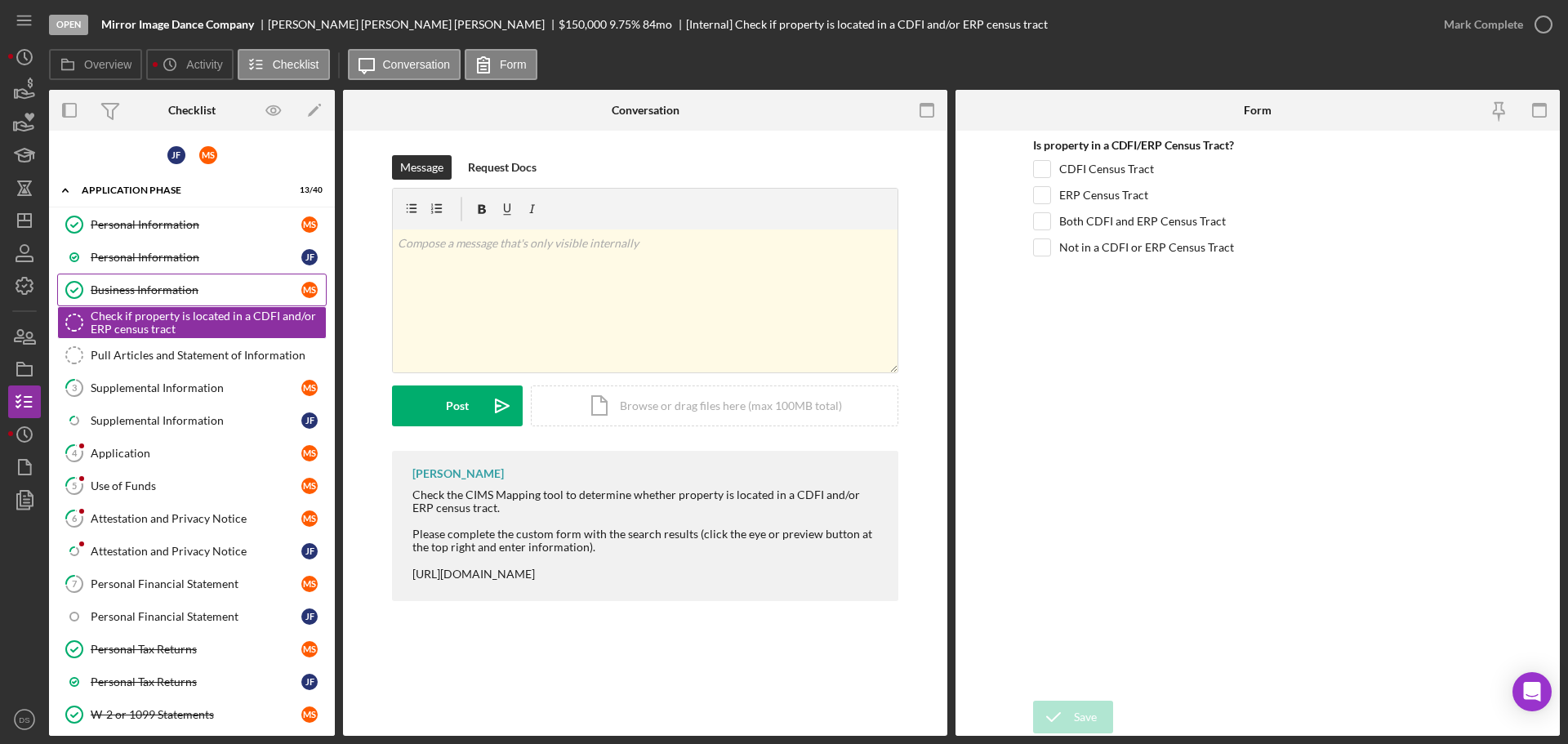
click at [161, 294] on div "Business Information" at bounding box center [196, 289] width 211 height 13
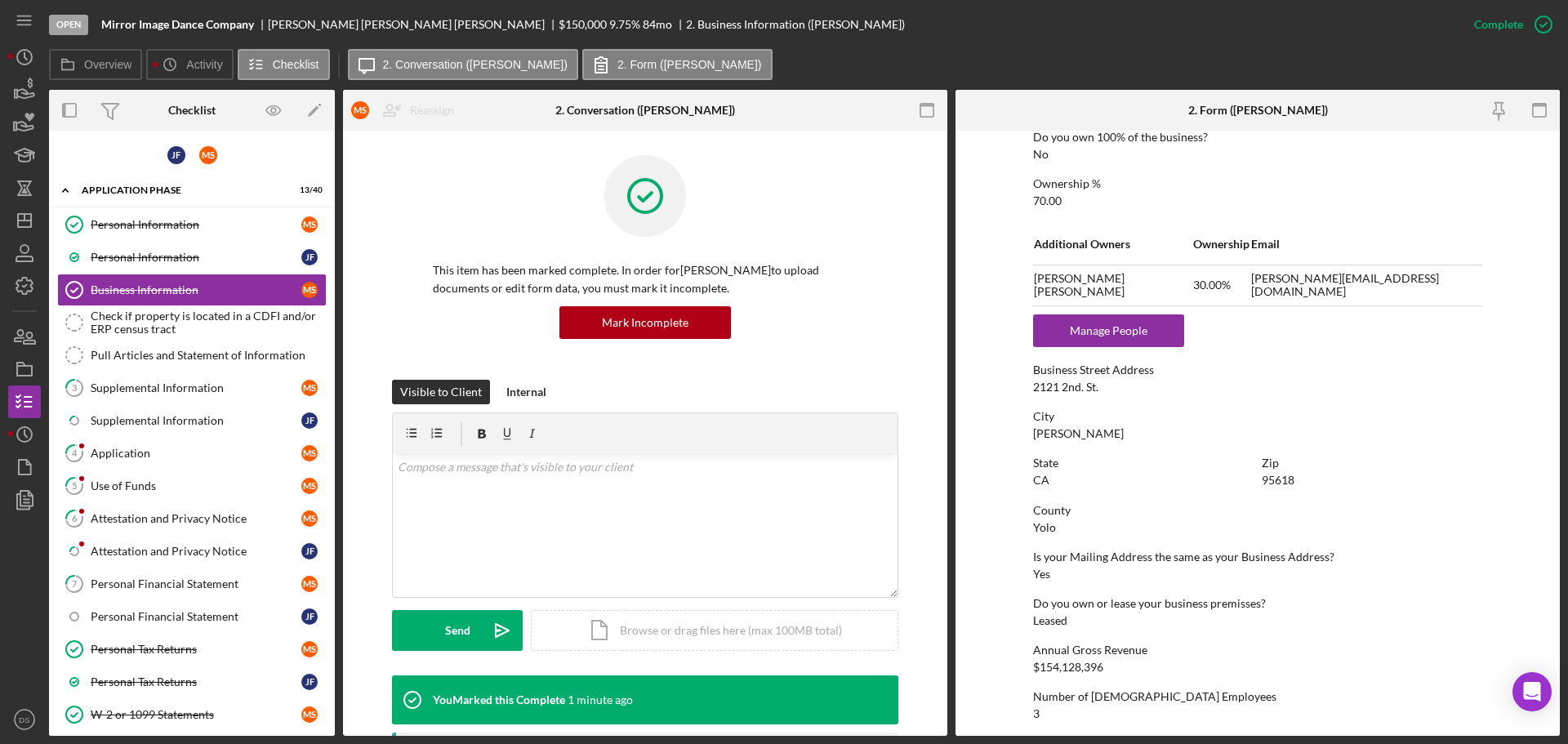
scroll to position [653, 0]
drag, startPoint x: 1025, startPoint y: 386, endPoint x: 1117, endPoint y: 393, distance: 92.3
click at [1117, 393] on form "To edit this form you must mark this item incomplete Business Name Mirror Image…" at bounding box center [1257, 432] width 604 height 605
click at [1105, 399] on div "To edit this form you must mark this item incomplete Business Name Mirror Image…" at bounding box center [1257, 186] width 449 height 1401
drag, startPoint x: 1031, startPoint y: 387, endPoint x: 1101, endPoint y: 386, distance: 70.0
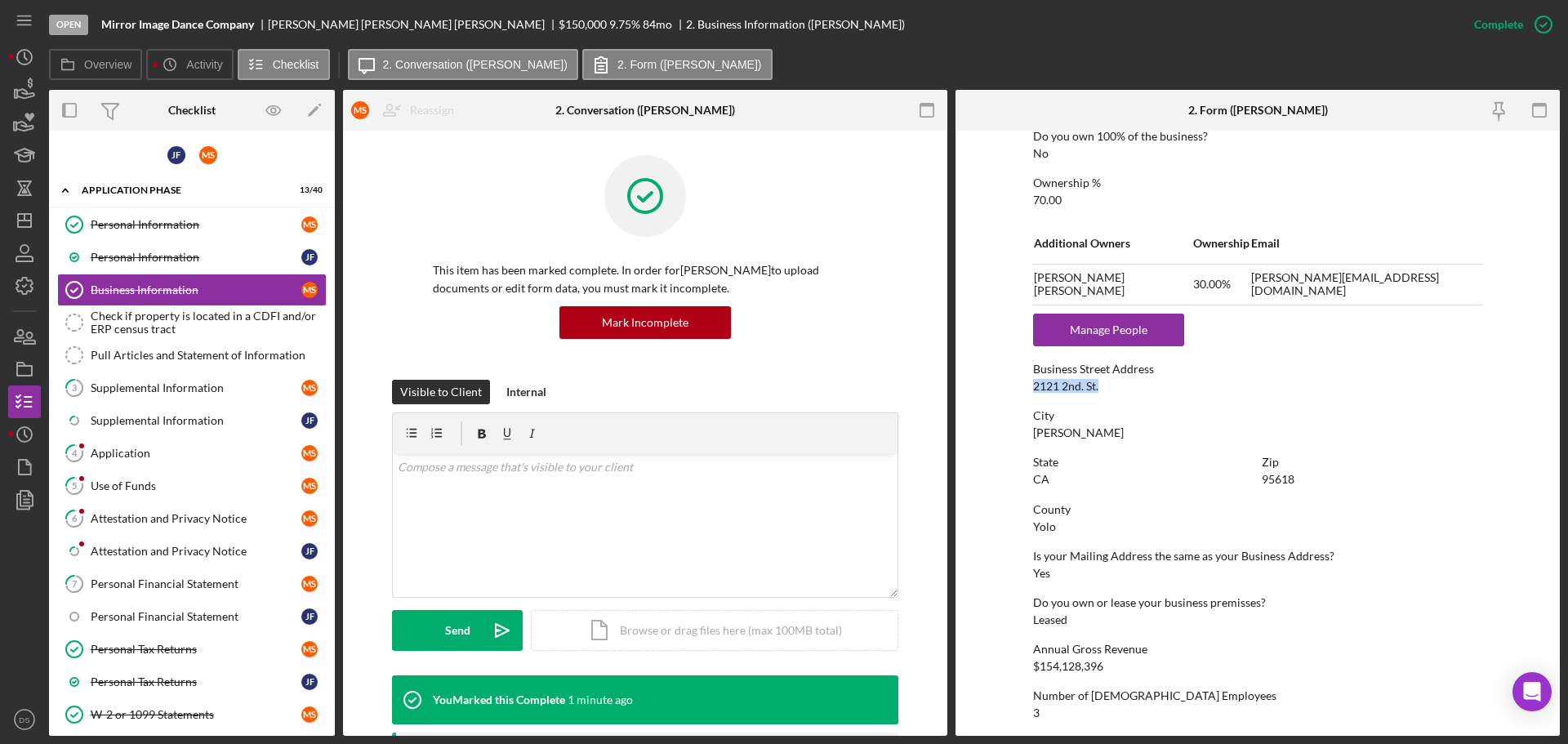
click at [1101, 386] on div "Business Street Address [STREET_ADDRESS]. St." at bounding box center [1257, 377] width 449 height 30
copy div "2121 2nd. St."
click at [174, 309] on div "Check if property is located in a CDFI and/or ERP census tract" at bounding box center [208, 322] width 235 height 26
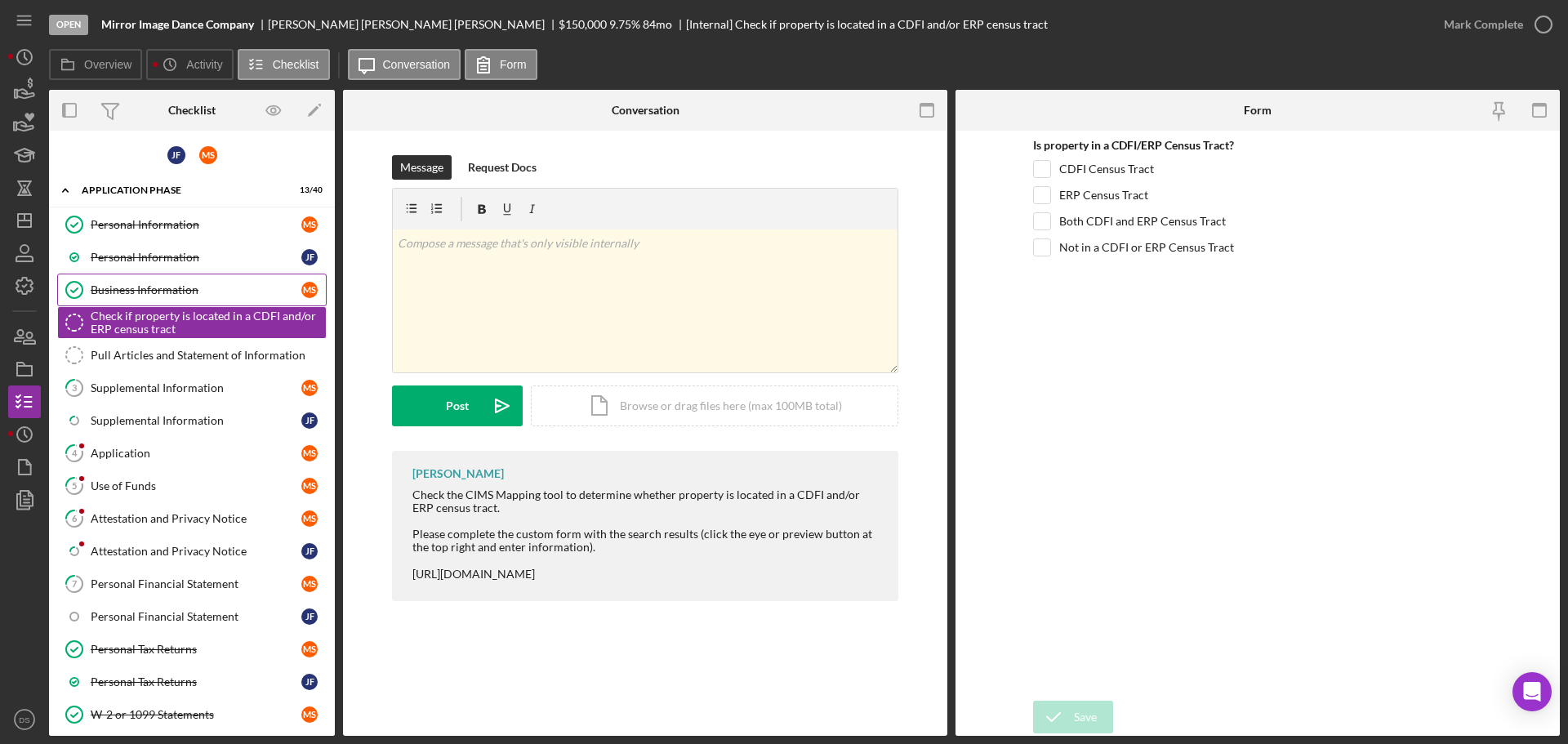
click at [158, 291] on div "Business Information" at bounding box center [196, 289] width 211 height 13
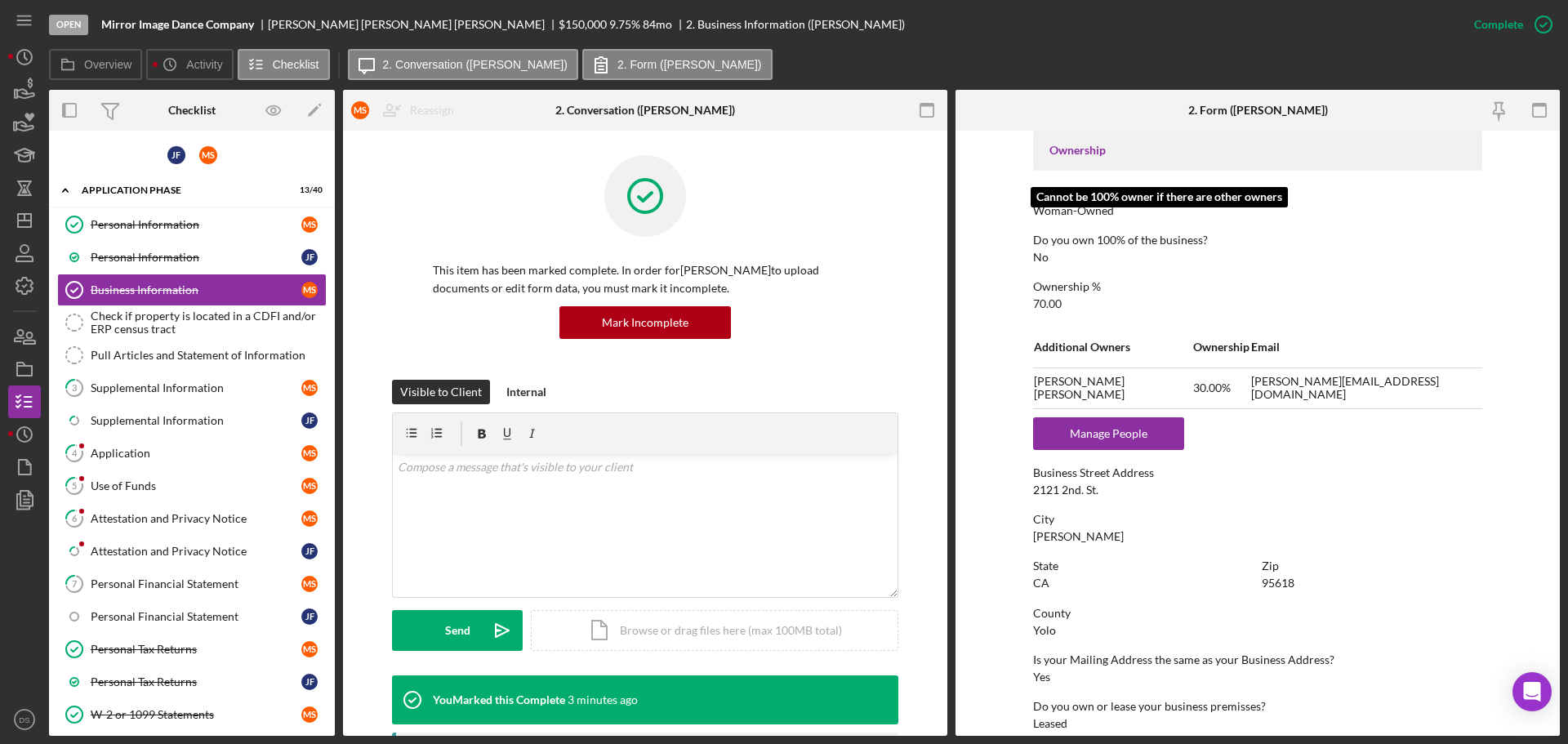
scroll to position [571, 0]
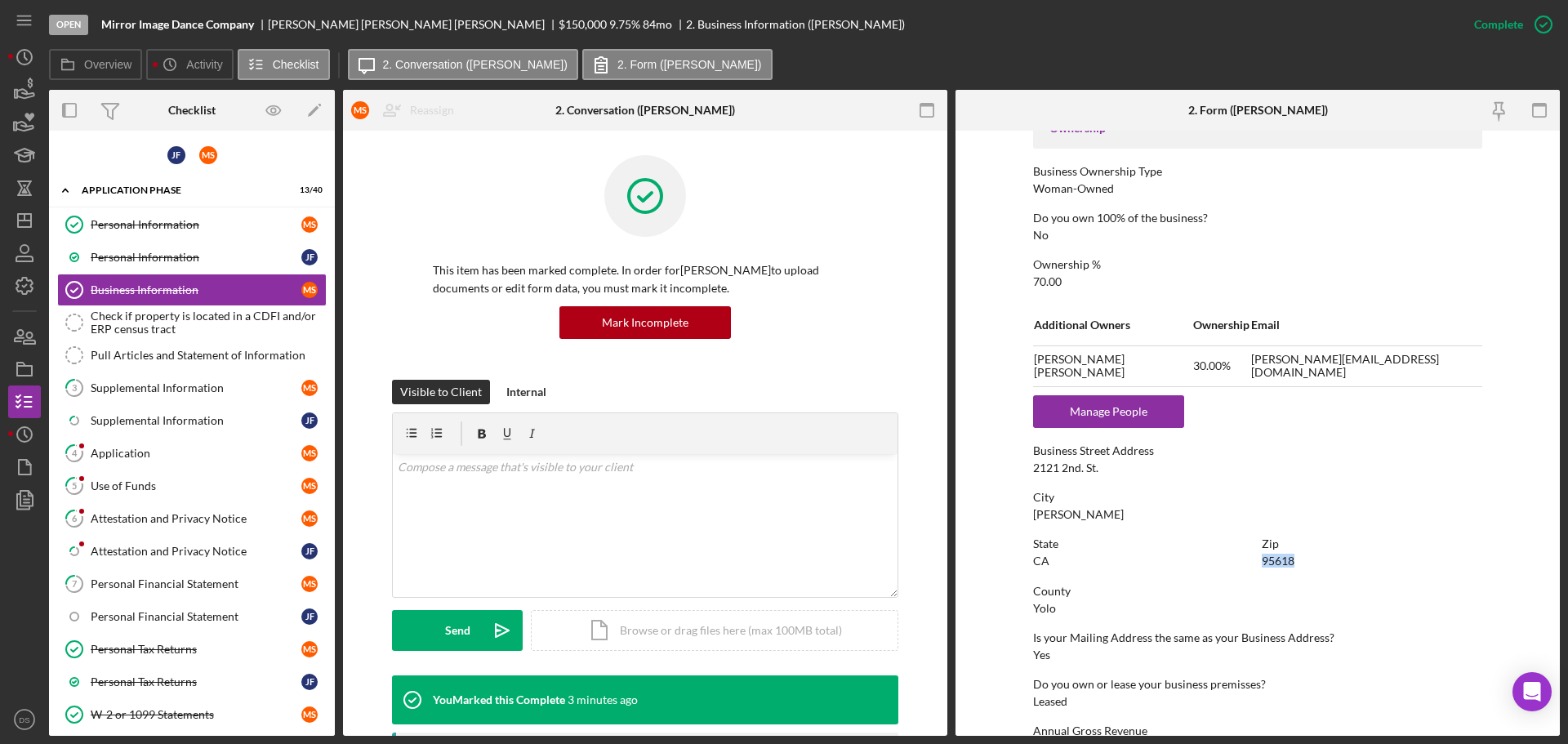
drag, startPoint x: 1298, startPoint y: 558, endPoint x: 1258, endPoint y: 554, distance: 40.2
click at [1258, 554] on div "State [US_STATE] Zip 95618" at bounding box center [1257, 560] width 449 height 47
copy div "95618"
click at [252, 323] on div "Check if property is located in a CDFI and/or ERP census tract" at bounding box center [208, 322] width 235 height 26
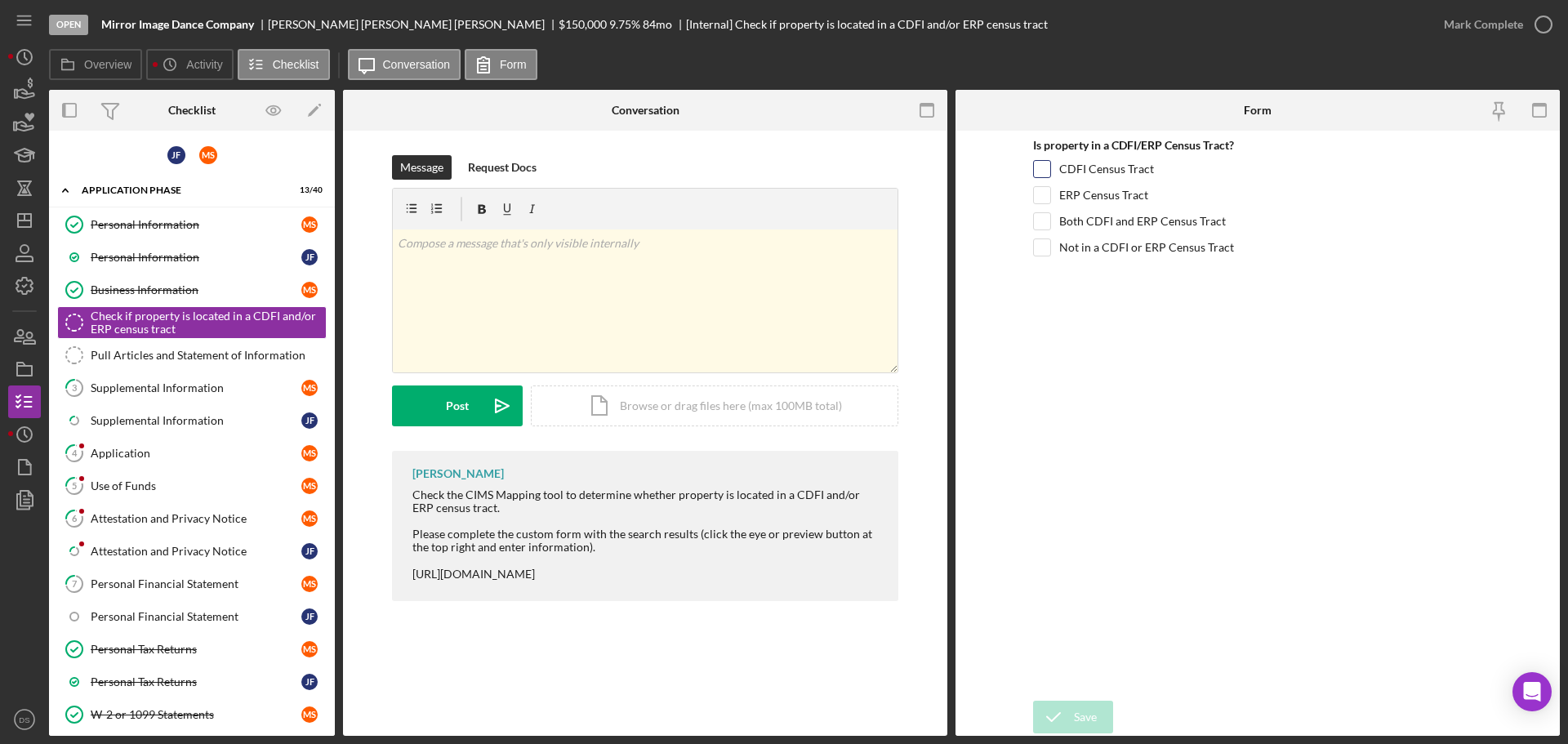
click at [1042, 169] on input "CDFI Census Tract" at bounding box center [1041, 169] width 16 height 16
checkbox input "true"
click at [1096, 710] on button "Save" at bounding box center [1072, 716] width 80 height 33
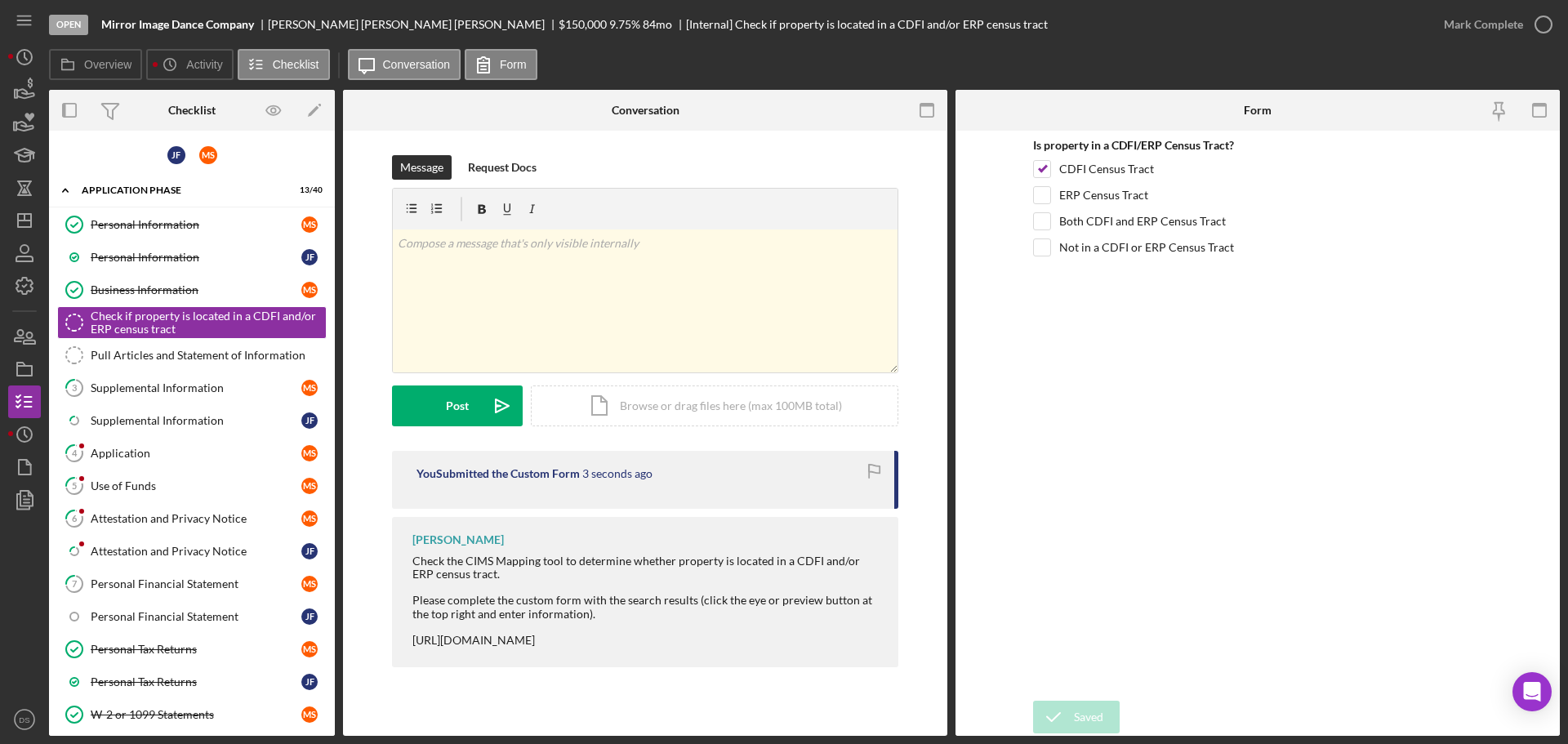
click at [1550, 20] on div "Saved" at bounding box center [1423, 16] width 261 height 7
click at [1540, 30] on icon "button" at bounding box center [1542, 24] width 41 height 41
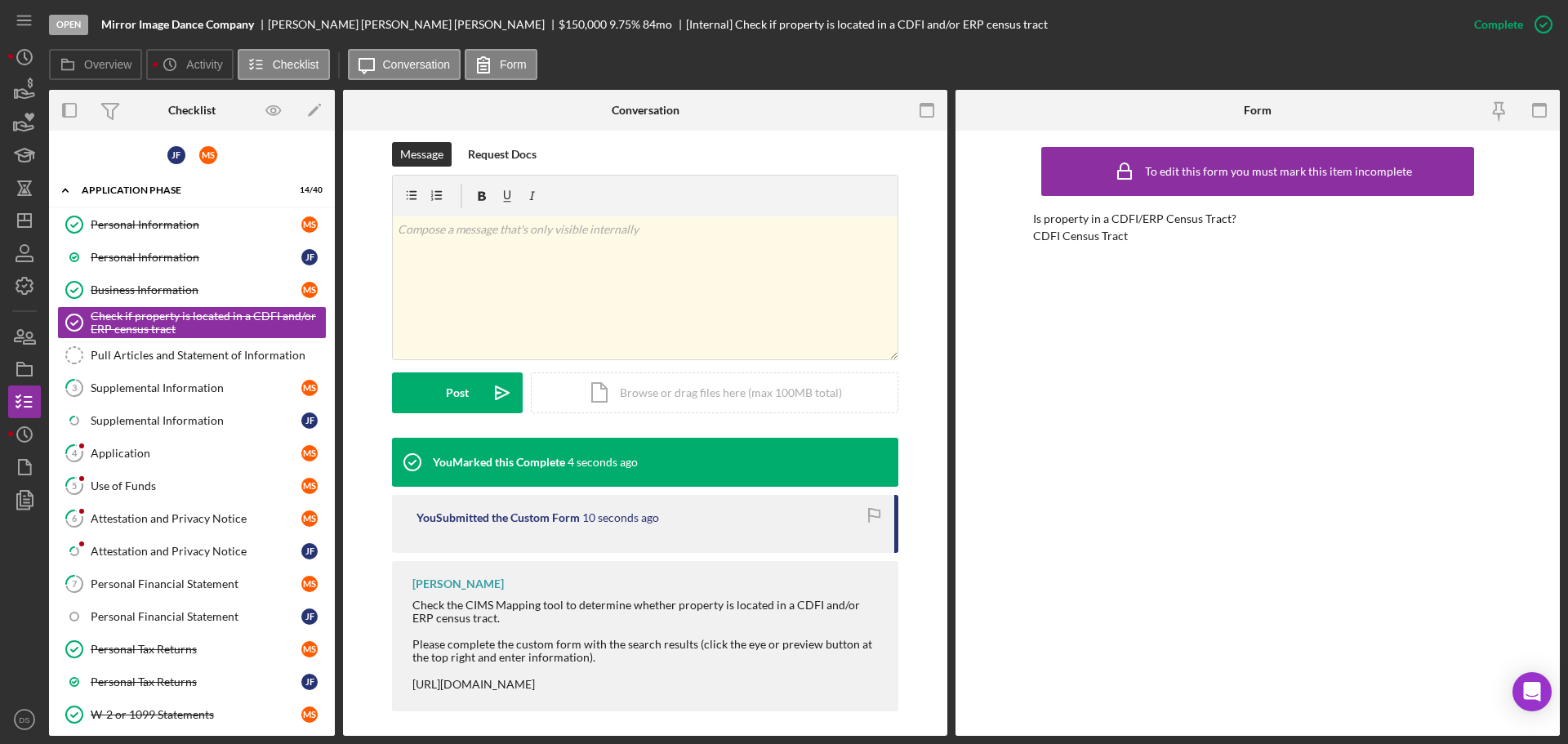
scroll to position [245, 0]
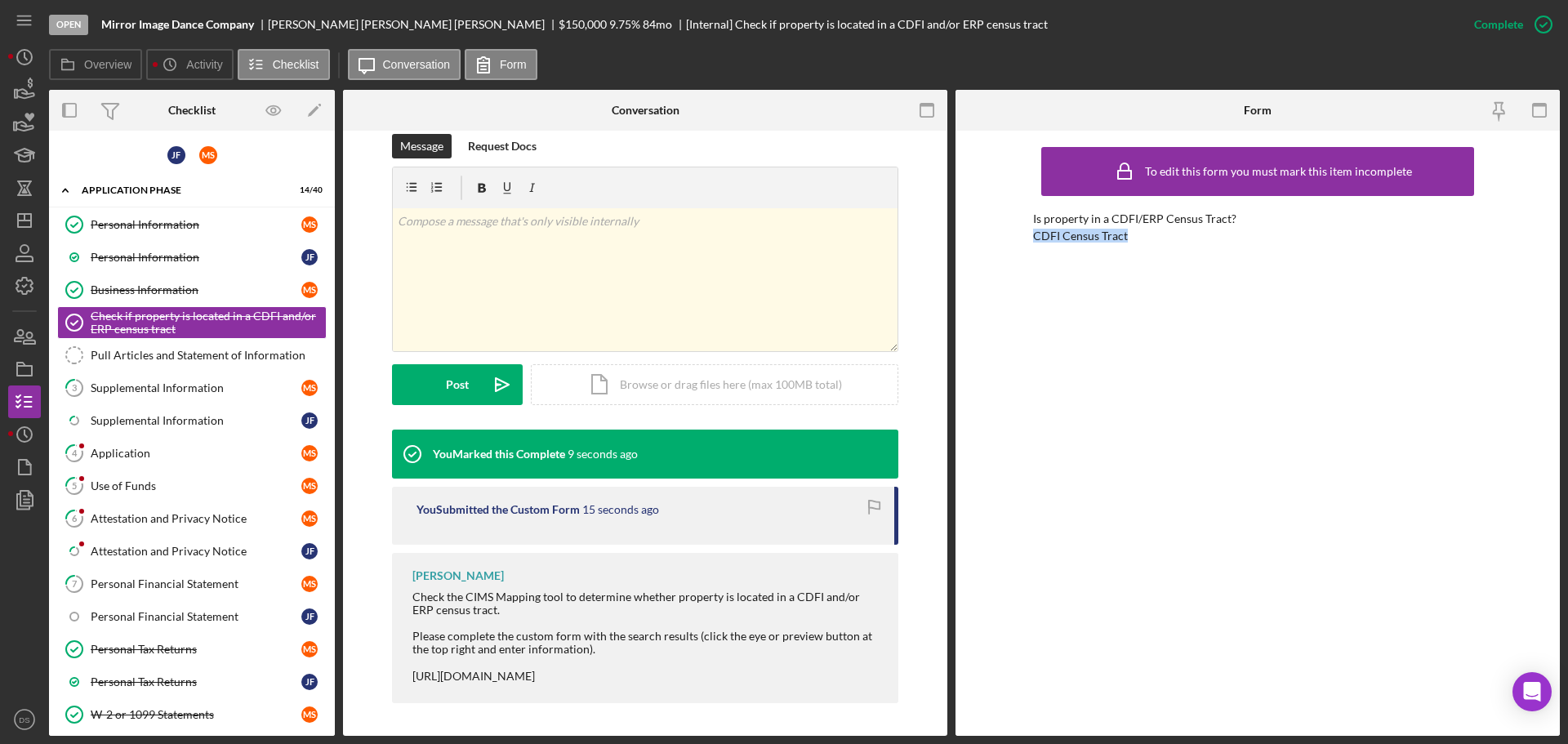
drag, startPoint x: 1142, startPoint y: 241, endPoint x: 1027, endPoint y: 240, distance: 115.0
click at [1027, 240] on div "To edit this form you must mark this item incomplete Is property in a CDFI/ERP …" at bounding box center [1257, 432] width 604 height 605
copy div "CDFI Census Tract"
click at [600, 249] on div "v Color teal Color pink Remove color Add row above Add row below Add column bef…" at bounding box center [645, 280] width 505 height 143
paste div
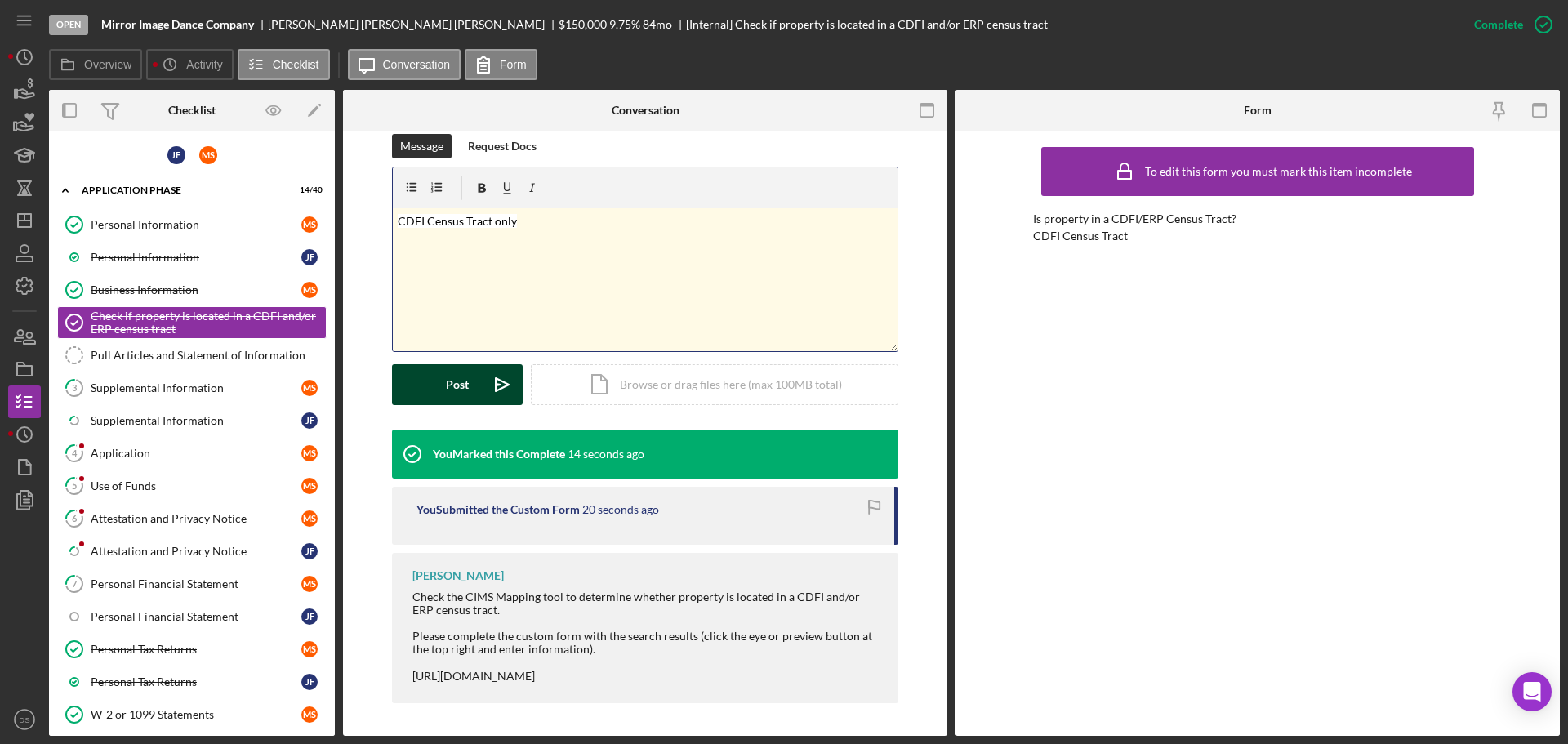
click at [451, 374] on div "Post" at bounding box center [457, 383] width 23 height 41
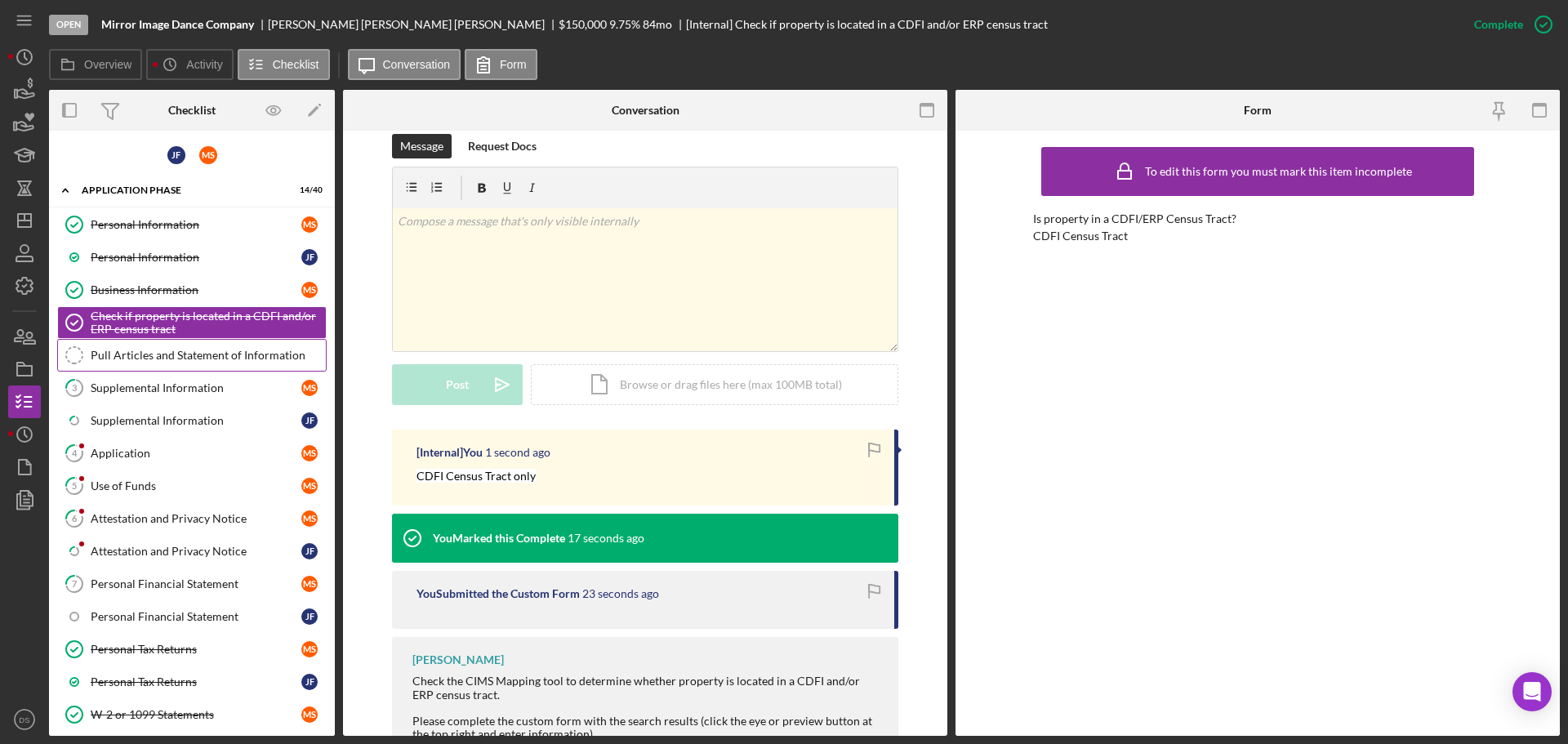
click at [245, 361] on div "Pull Articles and Statement of Information" at bounding box center [208, 355] width 235 height 13
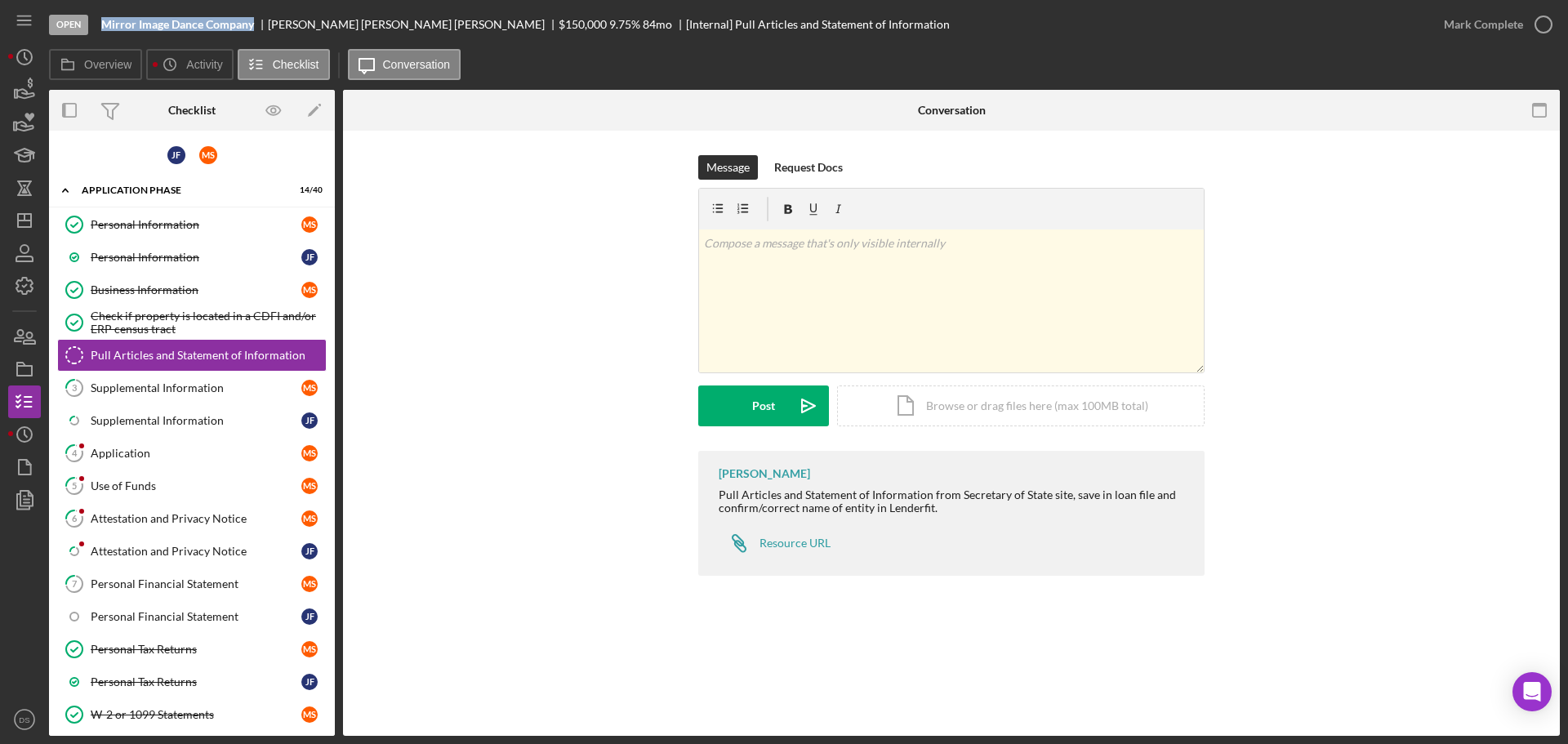
drag, startPoint x: 99, startPoint y: 24, endPoint x: 241, endPoint y: 32, distance: 142.2
click at [241, 32] on div "Open Mirror Image Dance Company [PERSON_NAME] $150,000 $150,000 9.75 % 84 mo [I…" at bounding box center [737, 24] width 1378 height 49
copy b "Mirror Image Dance Company"
click at [1547, 33] on icon "button" at bounding box center [1542, 24] width 41 height 41
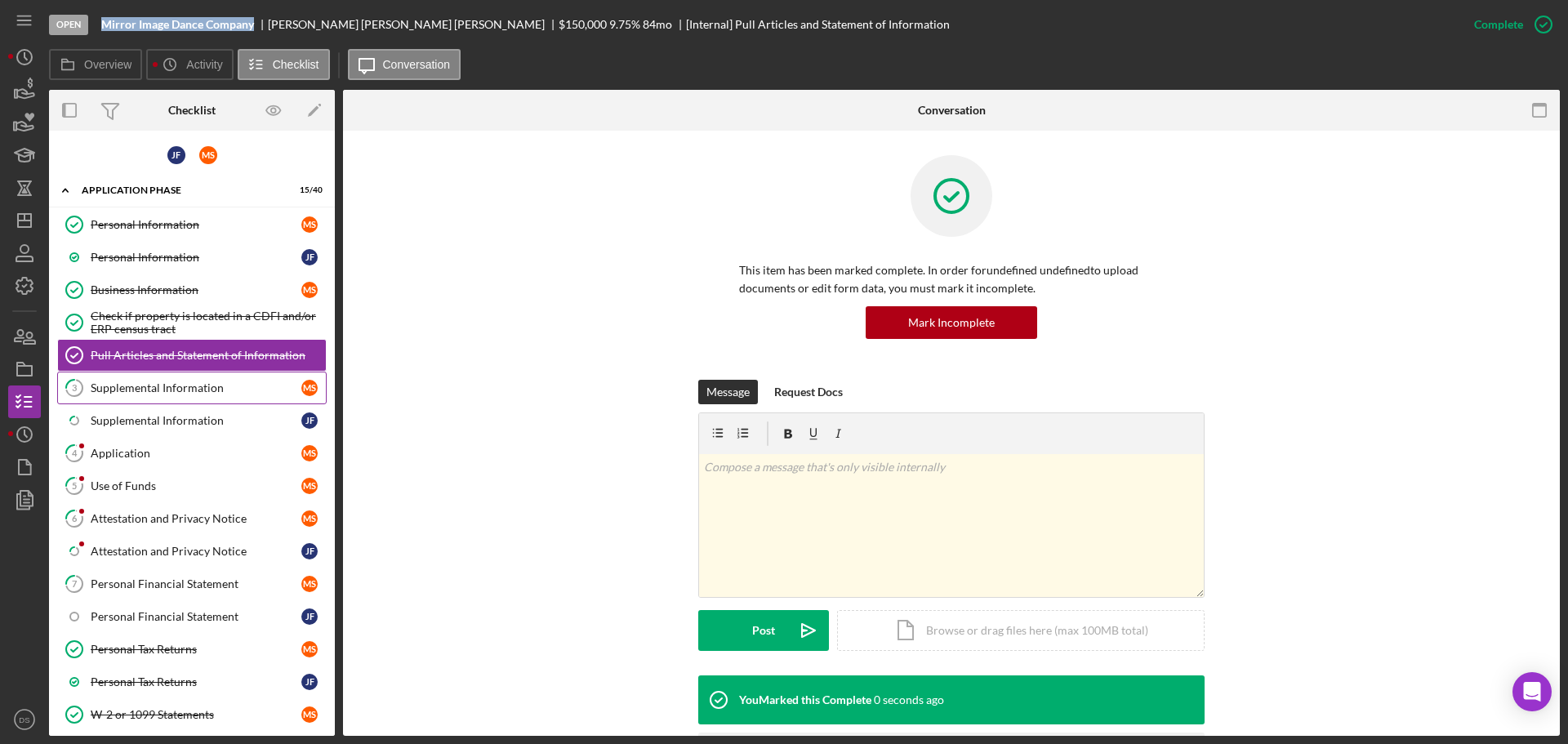
click at [172, 381] on div "Supplemental Information" at bounding box center [196, 387] width 211 height 13
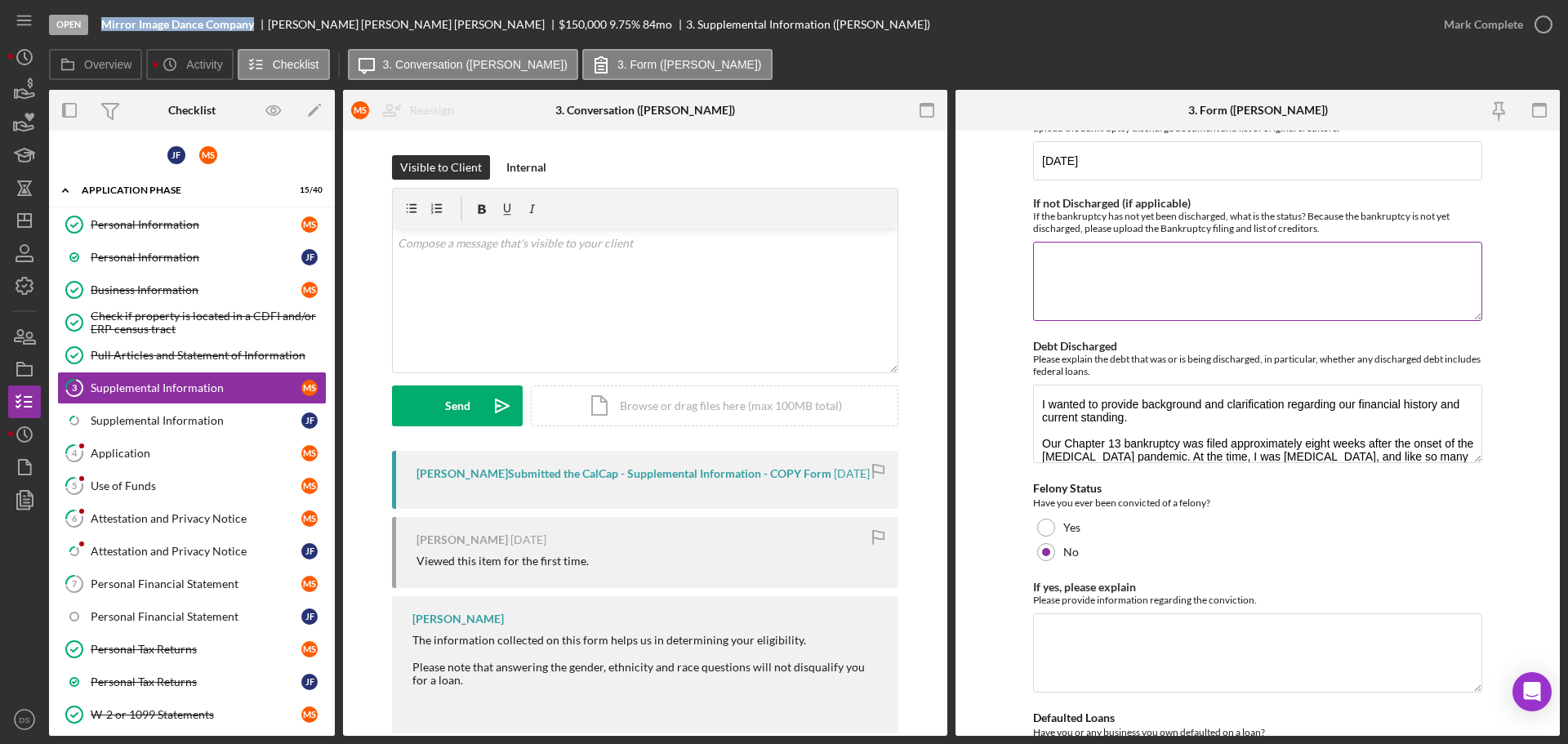
scroll to position [4595, 0]
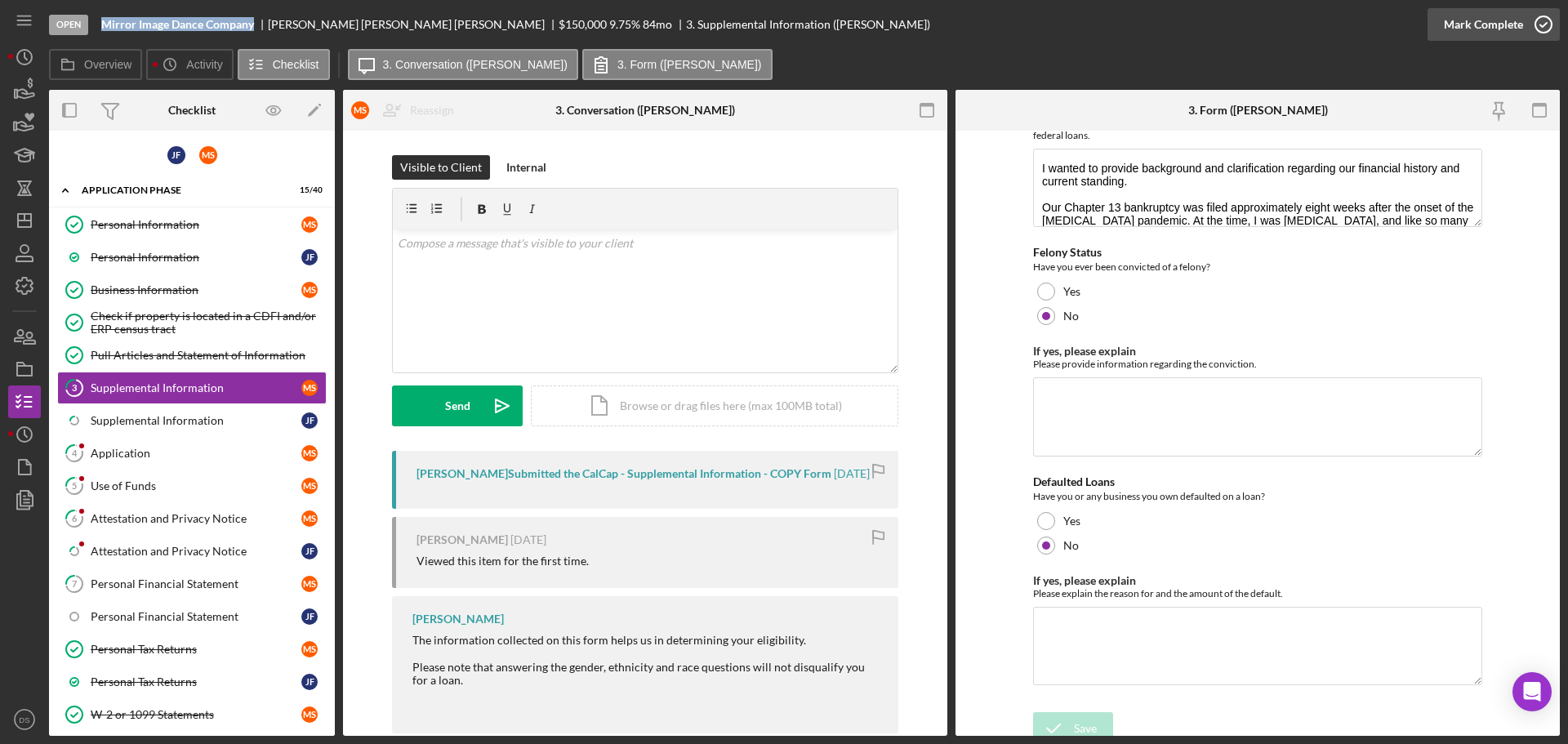
click at [1545, 29] on icon "button" at bounding box center [1542, 24] width 41 height 41
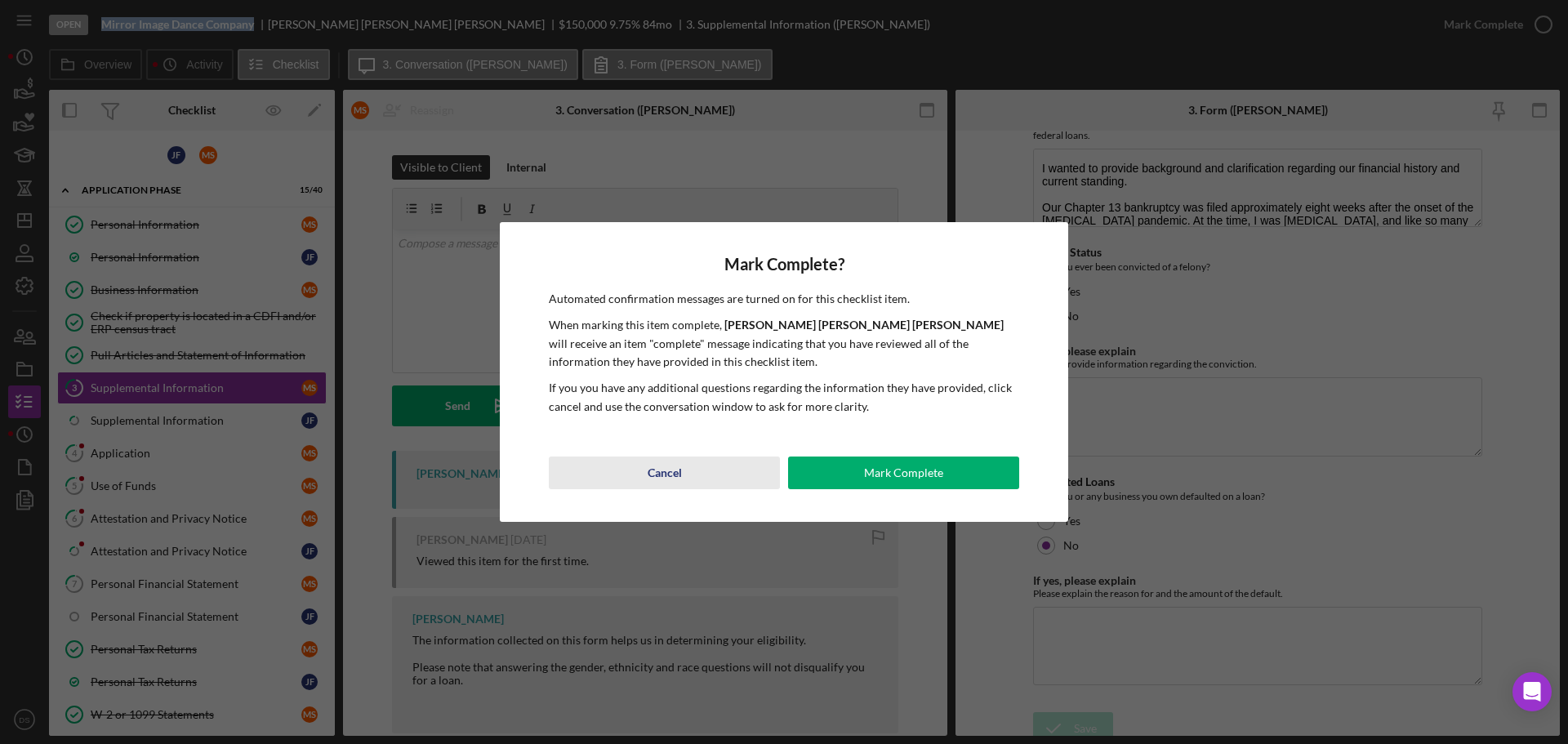
click at [680, 483] on div "Cancel" at bounding box center [665, 472] width 35 height 33
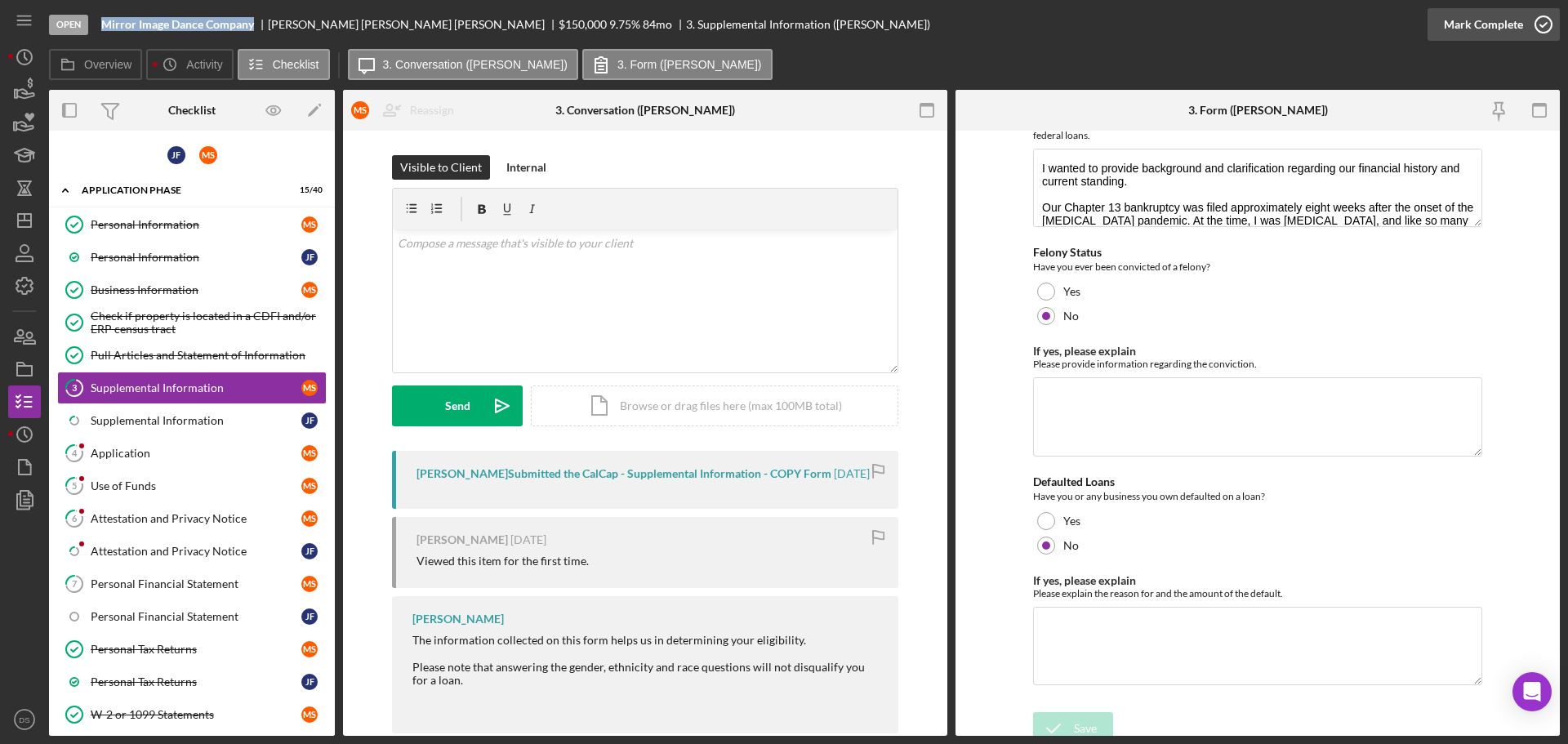
click at [1549, 26] on icon "button" at bounding box center [1542, 24] width 41 height 41
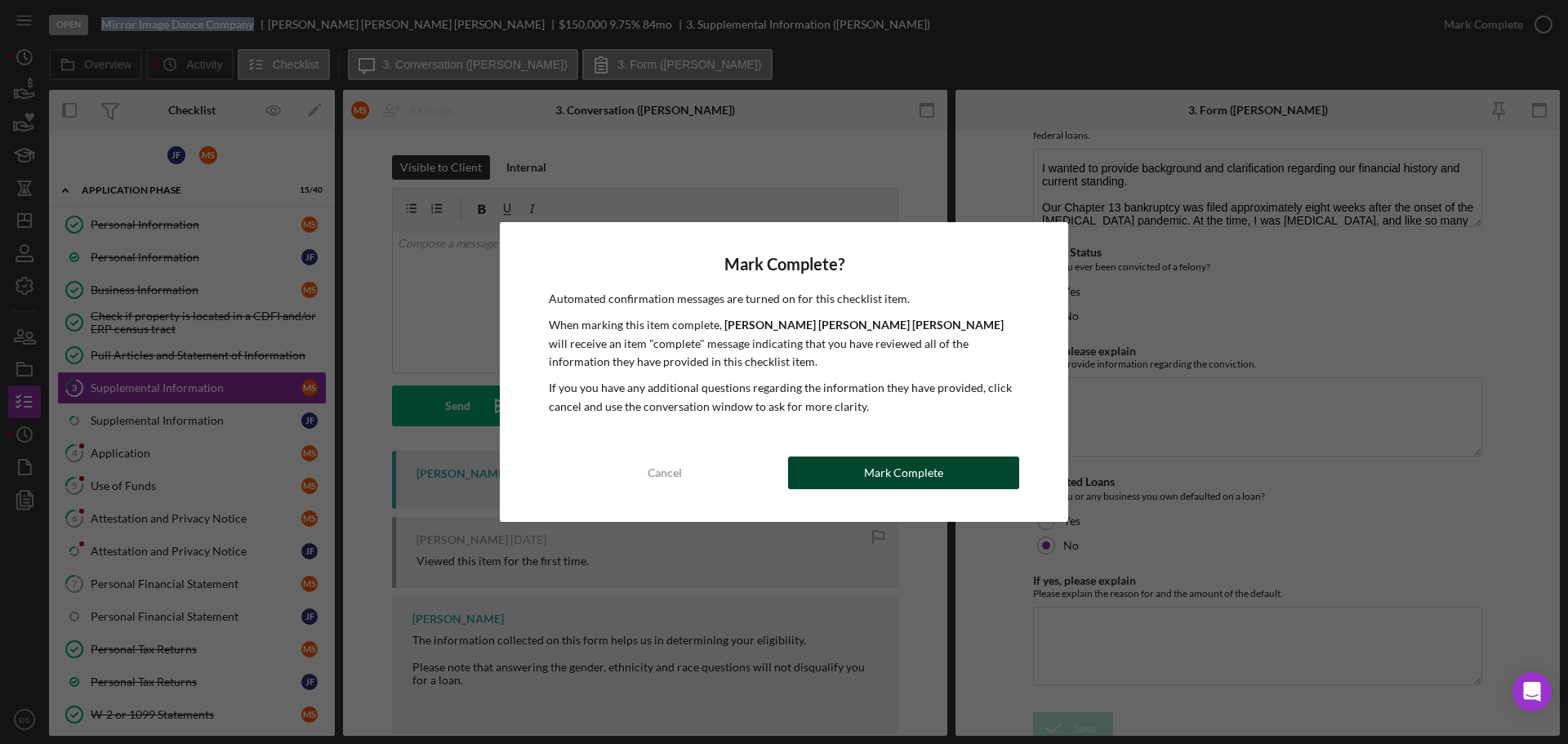
click at [954, 487] on button "Mark Complete" at bounding box center [903, 472] width 232 height 33
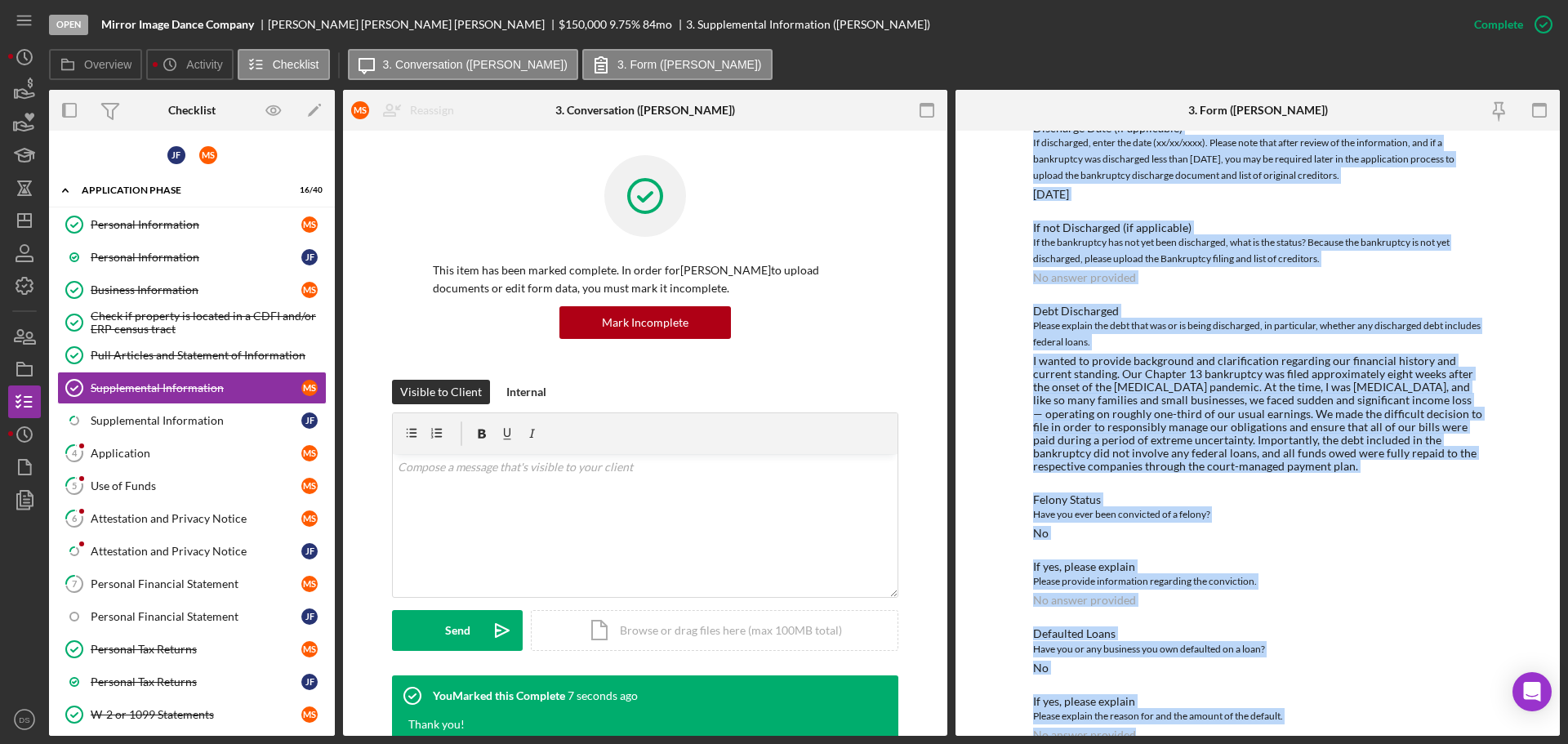
scroll to position [3089, 0]
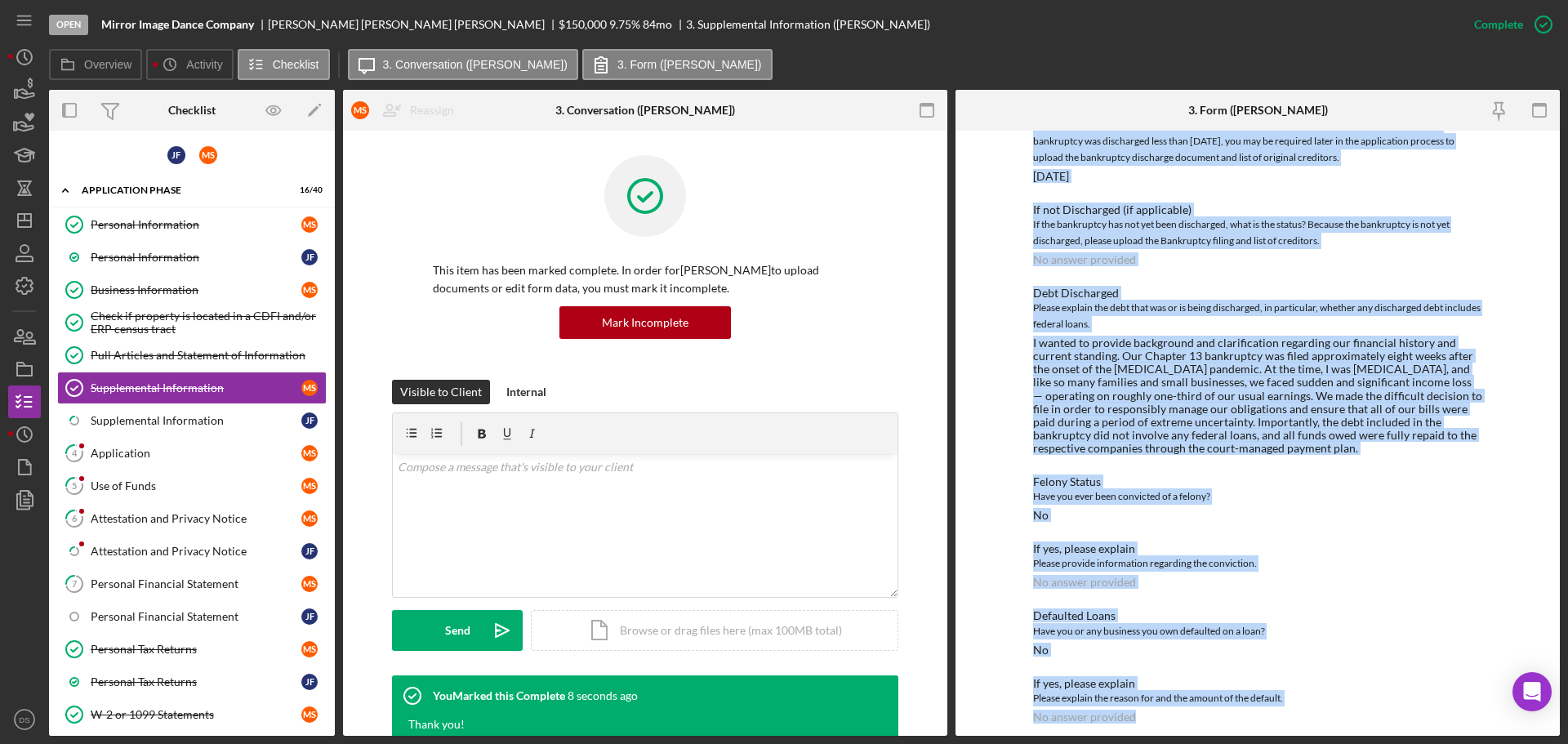
drag, startPoint x: 1032, startPoint y: 218, endPoint x: 1269, endPoint y: 434, distance: 320.7
click at [1375, 743] on html "Open Mirror Image Dance Company [PERSON_NAME] $150,000 $150,000 9.75 % 84 mo 3.…" at bounding box center [784, 372] width 1568 height 744
copy div "Supplemental Information This form must be completed by each 20% owner of the b…"
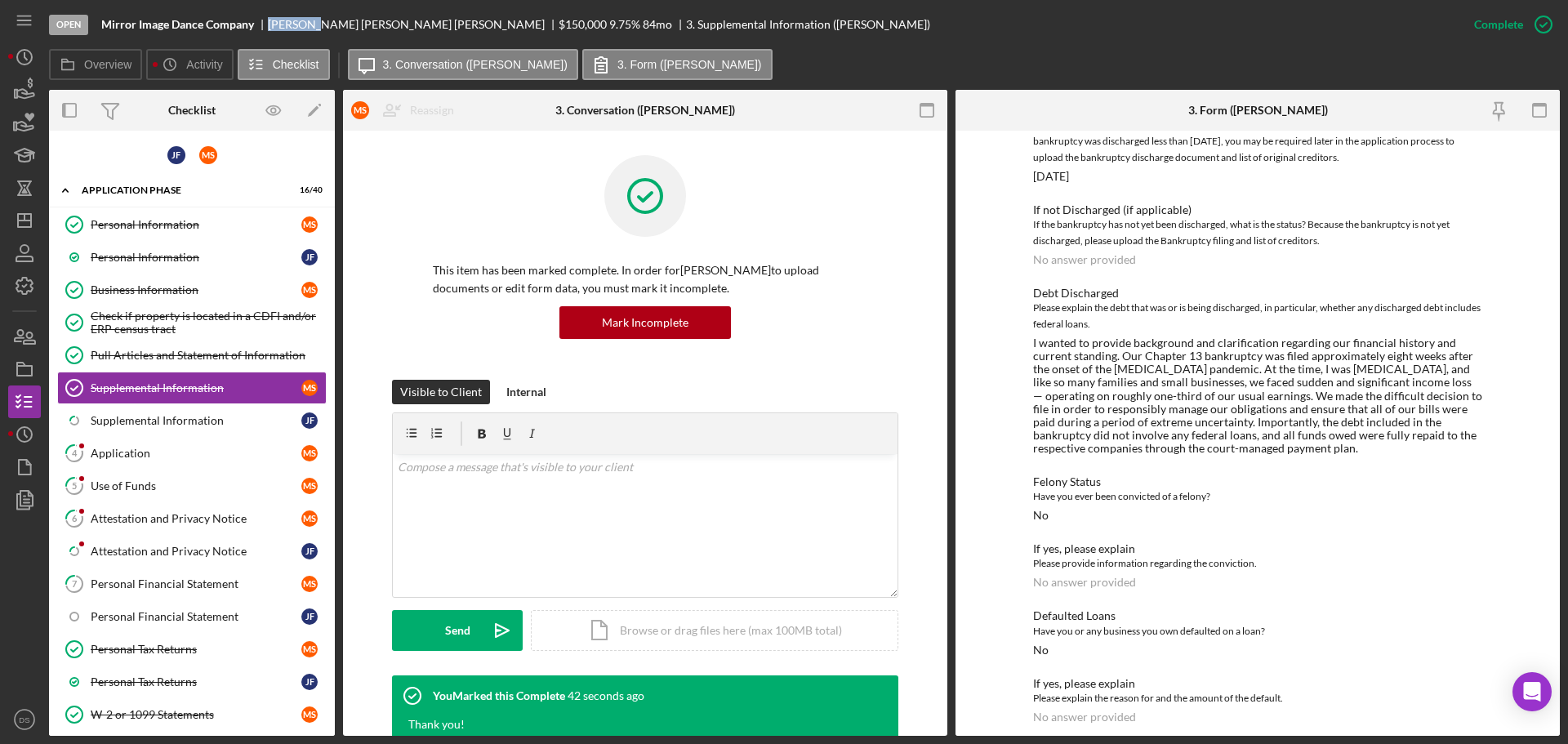
drag, startPoint x: 269, startPoint y: 25, endPoint x: 312, endPoint y: 28, distance: 43.1
click at [312, 28] on div "[PERSON_NAME]" at bounding box center [412, 24] width 291 height 13
copy div "[PERSON_NAME]"
click at [193, 429] on link "Icon/Checklist Item Sub Partial Supplemental Information [PERSON_NAME]" at bounding box center [192, 420] width 269 height 33
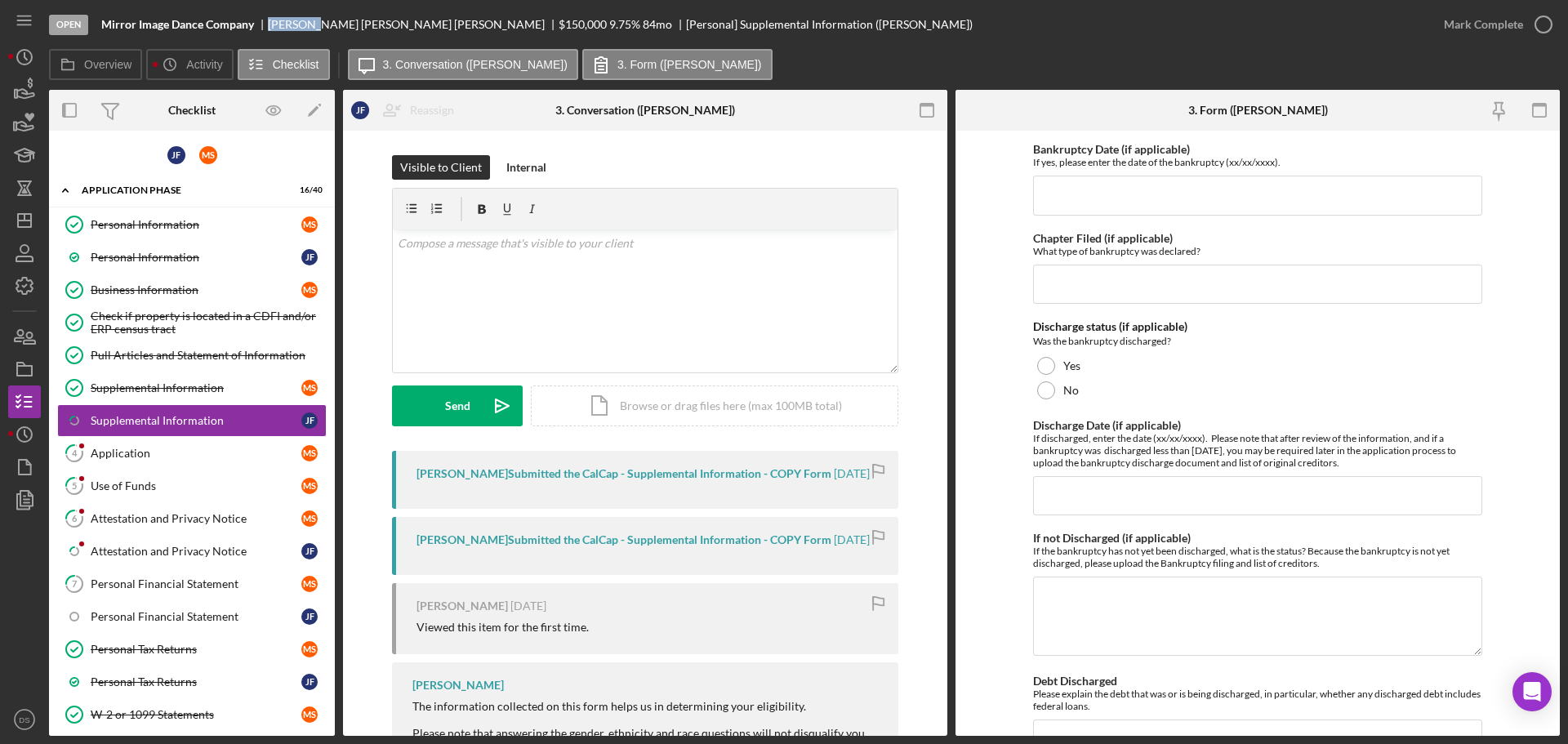
scroll to position [4024, 0]
click at [31, 218] on polygon "button" at bounding box center [24, 220] width 13 height 13
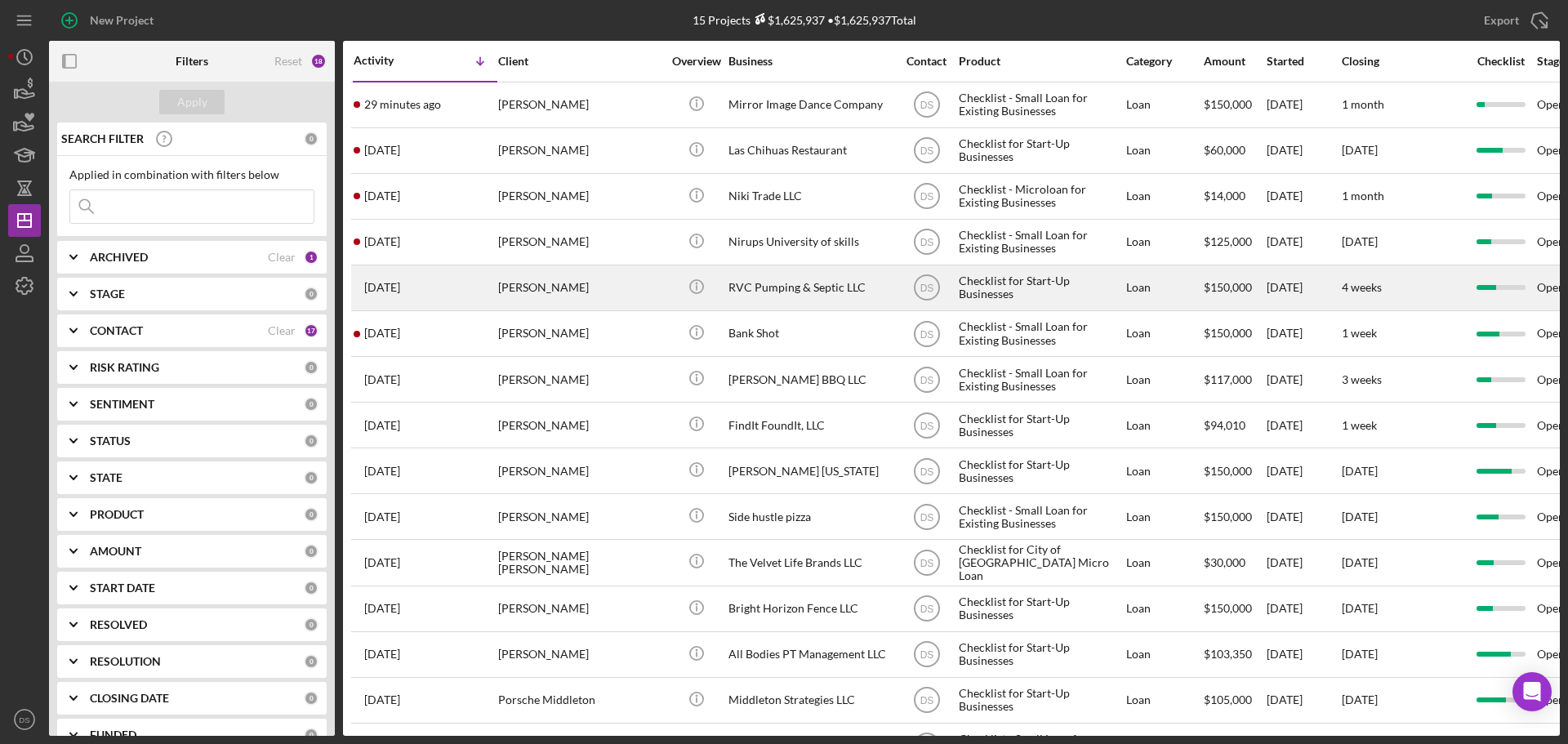
click at [584, 297] on div "[PERSON_NAME]" at bounding box center [579, 288] width 163 height 44
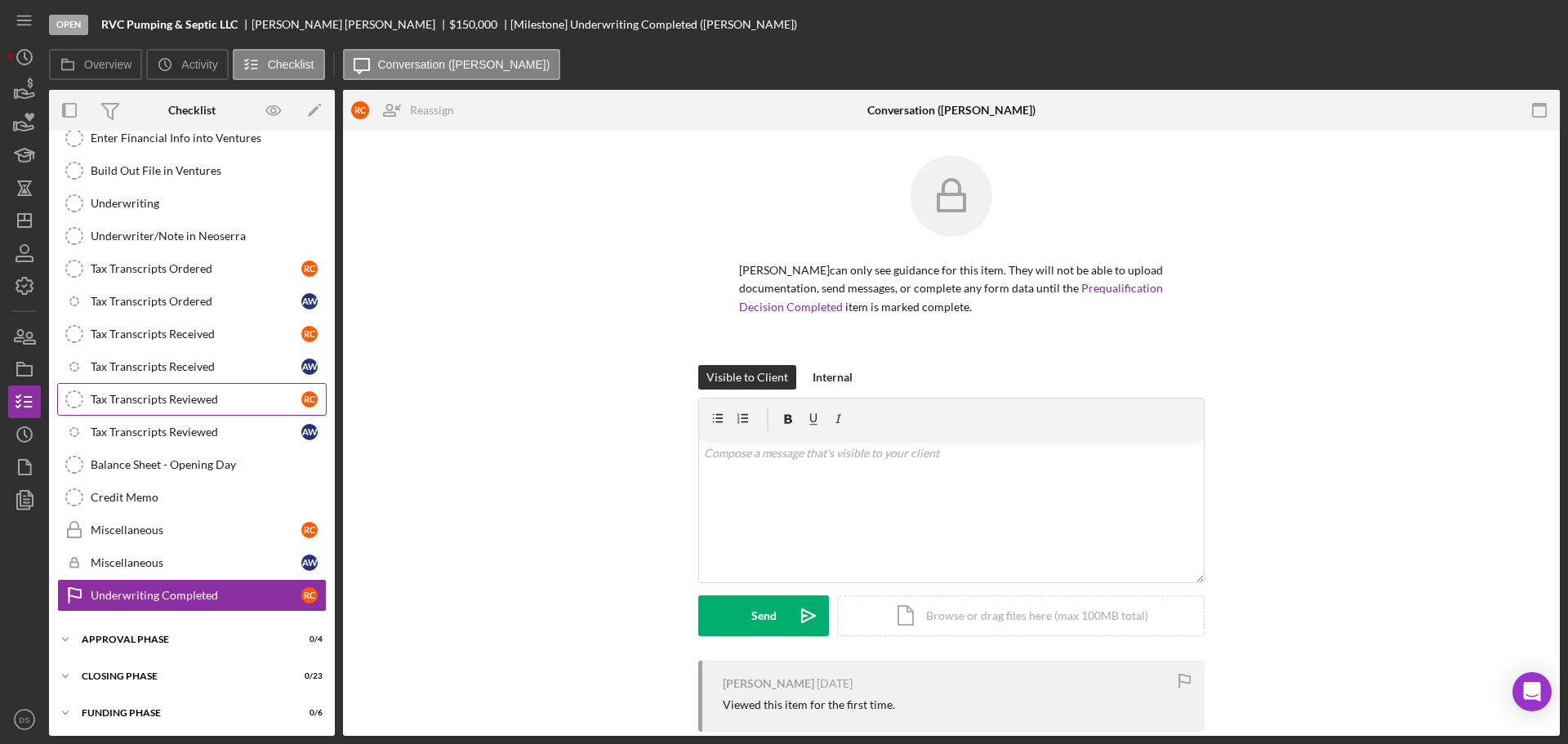
scroll to position [226, 0]
click at [30, 351] on icon "button" at bounding box center [24, 336] width 41 height 41
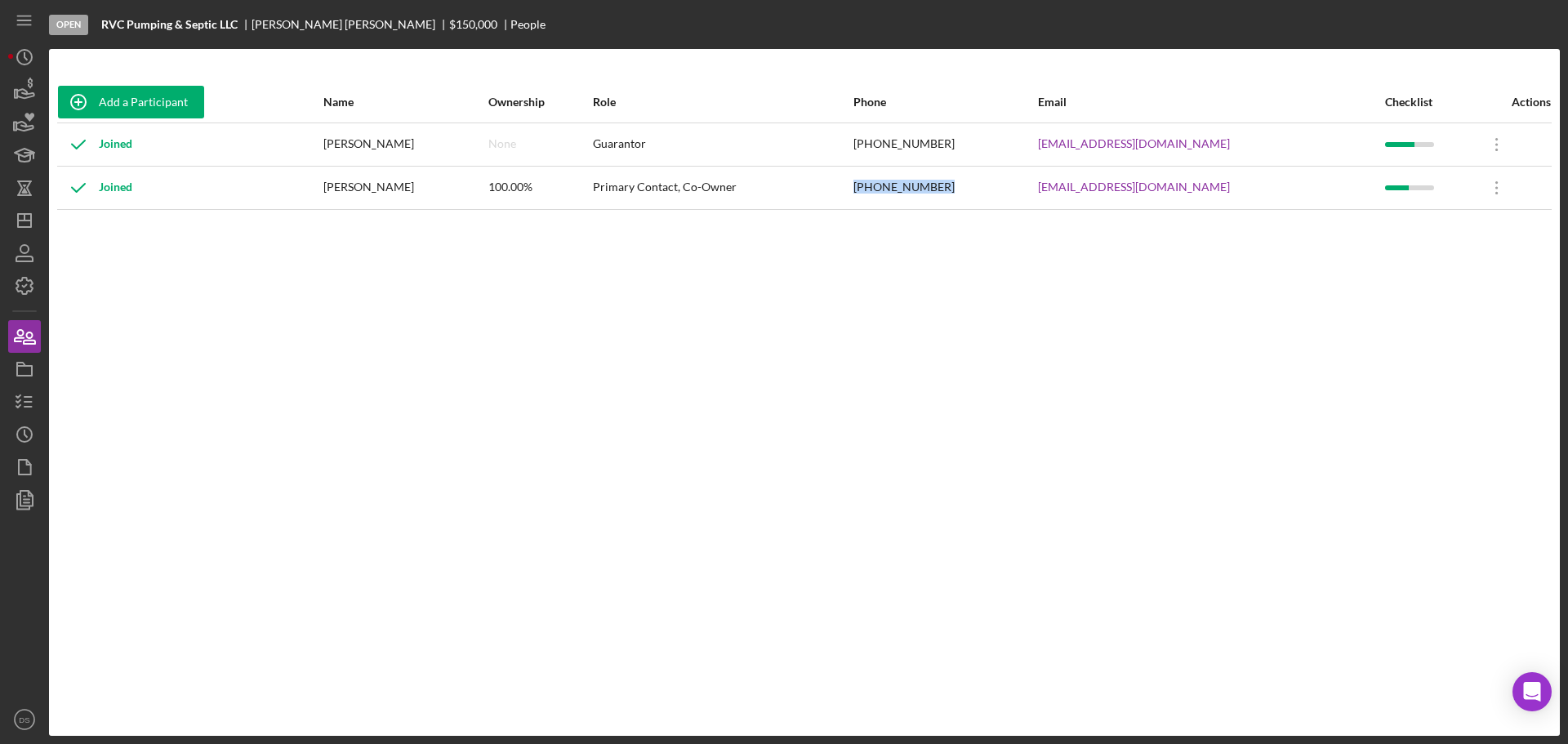
drag, startPoint x: 1026, startPoint y: 183, endPoint x: 927, endPoint y: 188, distance: 99.1
click at [927, 188] on tr "Joined [PERSON_NAME] 100.00% Primary Contact, Co-Owner [PHONE_NUMBER] [EMAIL_AD…" at bounding box center [805, 188] width 1494 height 44
copy tr "[PHONE_NUMBER]"
click at [27, 389] on icon "button" at bounding box center [24, 401] width 41 height 41
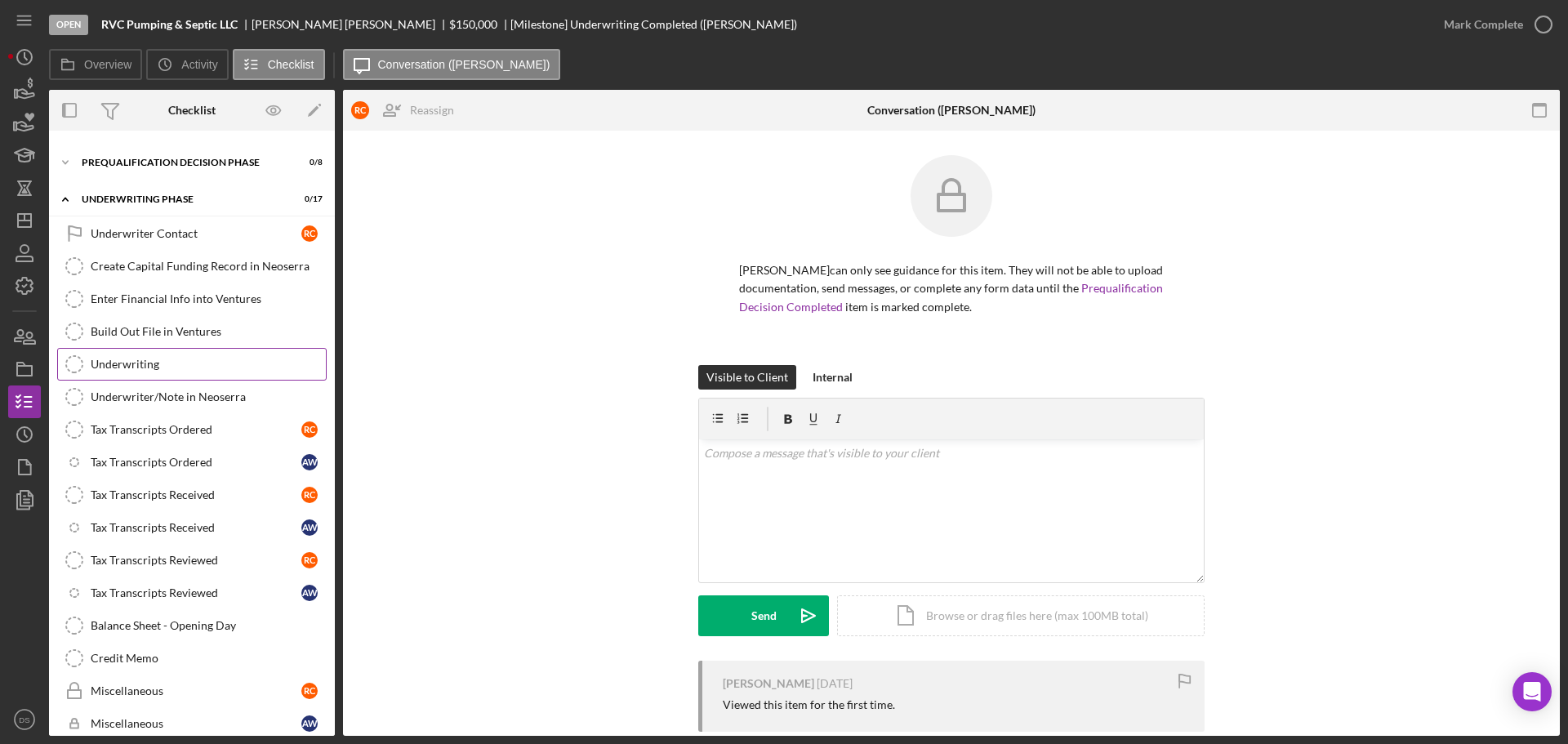
scroll to position [63, 0]
click at [40, 336] on icon "button" at bounding box center [24, 336] width 41 height 41
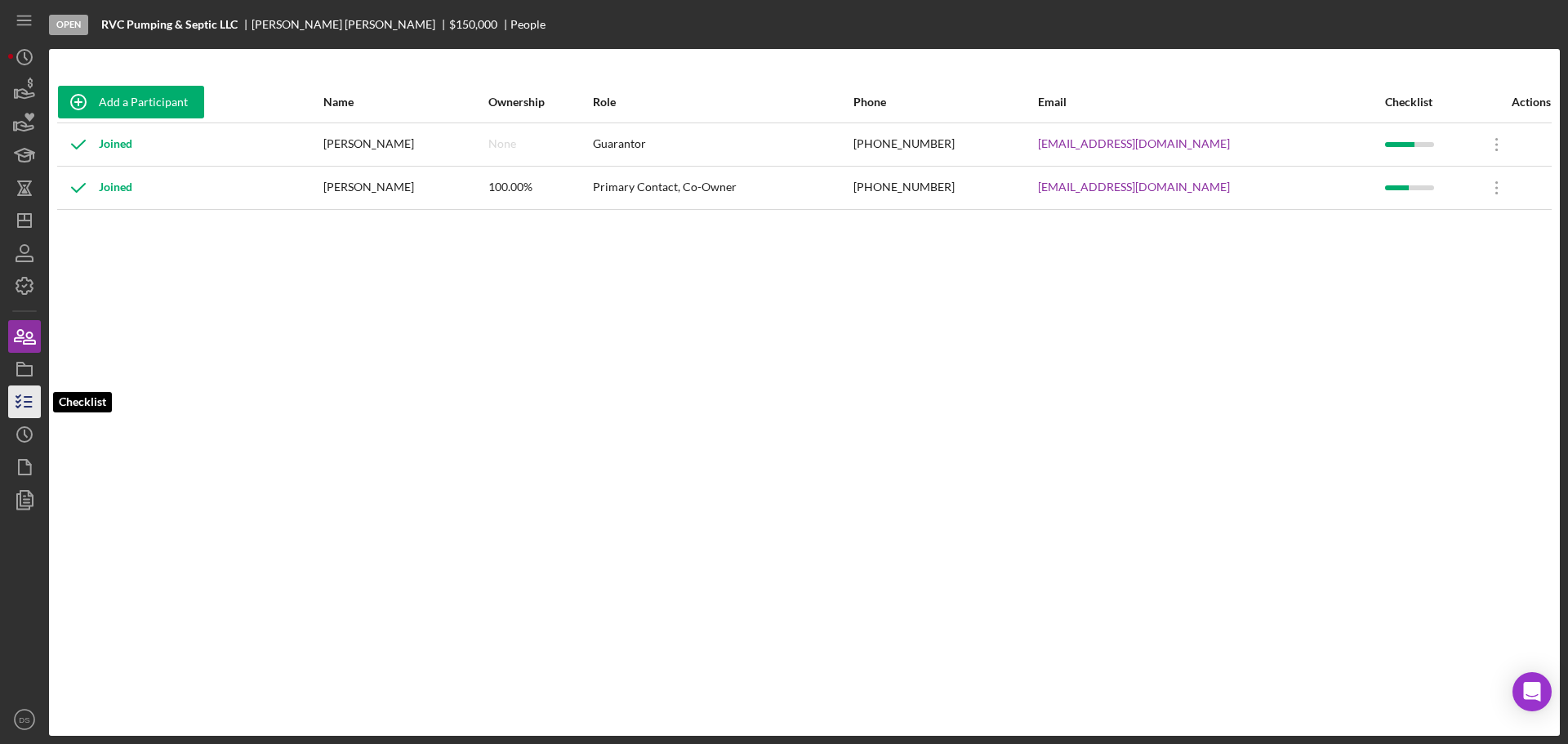
click at [32, 391] on icon "button" at bounding box center [24, 401] width 41 height 41
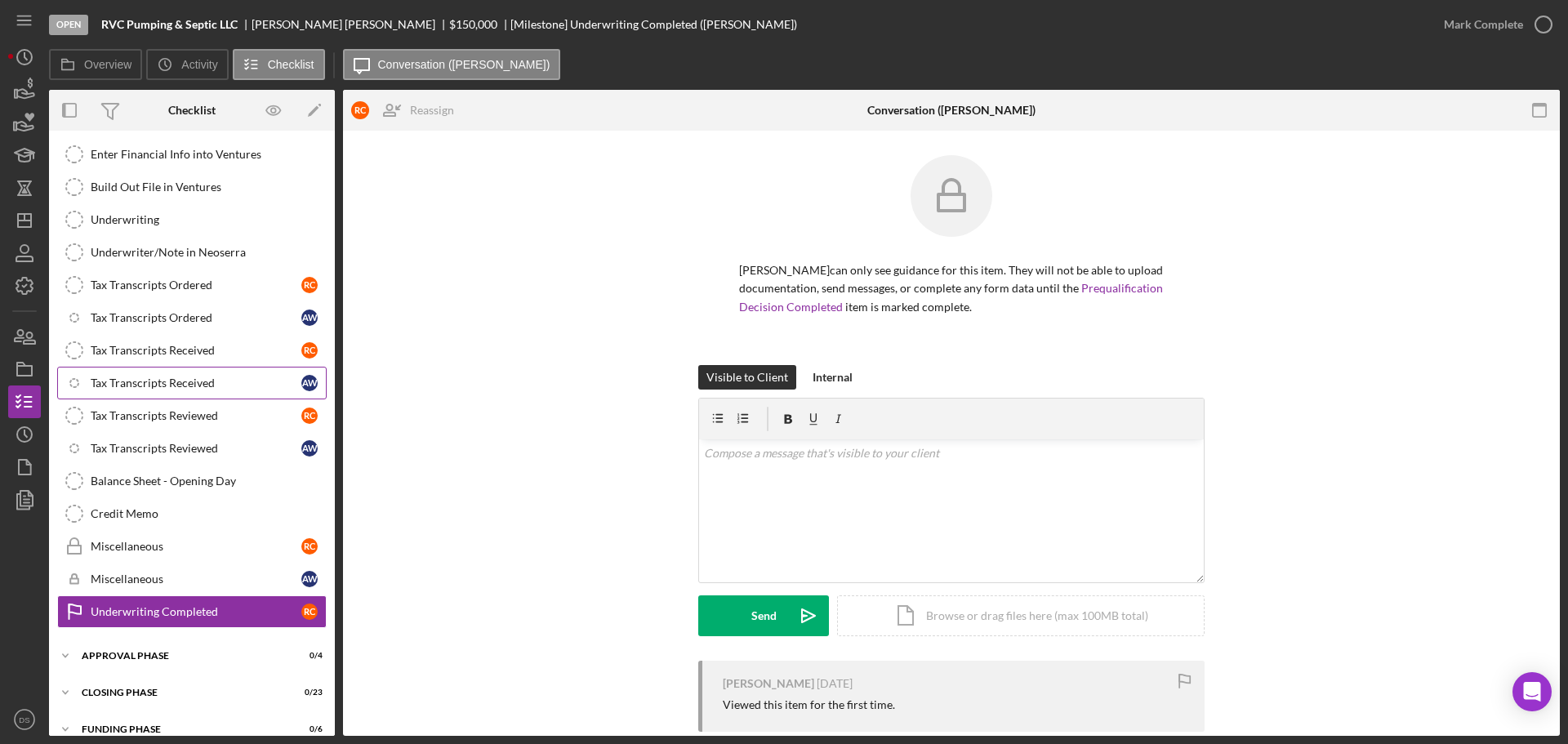
scroll to position [226, 0]
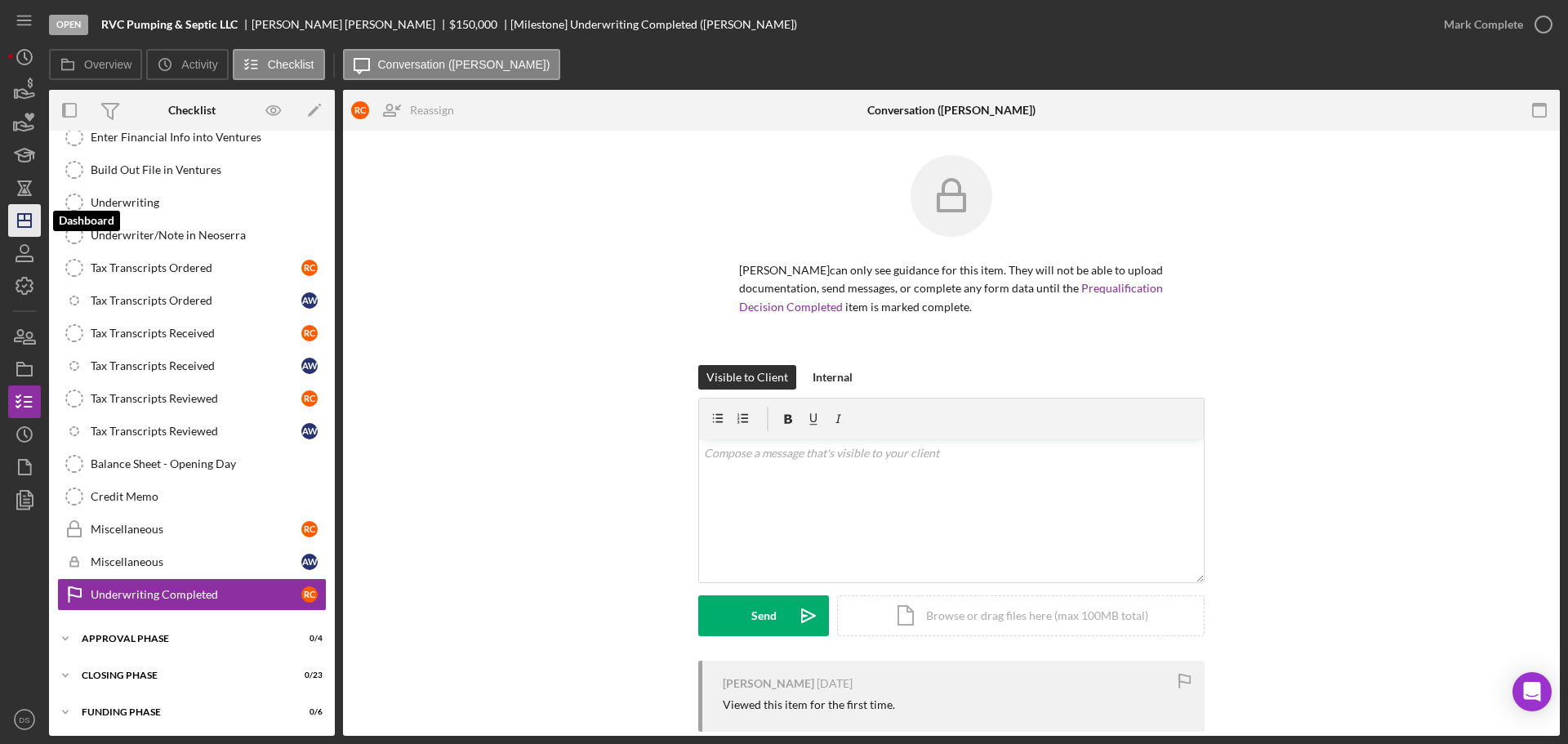
click at [22, 221] on line "button" at bounding box center [24, 221] width 13 height 0
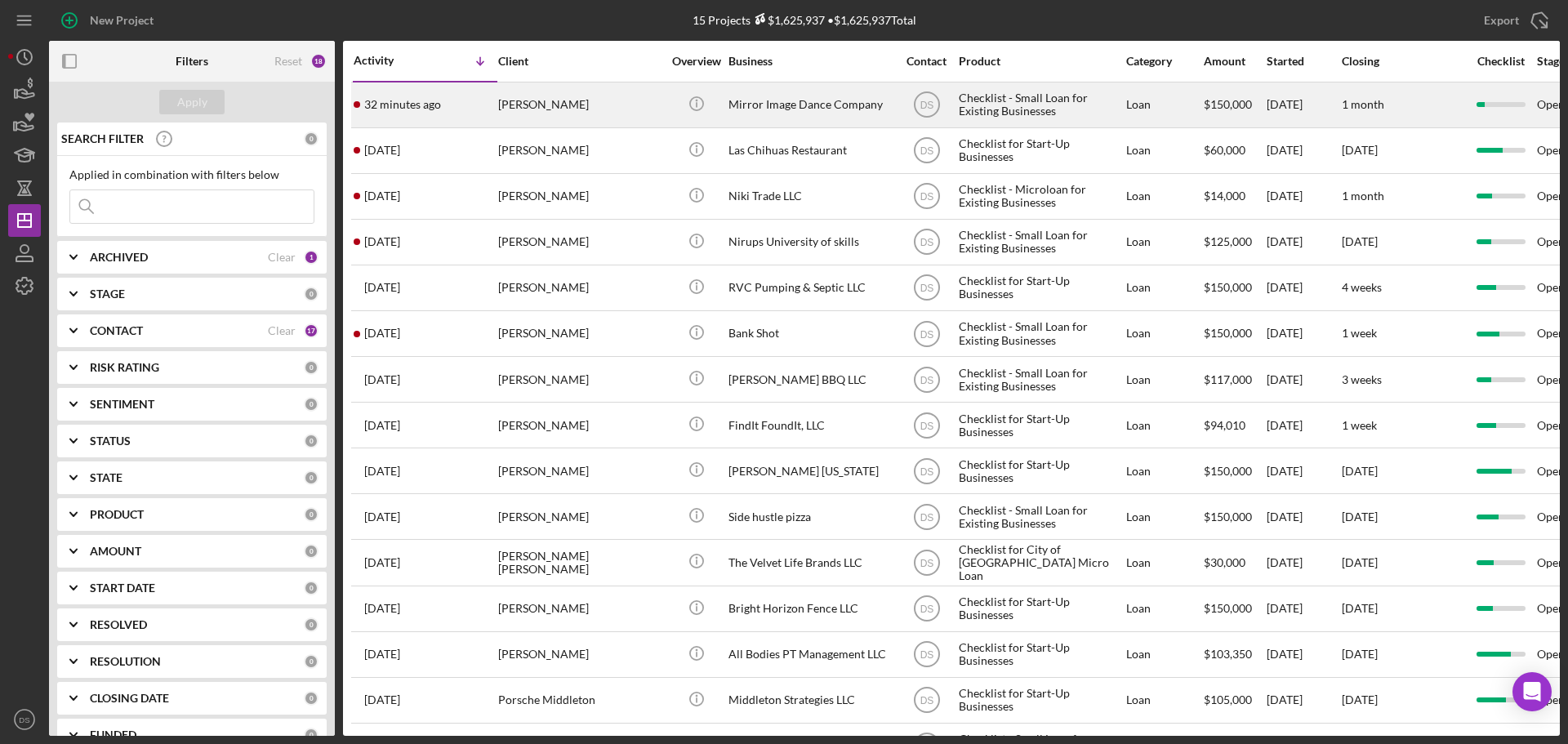
click at [774, 107] on div "Mirror Image Dance Company" at bounding box center [810, 105] width 163 height 44
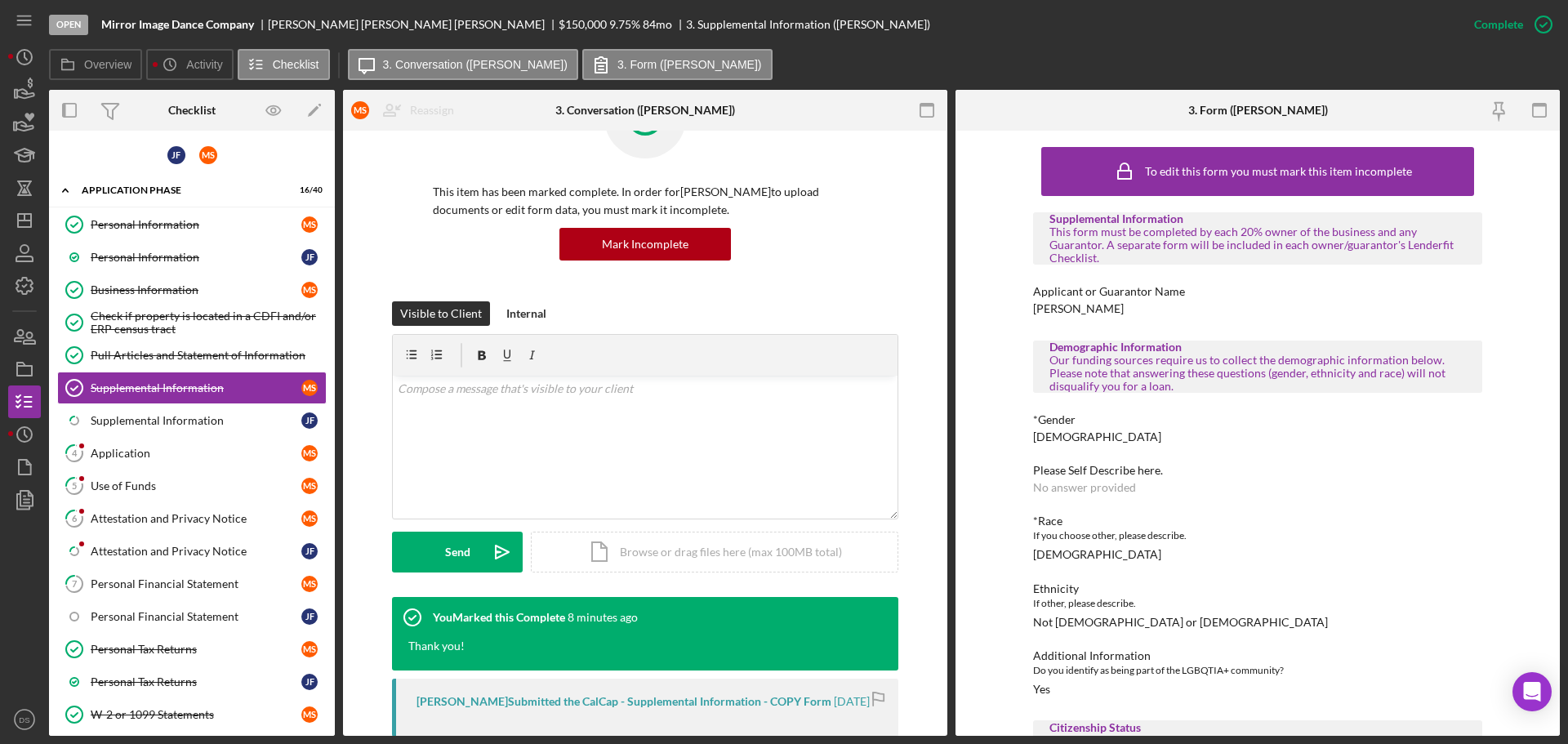
scroll to position [350, 0]
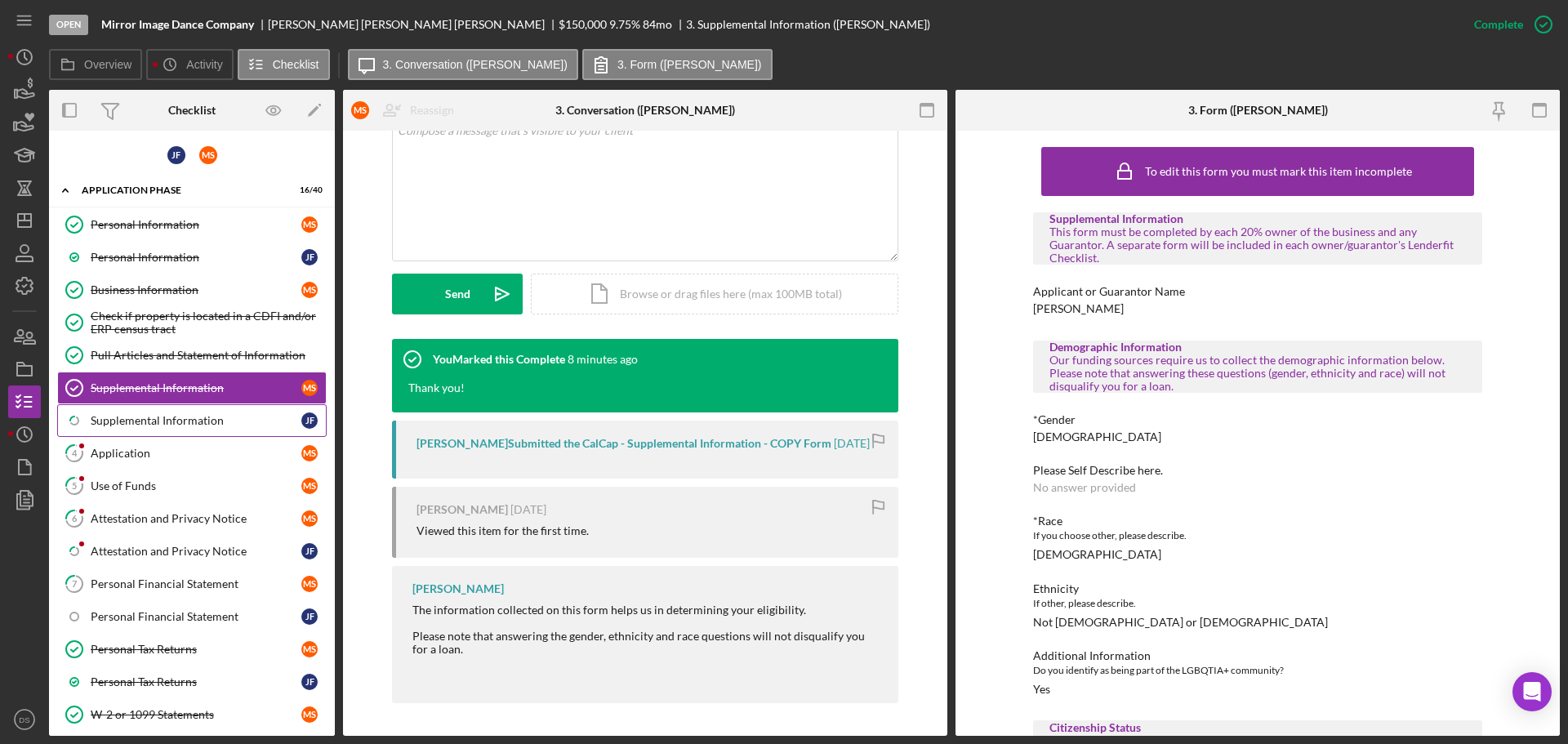
click at [257, 429] on link "Icon/Checklist Item Sub Partial Supplemental Information [PERSON_NAME]" at bounding box center [192, 420] width 269 height 33
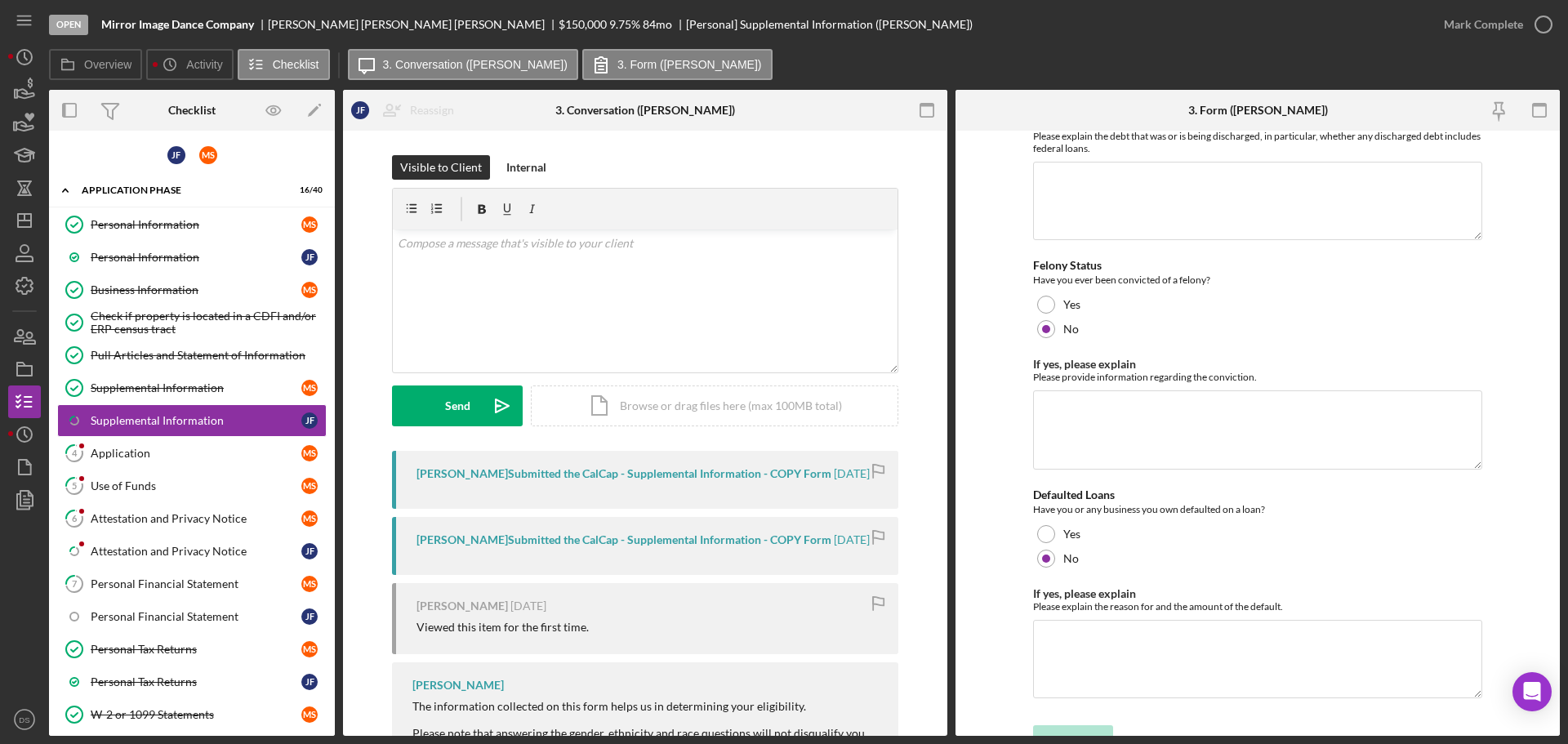
scroll to position [4595, 0]
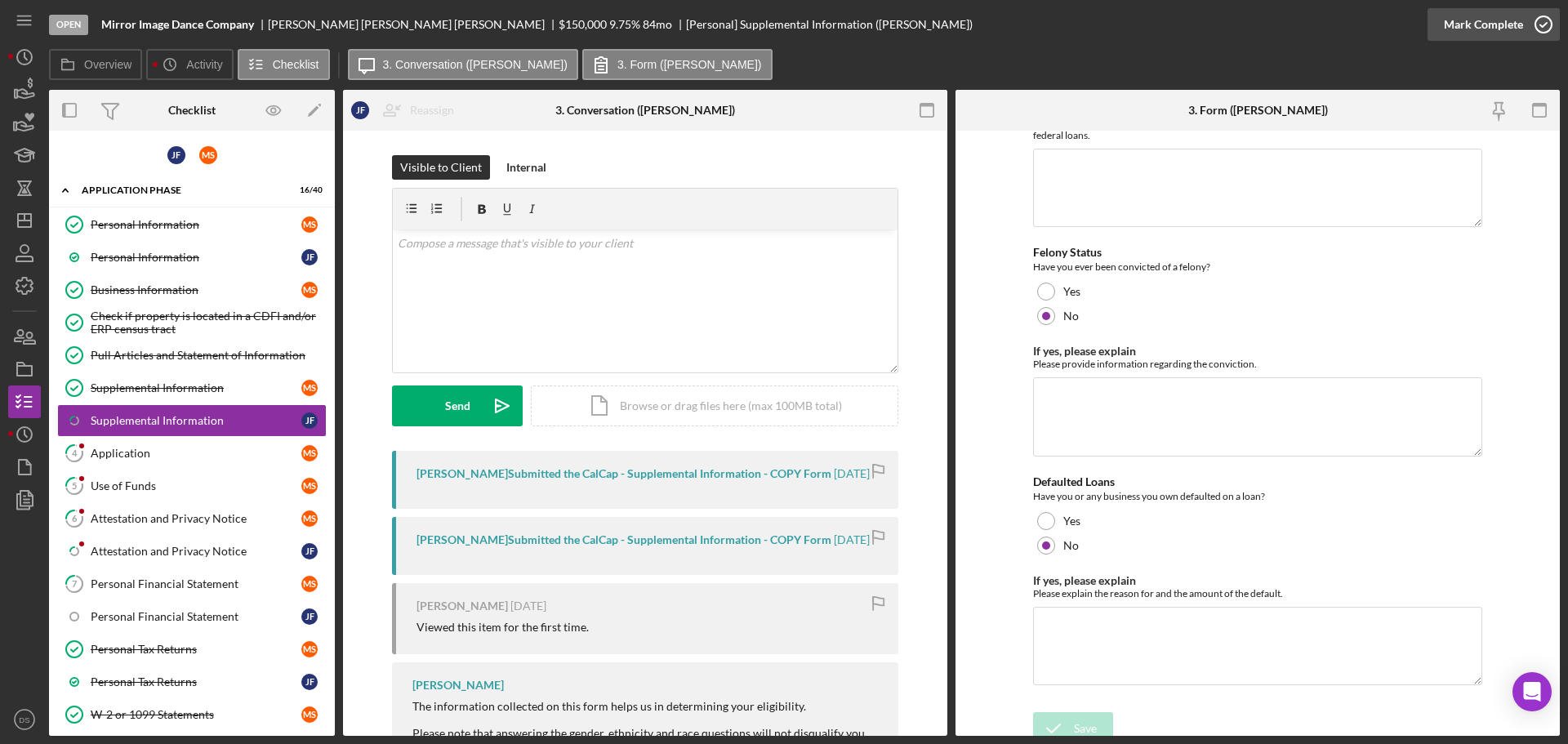
click at [1536, 16] on icon "button" at bounding box center [1542, 24] width 41 height 41
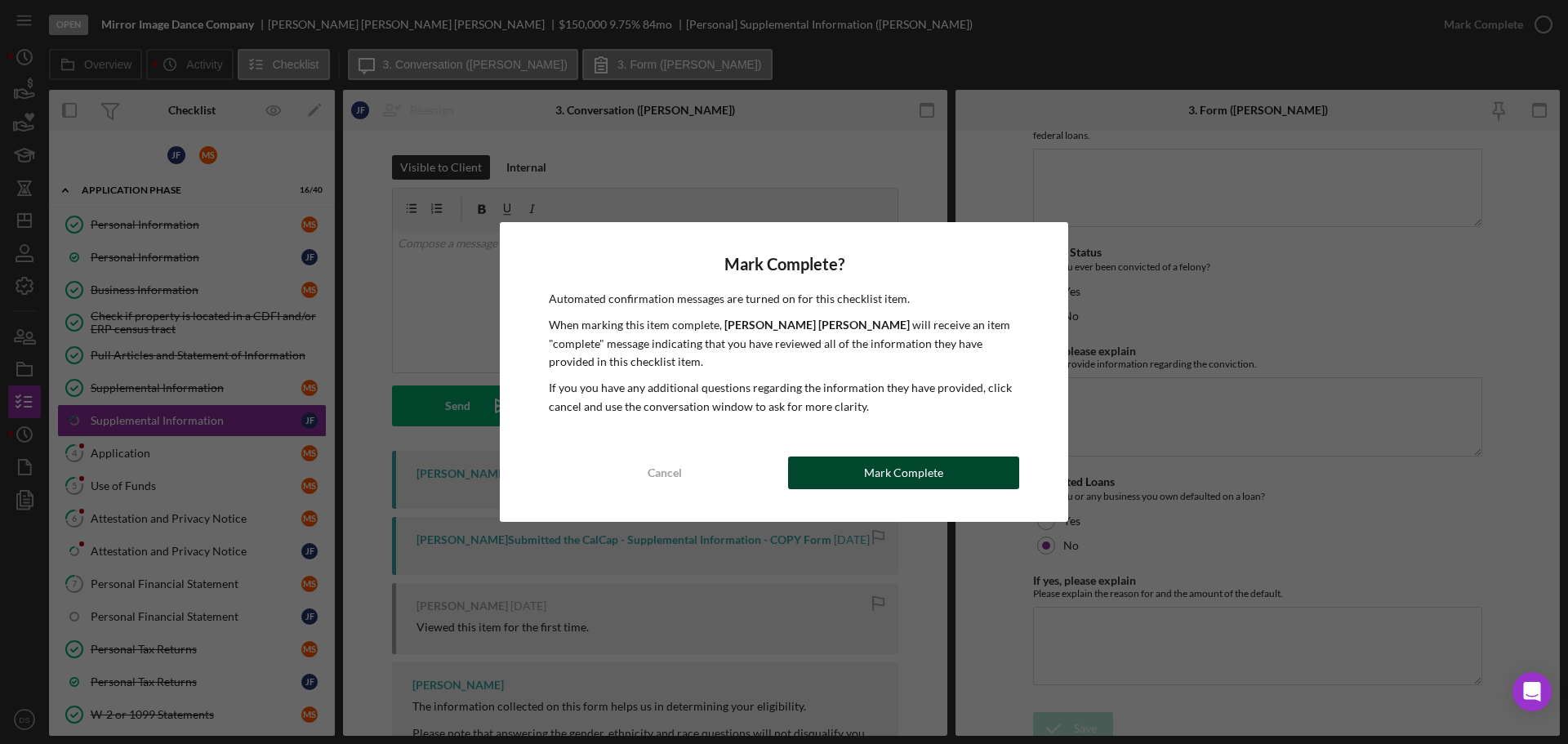
click at [913, 462] on div "Mark Complete" at bounding box center [903, 472] width 79 height 33
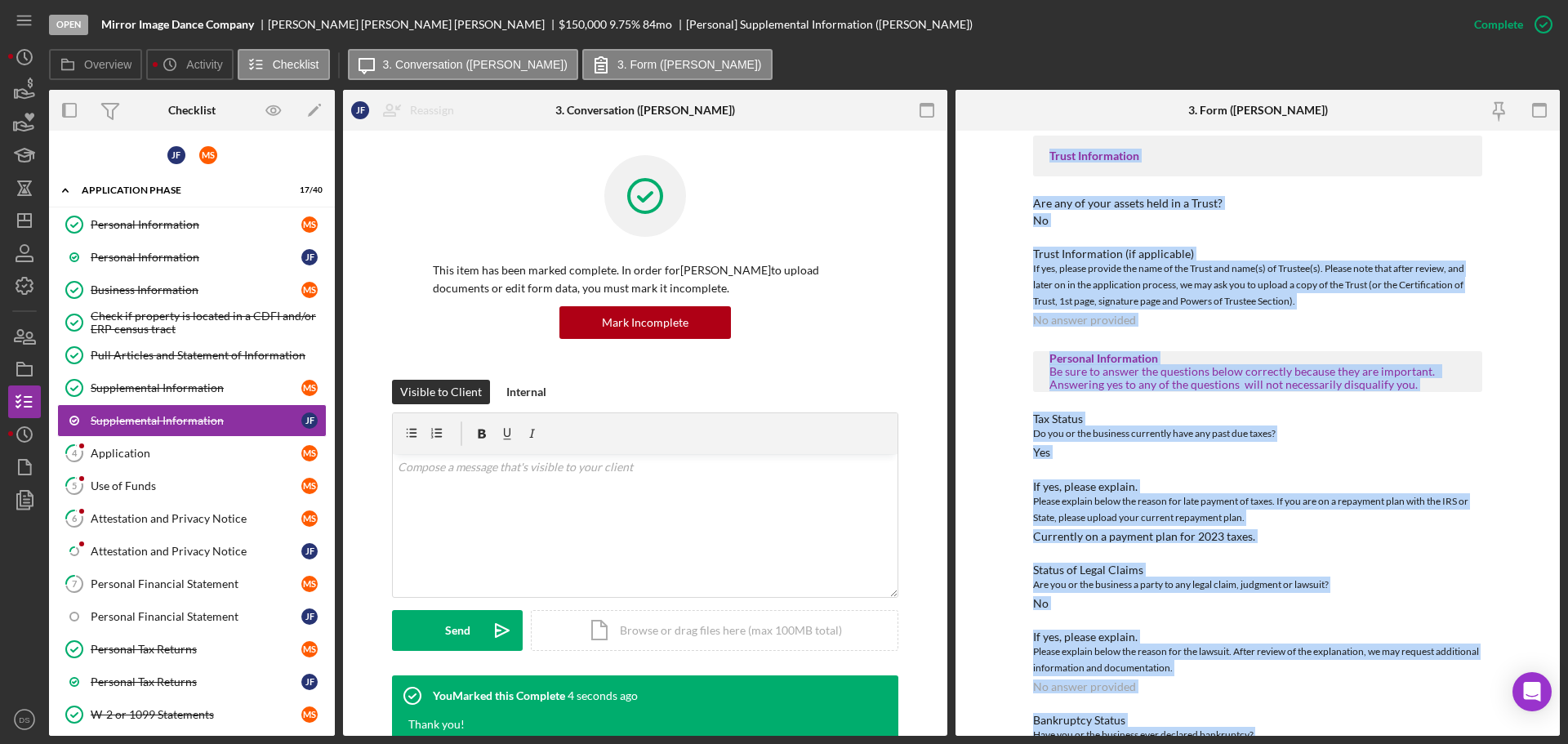
scroll to position [2867, 0]
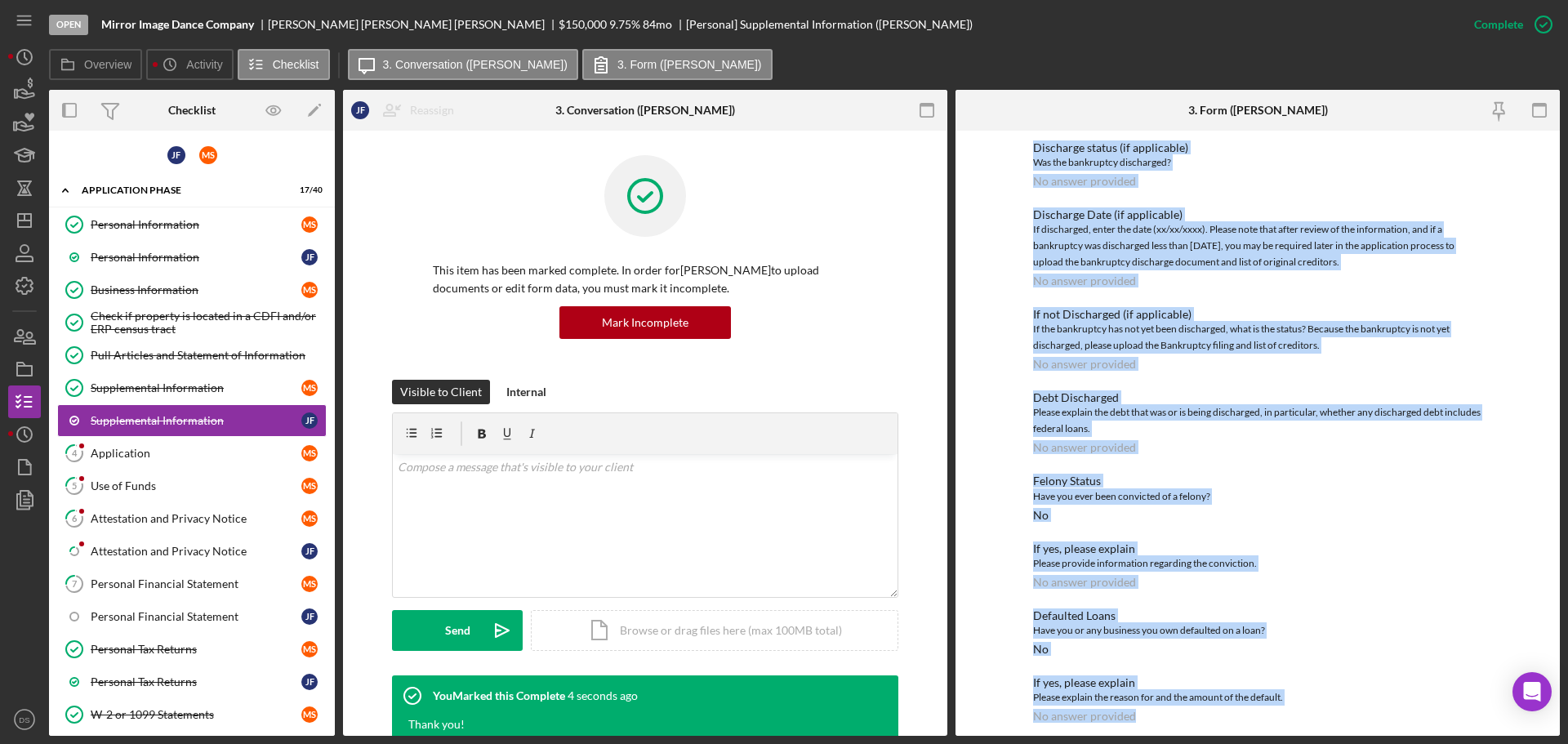
drag, startPoint x: 1023, startPoint y: 217, endPoint x: 1339, endPoint y: 782, distance: 647.4
click at [1339, 743] on html "Open Mirror Image Dance Company [PERSON_NAME] $150,000 $150,000 9.75 % 84 mo [P…" at bounding box center [784, 372] width 1568 height 744
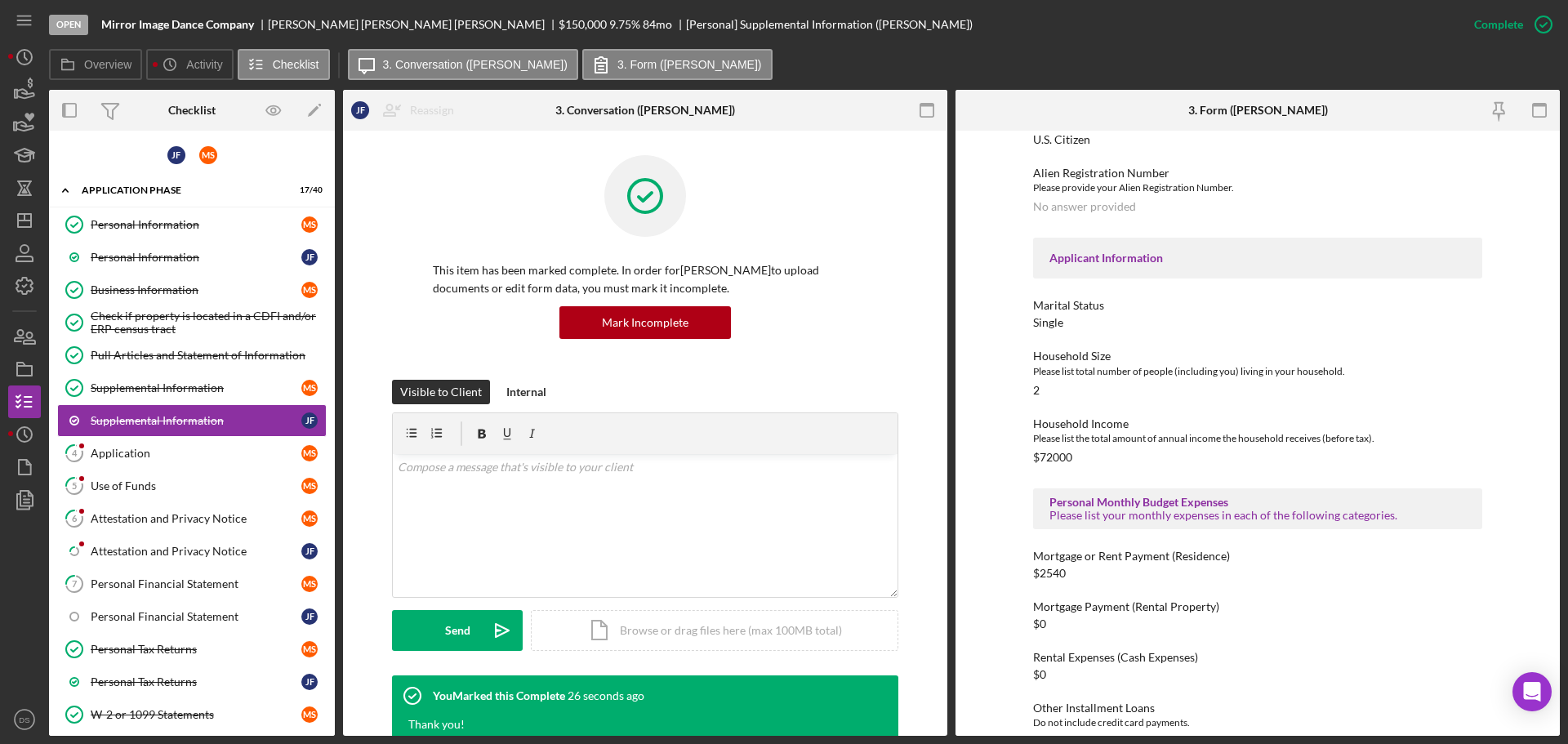
scroll to position [663, 0]
drag, startPoint x: 1256, startPoint y: 108, endPoint x: 1290, endPoint y: 109, distance: 34.0
click at [1290, 109] on div "3. Form ([PERSON_NAME])" at bounding box center [1257, 109] width 139 height 13
click at [202, 451] on div "Application" at bounding box center [196, 452] width 211 height 13
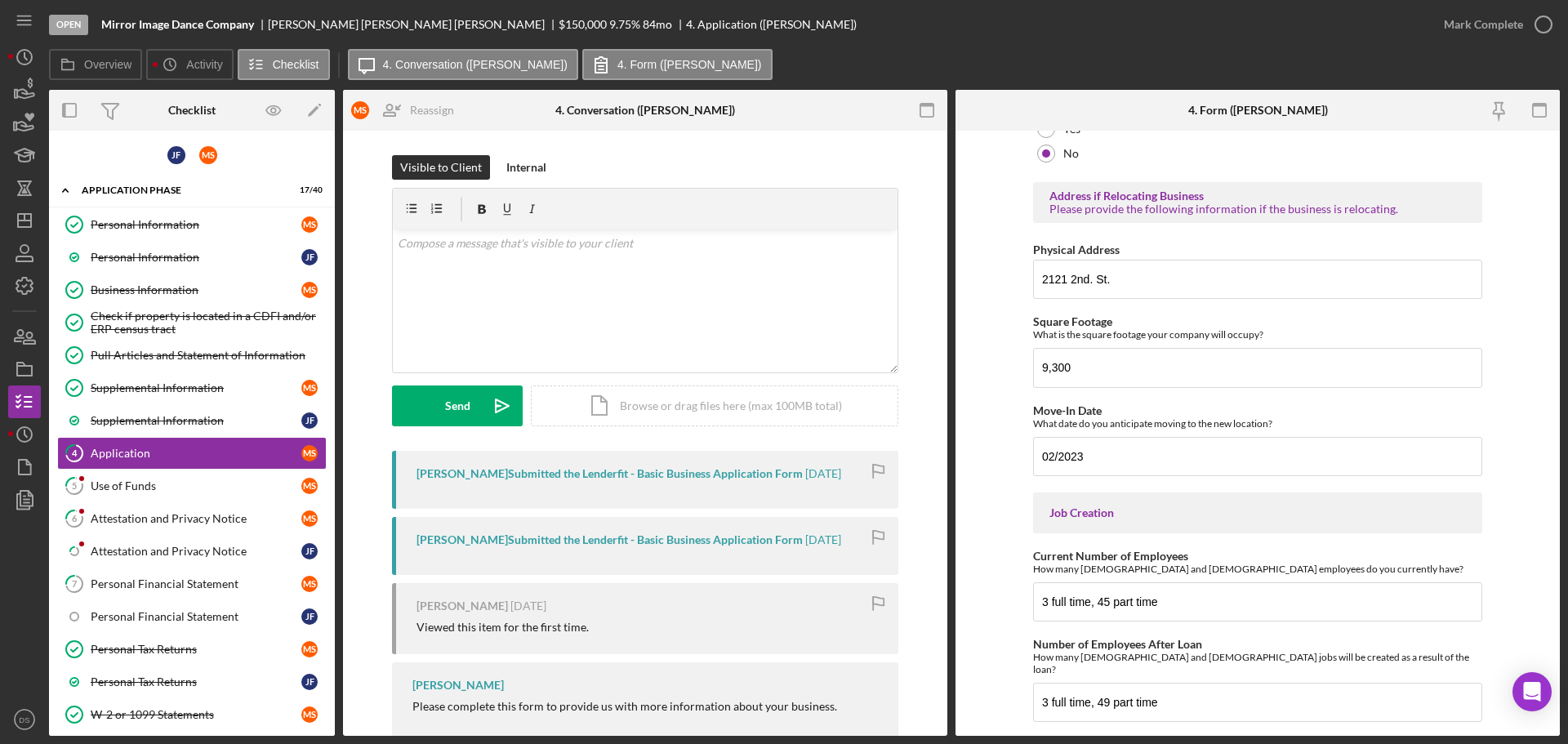
scroll to position [3064, 0]
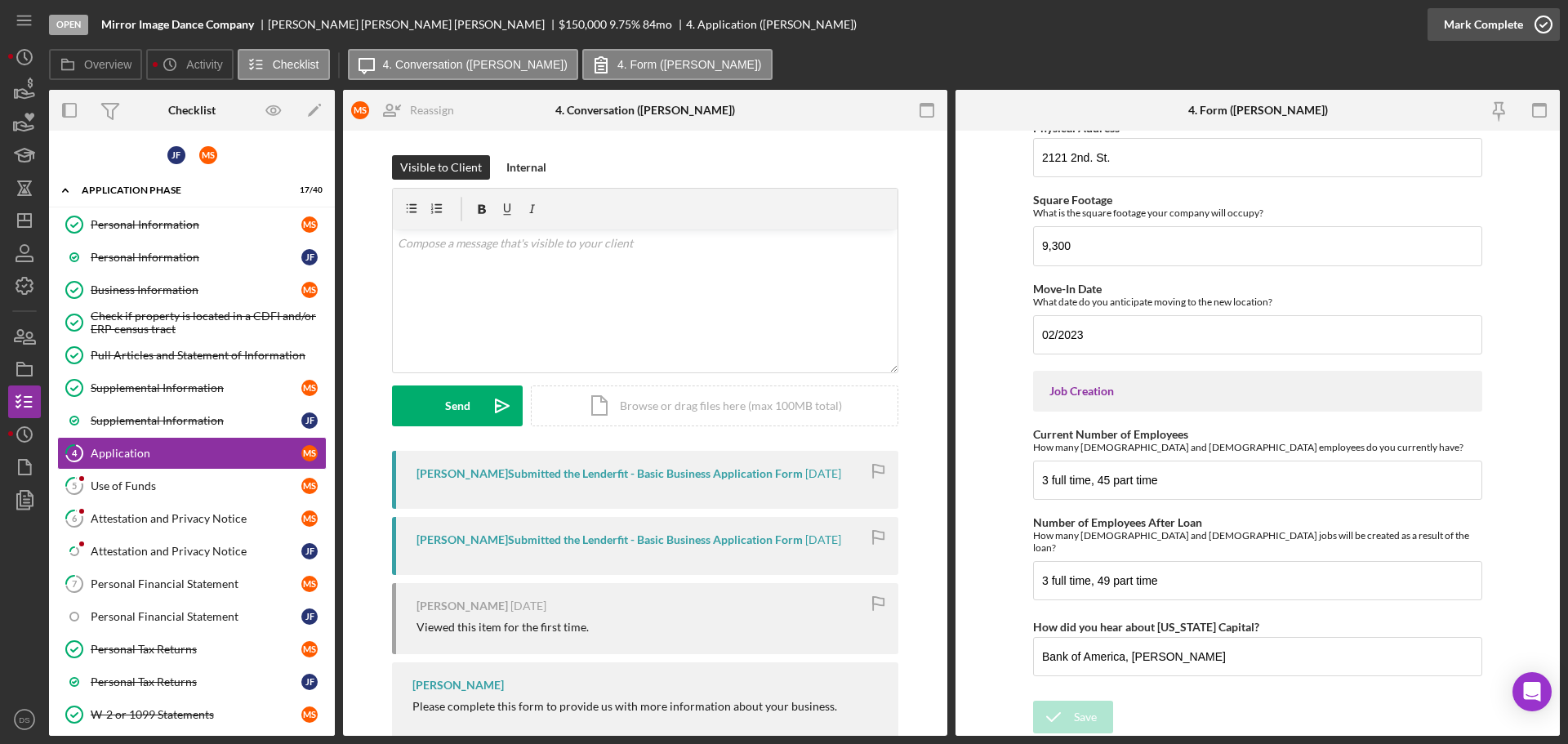
click at [1542, 26] on icon "button" at bounding box center [1542, 24] width 41 height 41
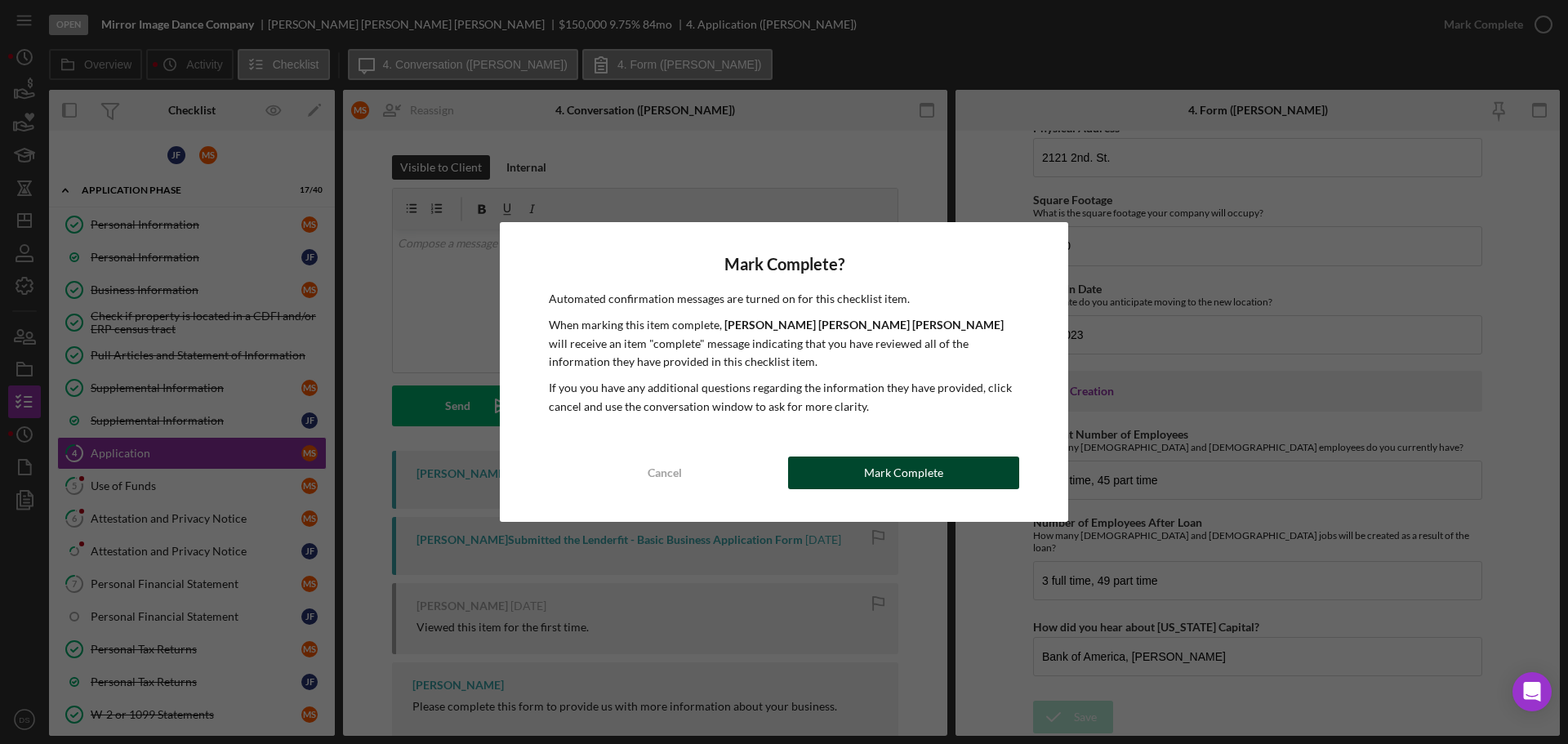
click at [849, 470] on button "Mark Complete" at bounding box center [903, 472] width 232 height 33
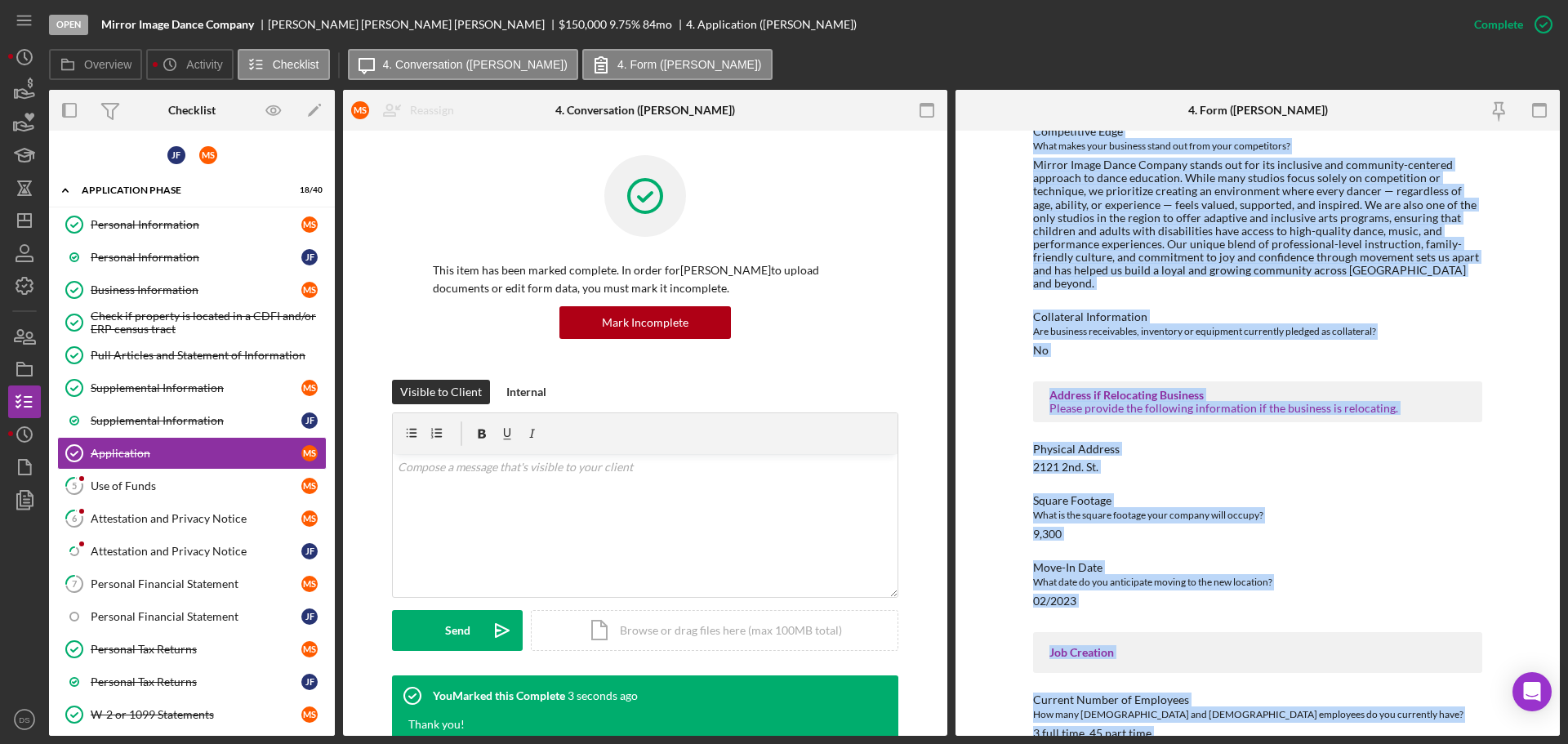
scroll to position [2748, 0]
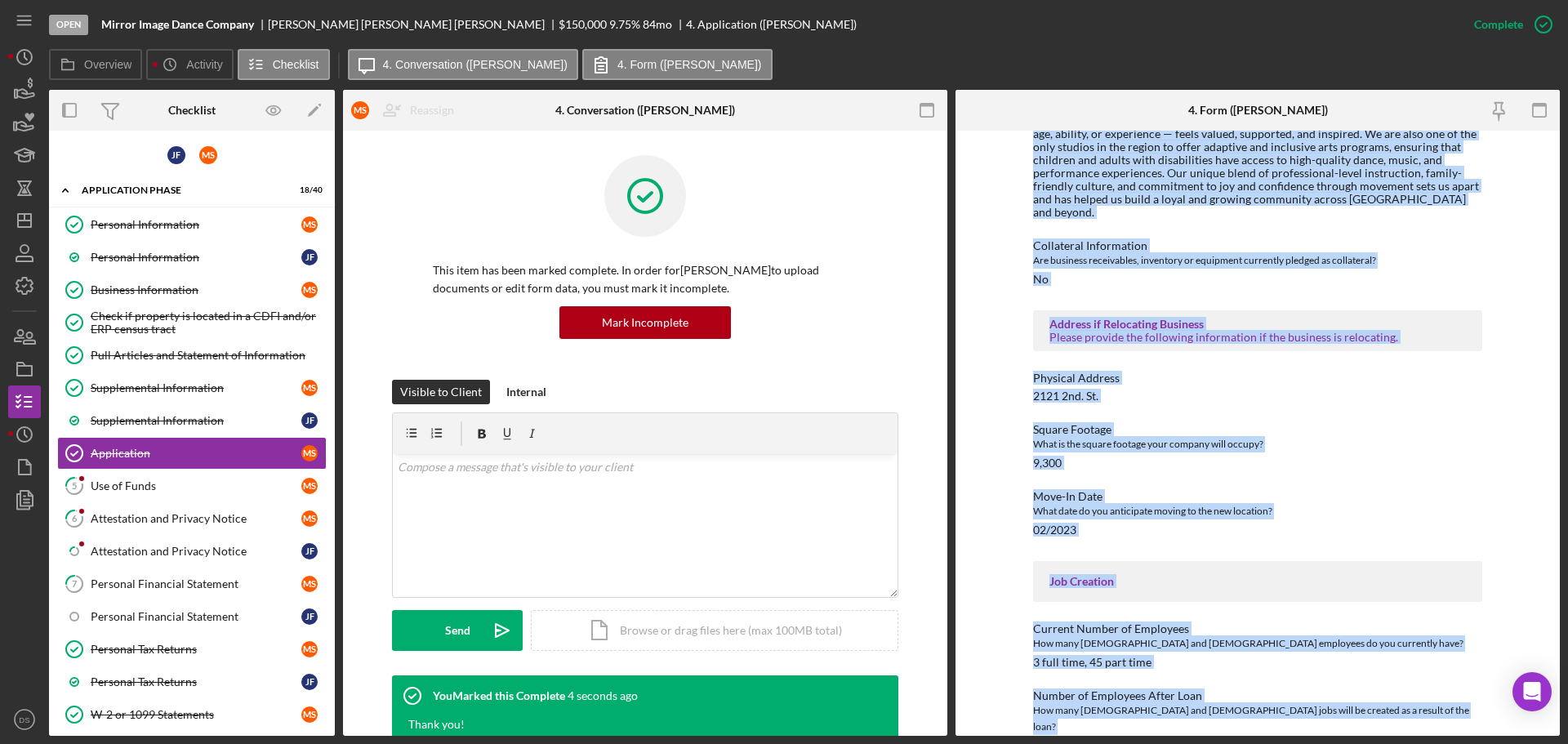
drag, startPoint x: 1093, startPoint y: 240, endPoint x: 1367, endPoint y: 782, distance: 607.3
click at [1367, 743] on html "Open Mirror Image Dance Company [PERSON_NAME] $150,000 $150,000 9.75 % 84 mo 4.…" at bounding box center [784, 372] width 1568 height 744
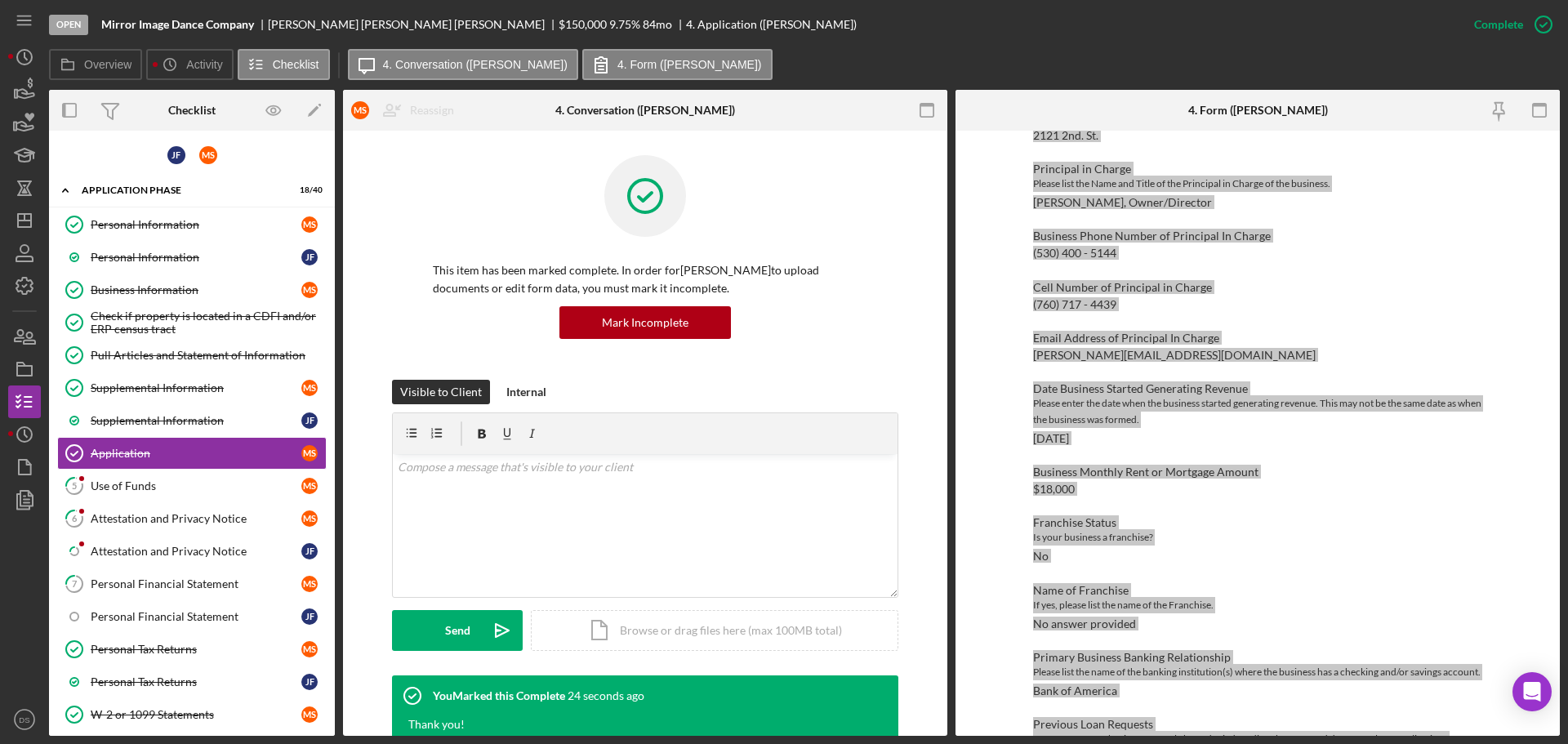
scroll to position [0, 0]
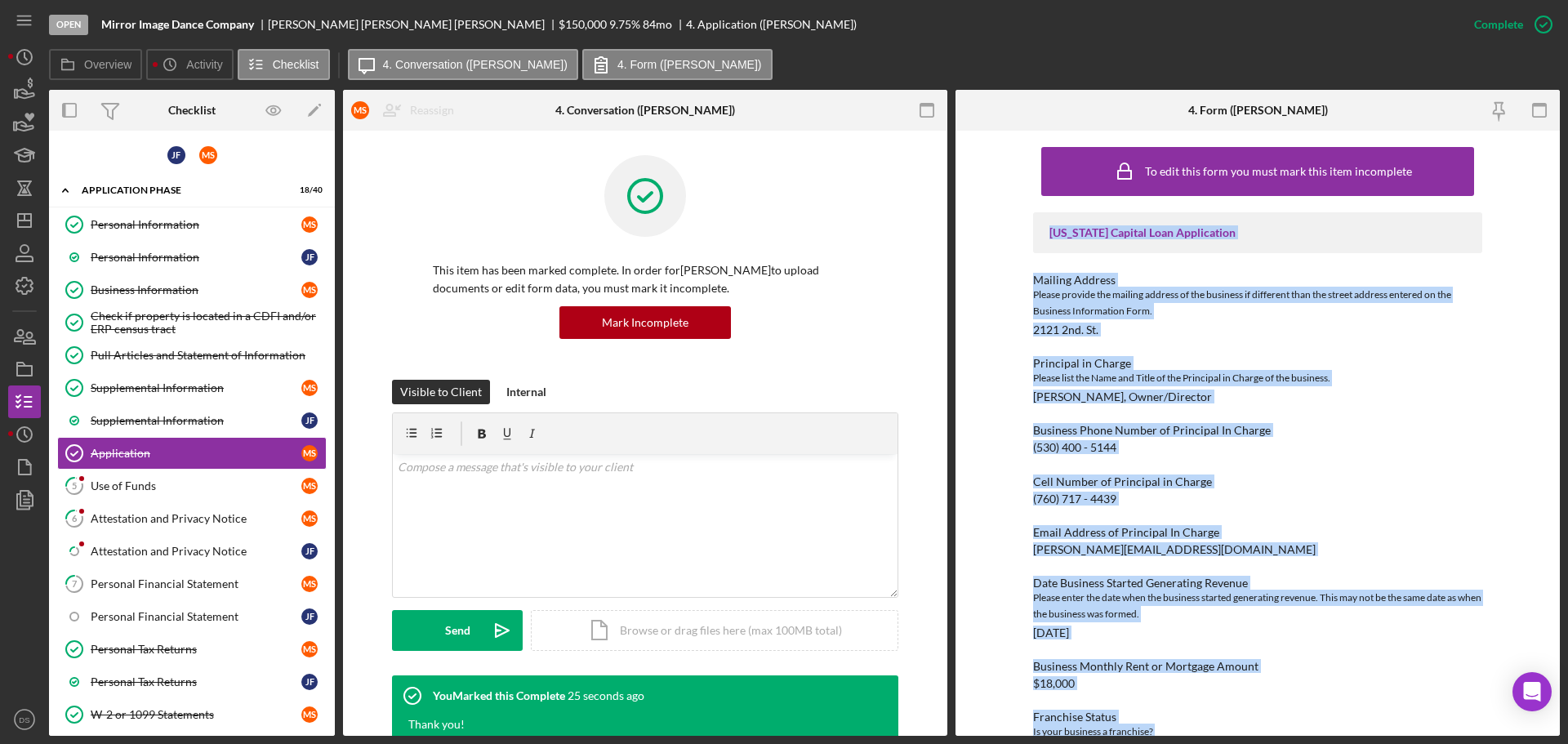
click at [1140, 247] on div "[US_STATE] Capital Loan Application" at bounding box center [1257, 232] width 449 height 41
click at [1059, 229] on div "[US_STATE] Capital Loan Application" at bounding box center [1257, 232] width 416 height 13
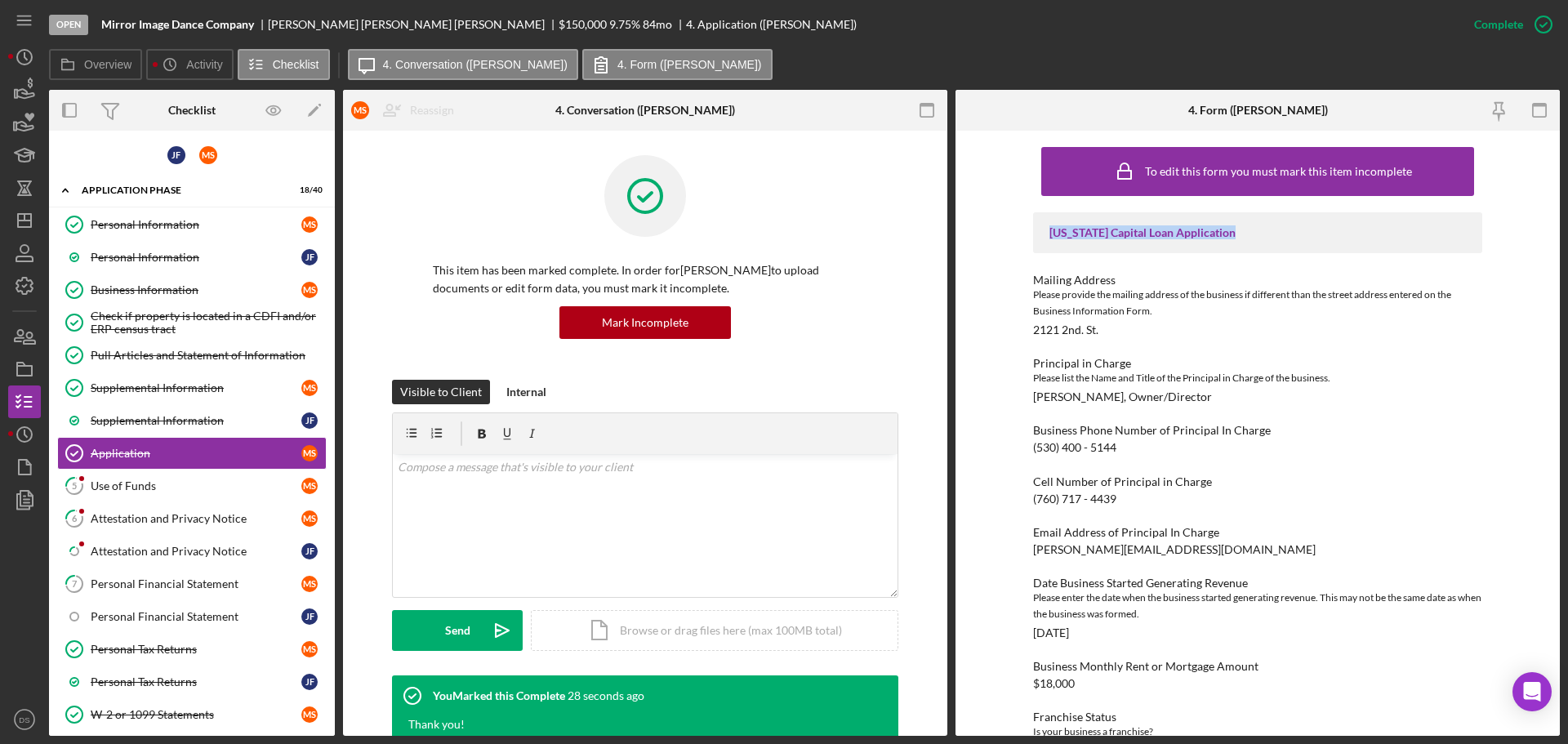
drag, startPoint x: 1049, startPoint y: 233, endPoint x: 1232, endPoint y: 234, distance: 183.0
click at [1232, 234] on div "[US_STATE] Capital Loan Application" at bounding box center [1257, 232] width 416 height 13
click at [199, 476] on link "5 Use of Funds M S" at bounding box center [192, 485] width 269 height 33
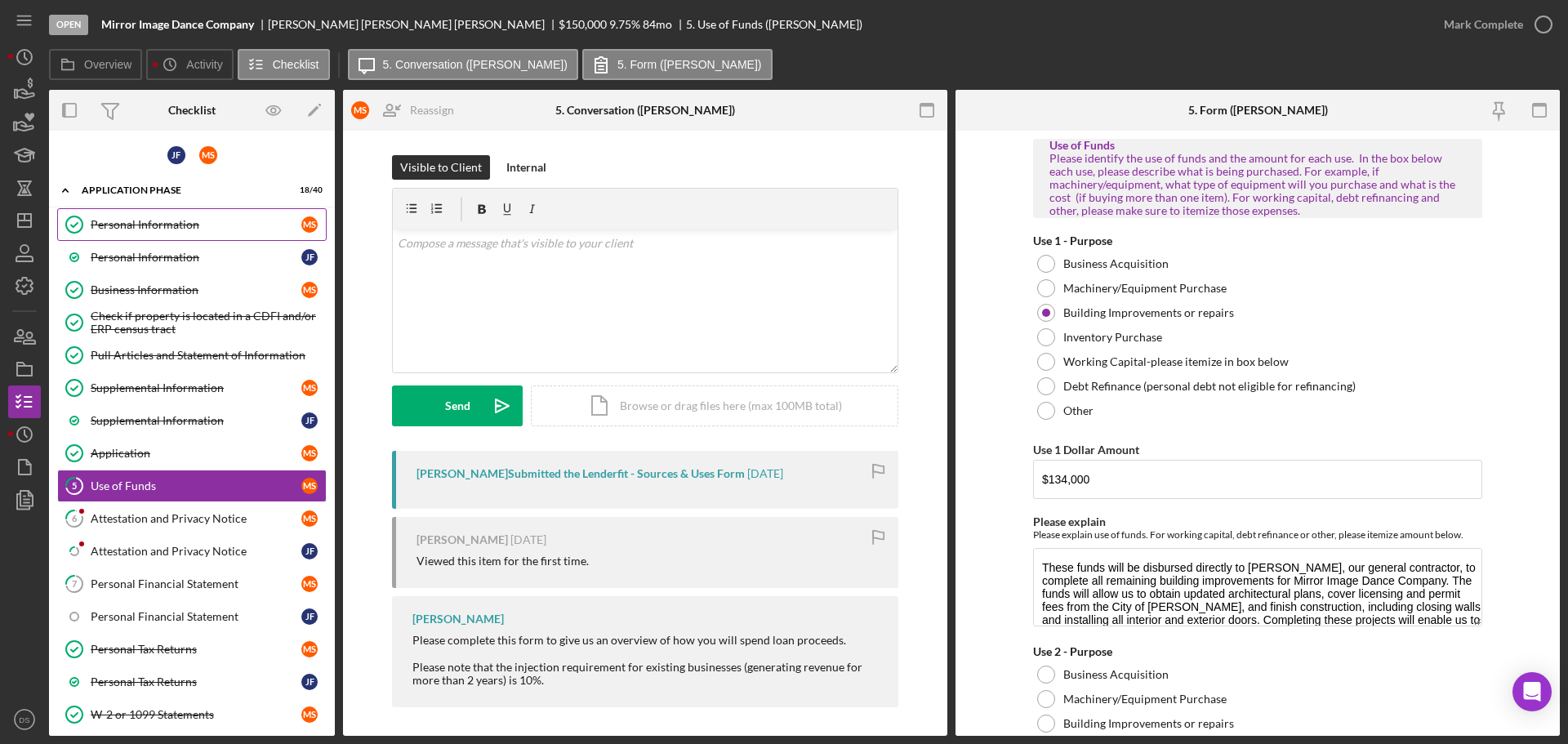
click at [168, 228] on div "Personal Information" at bounding box center [196, 223] width 211 height 13
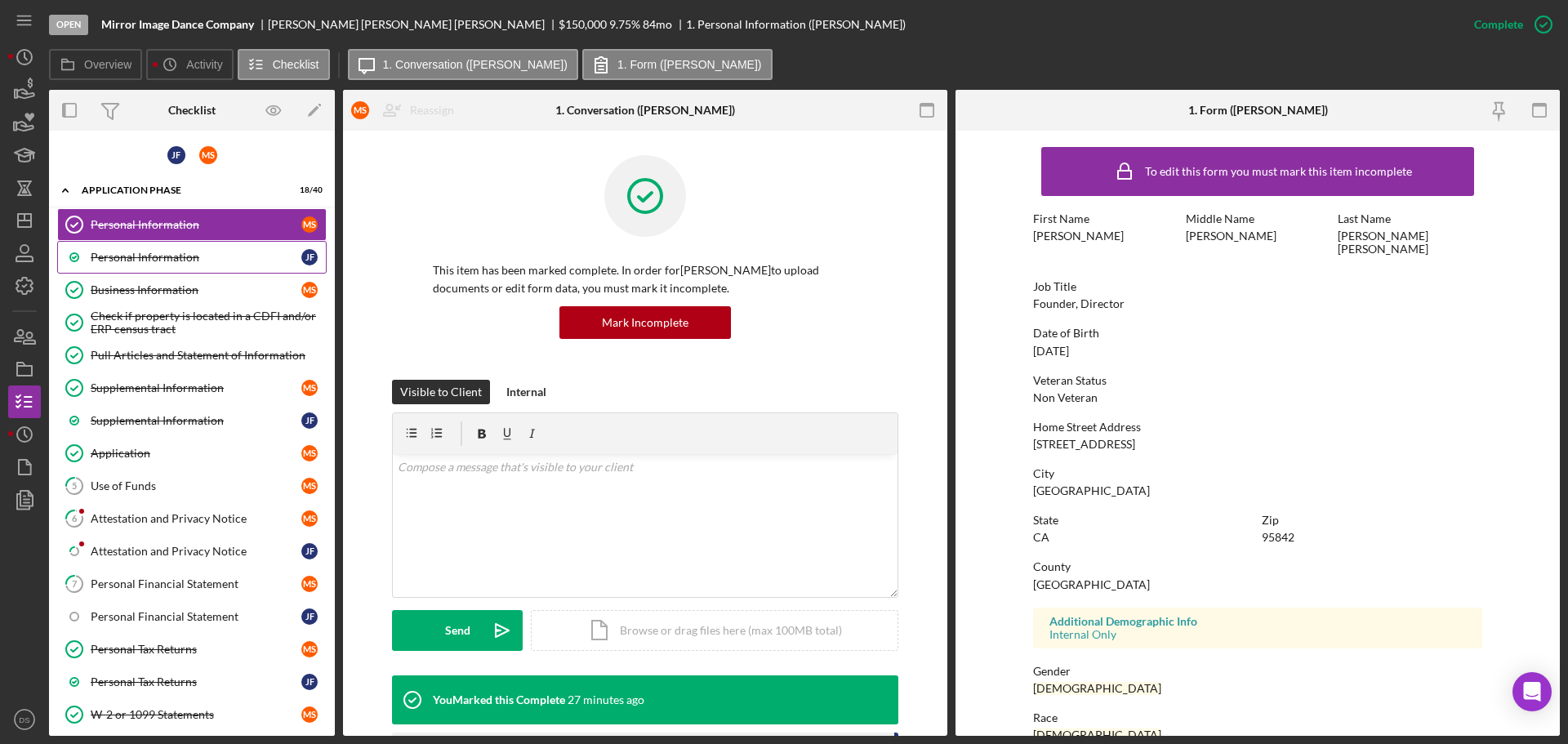
click at [172, 258] on div "Personal Information" at bounding box center [196, 256] width 211 height 13
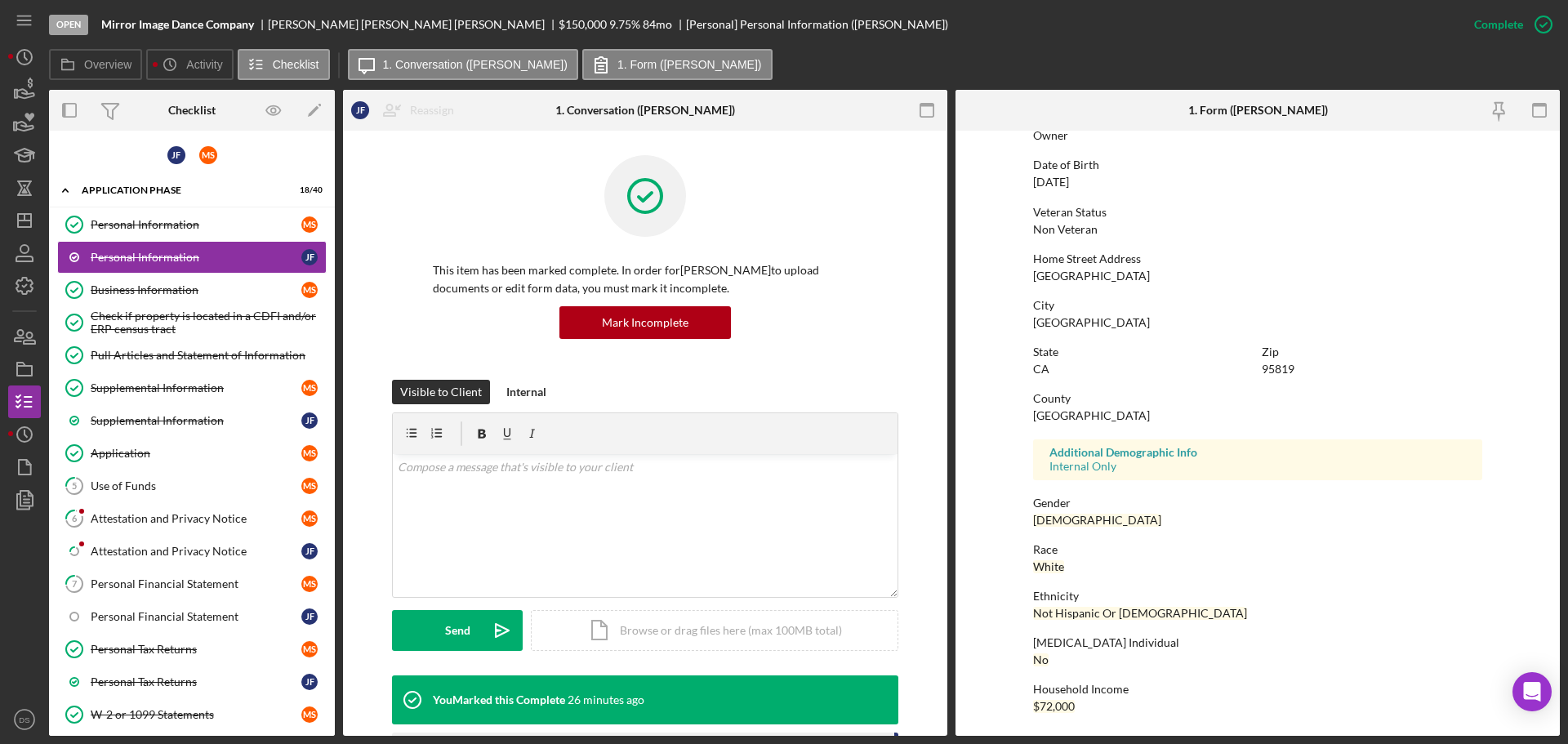
scroll to position [157, 0]
click at [190, 279] on link "Business Information Business Information M S" at bounding box center [192, 289] width 269 height 33
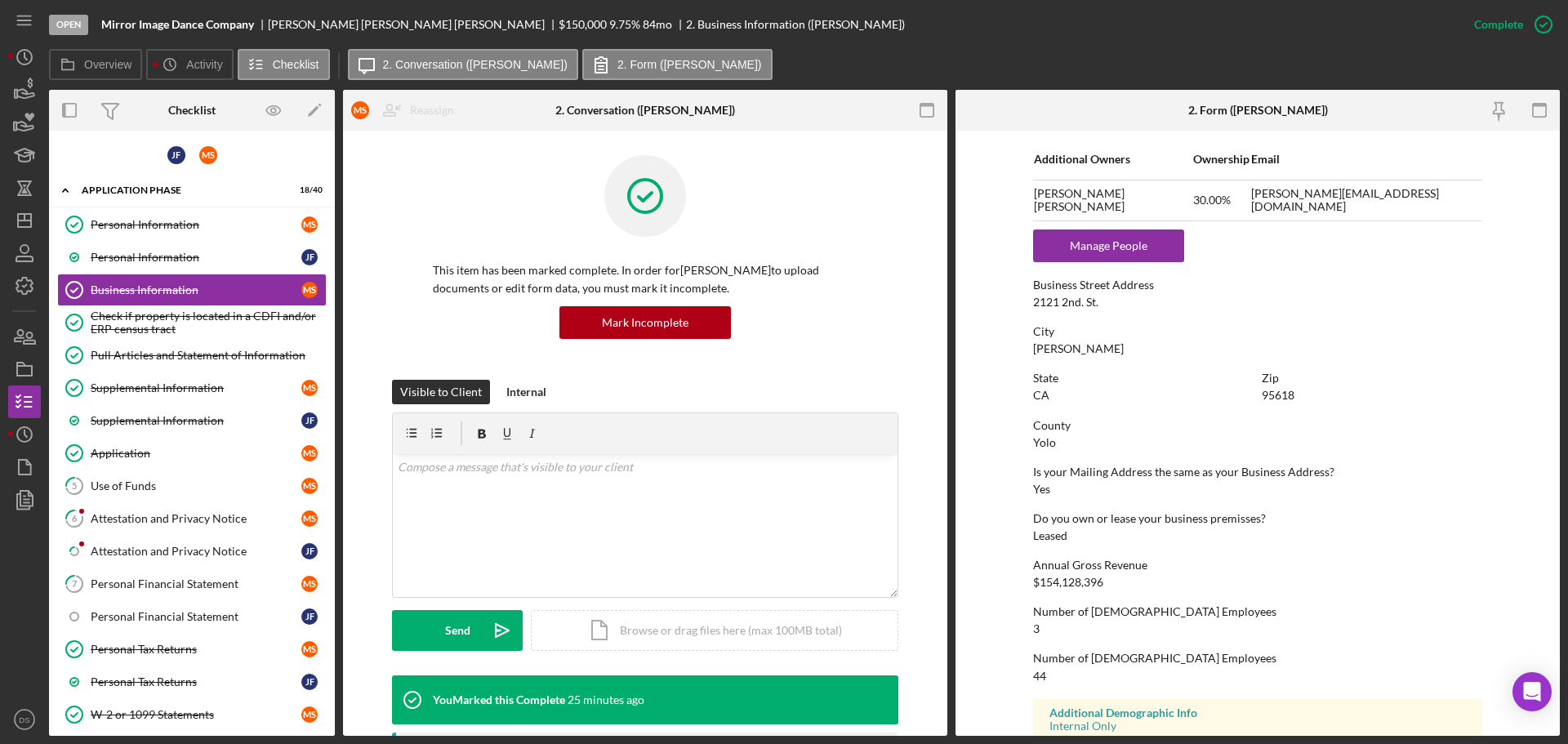
scroll to position [813, 0]
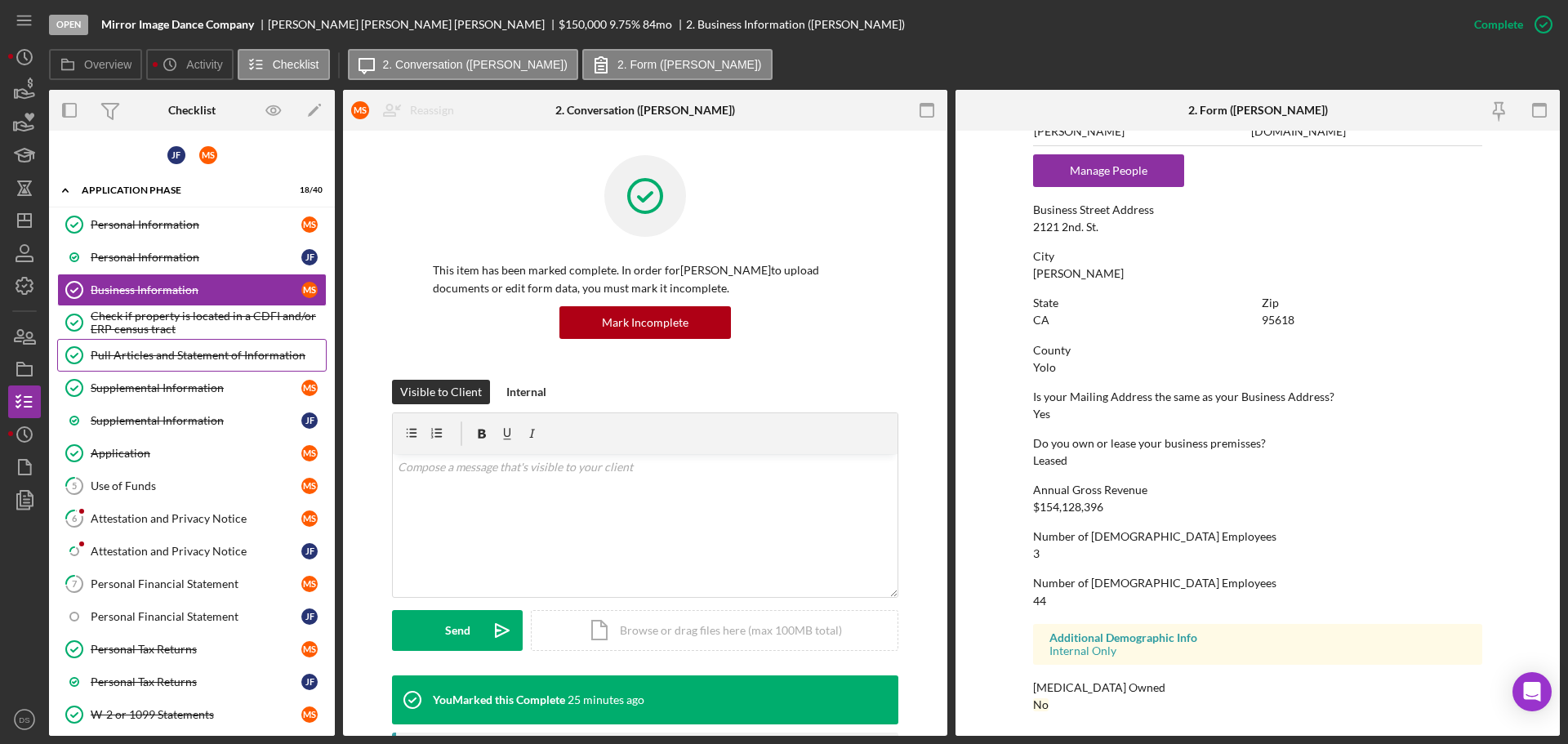
click at [170, 360] on div "Pull Articles and Statement of Information" at bounding box center [208, 355] width 235 height 13
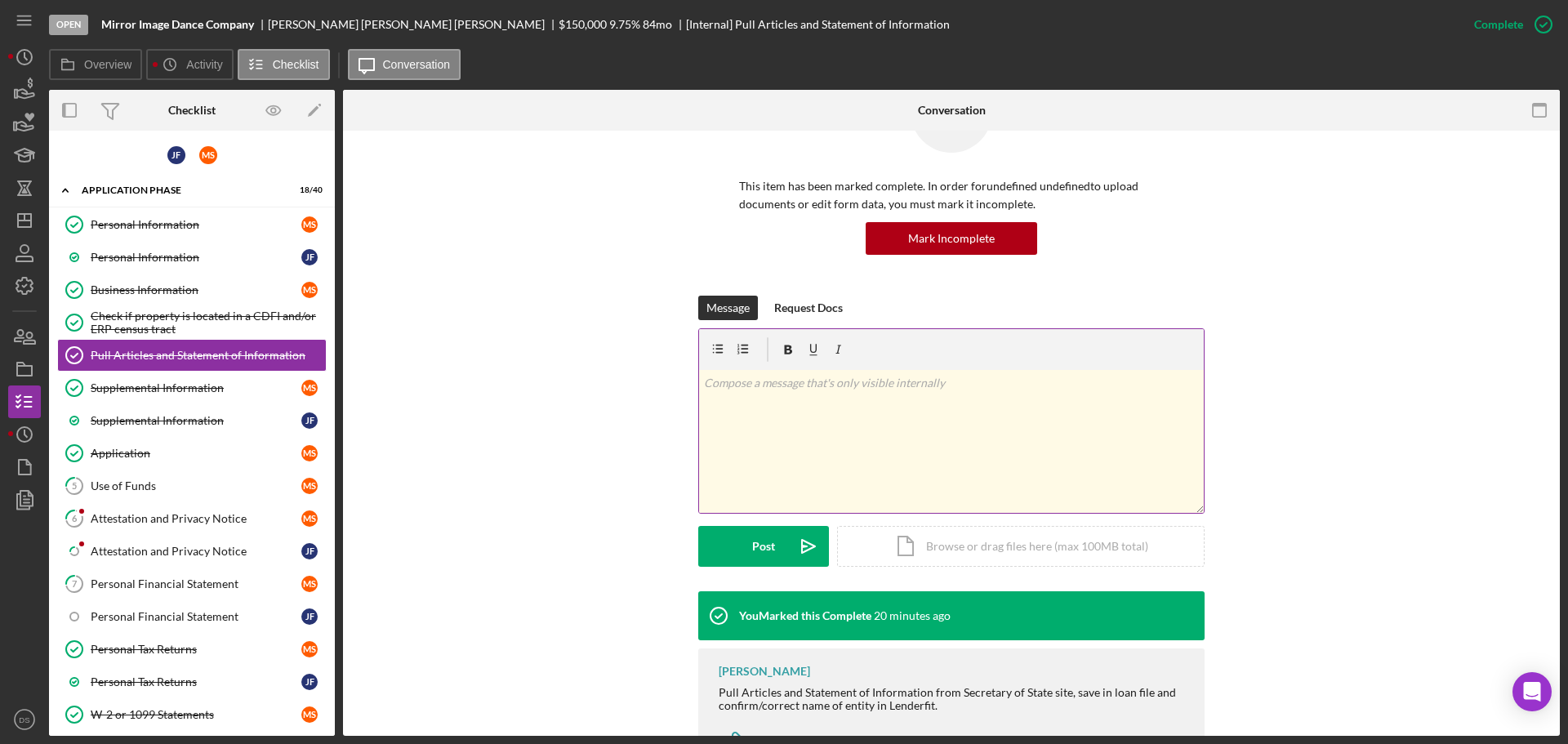
scroll to position [154, 0]
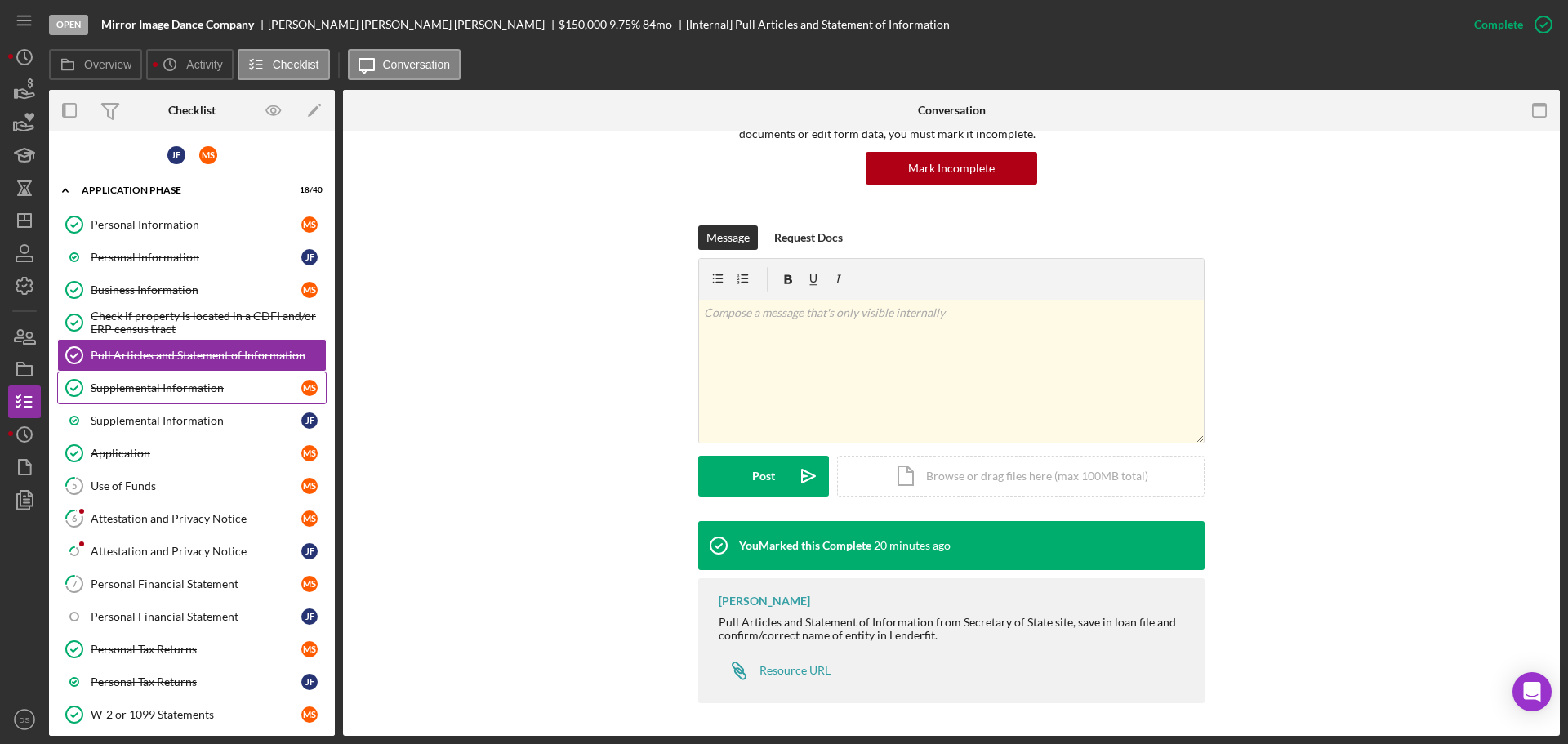
click at [230, 373] on link "Supplemental Information Supplemental Information M S" at bounding box center [192, 387] width 269 height 33
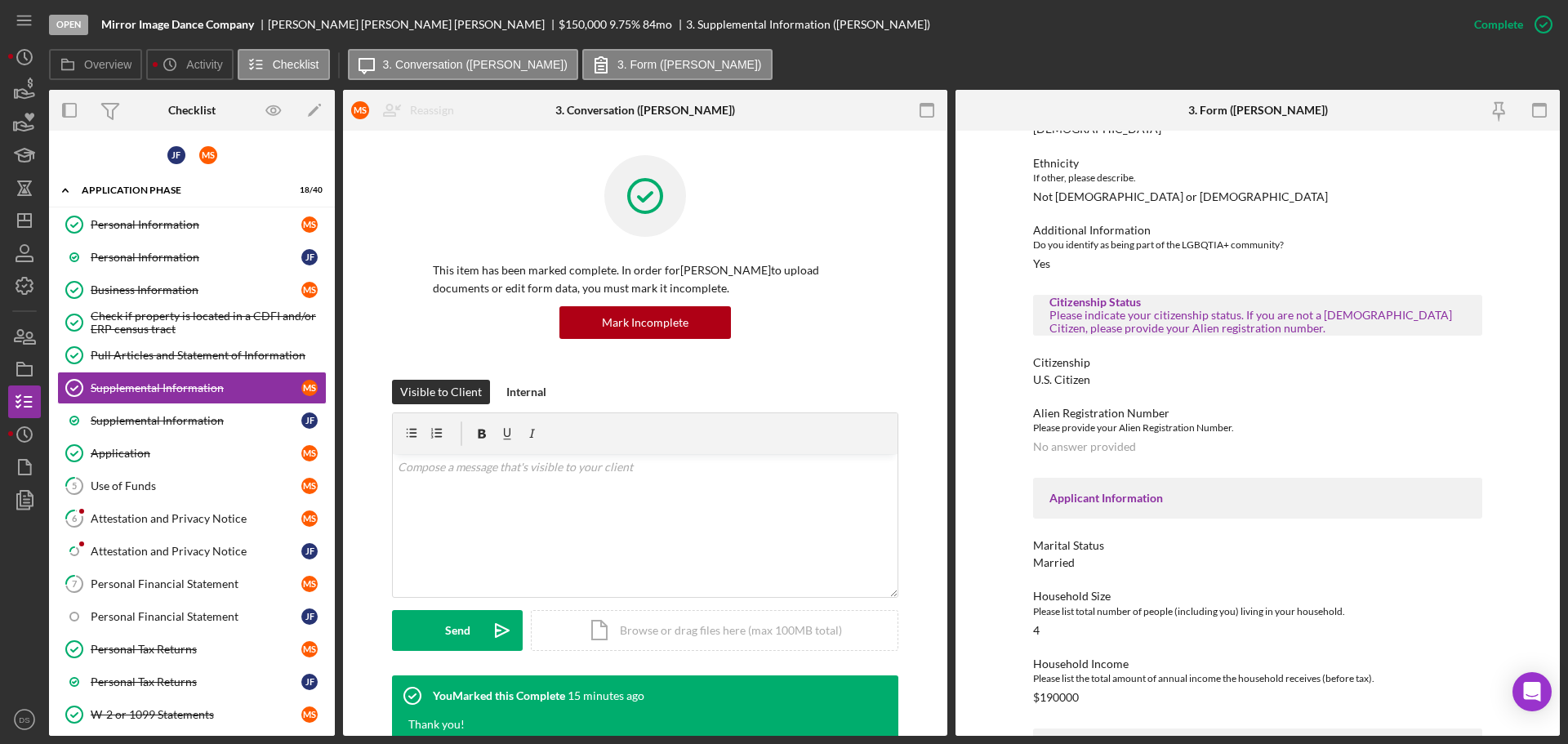
scroll to position [490, 0]
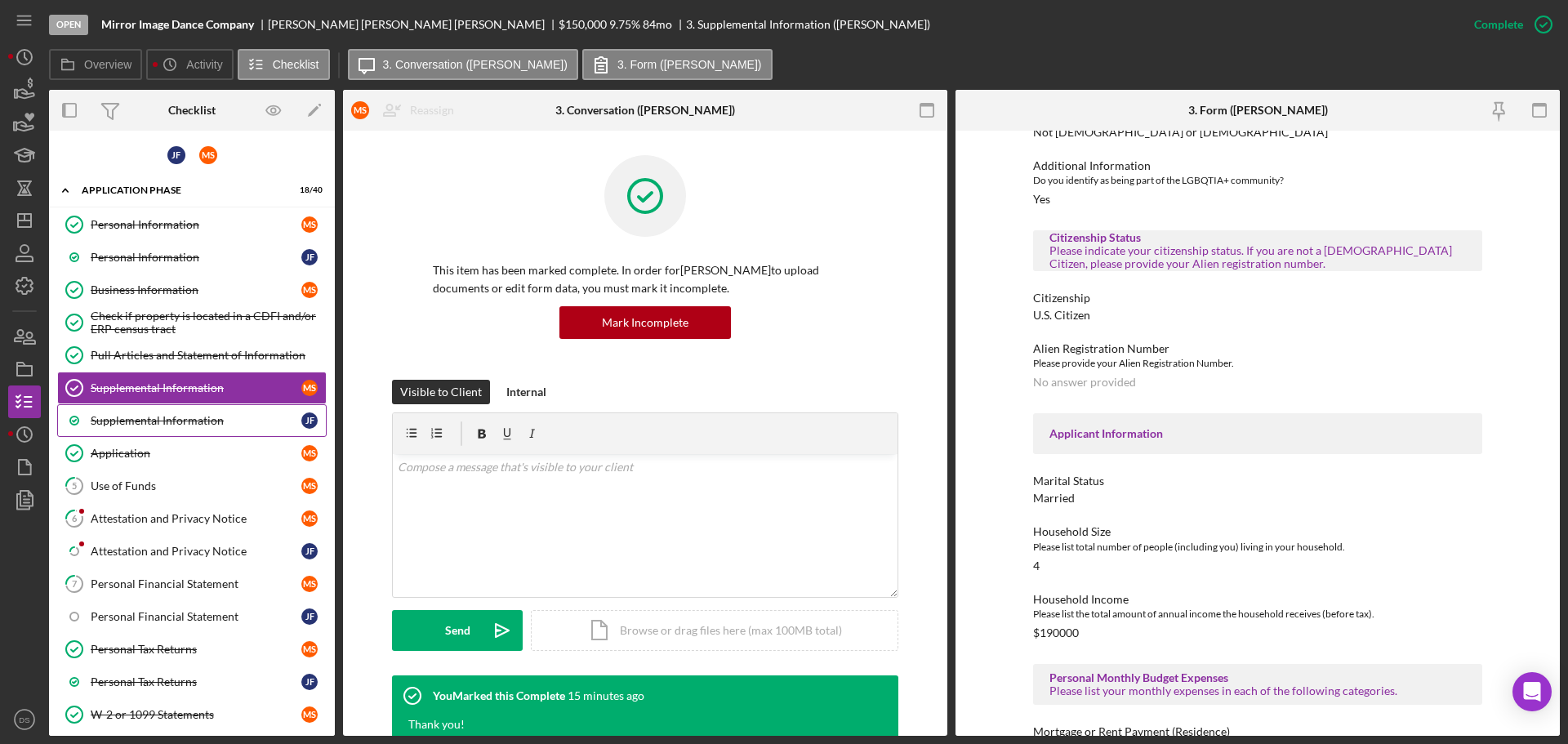
click at [222, 425] on div "Supplemental Information" at bounding box center [196, 420] width 211 height 13
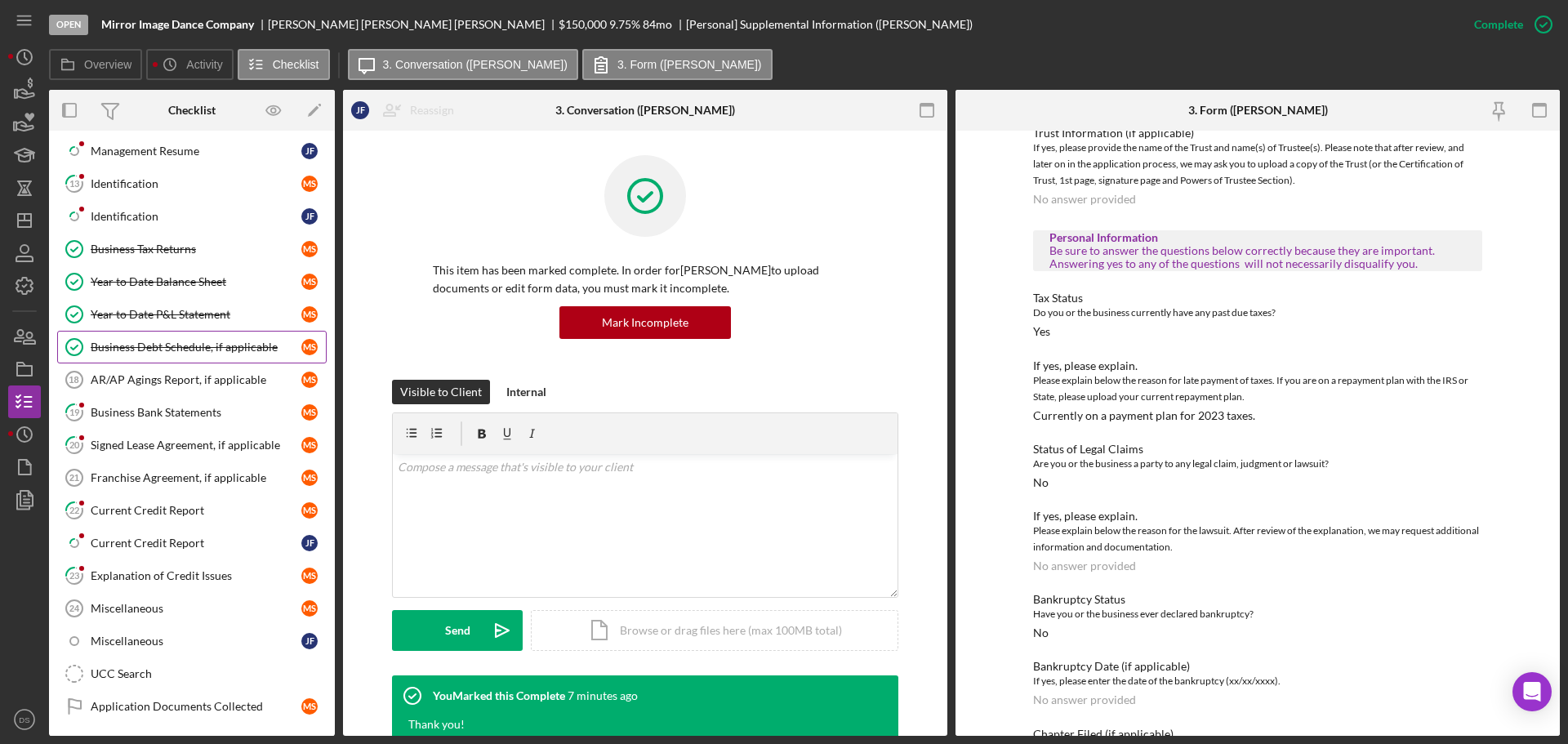
scroll to position [817, 0]
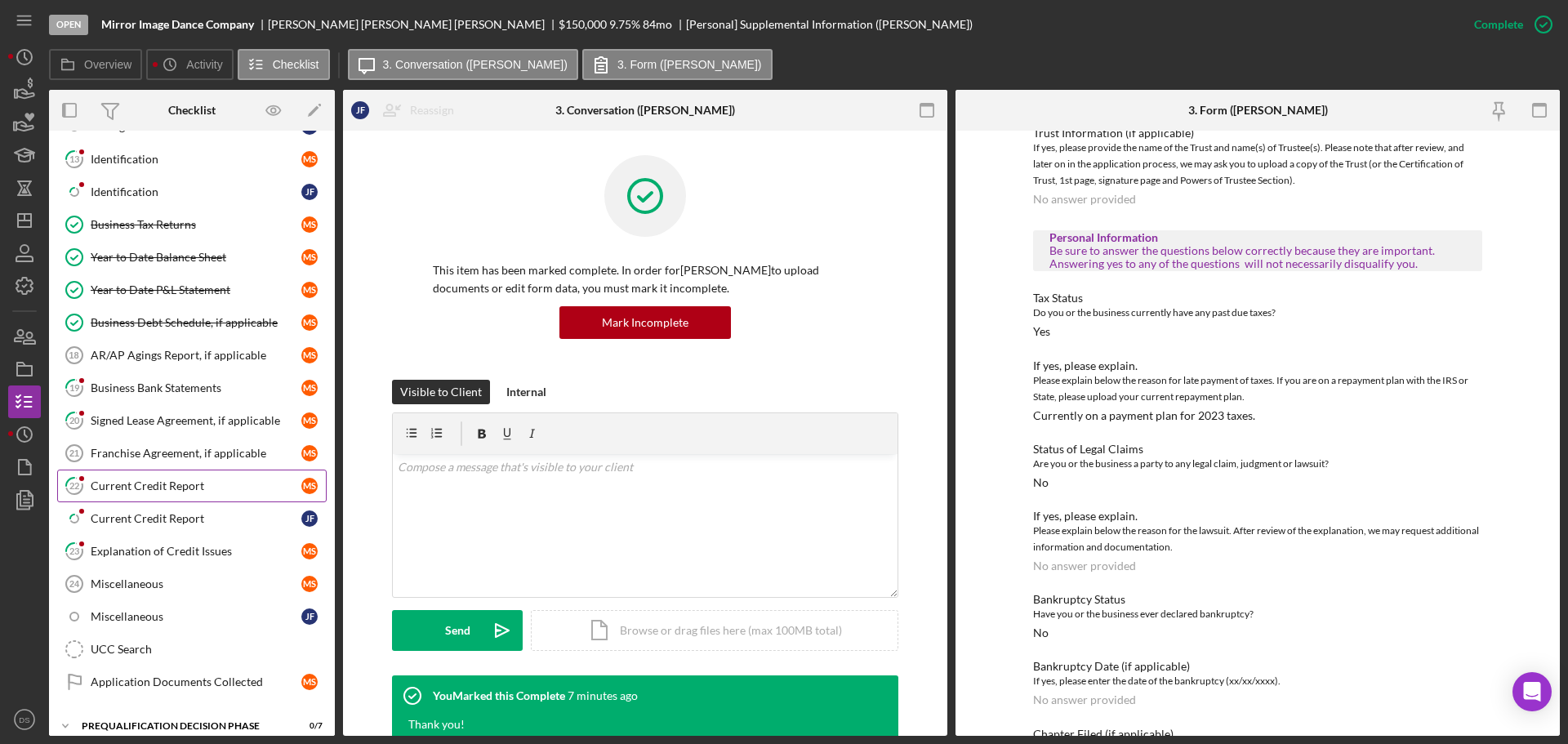
click at [166, 474] on link "22 Current Credit Report M S" at bounding box center [192, 485] width 269 height 33
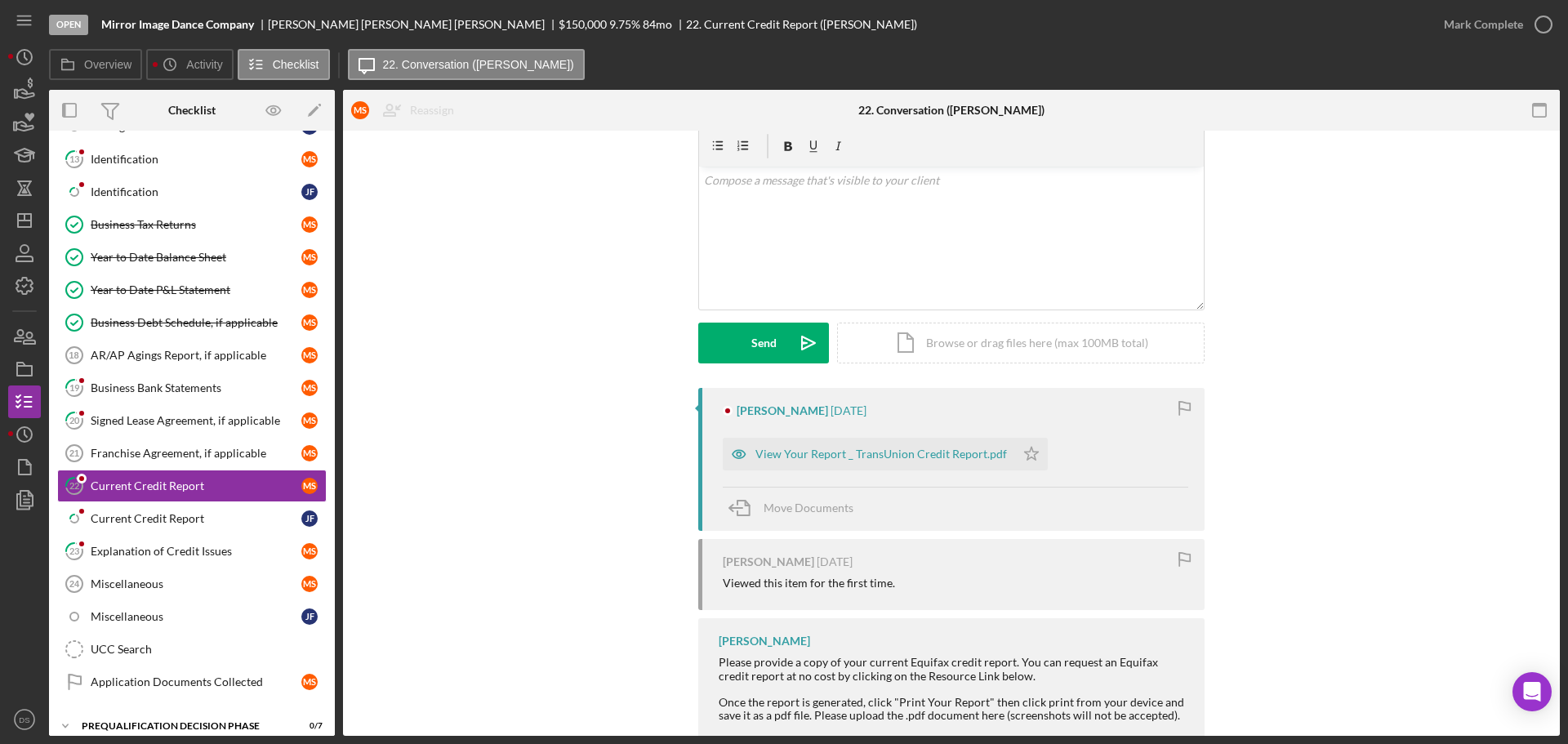
scroll to position [169, 0]
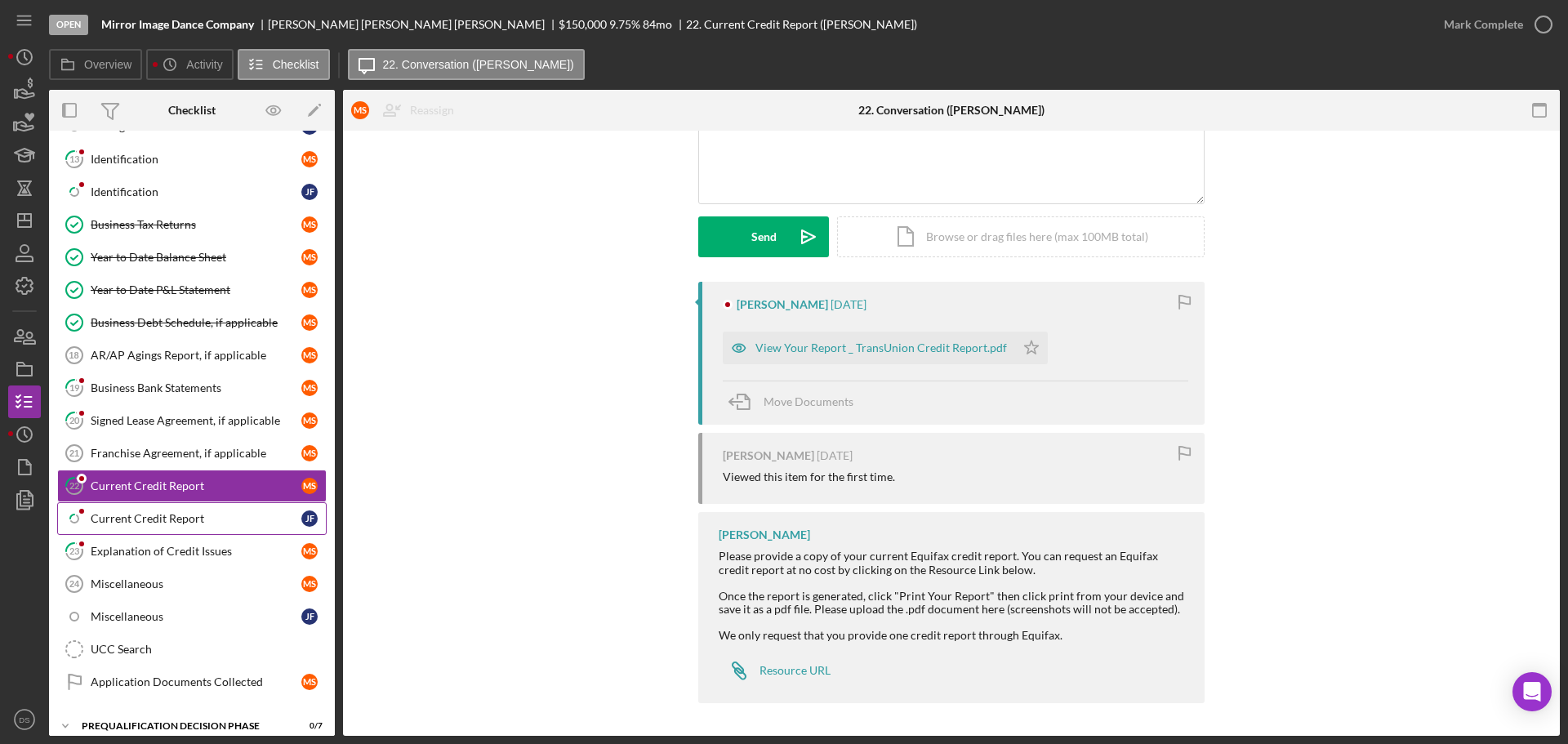
click at [184, 515] on div "Current Credit Report" at bounding box center [196, 518] width 211 height 13
